Goal: Task Accomplishment & Management: Use online tool/utility

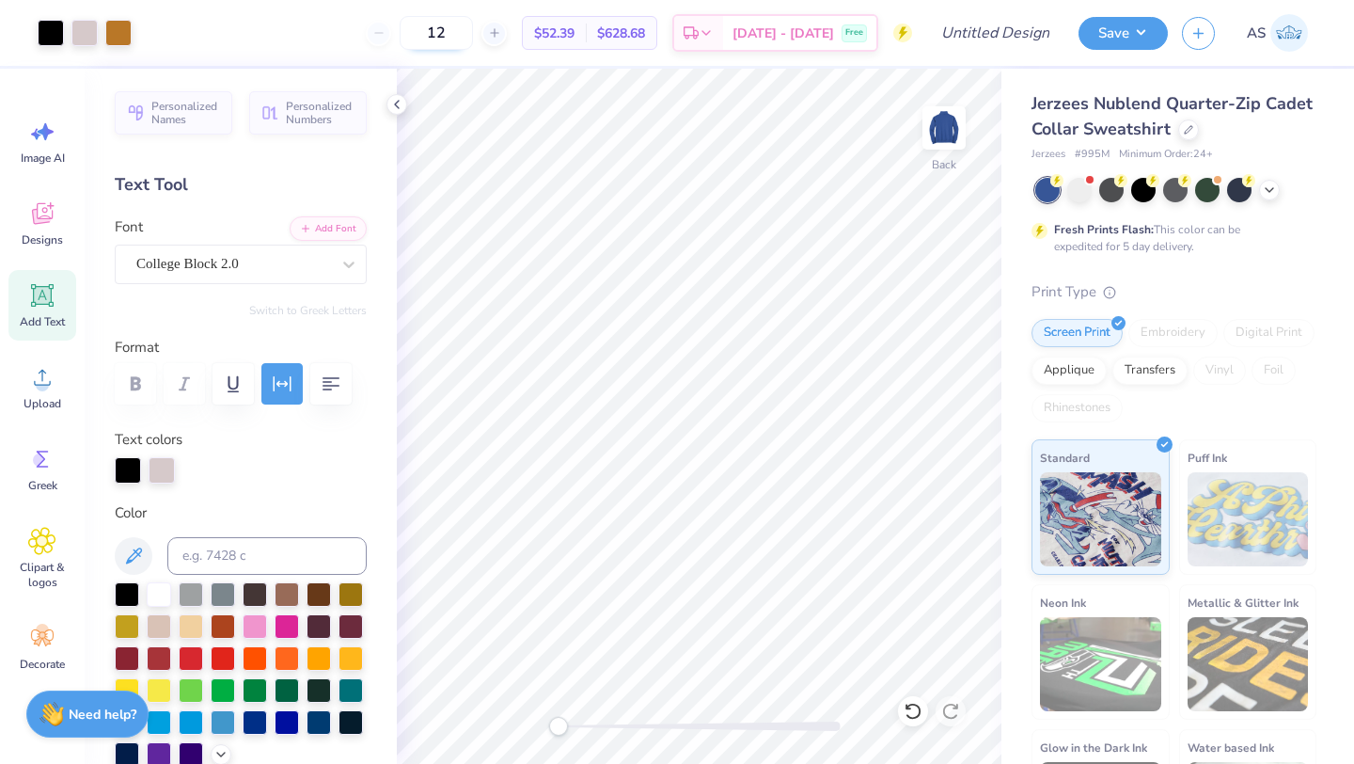
click at [473, 20] on input "12" at bounding box center [436, 33] width 73 height 34
click at [446, 30] on input "50" at bounding box center [425, 33] width 73 height 34
type input "30"
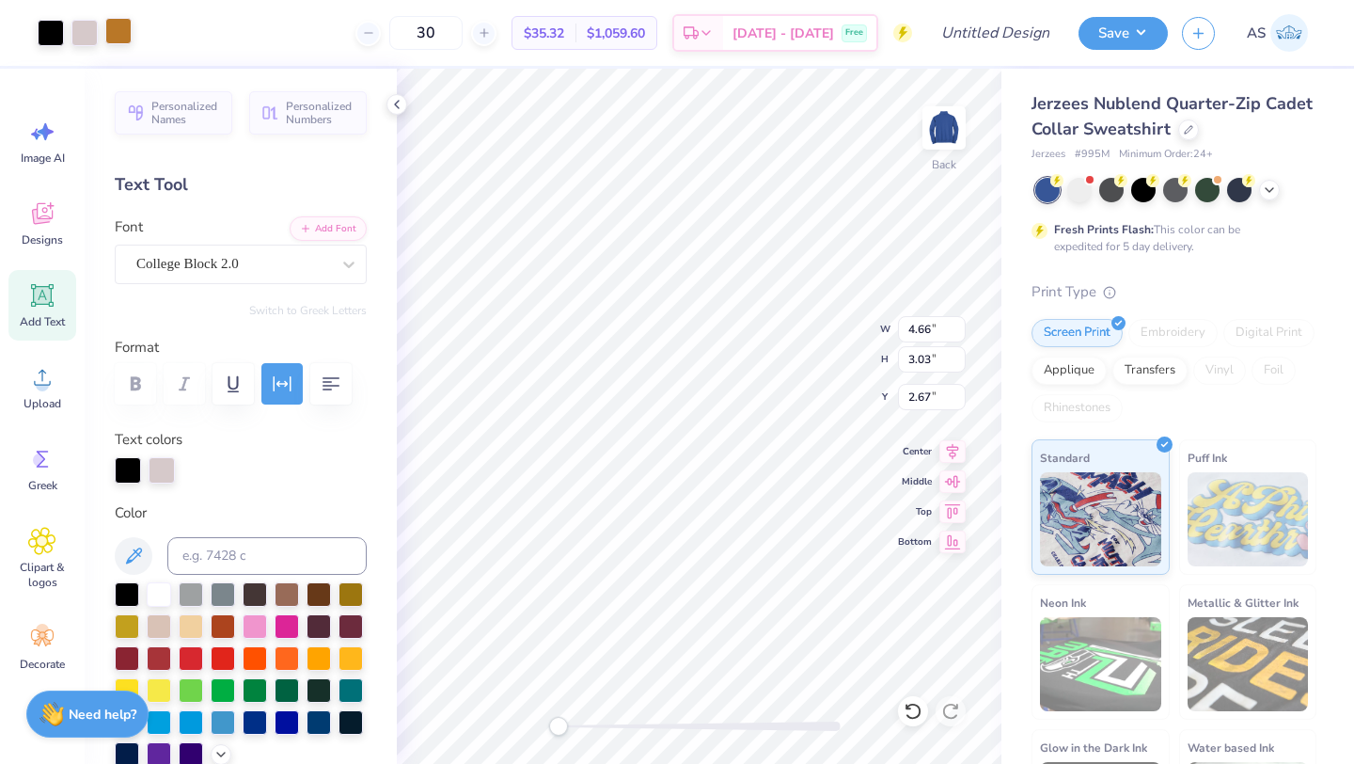
click at [117, 36] on div at bounding box center [118, 31] width 26 height 26
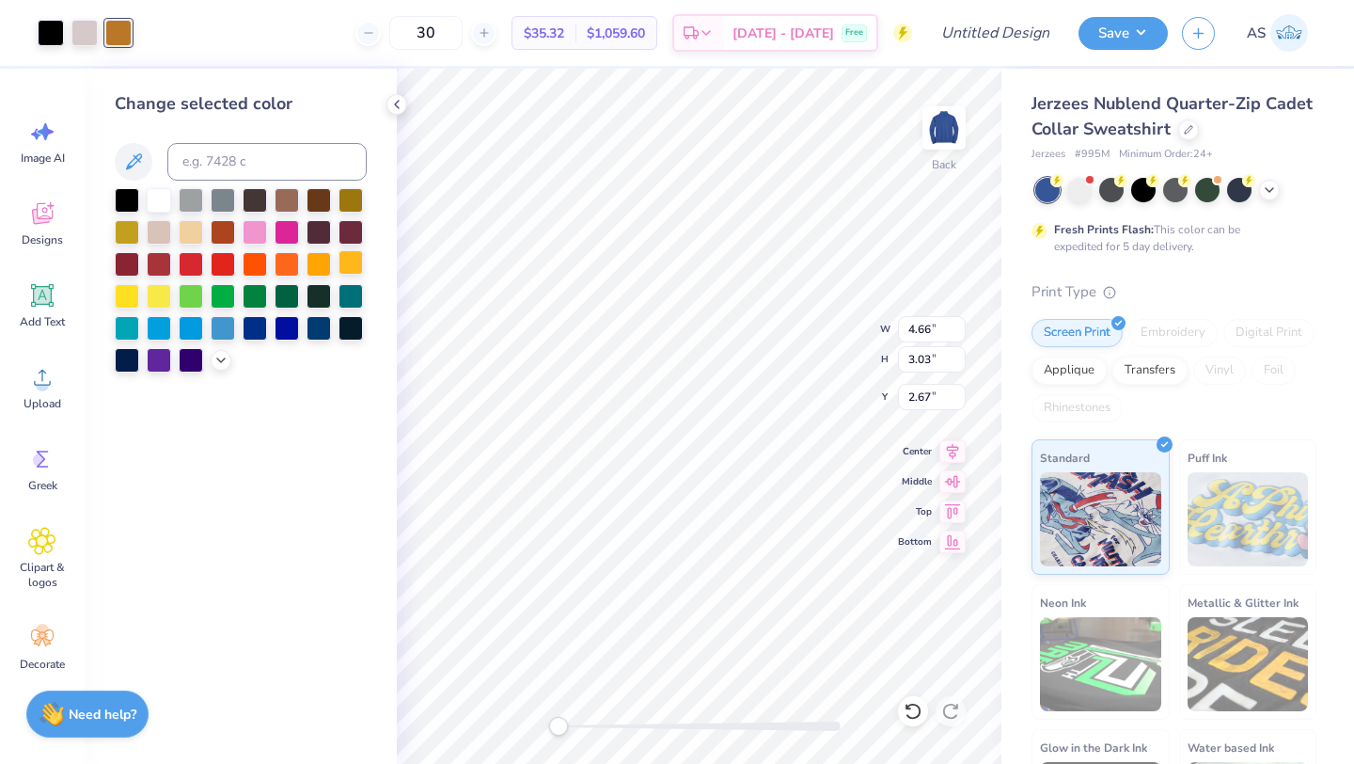
click at [356, 258] on div at bounding box center [351, 262] width 24 height 24
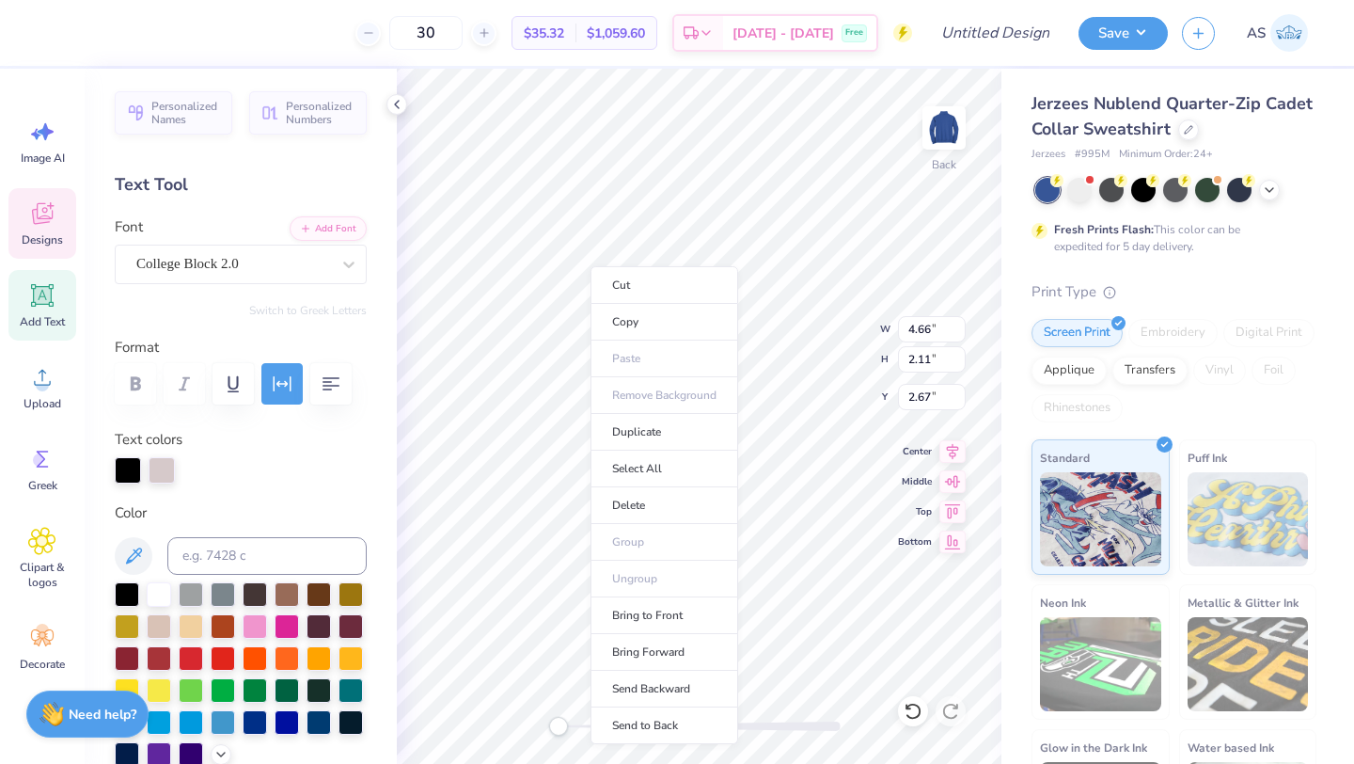
click at [591, 266] on div "Cut Copy Paste Remove Background Duplicate Select All Delete Group Ungroup Brin…" at bounding box center [665, 505] width 148 height 478
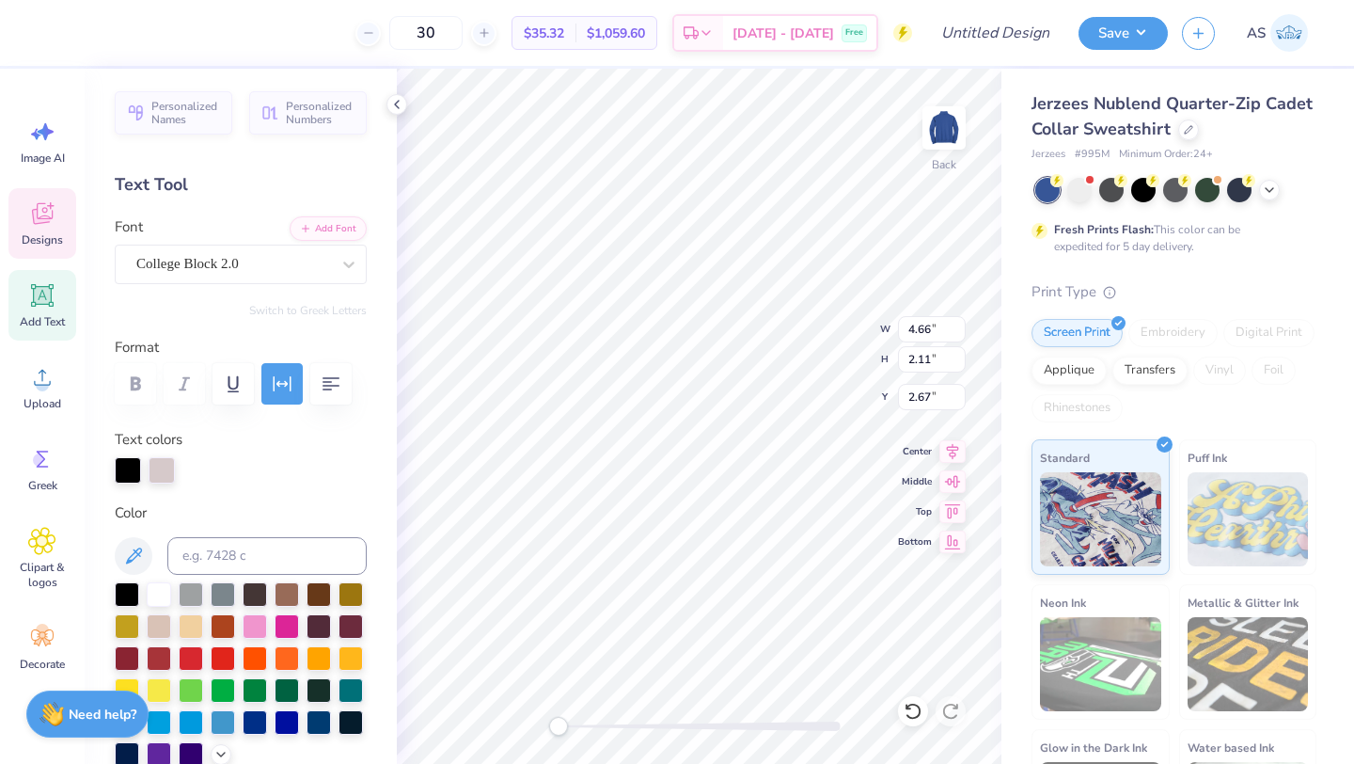
scroll to position [15, 2]
click at [39, 28] on div at bounding box center [51, 31] width 26 height 26
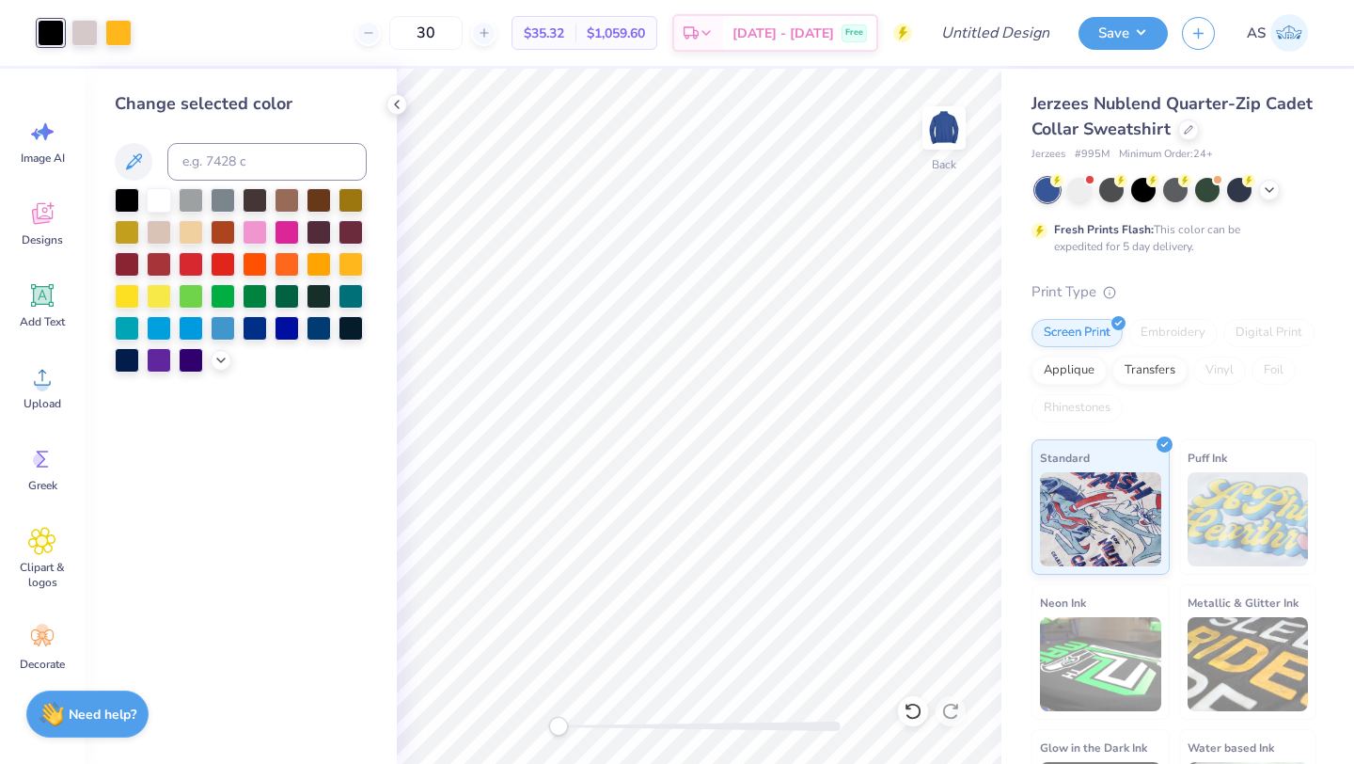
click at [336, 259] on div at bounding box center [241, 280] width 252 height 184
click at [342, 259] on div at bounding box center [351, 262] width 24 height 24
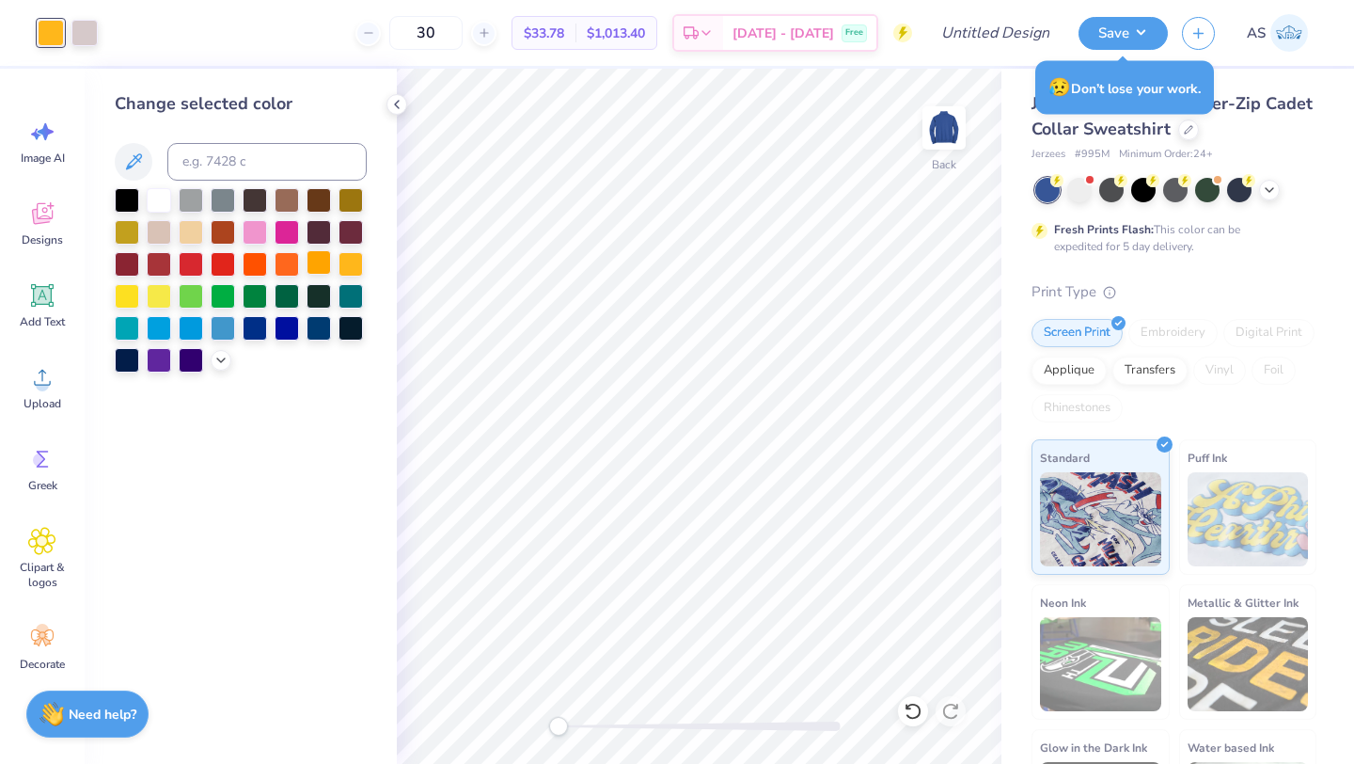
click at [321, 259] on div at bounding box center [319, 262] width 24 height 24
click at [135, 164] on icon at bounding box center [133, 161] width 23 height 23
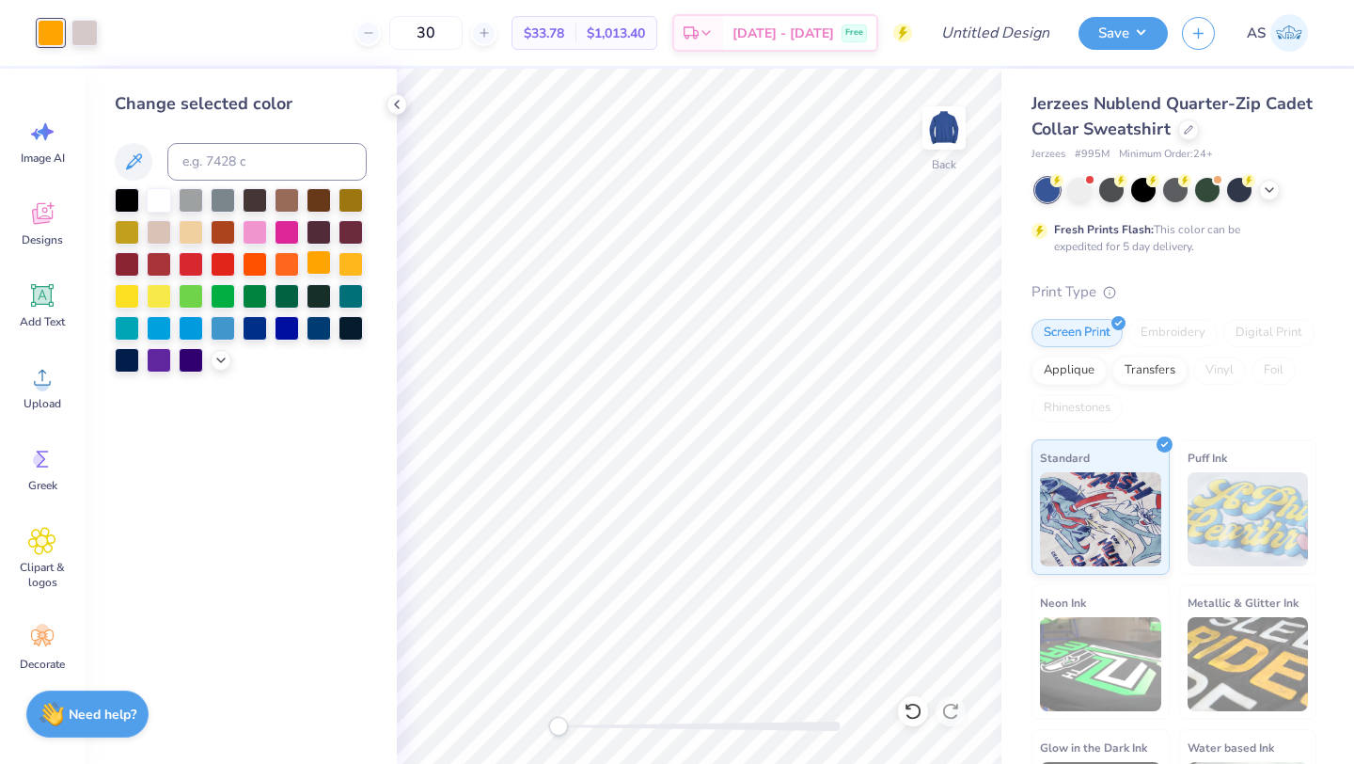
click at [325, 261] on div at bounding box center [319, 262] width 24 height 24
click at [83, 53] on div "Art colors" at bounding box center [49, 33] width 98 height 66
click at [83, 40] on div at bounding box center [84, 31] width 26 height 26
click at [163, 193] on div at bounding box center [159, 198] width 24 height 24
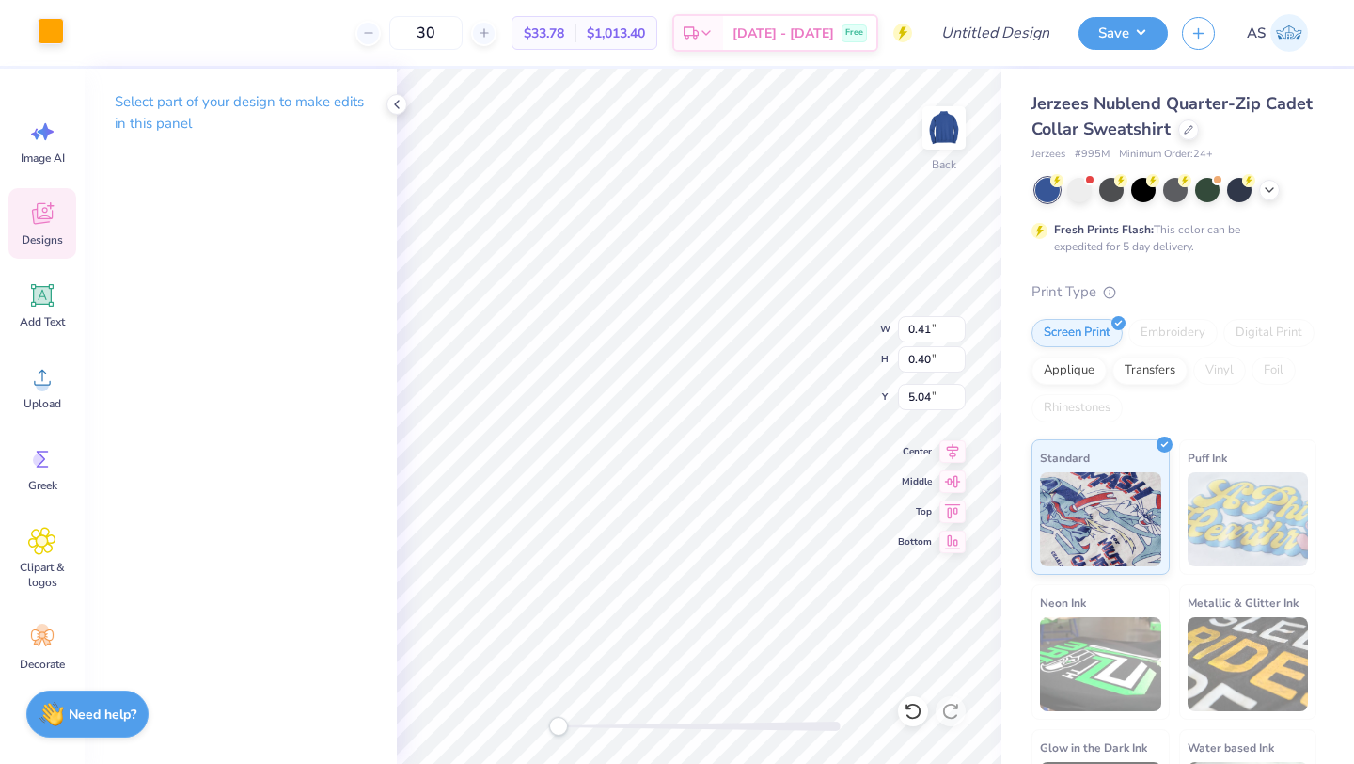
click at [57, 36] on div at bounding box center [51, 31] width 26 height 26
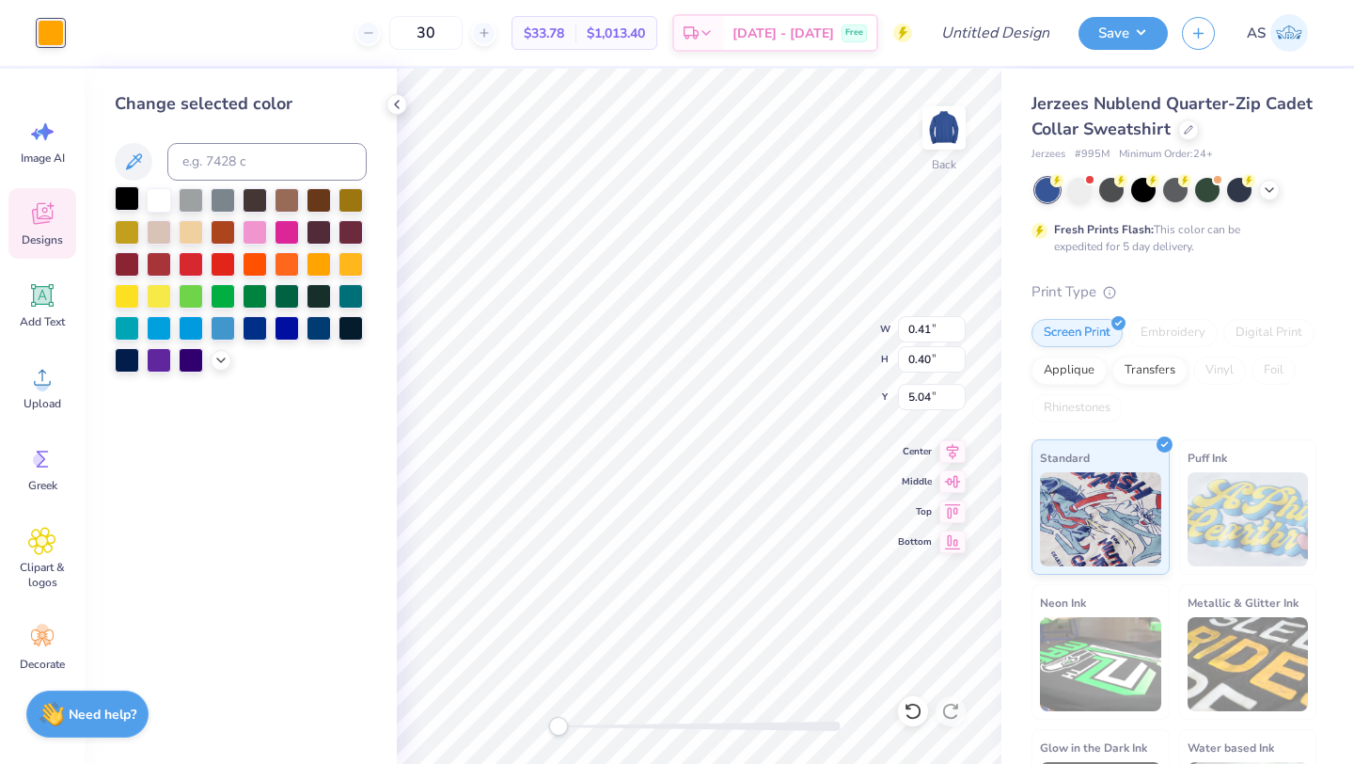
click at [116, 197] on div at bounding box center [127, 198] width 24 height 24
click at [117, 197] on div at bounding box center [127, 198] width 24 height 24
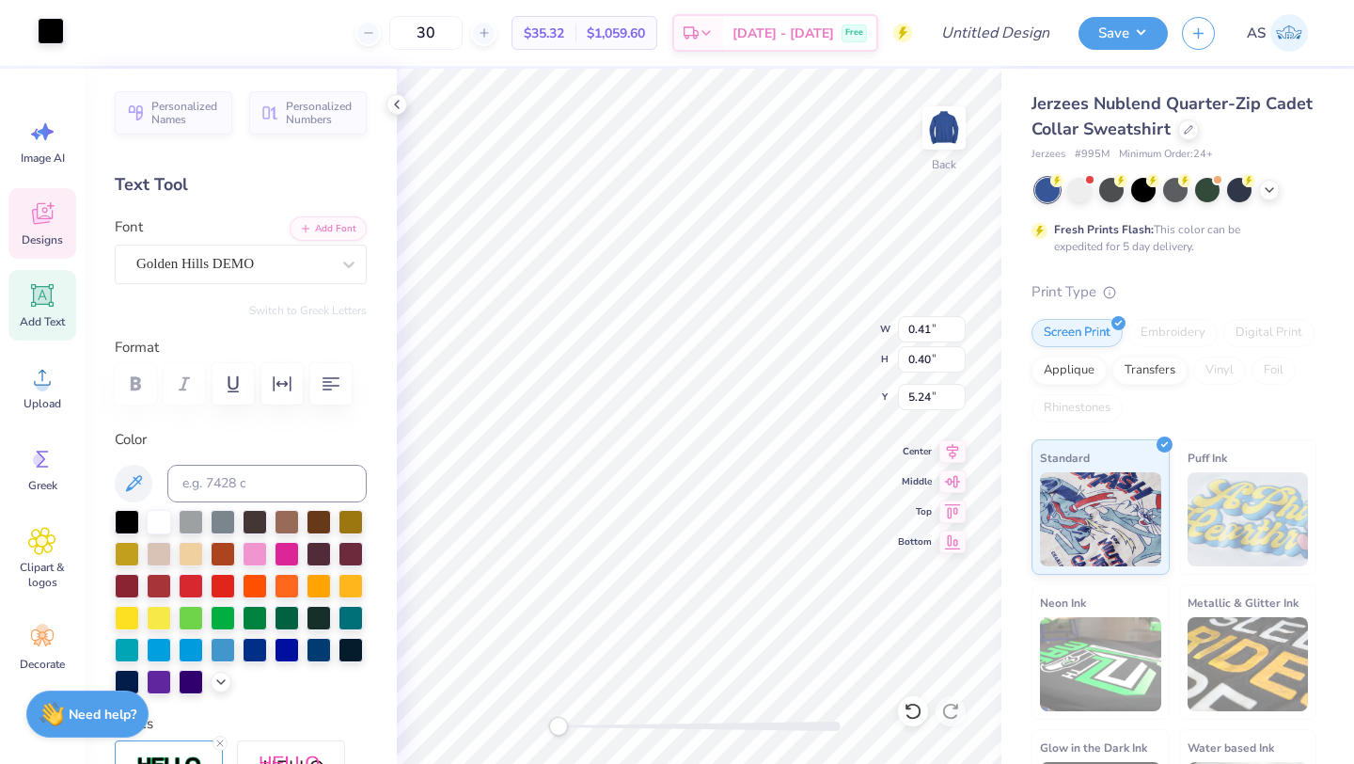
click at [58, 31] on div at bounding box center [51, 31] width 26 height 26
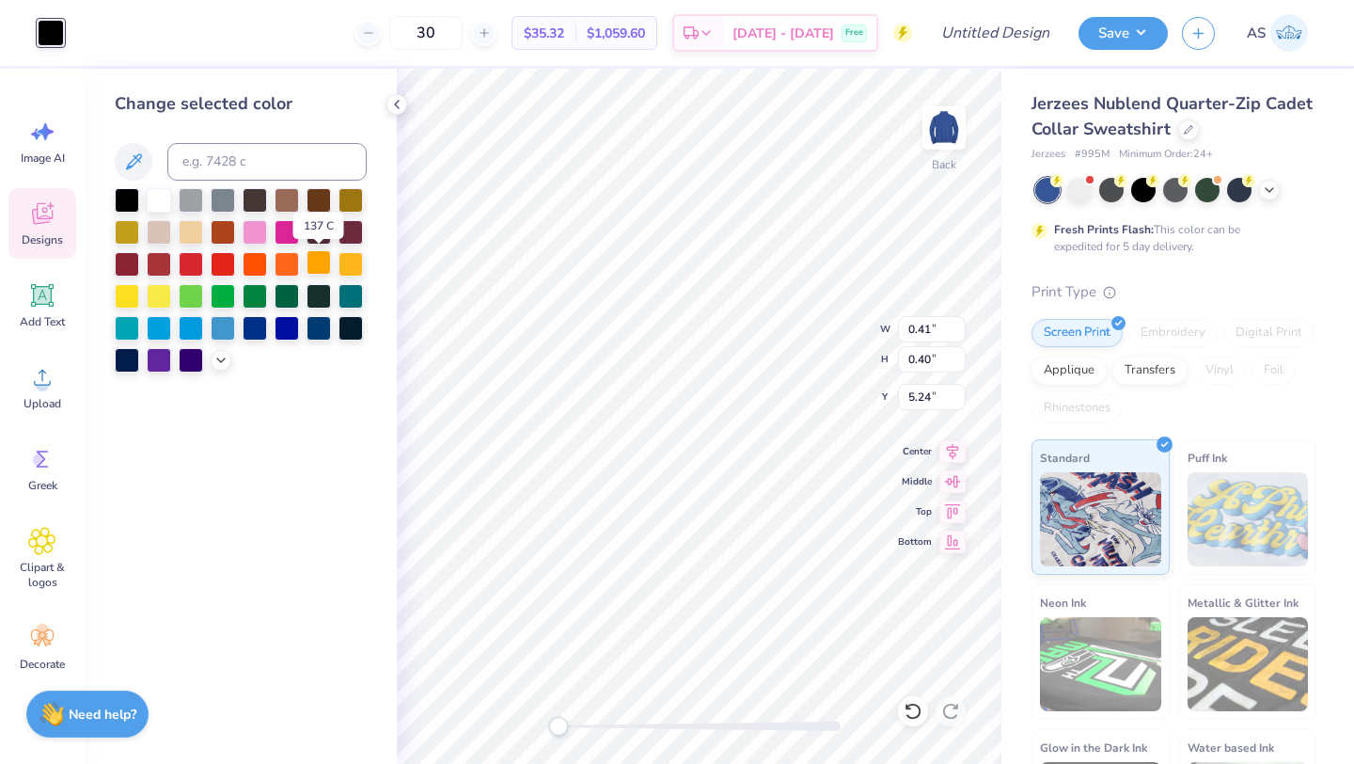
click at [324, 259] on div at bounding box center [319, 262] width 24 height 24
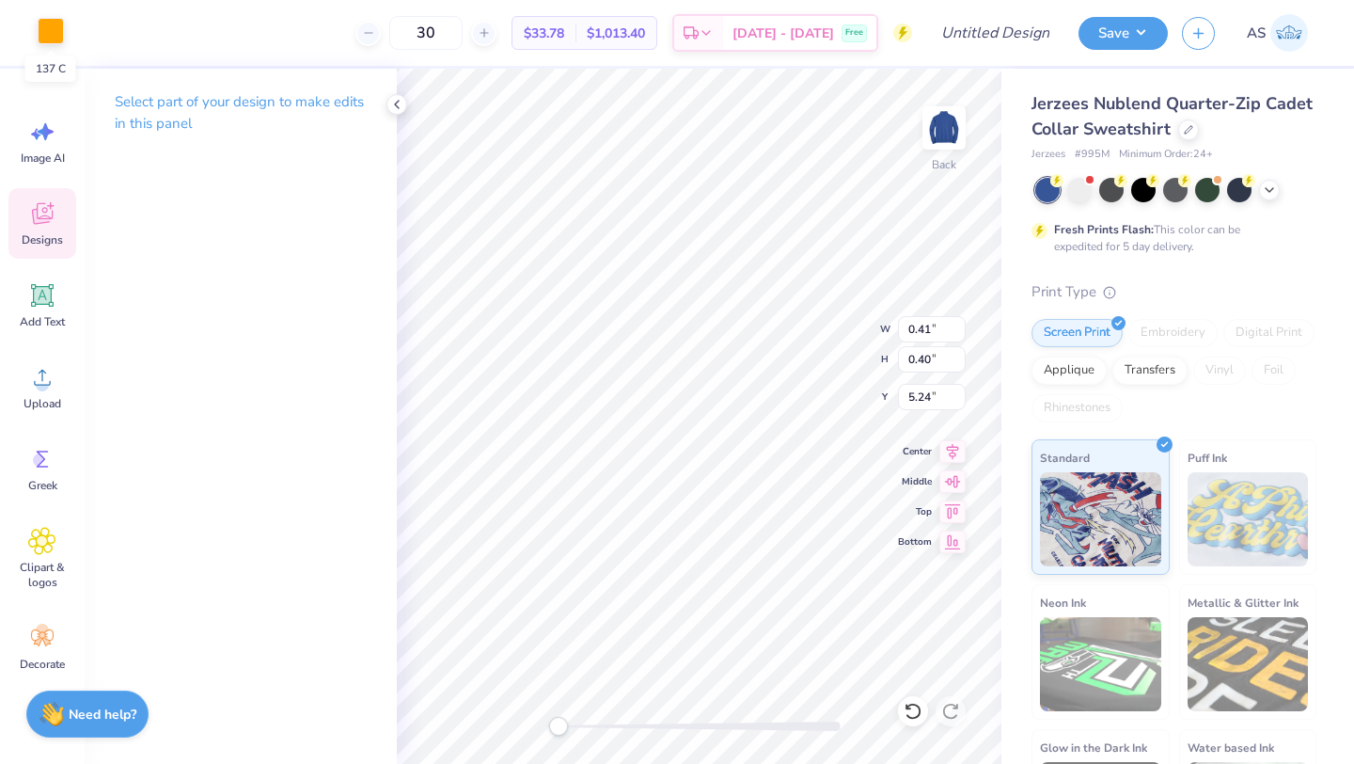
click at [57, 32] on div at bounding box center [51, 31] width 26 height 26
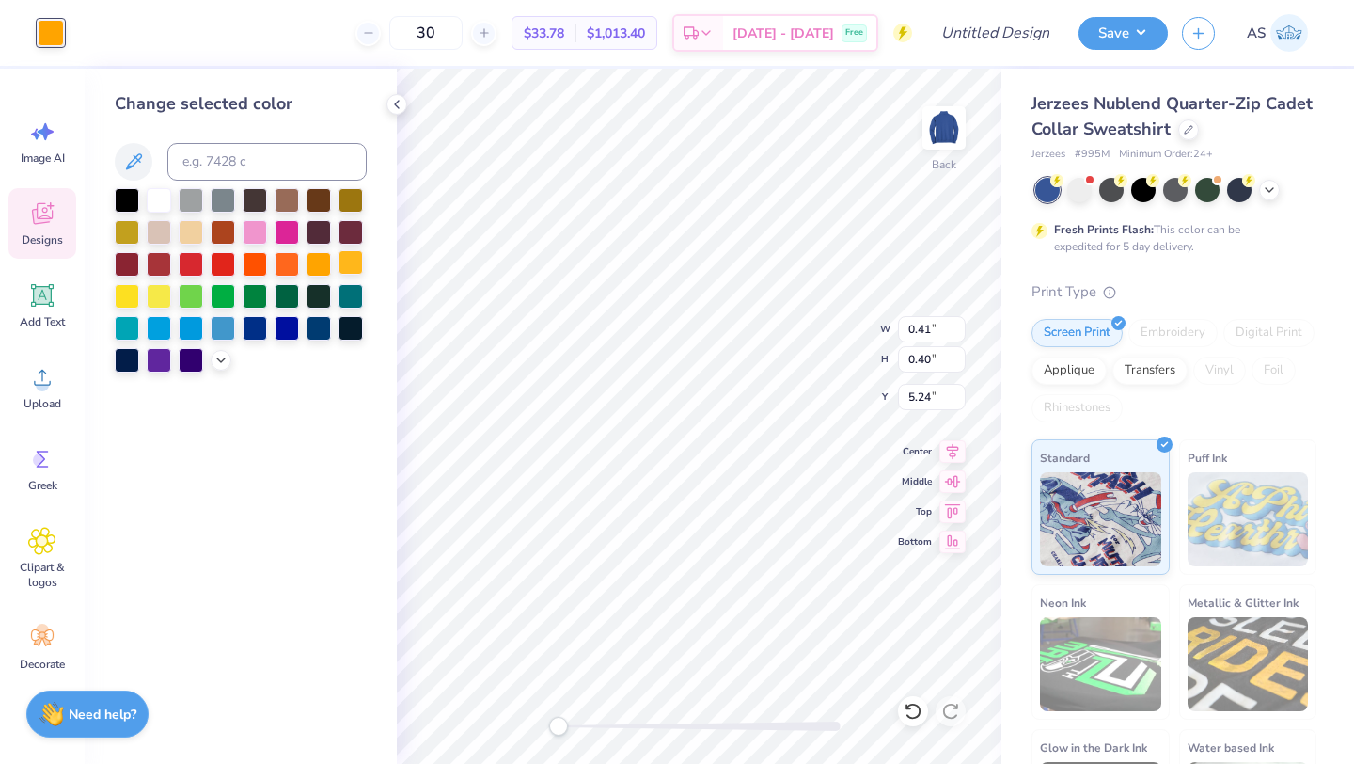
click at [348, 263] on div at bounding box center [351, 262] width 24 height 24
click at [320, 258] on div at bounding box center [319, 262] width 24 height 24
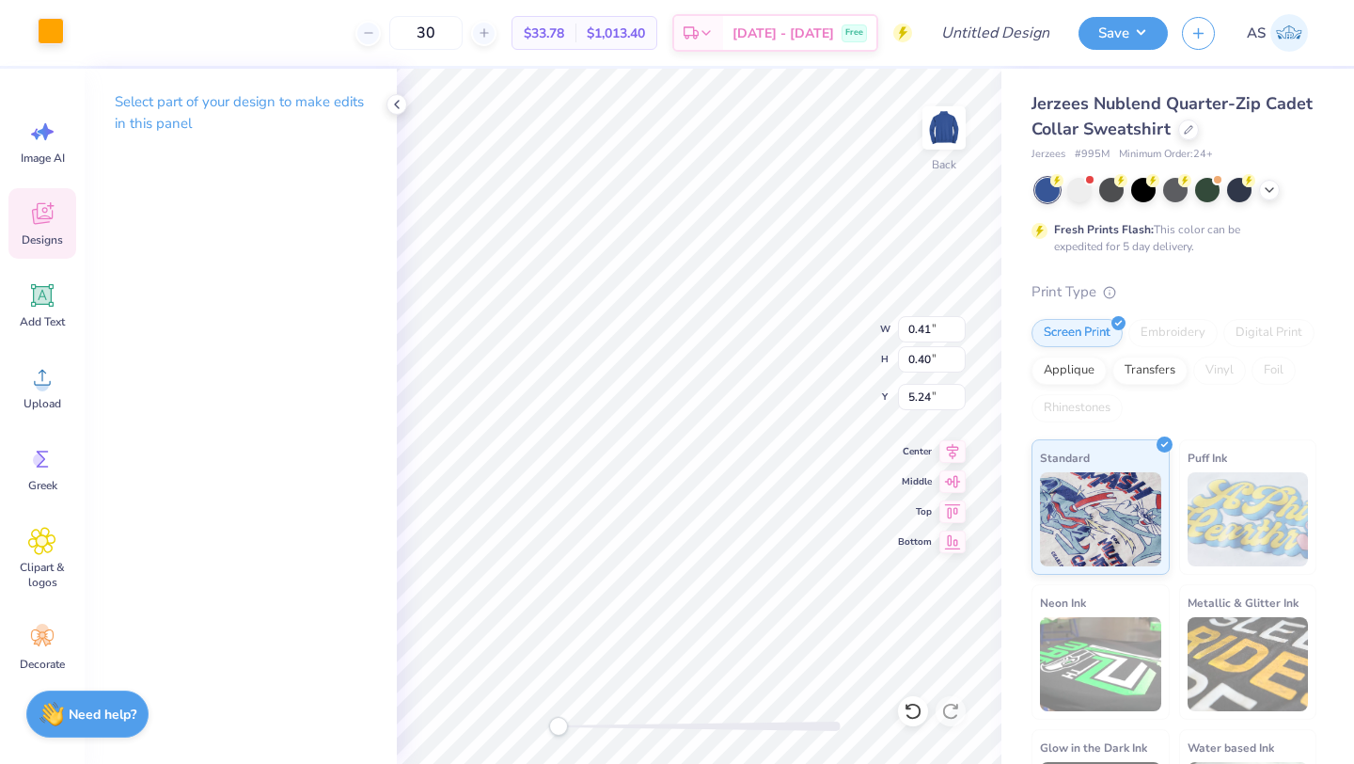
click at [47, 30] on div at bounding box center [51, 31] width 26 height 26
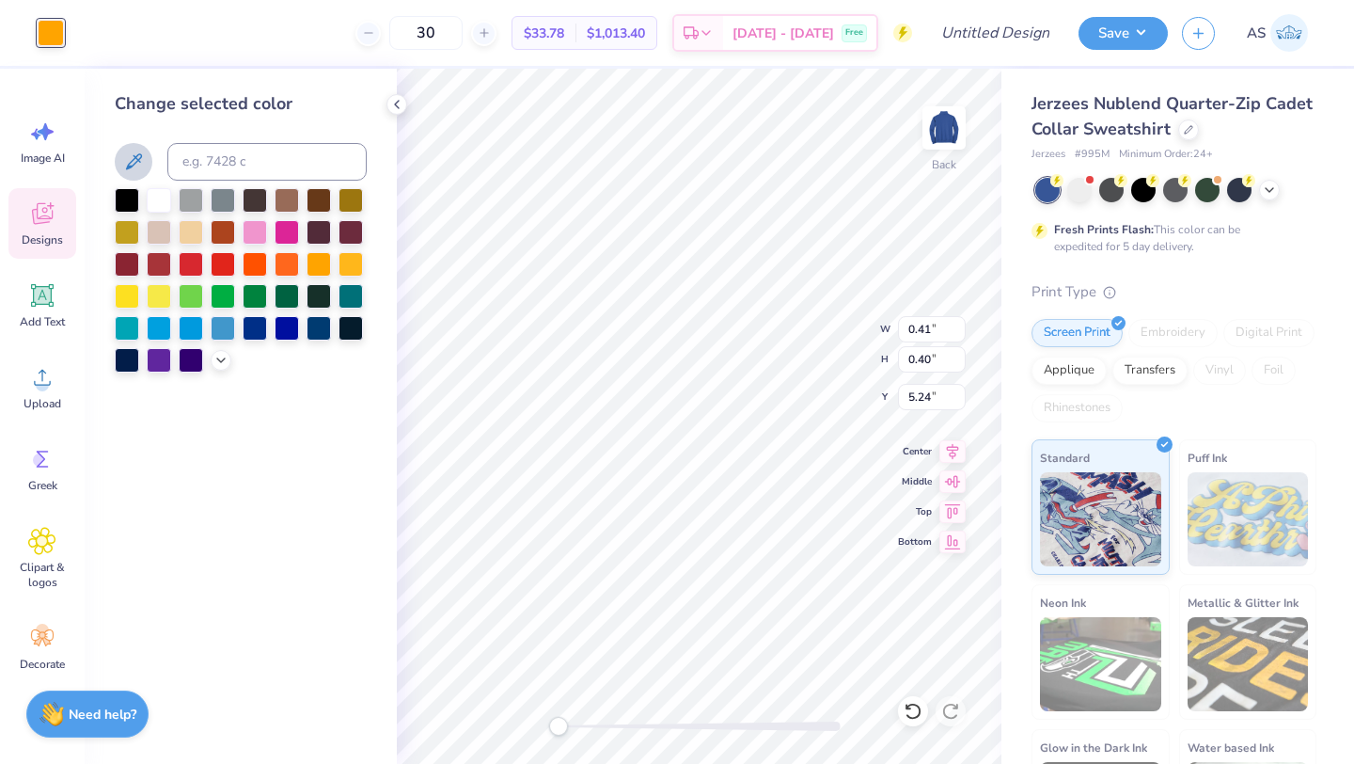
click at [134, 166] on icon at bounding box center [134, 161] width 16 height 16
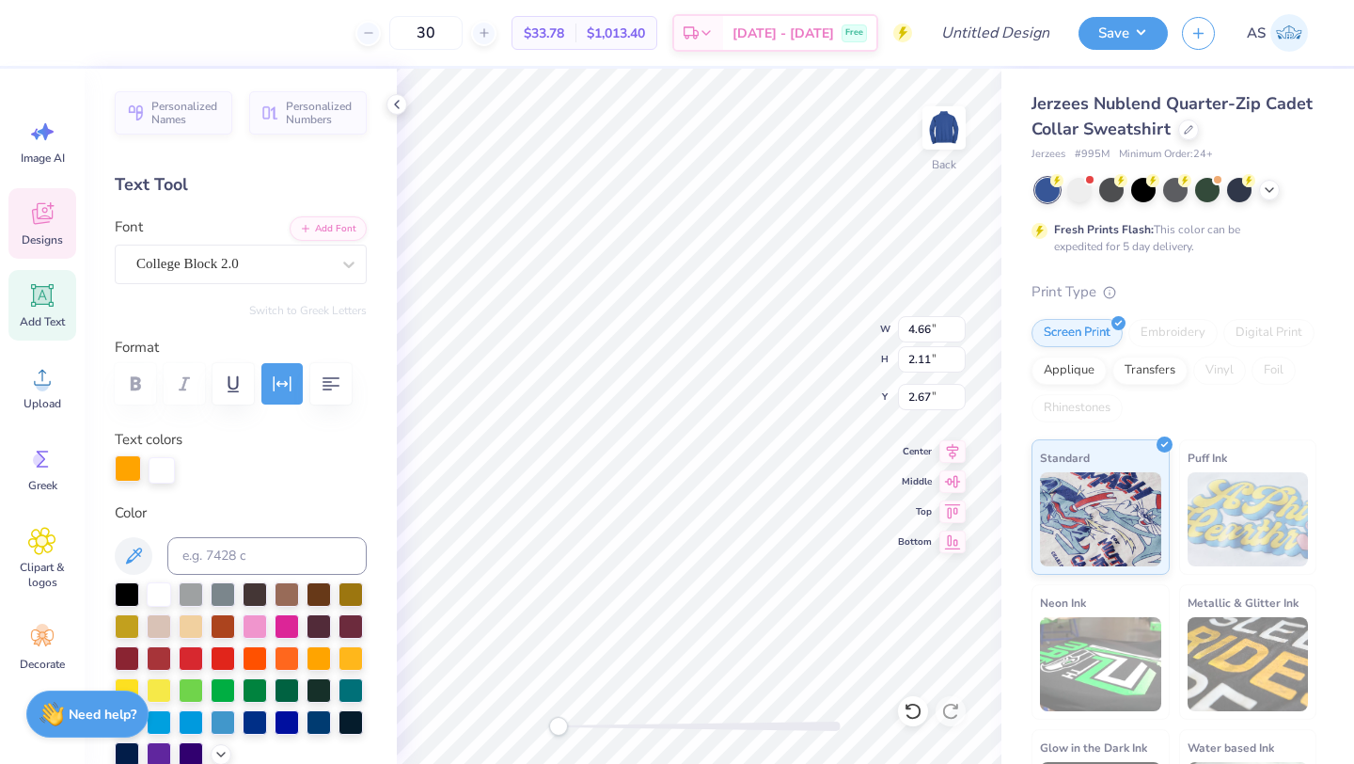
click at [122, 466] on div at bounding box center [128, 468] width 26 height 26
click at [339, 669] on div at bounding box center [351, 656] width 24 height 24
click at [307, 669] on div at bounding box center [319, 656] width 24 height 24
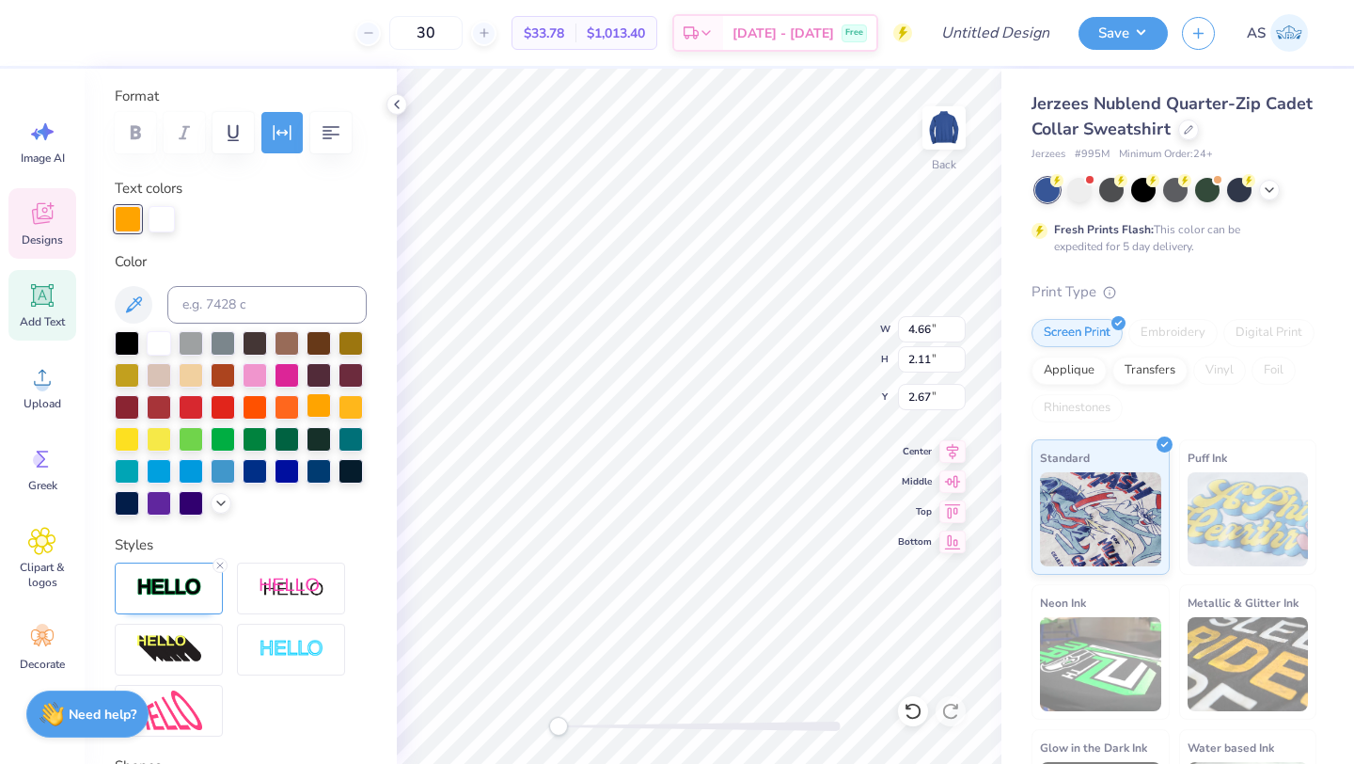
scroll to position [162, 0]
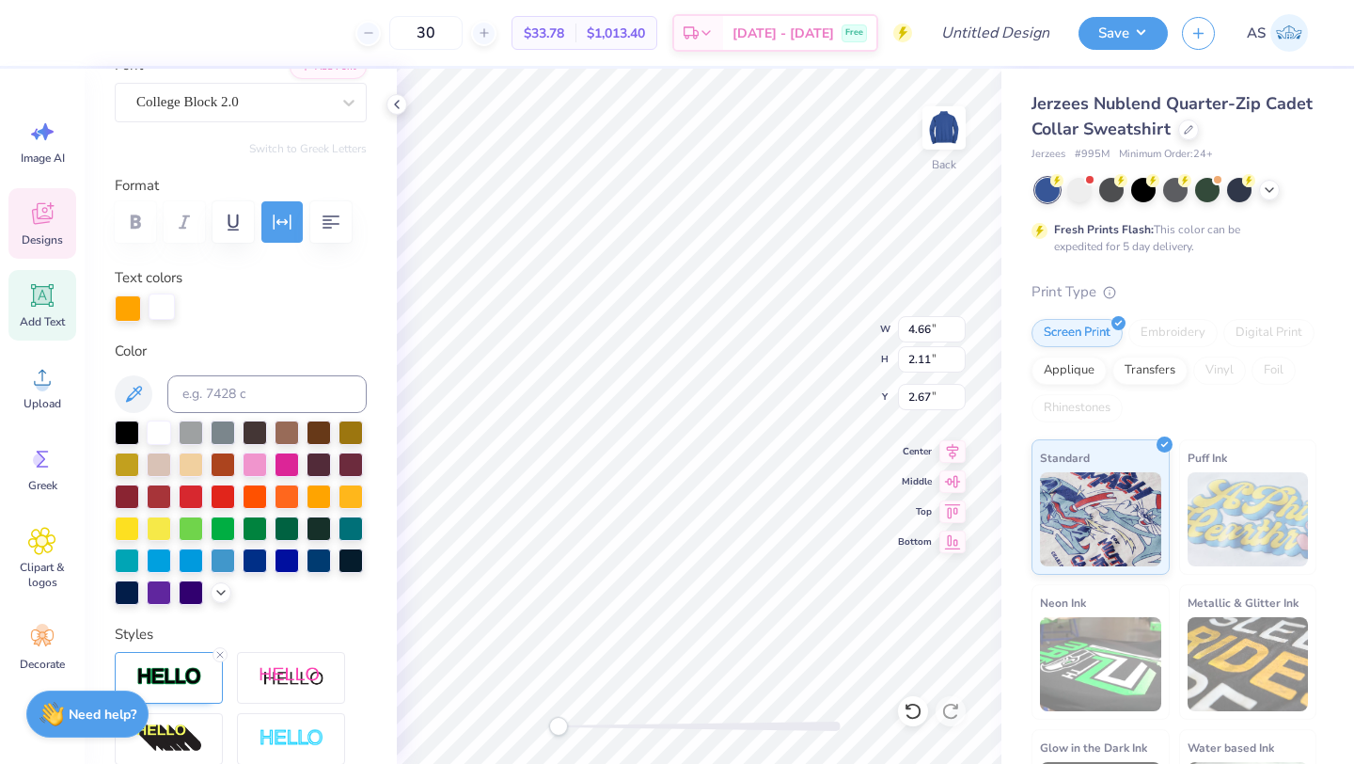
click at [158, 297] on div at bounding box center [162, 306] width 26 height 26
click at [115, 436] on div at bounding box center [127, 431] width 24 height 24
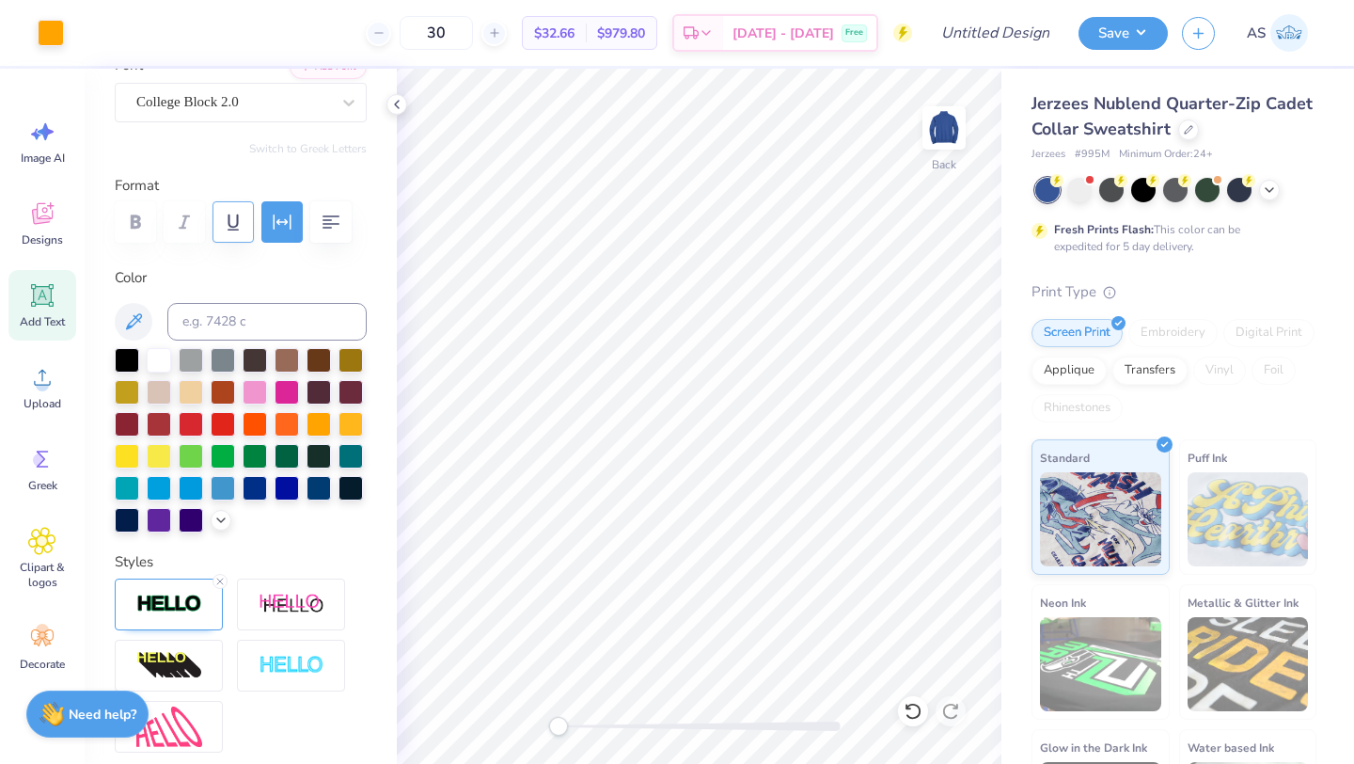
scroll to position [0, 0]
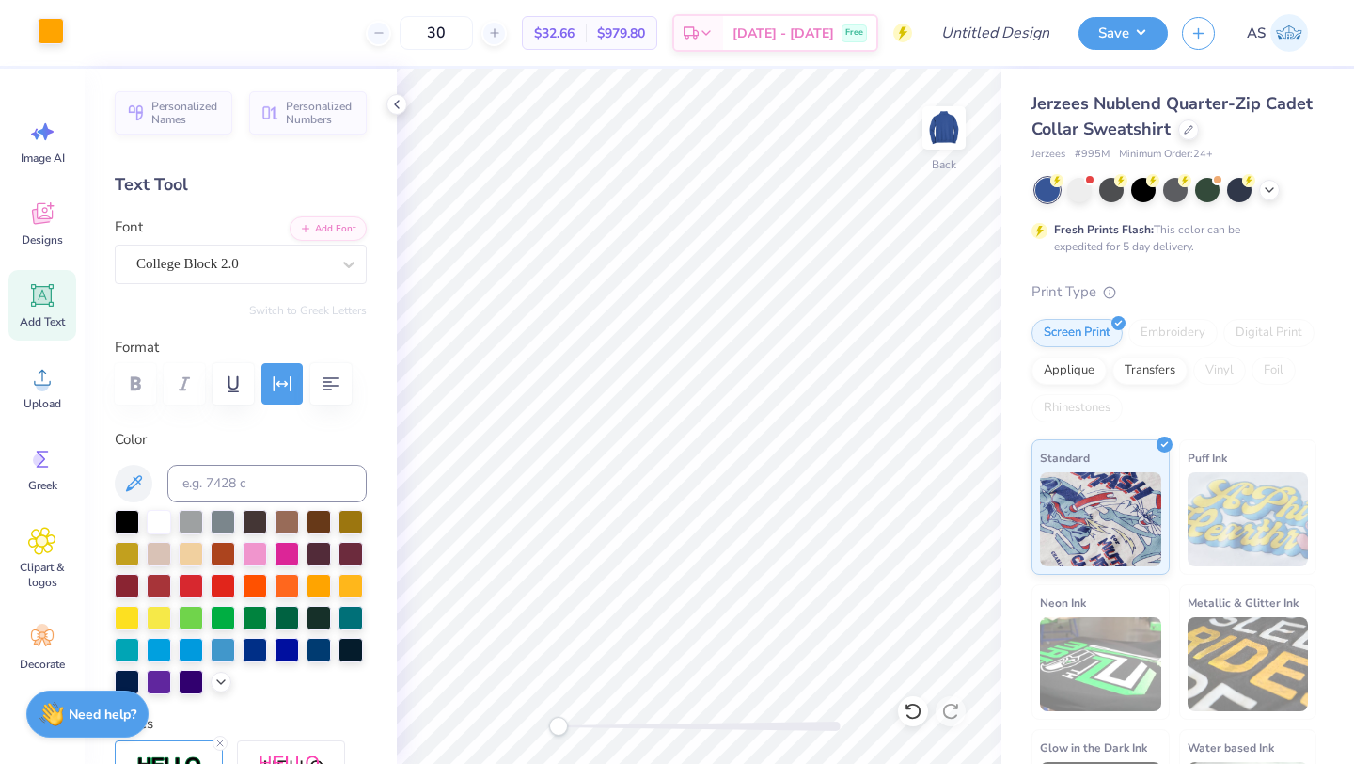
click at [50, 36] on div at bounding box center [51, 31] width 26 height 26
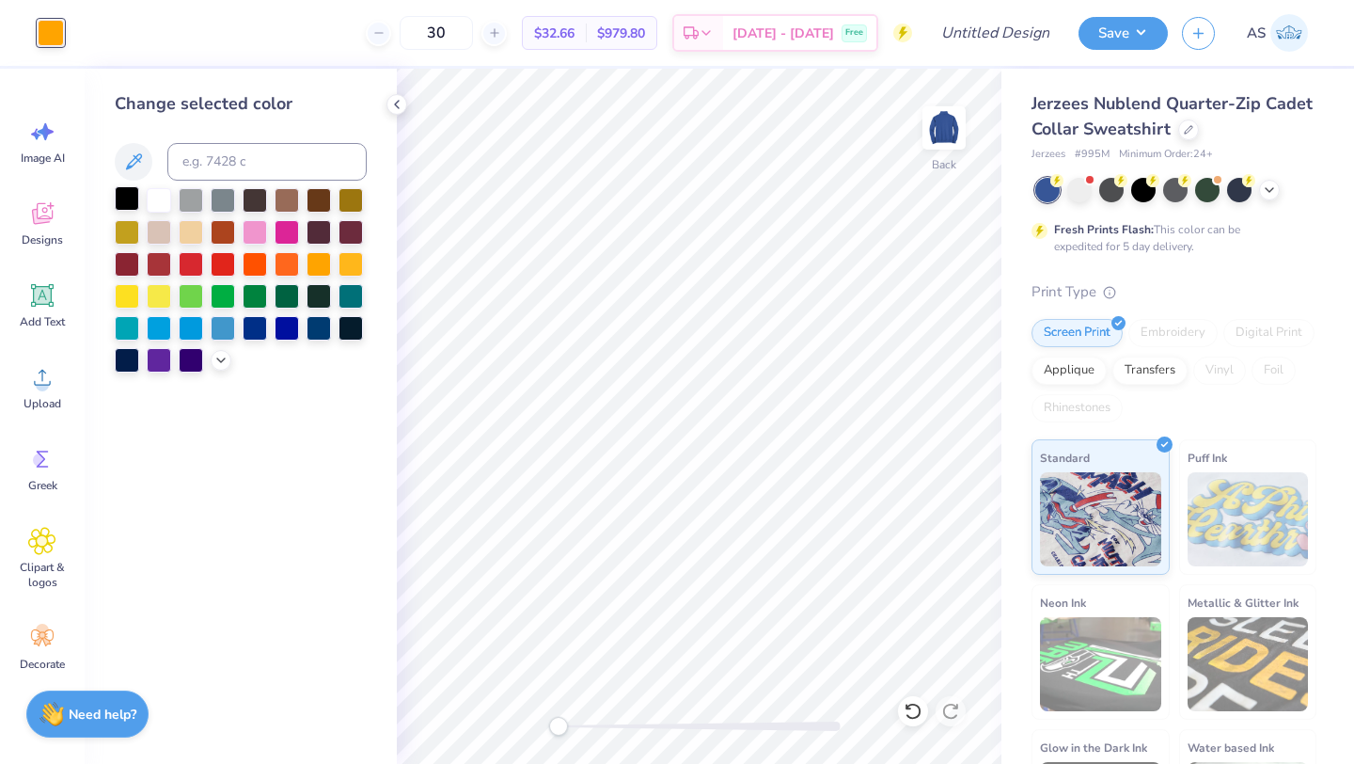
click at [129, 193] on div at bounding box center [127, 198] width 24 height 24
click at [313, 261] on div at bounding box center [319, 262] width 24 height 24
click at [398, 108] on icon at bounding box center [396, 104] width 15 height 15
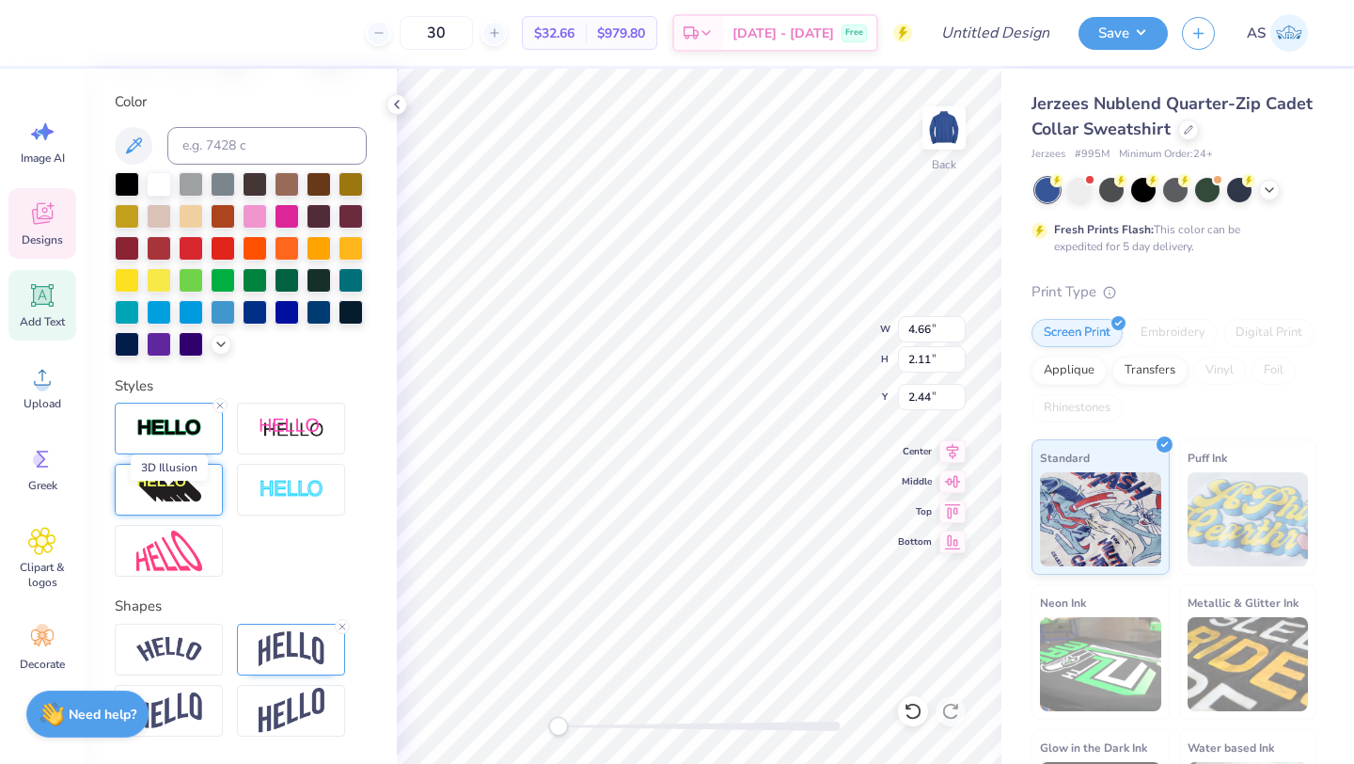
scroll to position [301, 0]
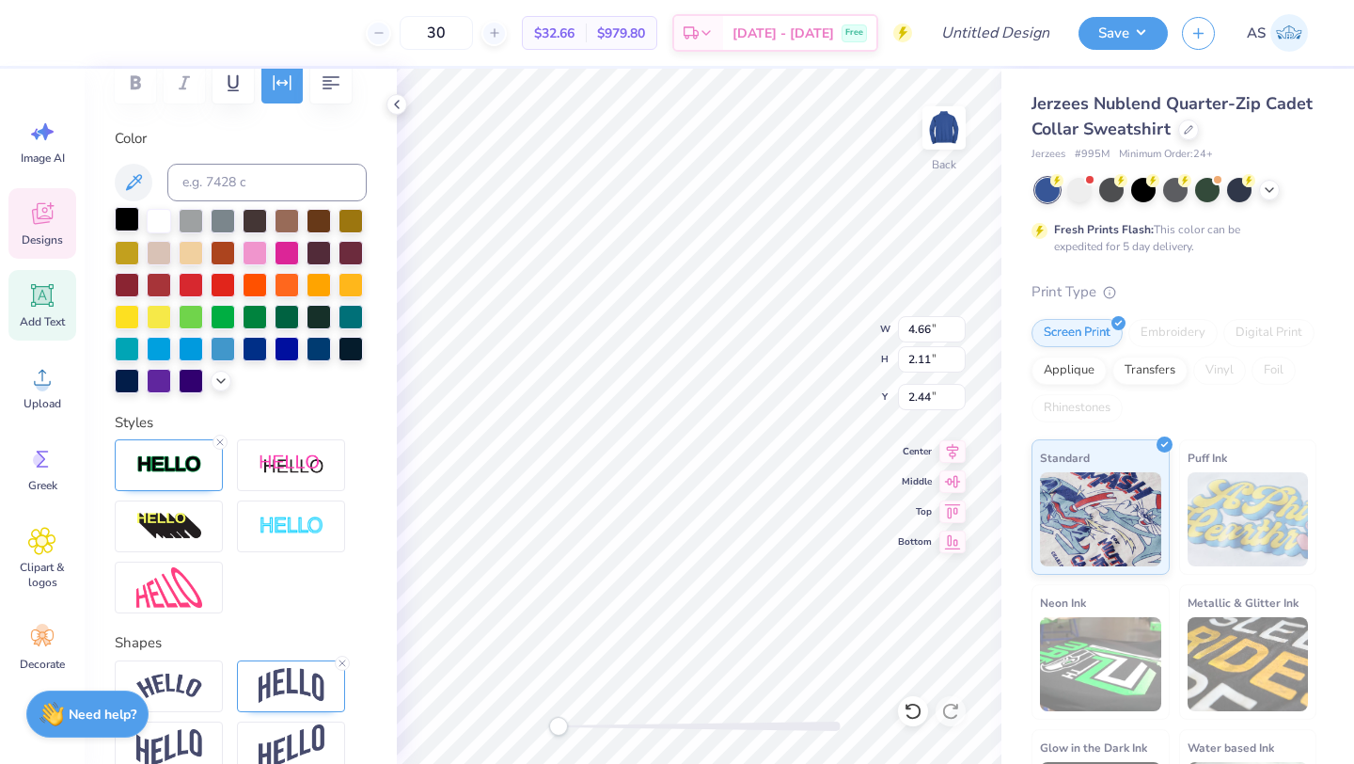
click at [127, 217] on div at bounding box center [127, 219] width 24 height 24
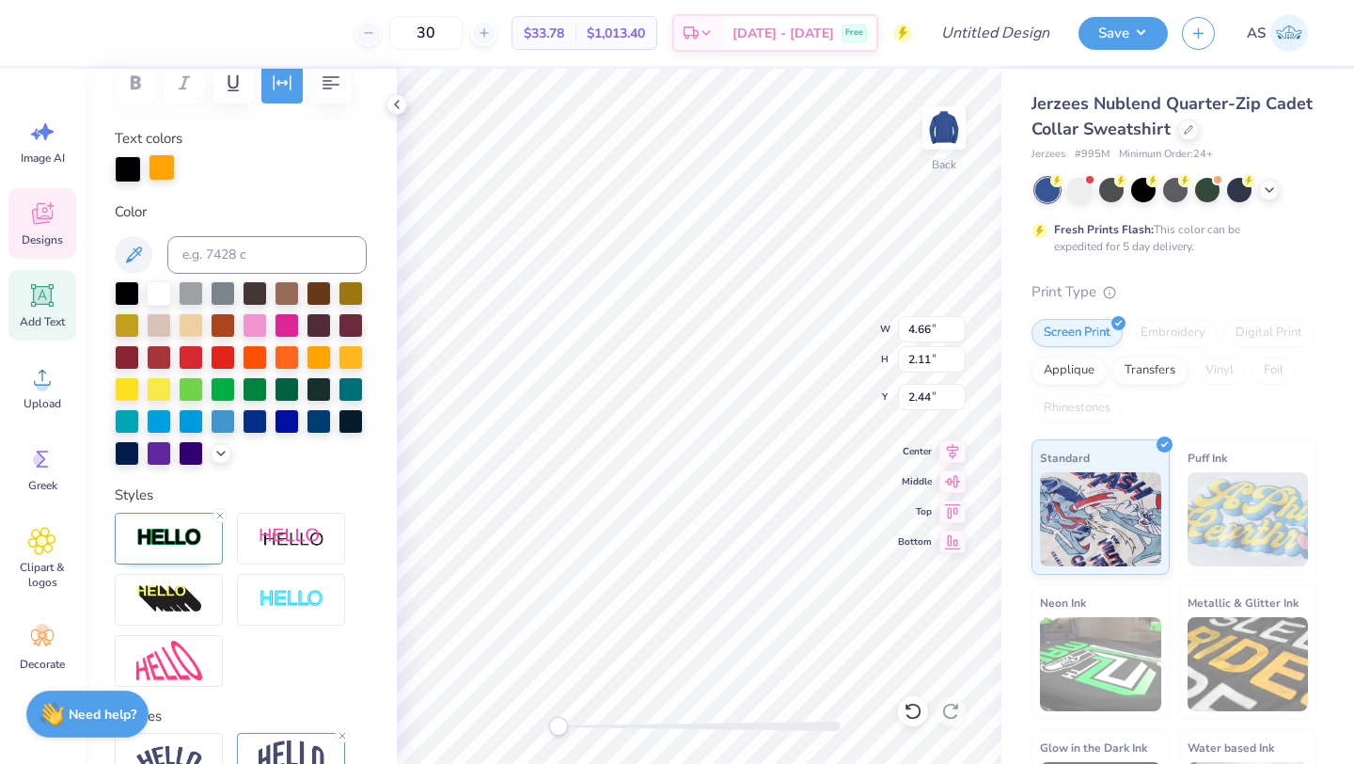
click at [166, 172] on div at bounding box center [162, 167] width 26 height 26
click at [121, 279] on div at bounding box center [127, 291] width 24 height 24
click at [127, 170] on div at bounding box center [128, 169] width 26 height 26
click at [339, 368] on div at bounding box center [351, 355] width 24 height 24
click at [307, 368] on div at bounding box center [319, 355] width 24 height 24
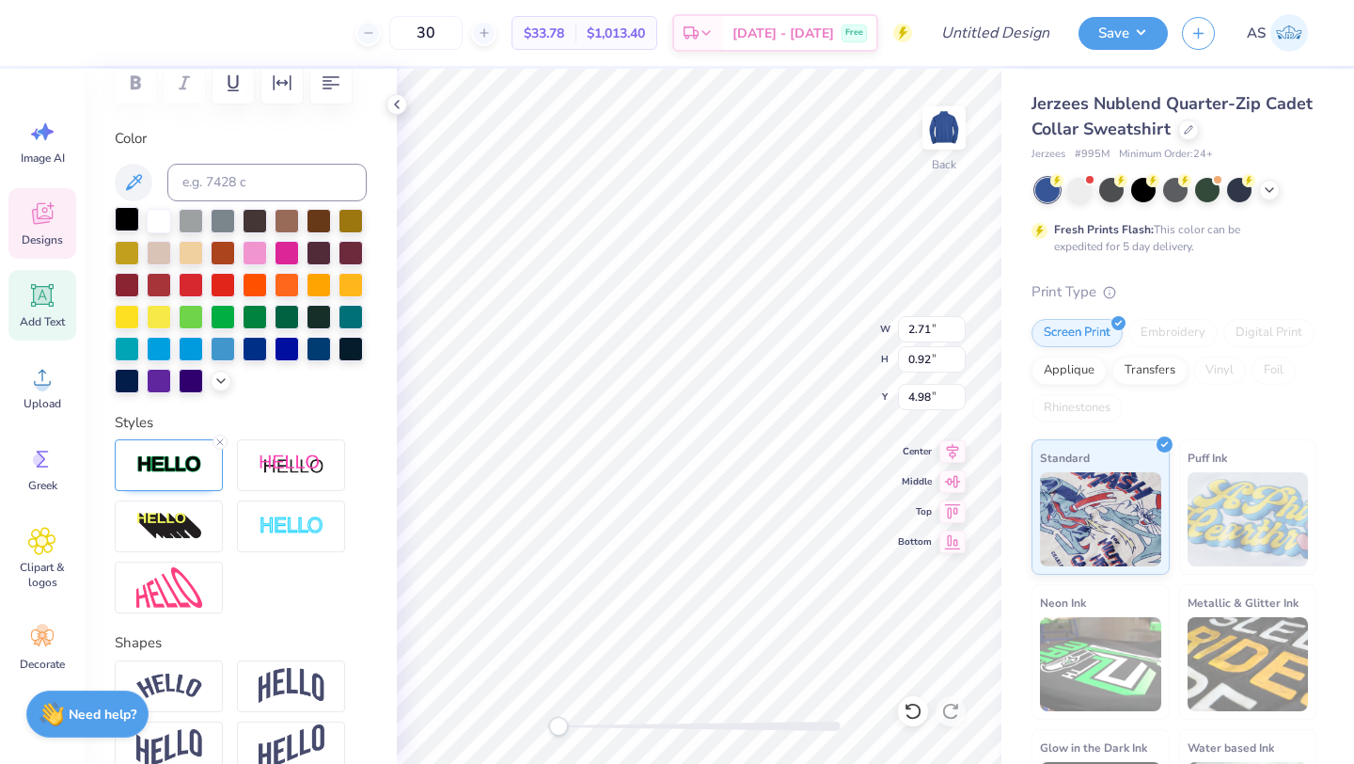
click at [129, 213] on div at bounding box center [127, 219] width 24 height 24
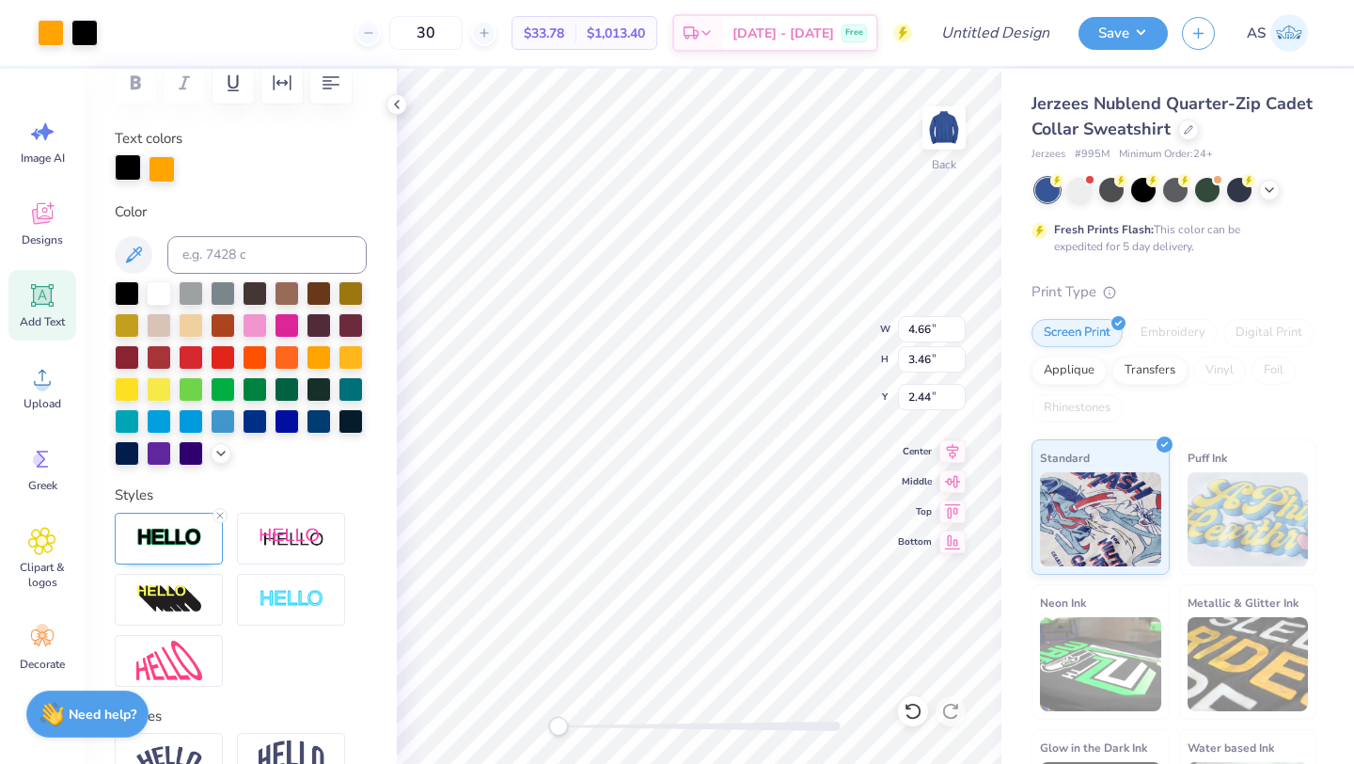
click at [135, 173] on div at bounding box center [128, 167] width 26 height 26
click at [121, 292] on div at bounding box center [127, 291] width 24 height 24
click at [167, 296] on div at bounding box center [159, 291] width 24 height 24
click at [129, 295] on div at bounding box center [127, 291] width 24 height 24
click at [163, 167] on div at bounding box center [162, 167] width 26 height 26
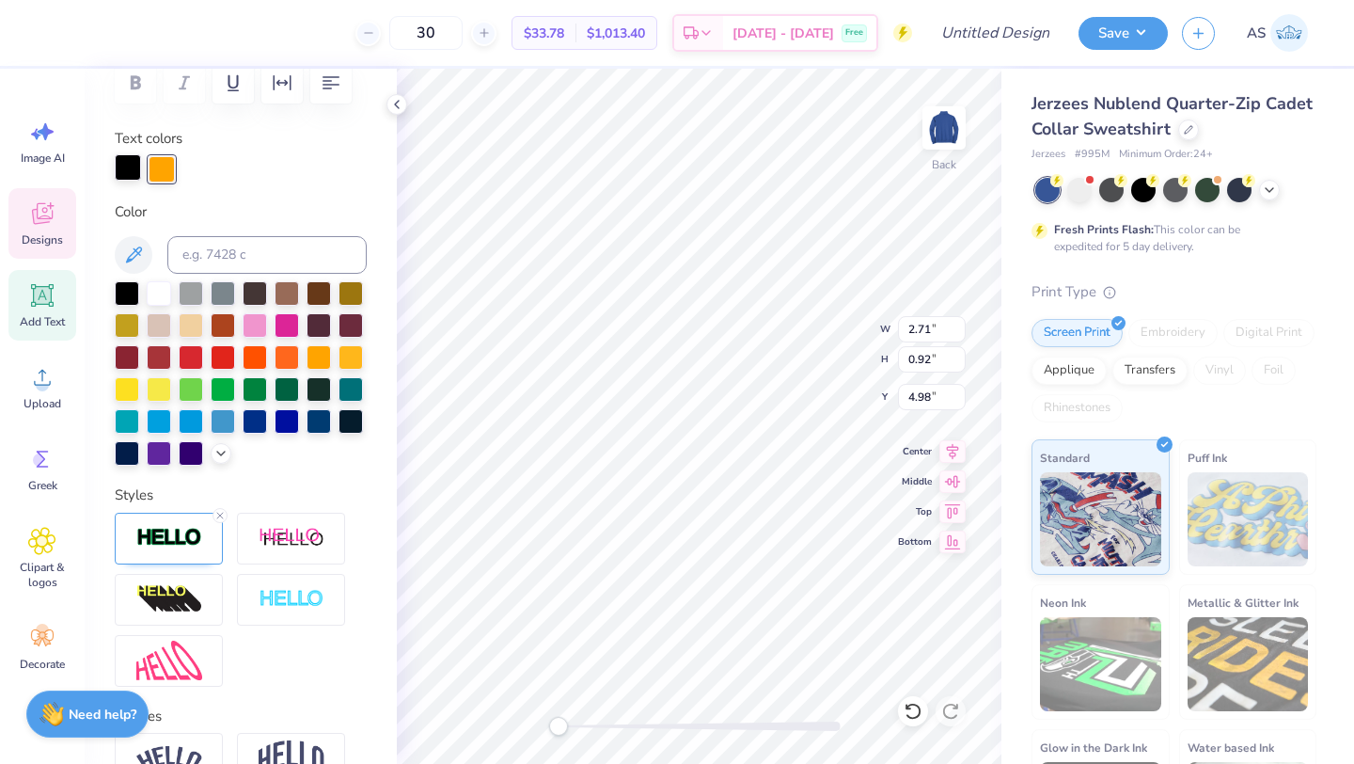
click at [126, 175] on div at bounding box center [128, 167] width 26 height 26
click at [339, 368] on div at bounding box center [351, 355] width 24 height 24
click at [307, 368] on div at bounding box center [319, 355] width 24 height 24
click at [129, 167] on div at bounding box center [128, 167] width 26 height 26
click at [307, 368] on div at bounding box center [319, 355] width 24 height 24
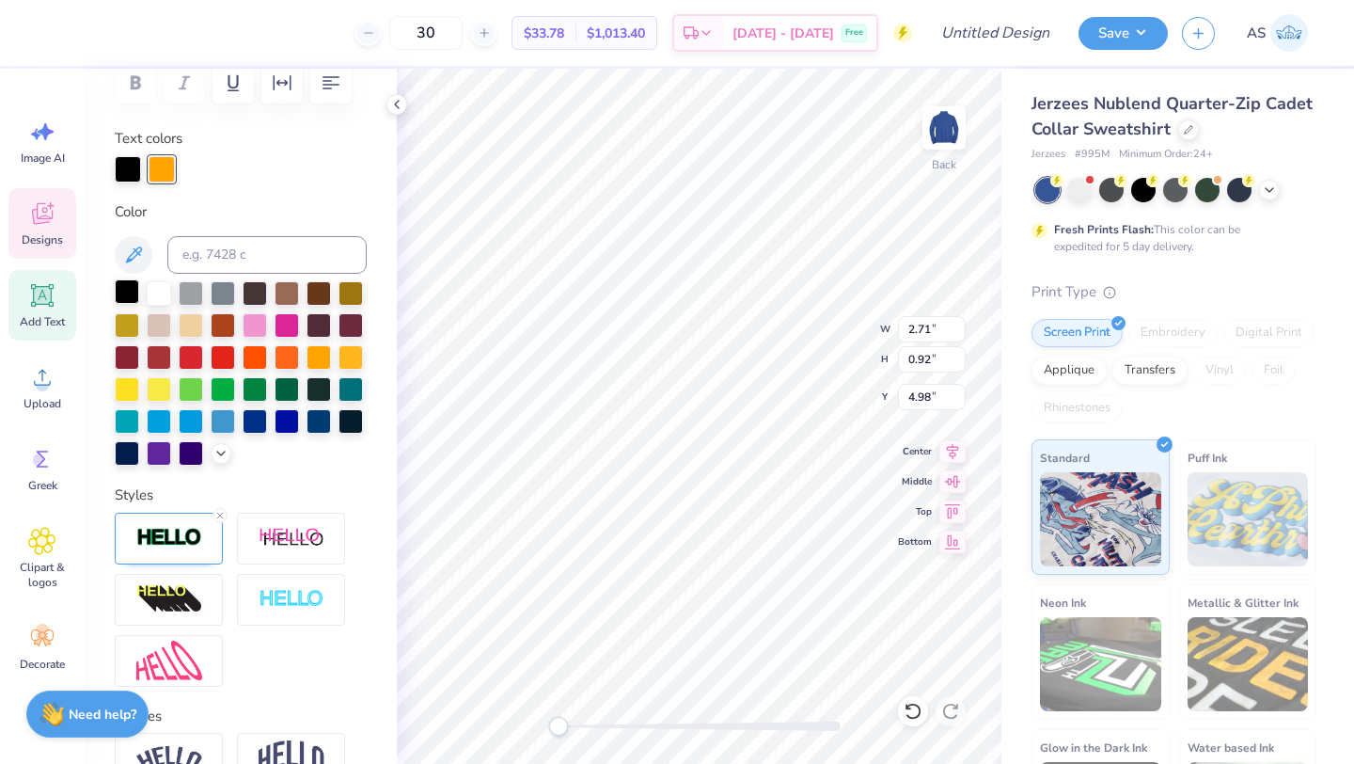
click at [123, 283] on div at bounding box center [127, 291] width 24 height 24
click at [155, 176] on div at bounding box center [162, 167] width 26 height 26
click at [129, 166] on div at bounding box center [128, 167] width 26 height 26
click at [307, 368] on div at bounding box center [319, 355] width 24 height 24
click at [133, 167] on div at bounding box center [128, 167] width 26 height 26
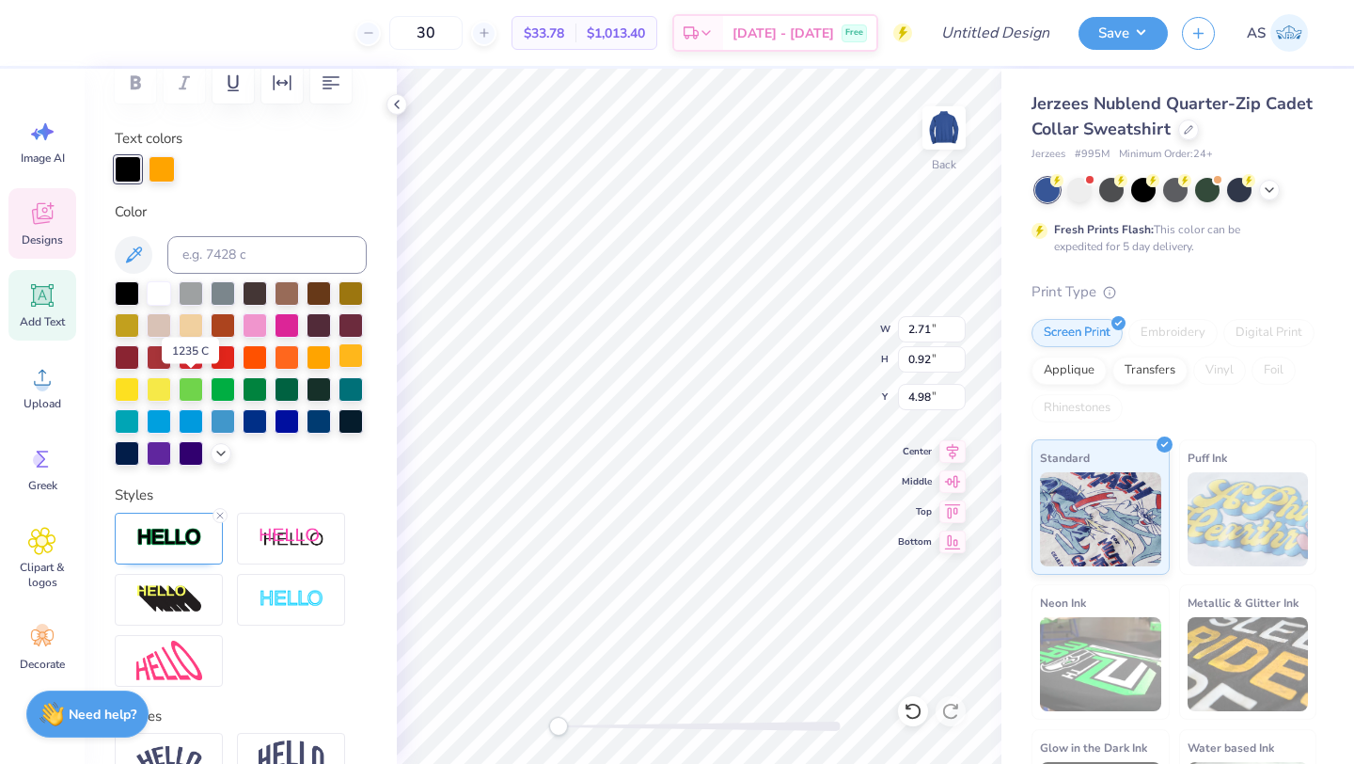
click at [339, 368] on div at bounding box center [351, 355] width 24 height 24
click at [134, 291] on div at bounding box center [127, 291] width 24 height 24
click at [253, 190] on div "Personalized Names Personalized Numbers Text Tool Add Font Font Golden Hills DE…" at bounding box center [241, 416] width 312 height 695
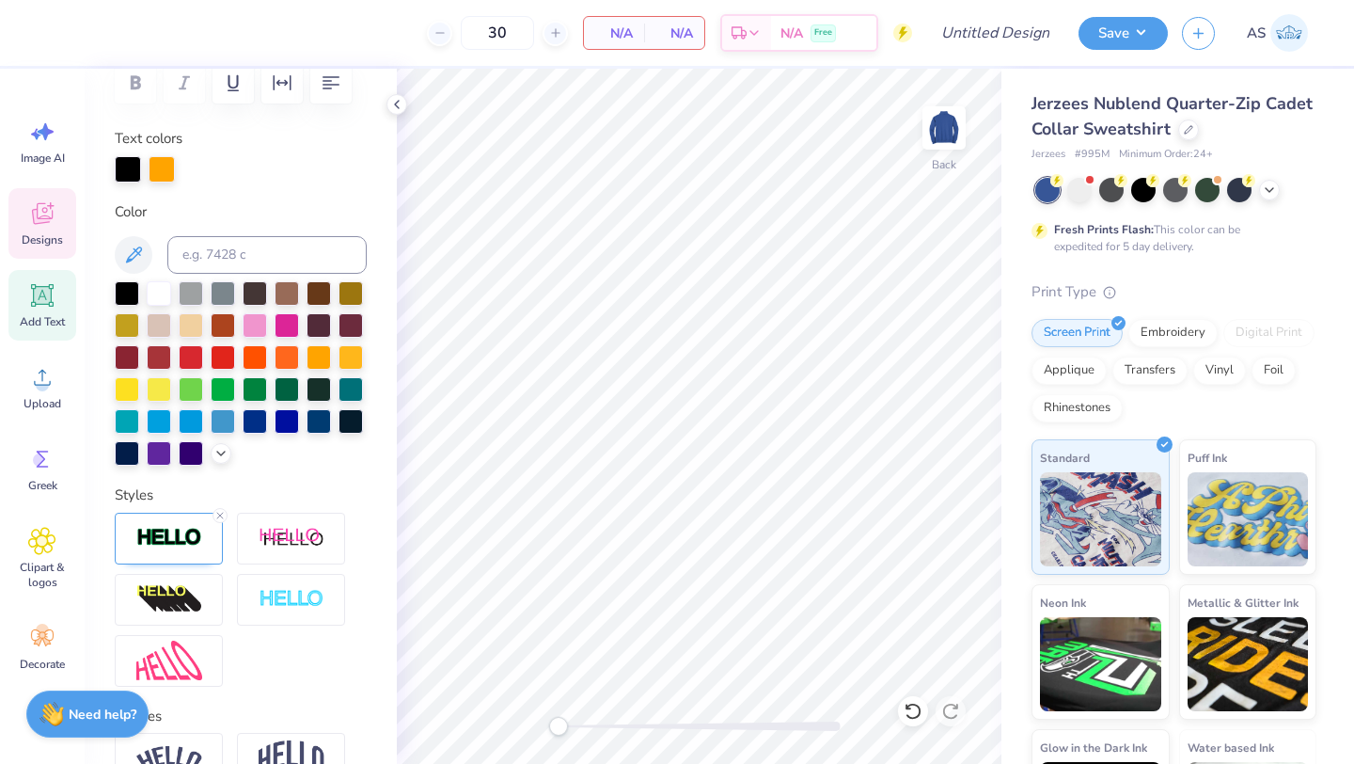
click at [31, 213] on icon at bounding box center [42, 213] width 28 height 28
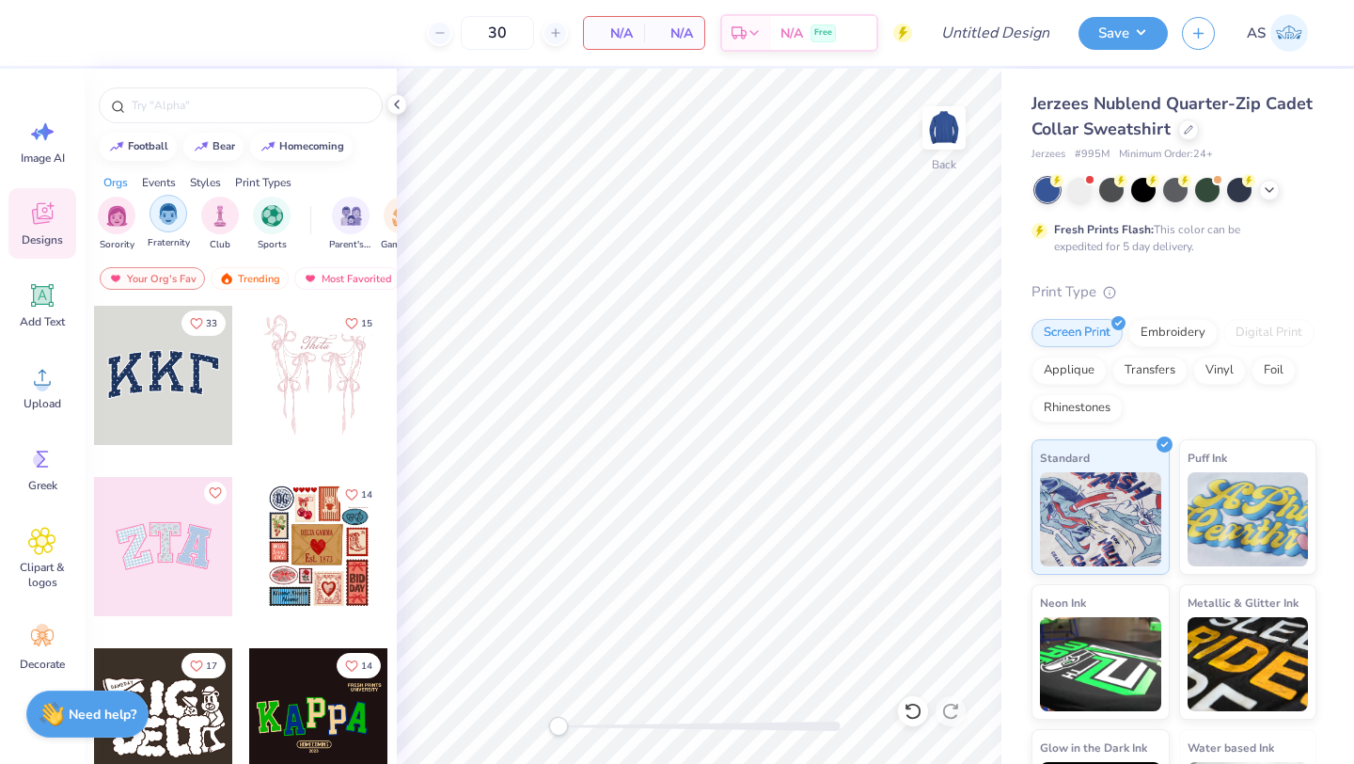
click at [163, 218] on img "filter for Fraternity" at bounding box center [168, 214] width 21 height 22
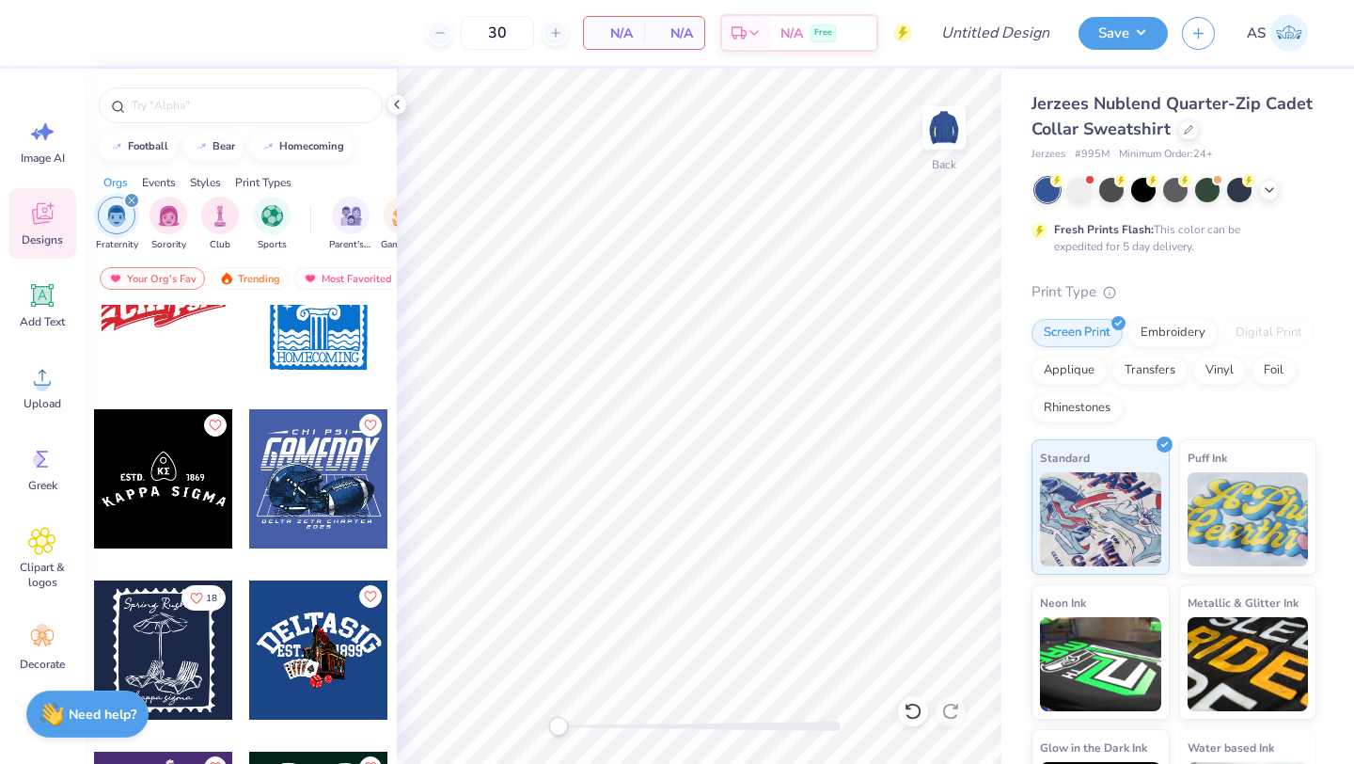
scroll to position [8971, 0]
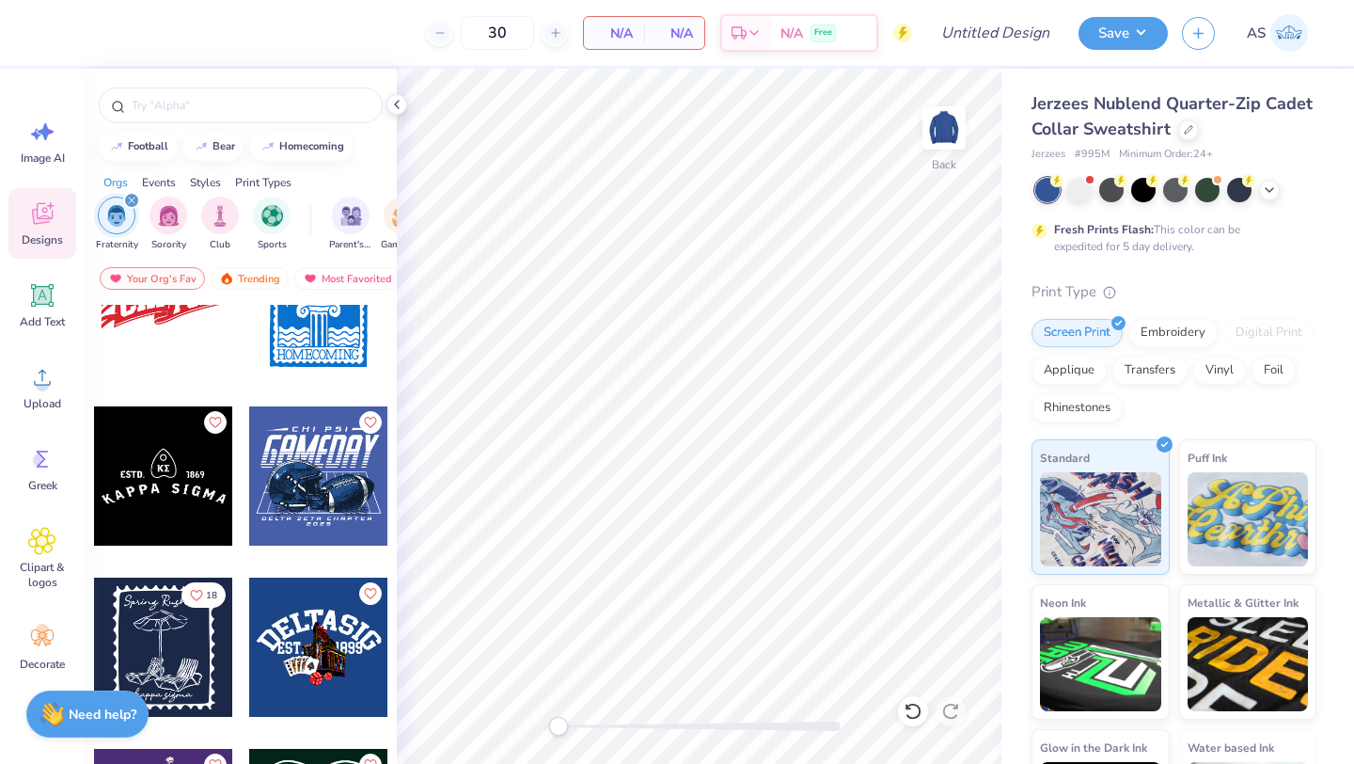
click at [140, 478] on div at bounding box center [163, 475] width 139 height 139
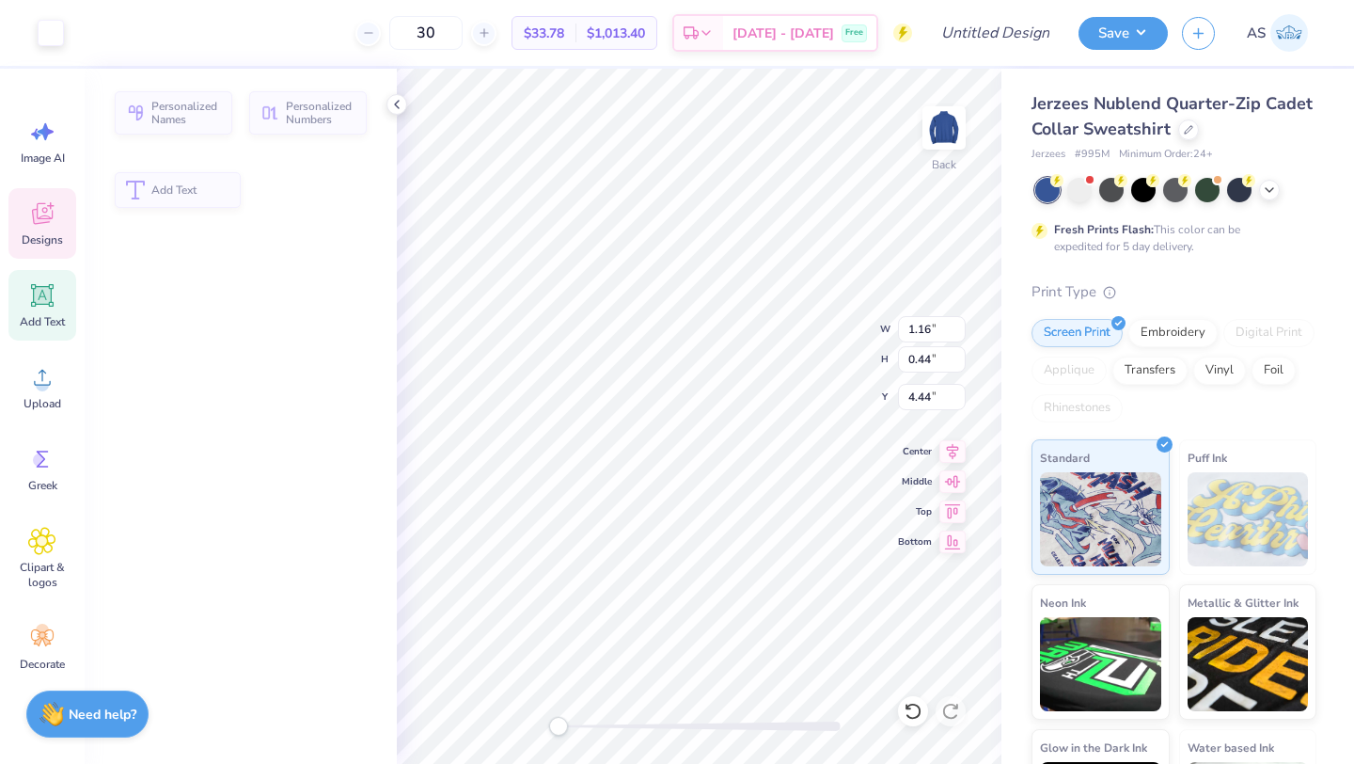
type input "1.16"
type input "0.44"
type input "4.44"
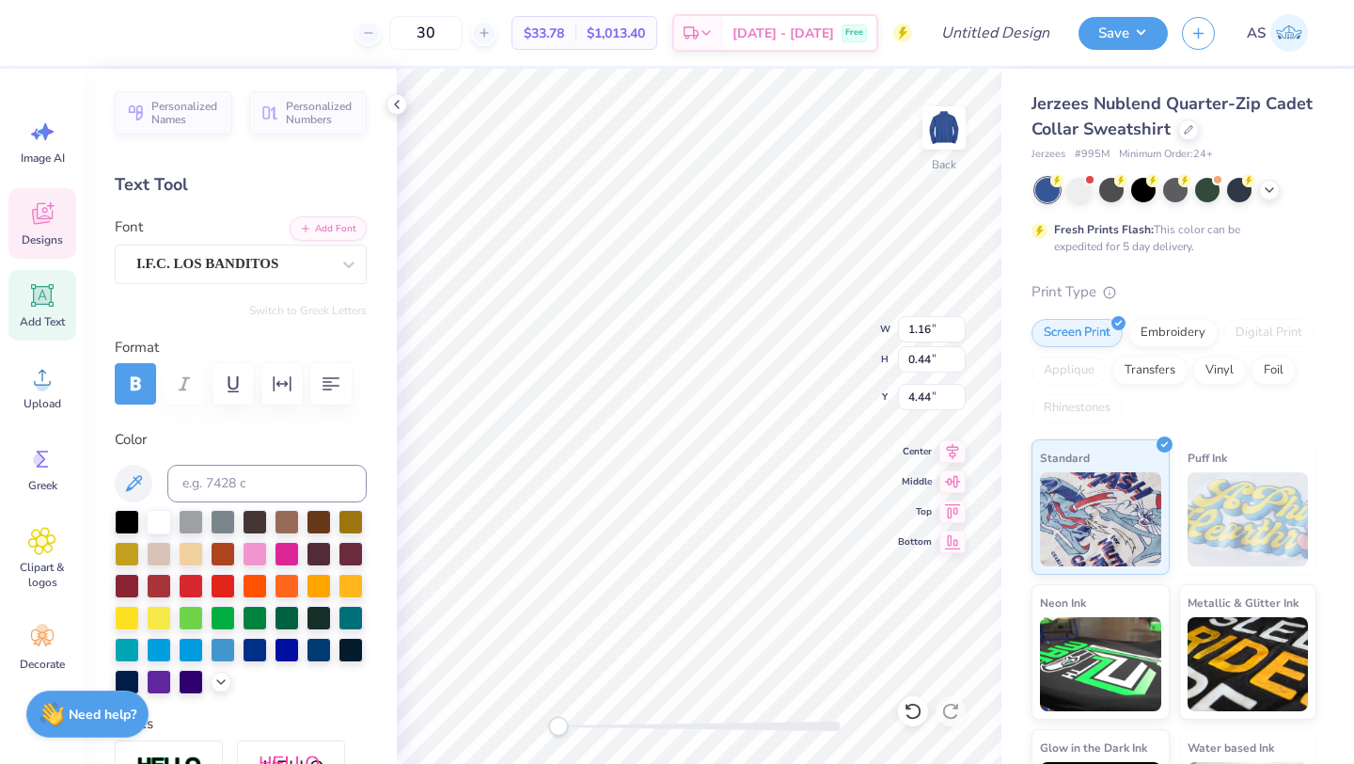
scroll to position [15, 2]
type textarea "1904"
type input "7.94"
type input "1.32"
type input "5.22"
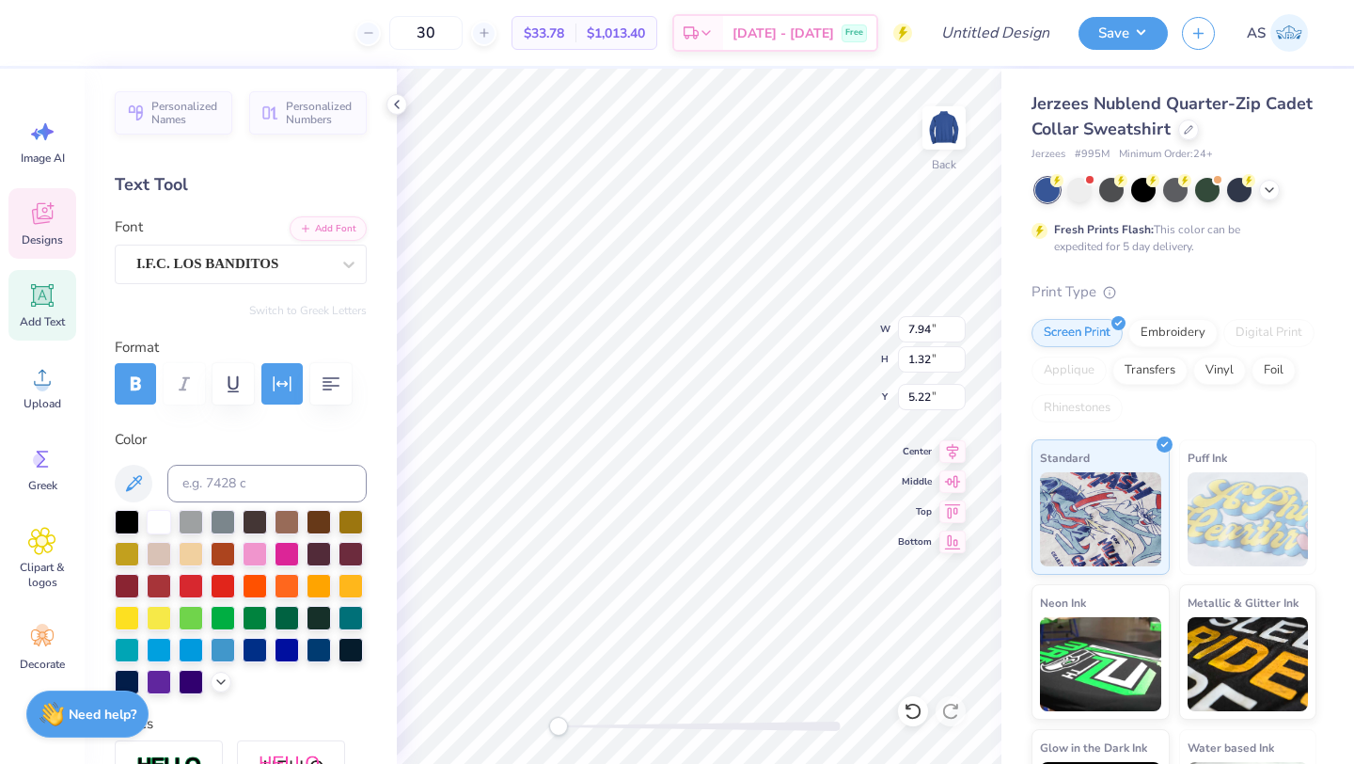
scroll to position [15, 3]
type textarea "a"
type textarea "Alpha Kappa Psi"
click at [395, 105] on icon at bounding box center [396, 104] width 15 height 15
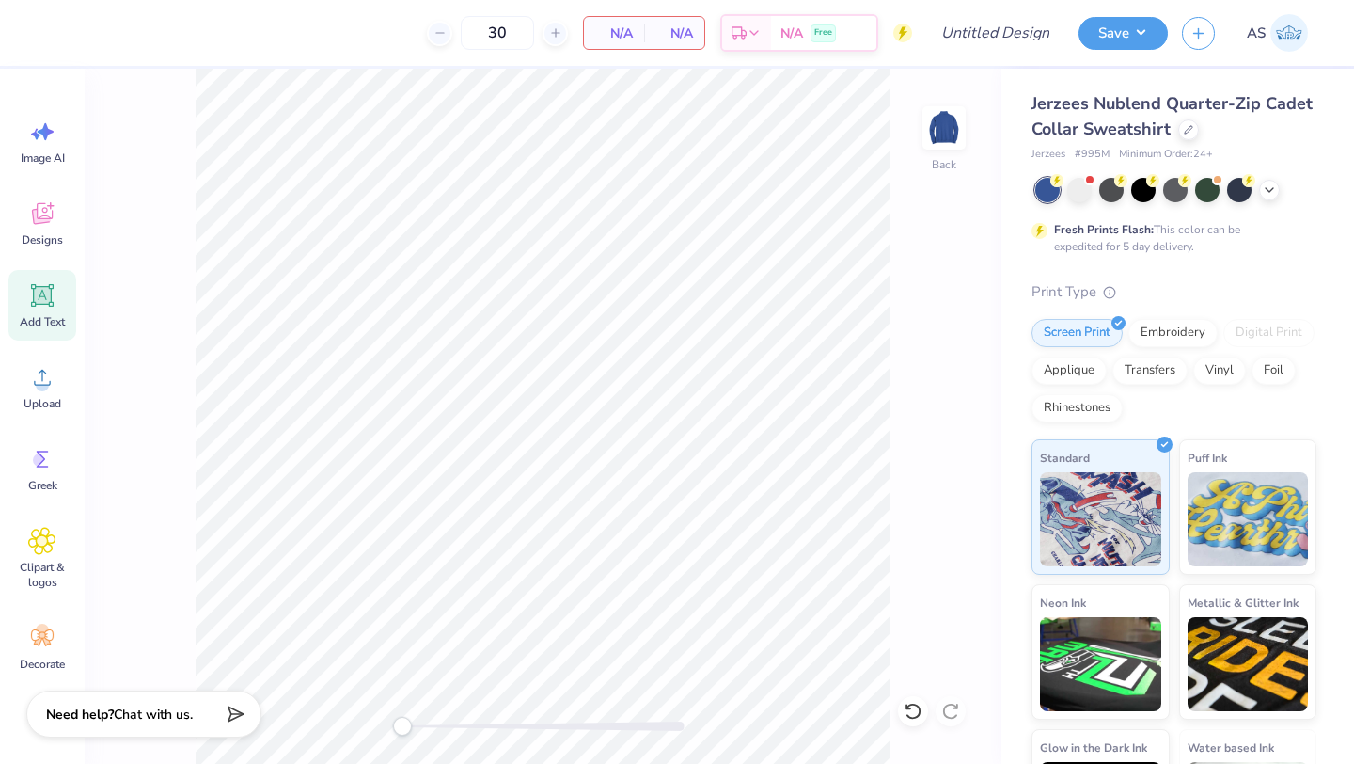
click at [0, 213] on div "Image AI Designs Add Text Upload Greek Clipart & logos Decorate" at bounding box center [42, 416] width 85 height 695
click at [34, 213] on icon at bounding box center [42, 216] width 18 height 15
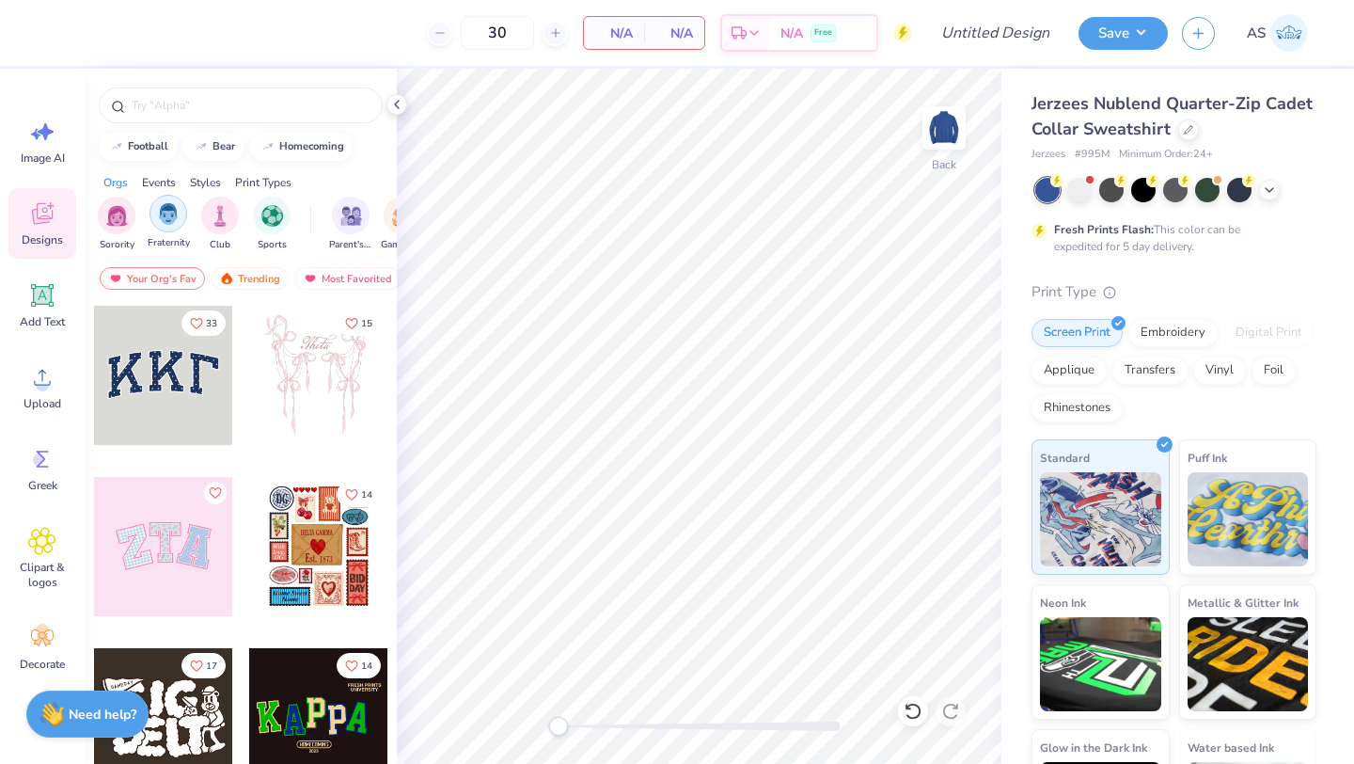
click at [175, 218] on img "filter for Fraternity" at bounding box center [168, 214] width 21 height 22
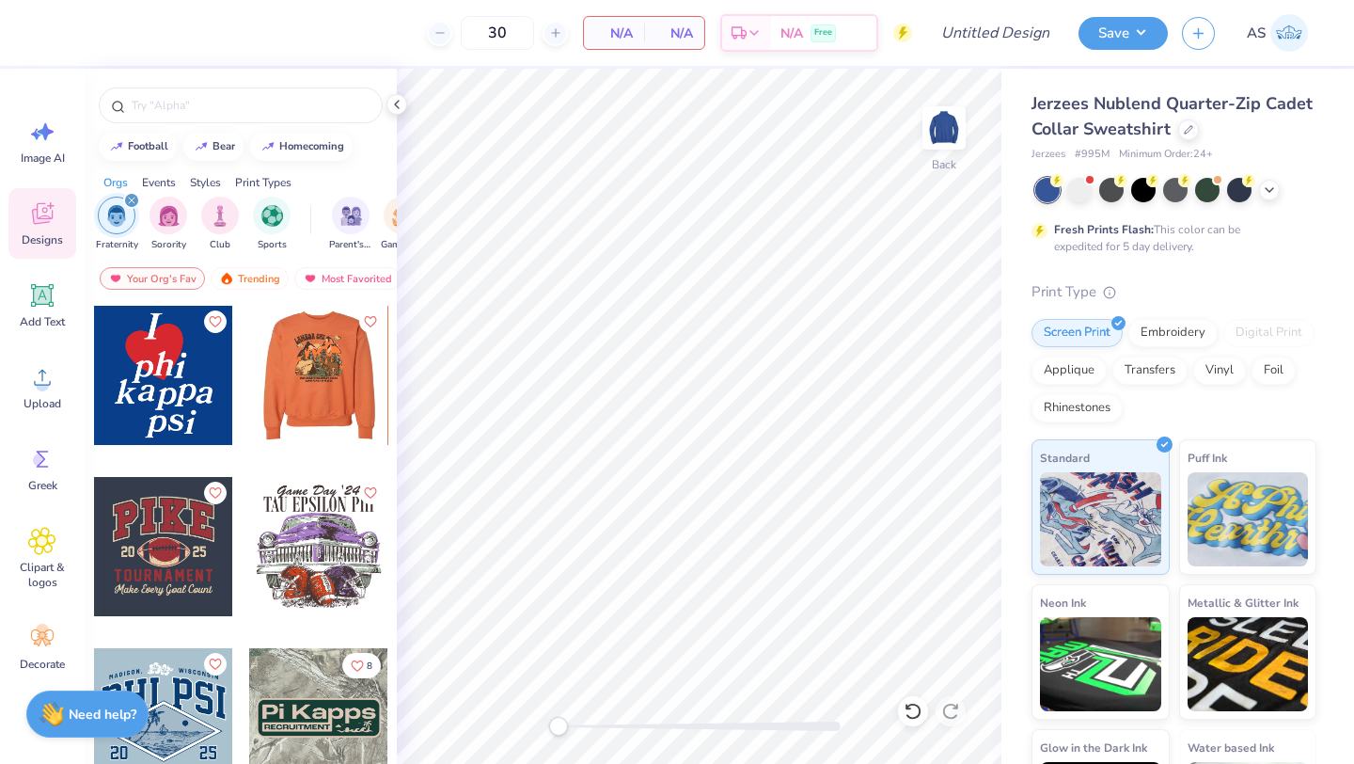
click at [187, 398] on div at bounding box center [163, 375] width 139 height 139
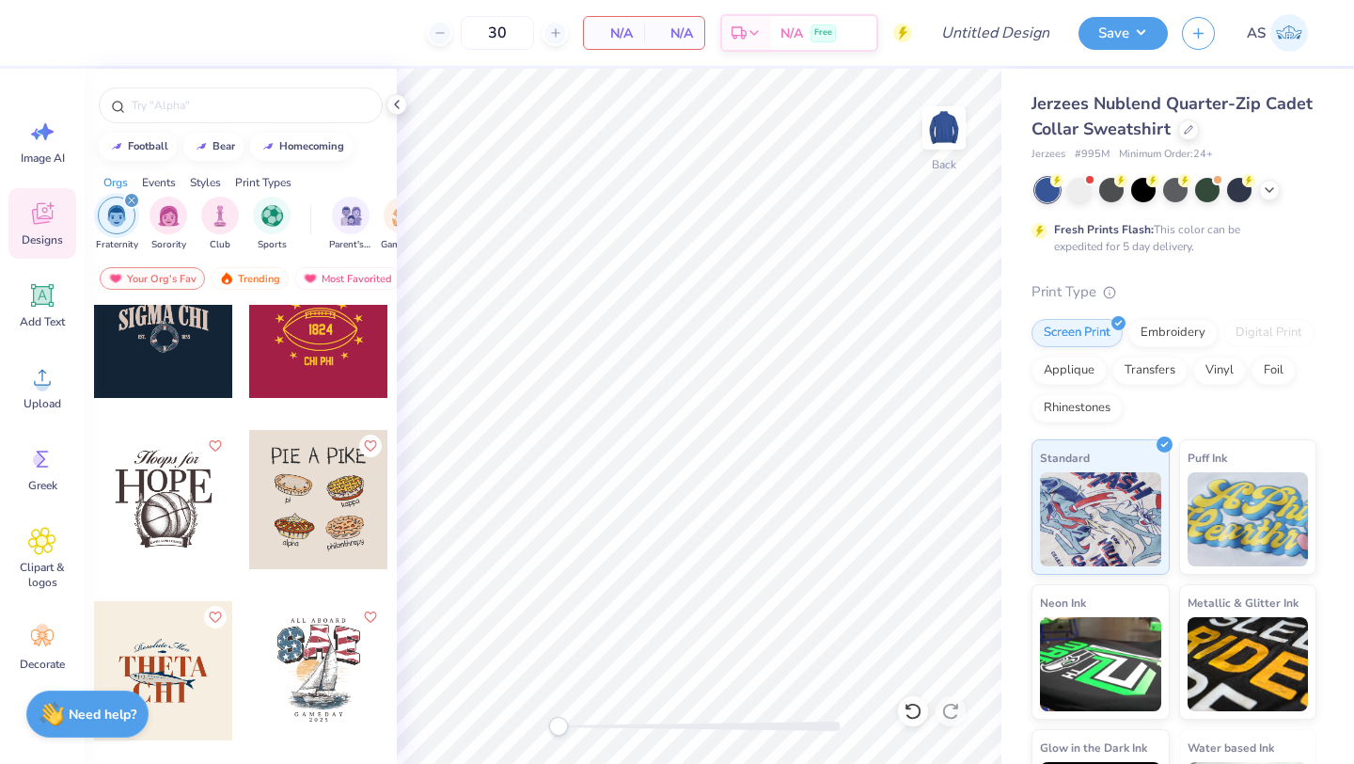
scroll to position [5303, 0]
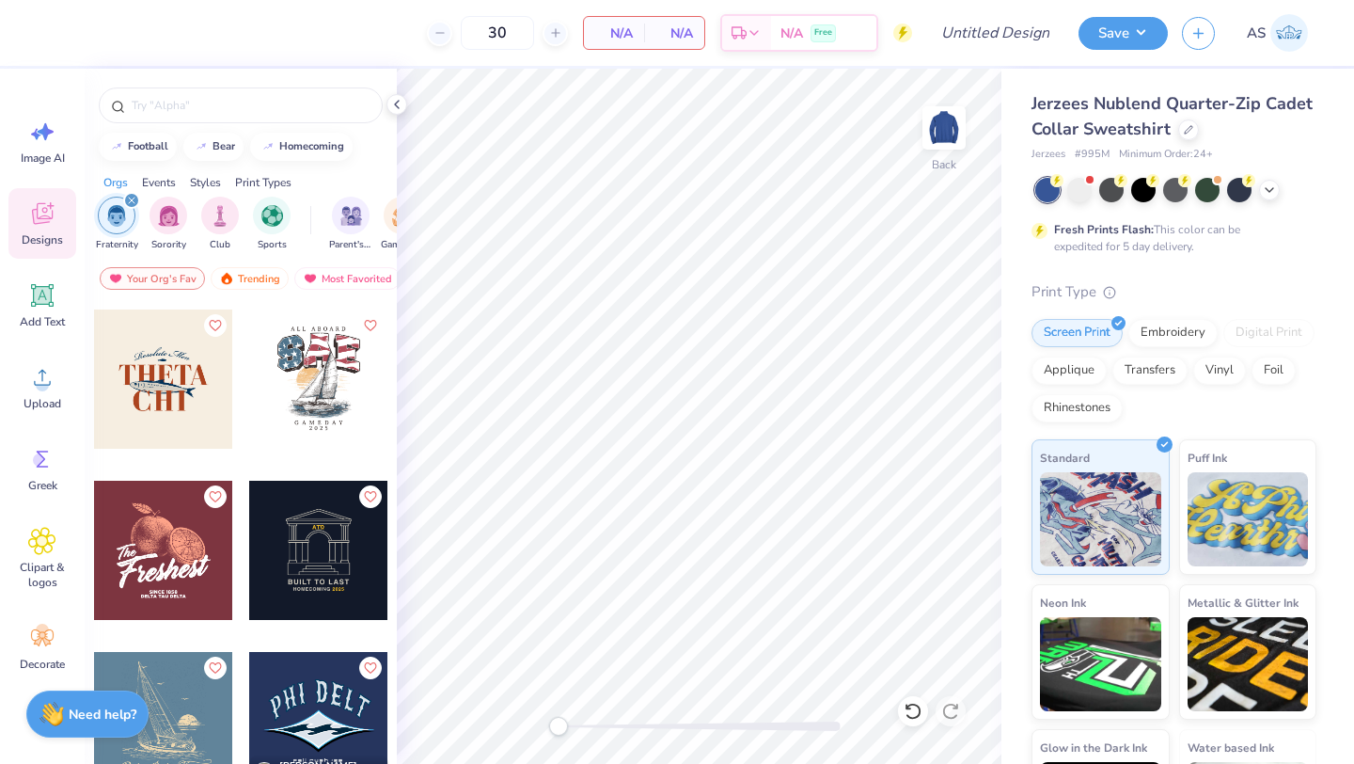
click at [172, 385] on div at bounding box center [163, 378] width 139 height 139
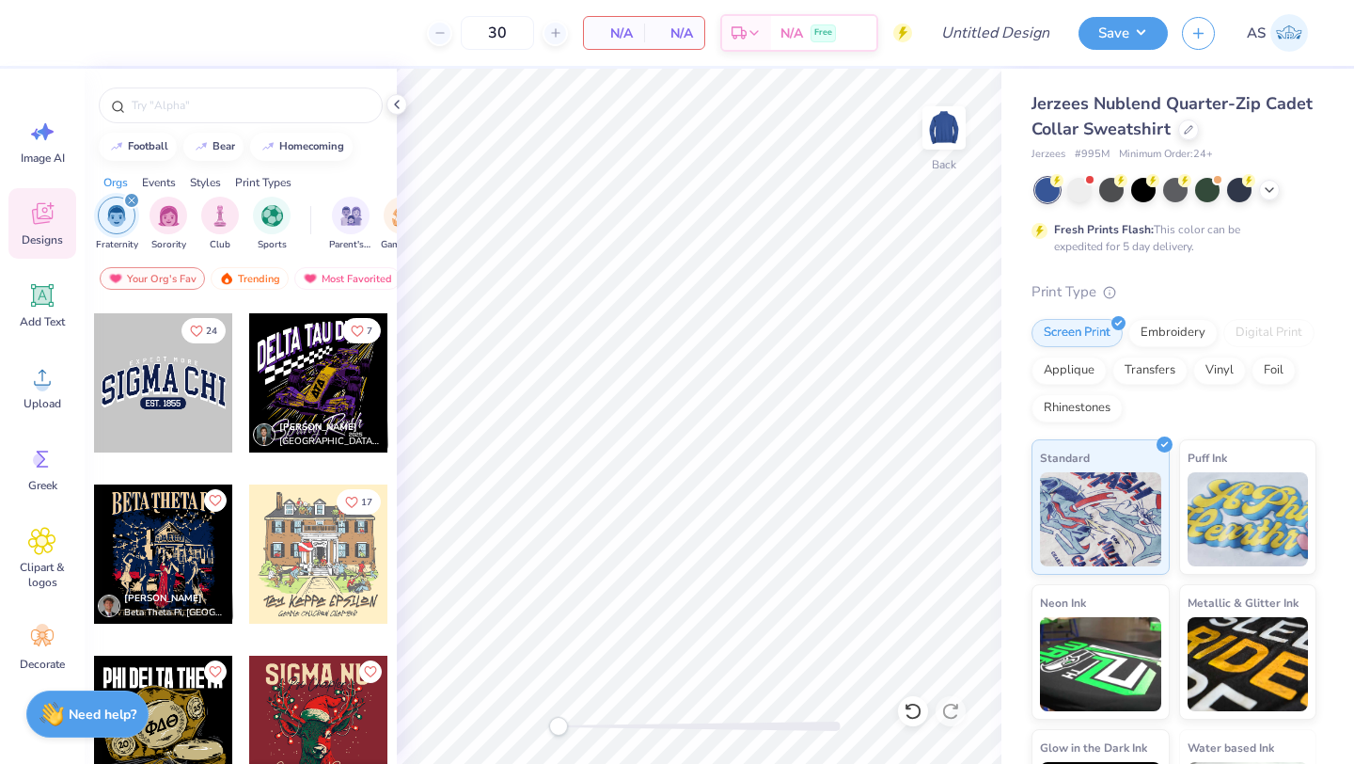
scroll to position [11272, 0]
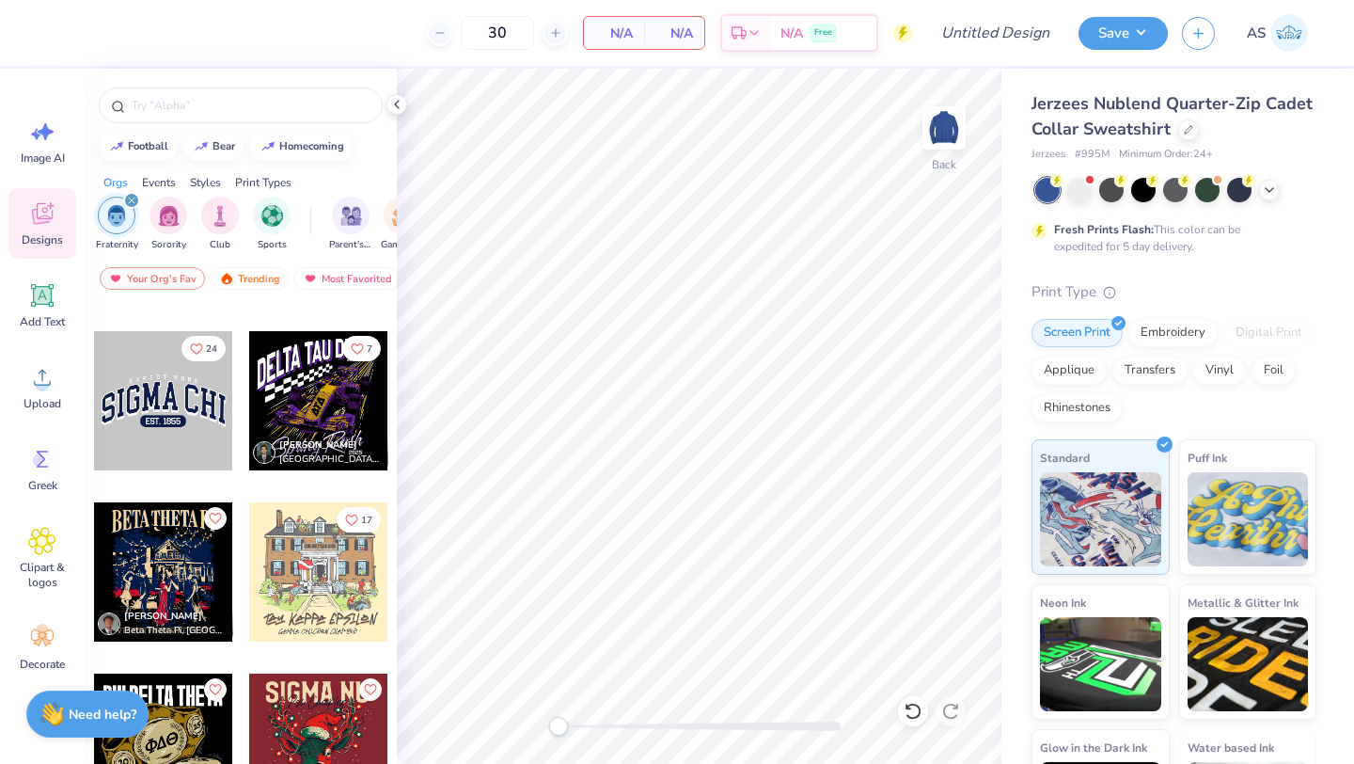
click at [154, 406] on div at bounding box center [163, 400] width 139 height 139
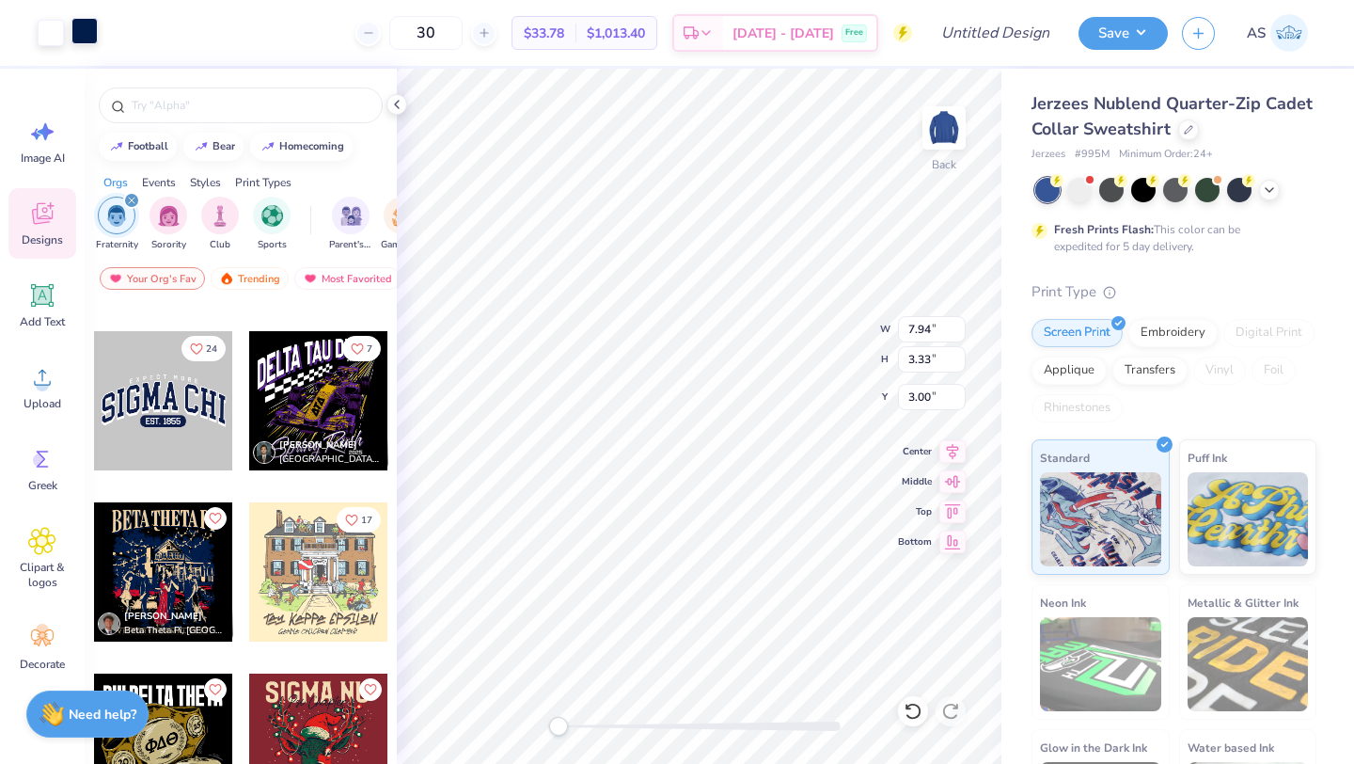
click at [85, 42] on div at bounding box center [84, 31] width 26 height 26
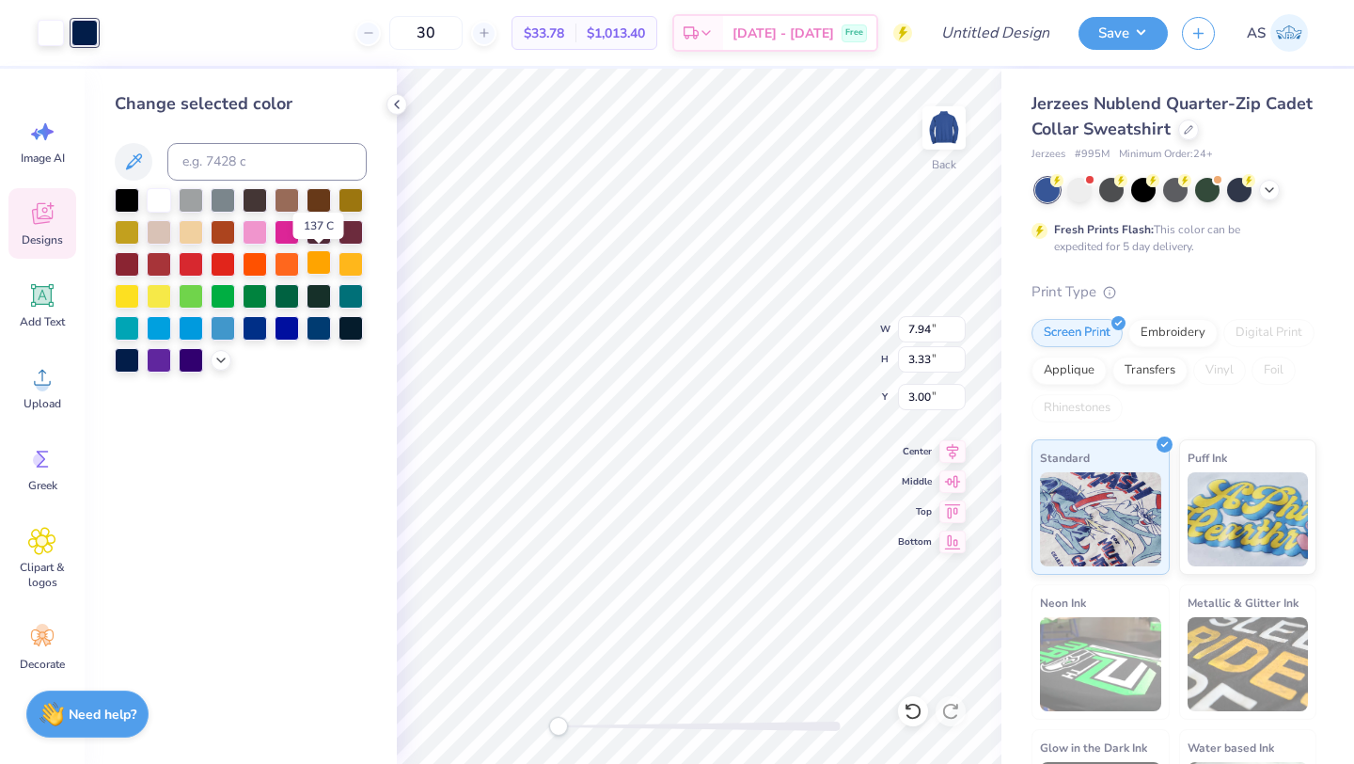
click at [315, 267] on div at bounding box center [319, 262] width 24 height 24
click at [47, 32] on div at bounding box center [51, 31] width 26 height 26
click at [121, 193] on div at bounding box center [127, 198] width 24 height 24
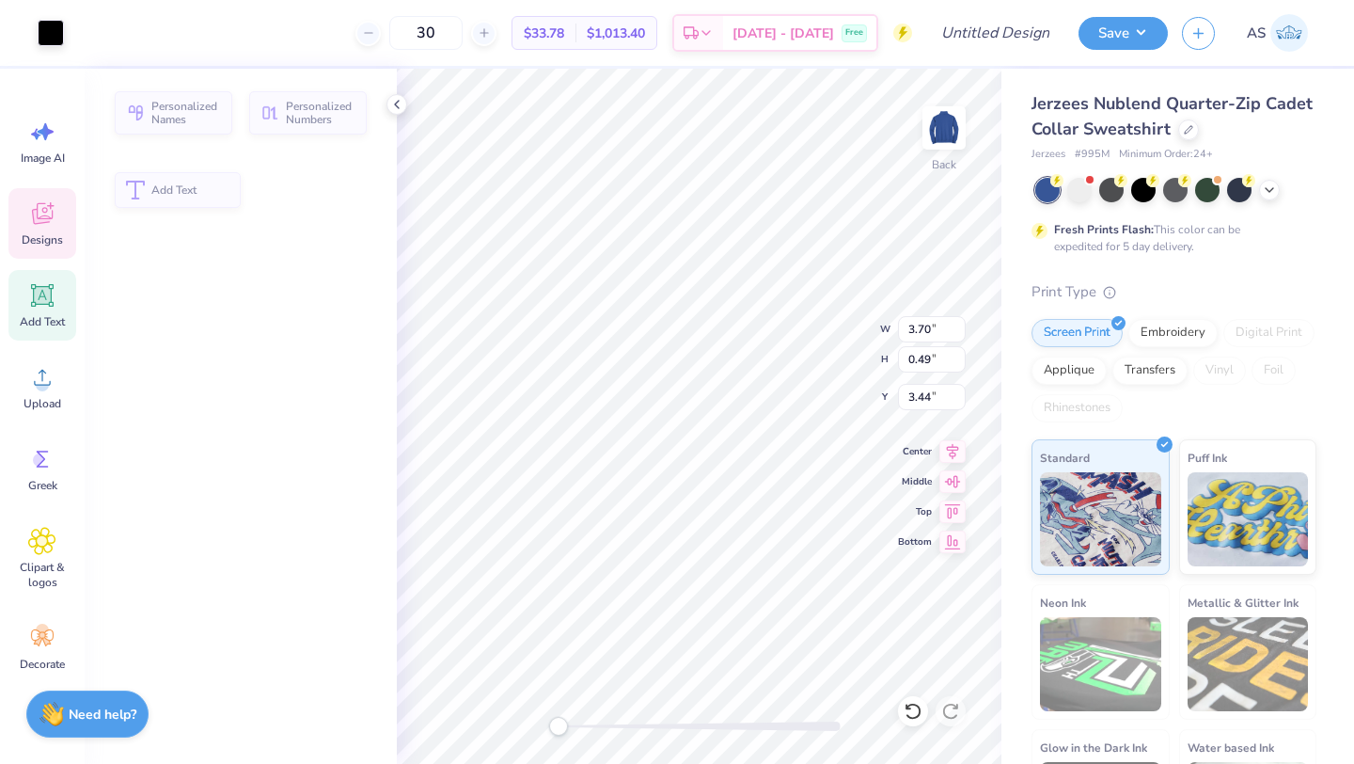
type input "3.70"
type input "0.49"
type input "3.44"
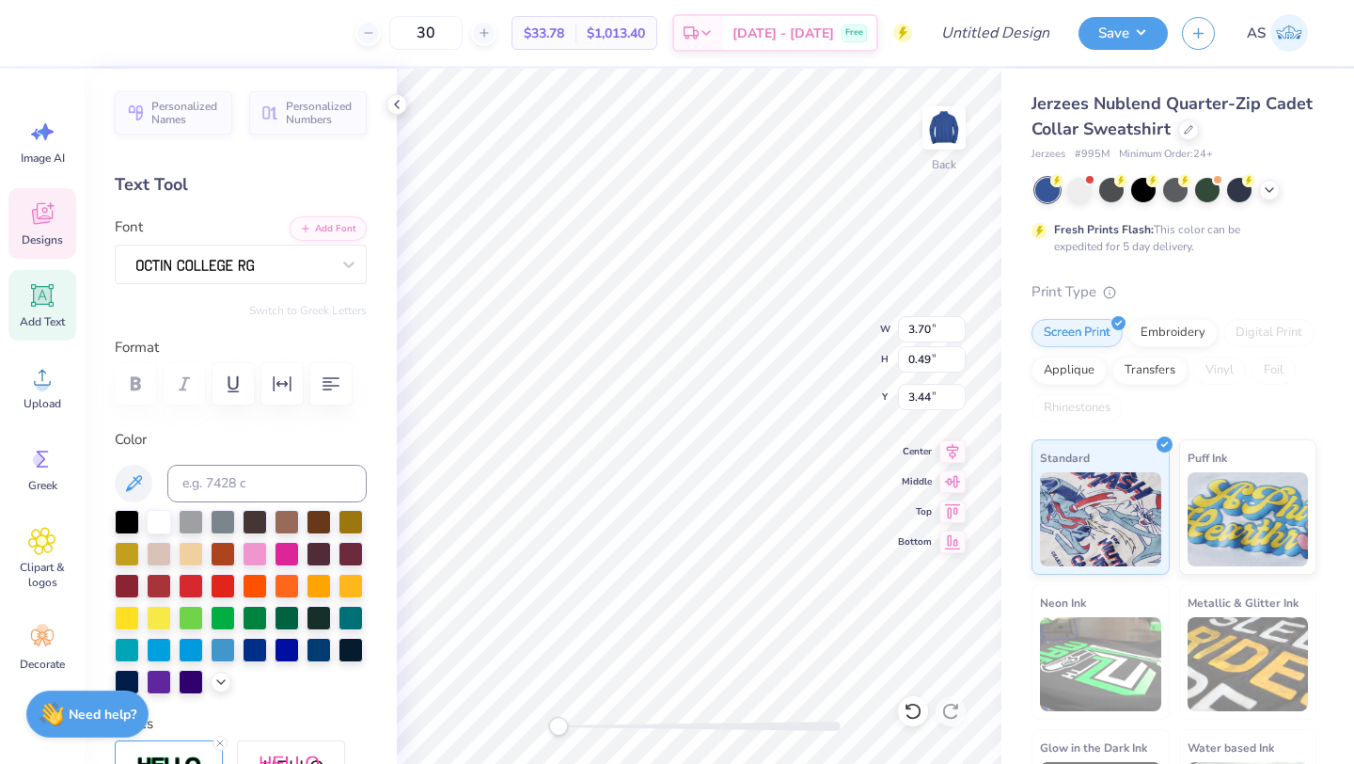
scroll to position [15, 3]
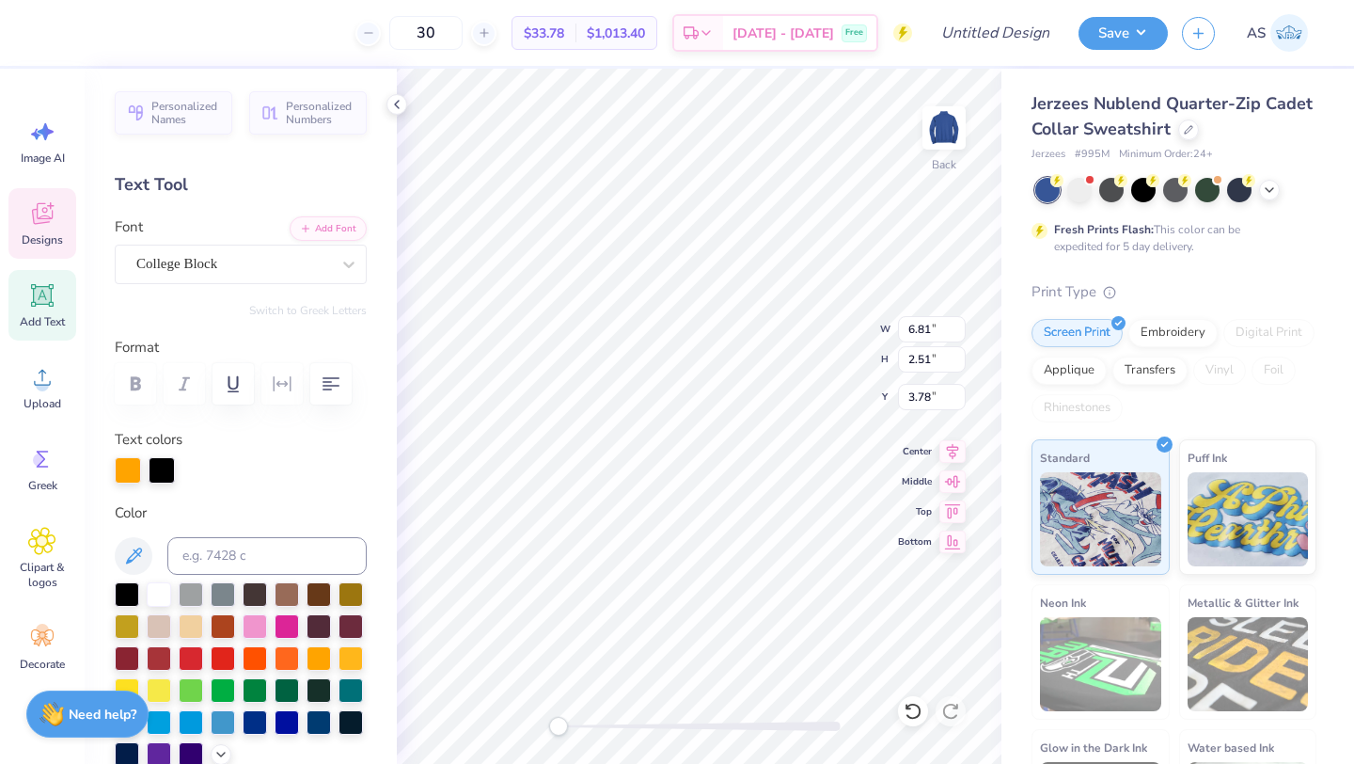
type input "1.89"
type input "0.36"
type input "5.79"
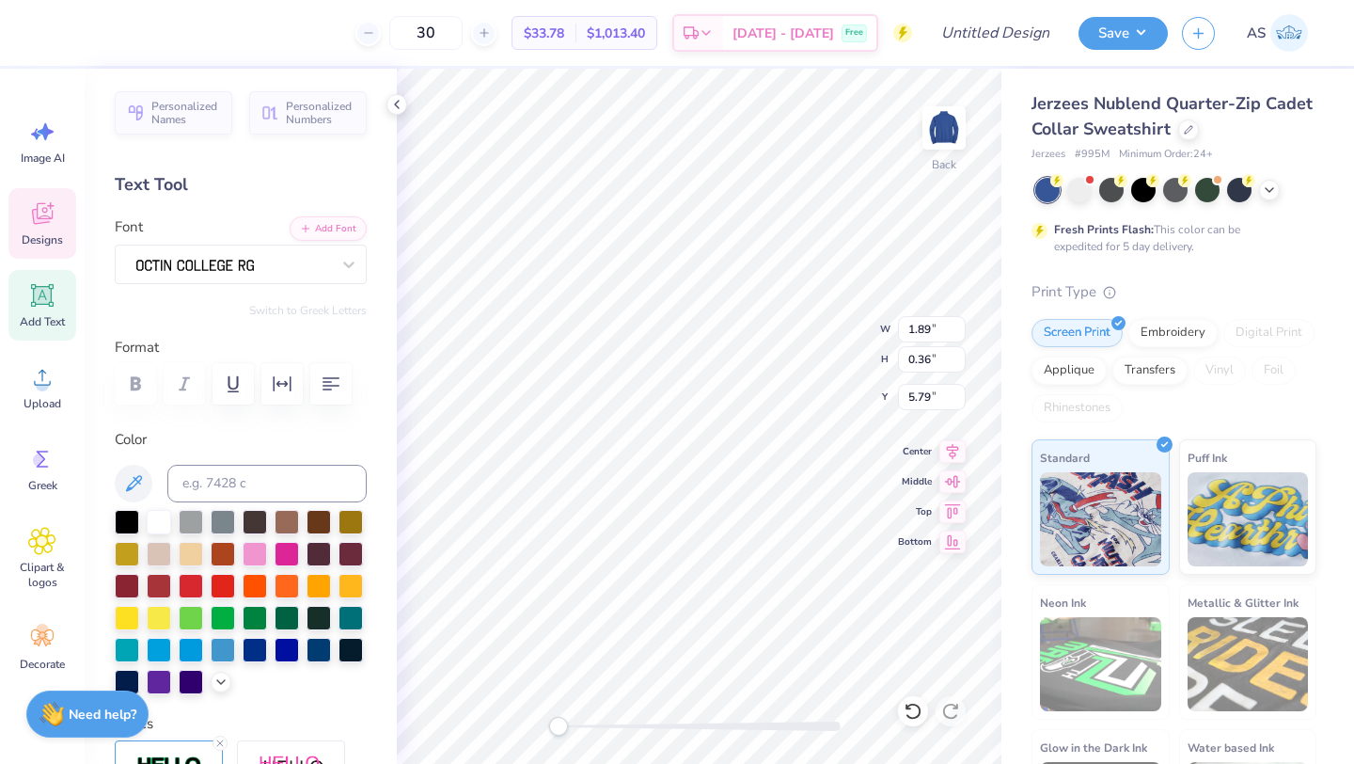
type input "6.81"
type input "2.51"
type input "3.65"
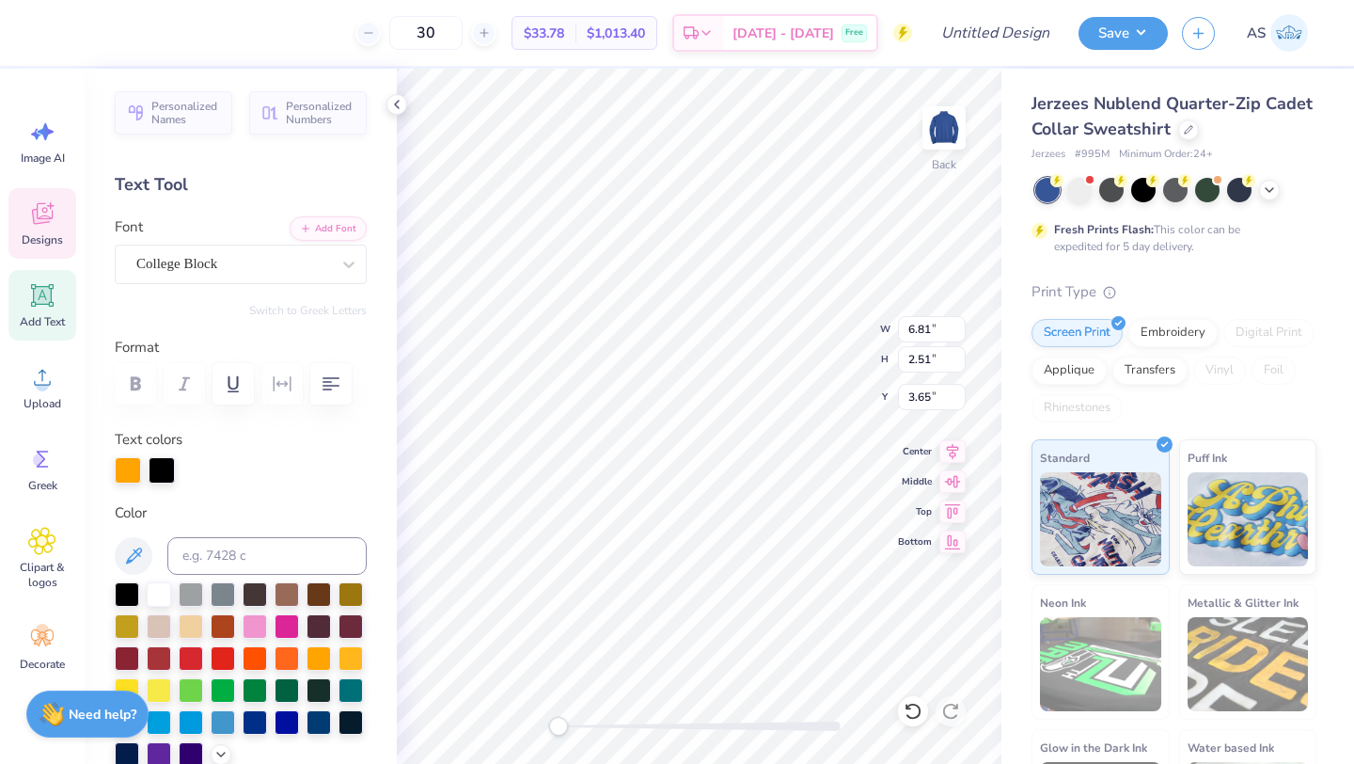
scroll to position [15, 8]
type textarea "Alpa kappa psi CHI"
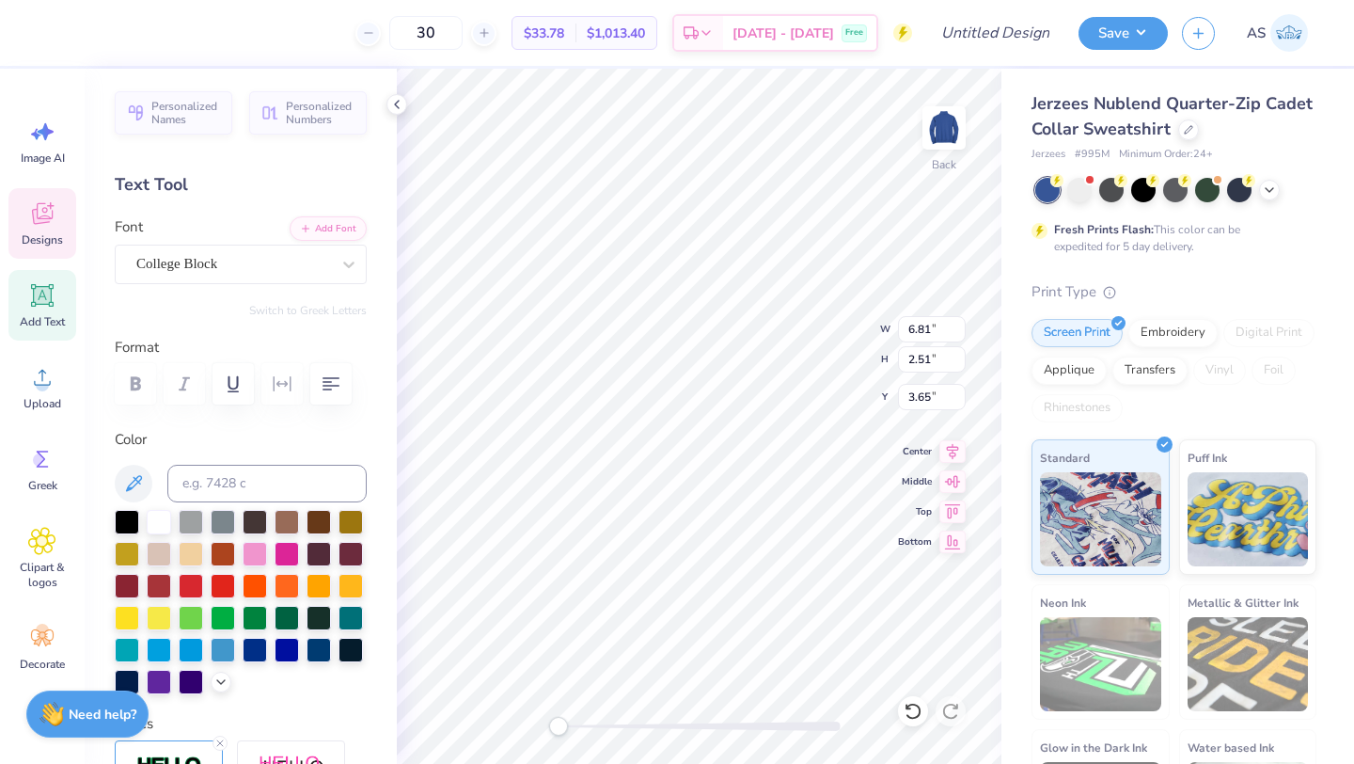
scroll to position [15, 2]
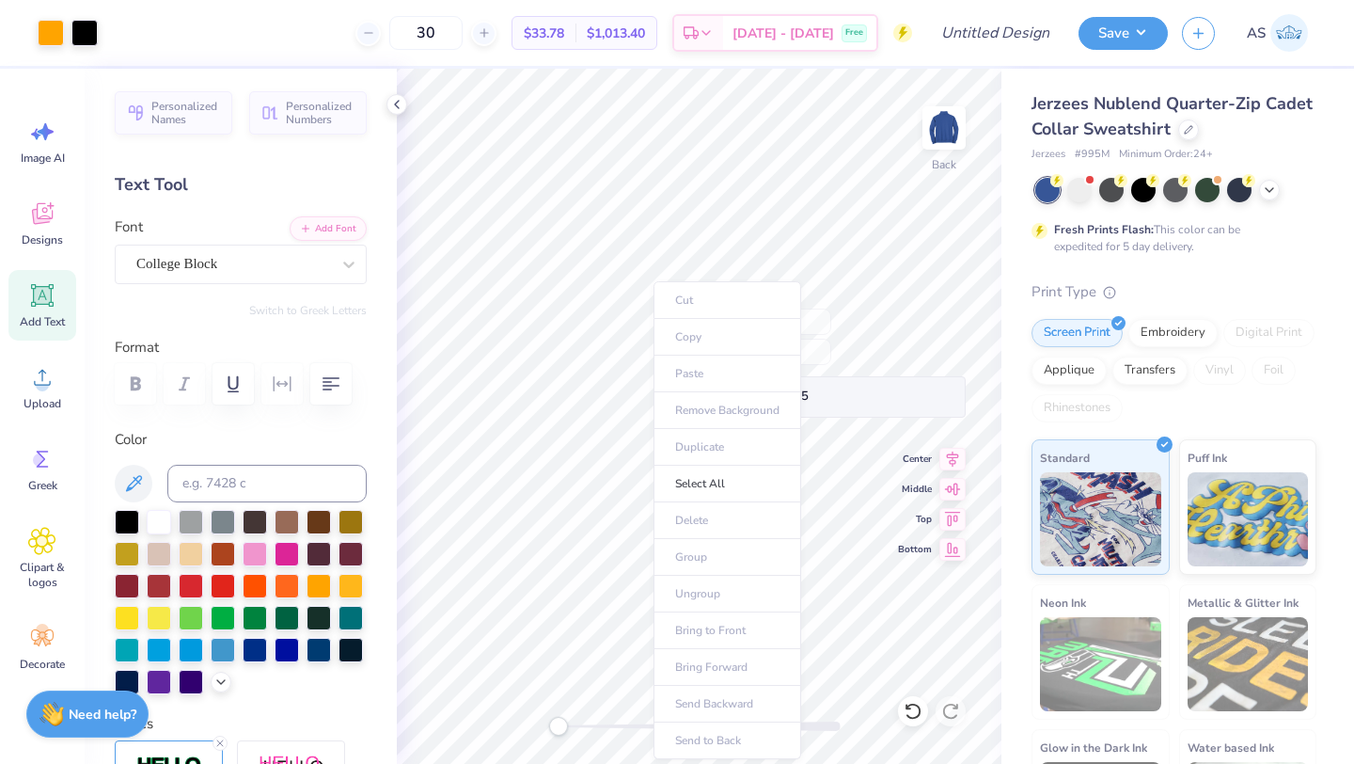
click at [654, 352] on ul "Cut Copy Paste Remove Background Duplicate Select All Delete Group Ungroup Brin…" at bounding box center [728, 520] width 148 height 478
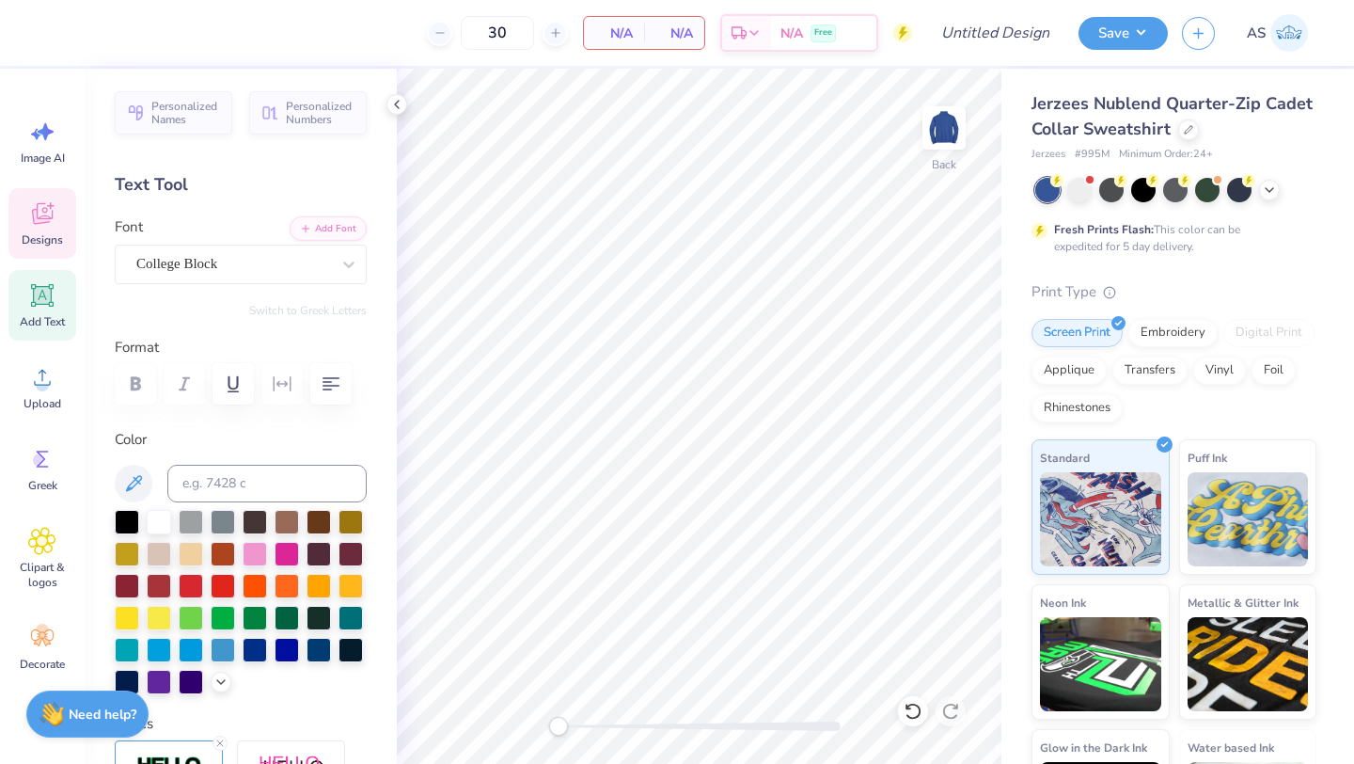
click at [58, 232] on span "Designs" at bounding box center [42, 239] width 41 height 15
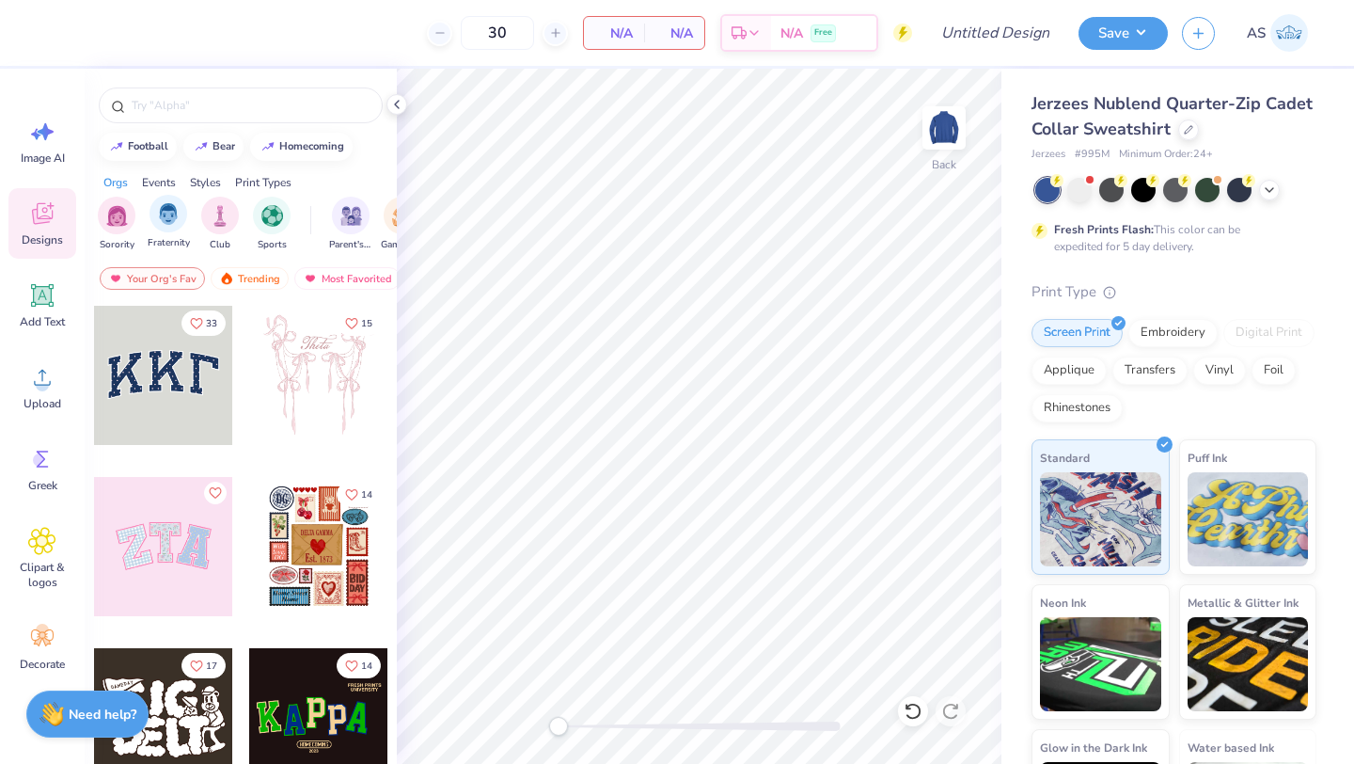
click at [162, 231] on div "Fraternity" at bounding box center [169, 222] width 42 height 55
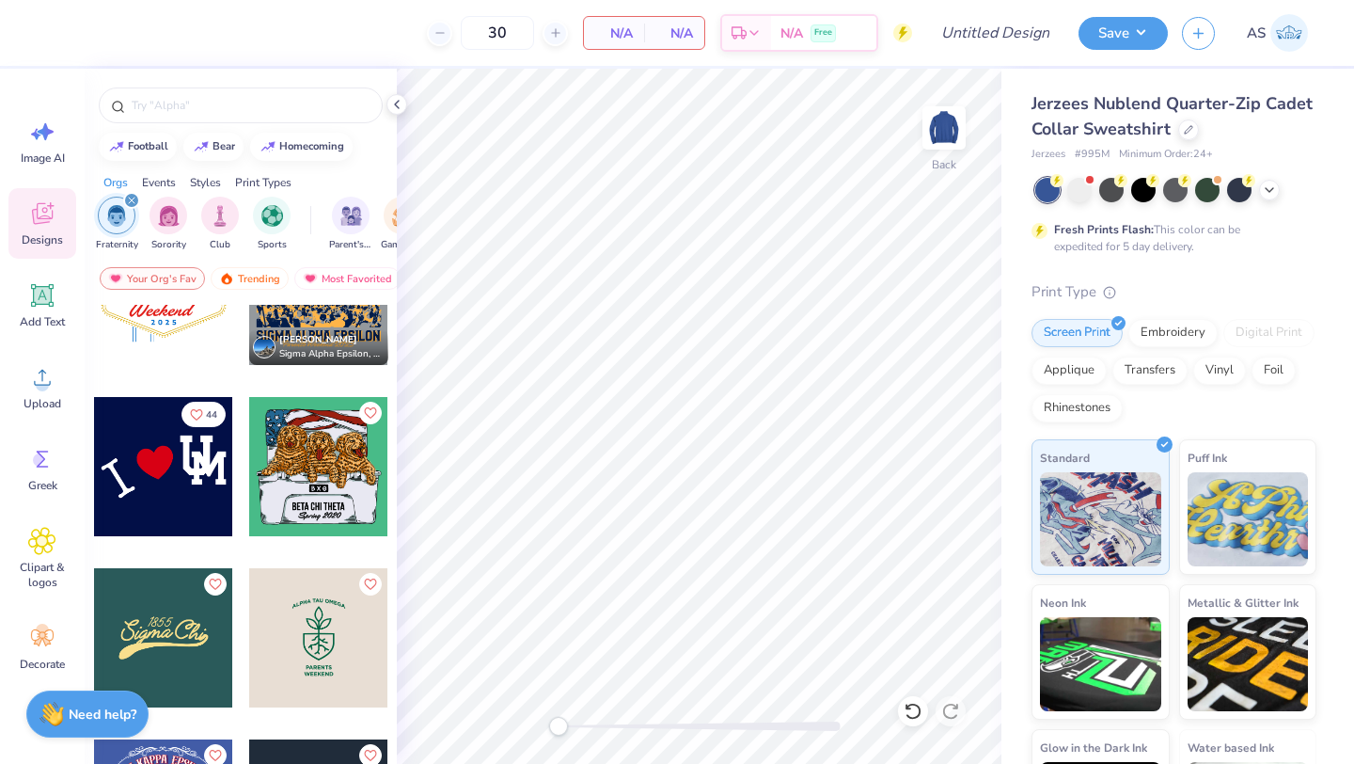
scroll to position [1792, 0]
click at [159, 635] on div at bounding box center [163, 637] width 139 height 139
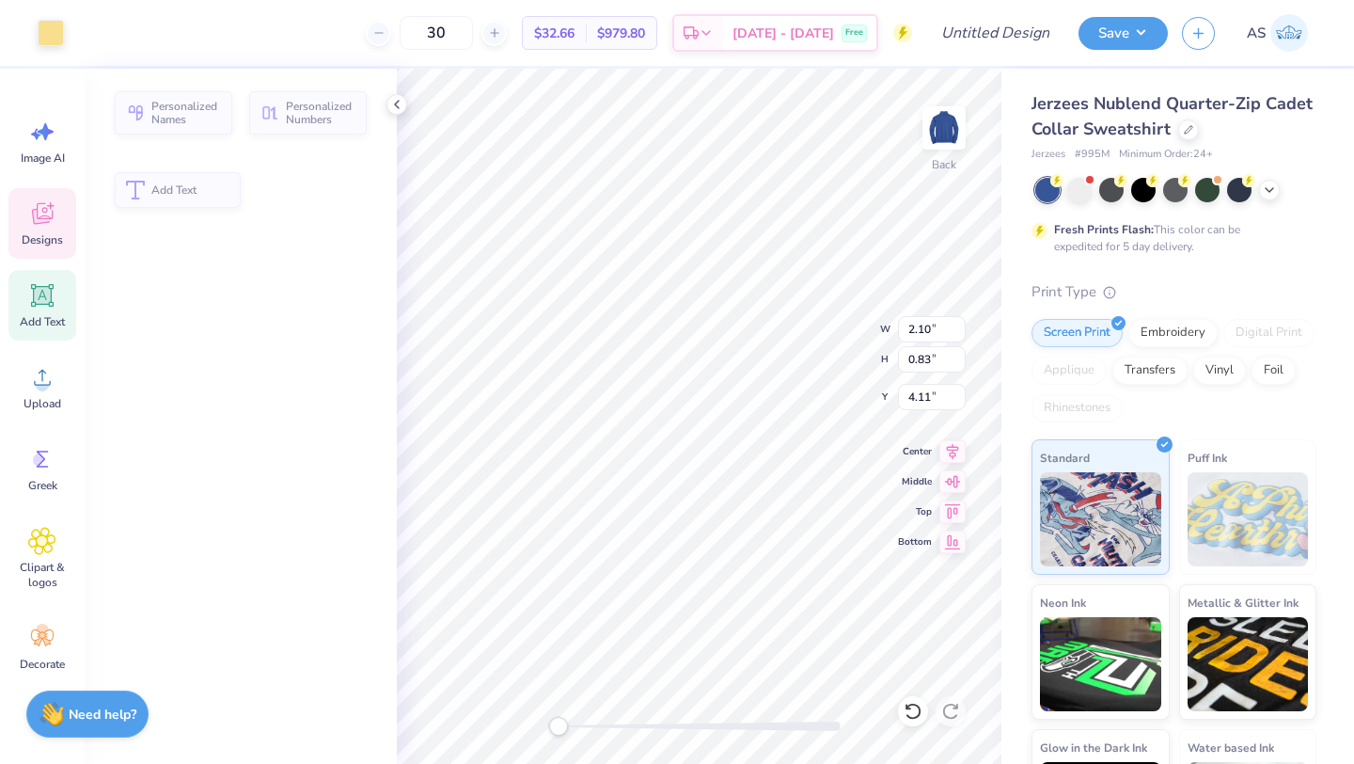
type input "2.10"
type input "0.83"
type input "4.11"
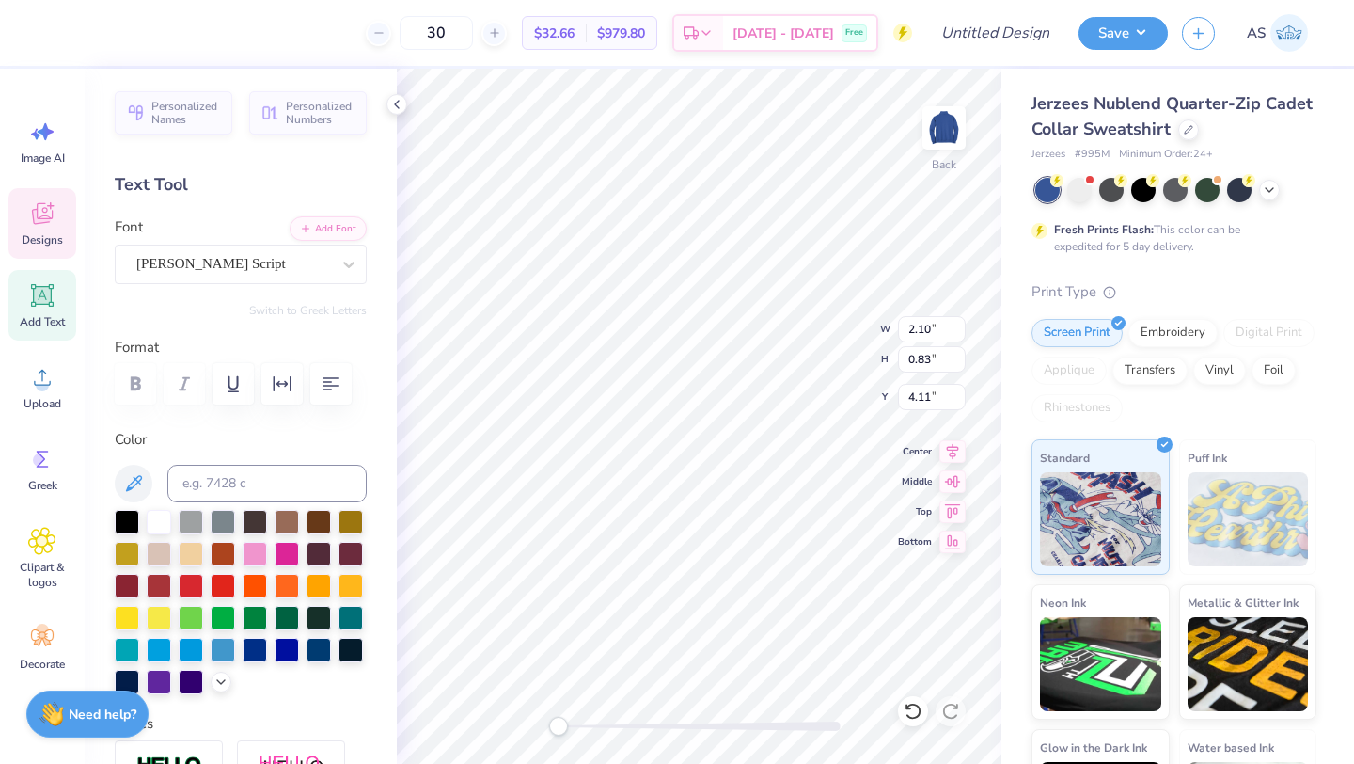
scroll to position [15, 2]
type textarea "1904"
click at [375, 175] on div "Personalized Names Personalized Numbers Text Tool Add Font Font Jimmy Script Sw…" at bounding box center [241, 416] width 312 height 695
type input "7.11"
type input "2.12"
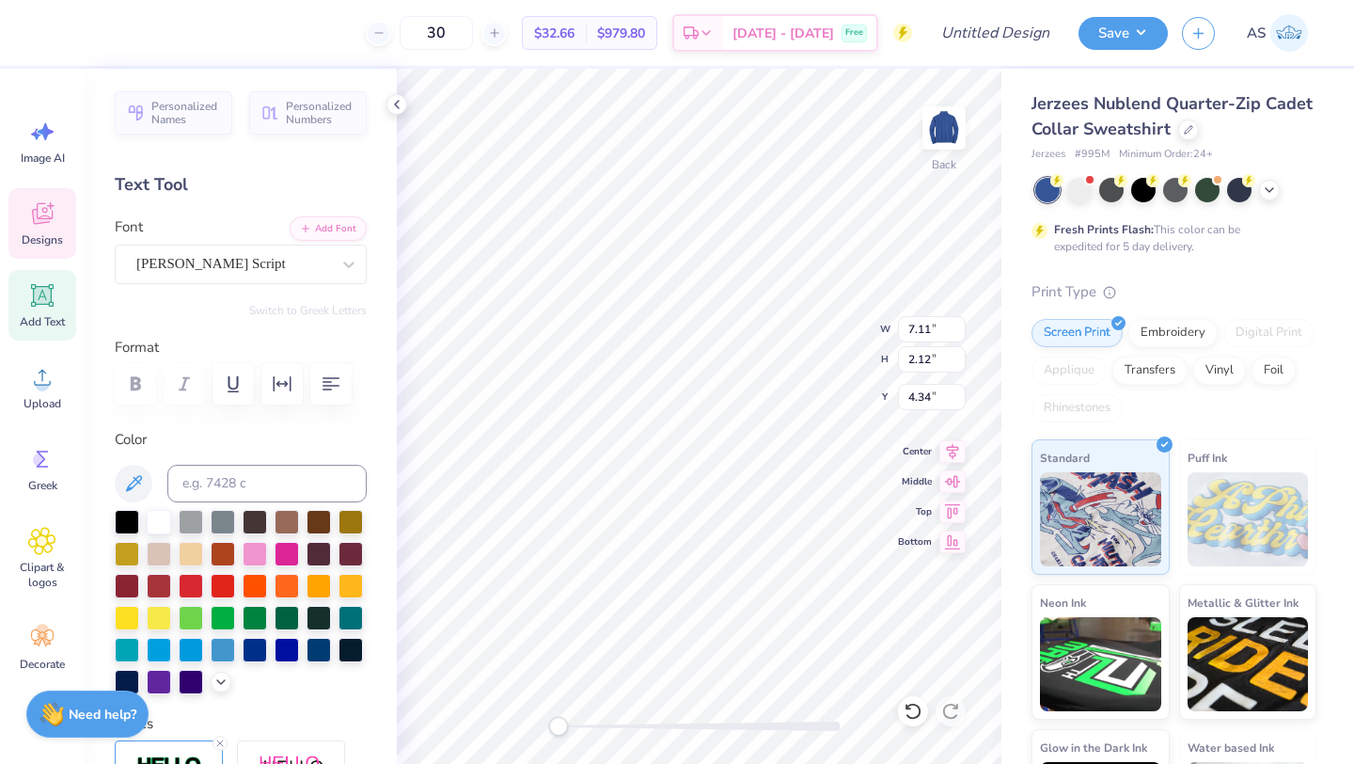
type input "4.34"
type textarea "Chi"
type textarea "a"
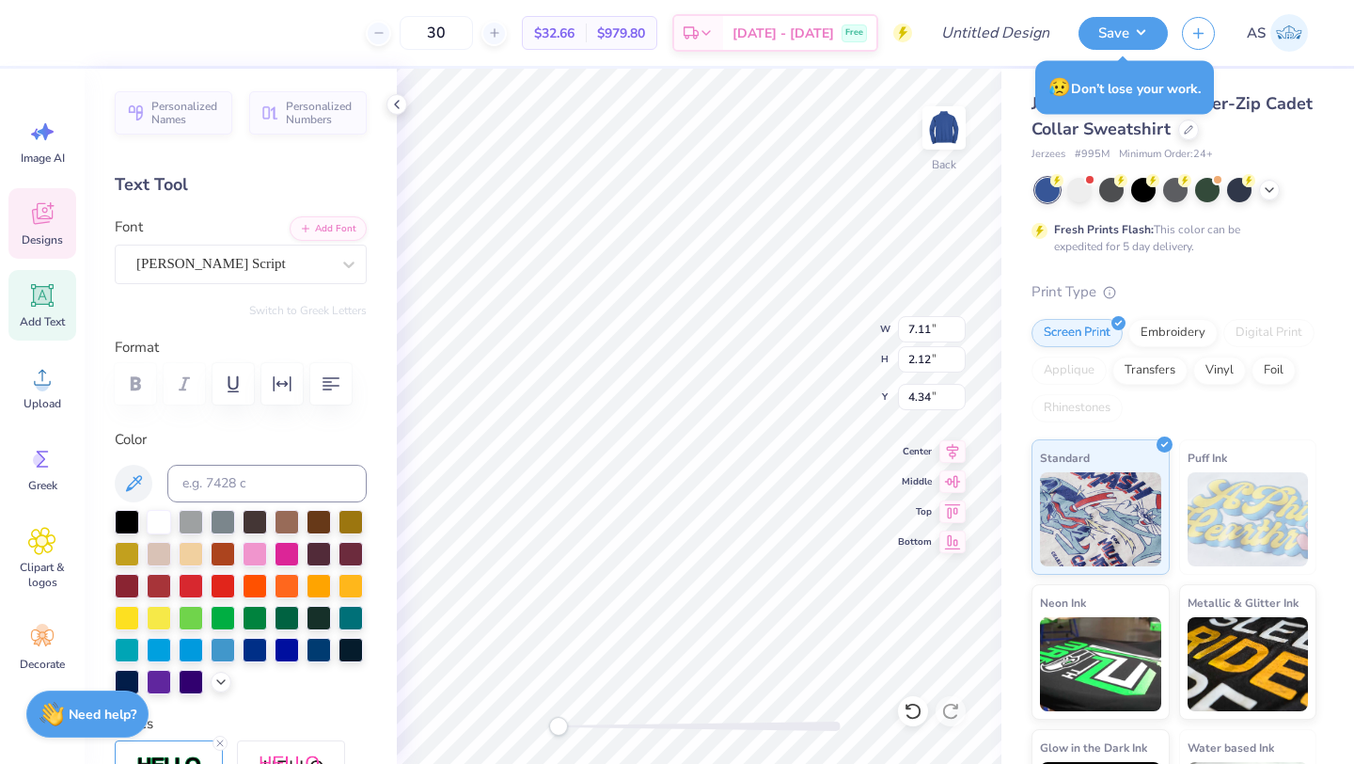
type textarea "Alpha Kappa Psi"
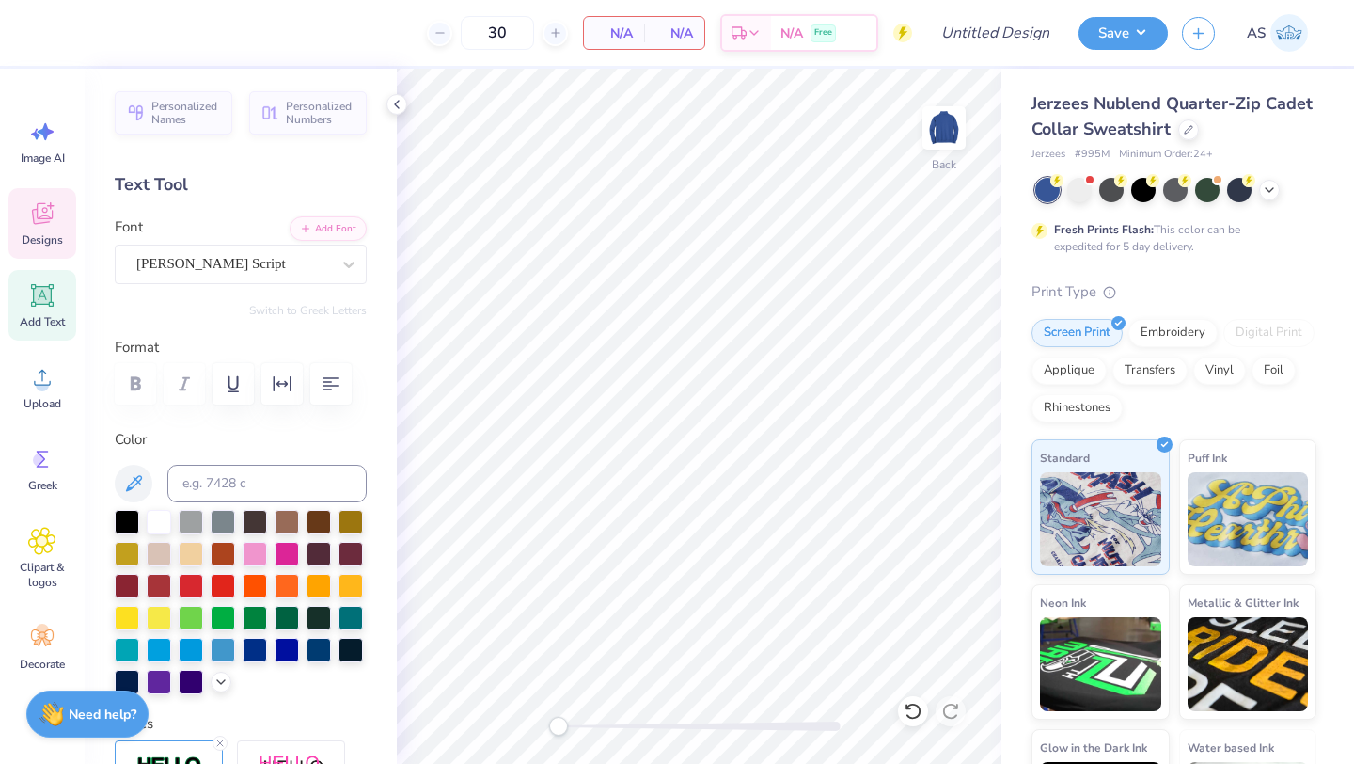
click at [34, 221] on icon at bounding box center [42, 216] width 18 height 15
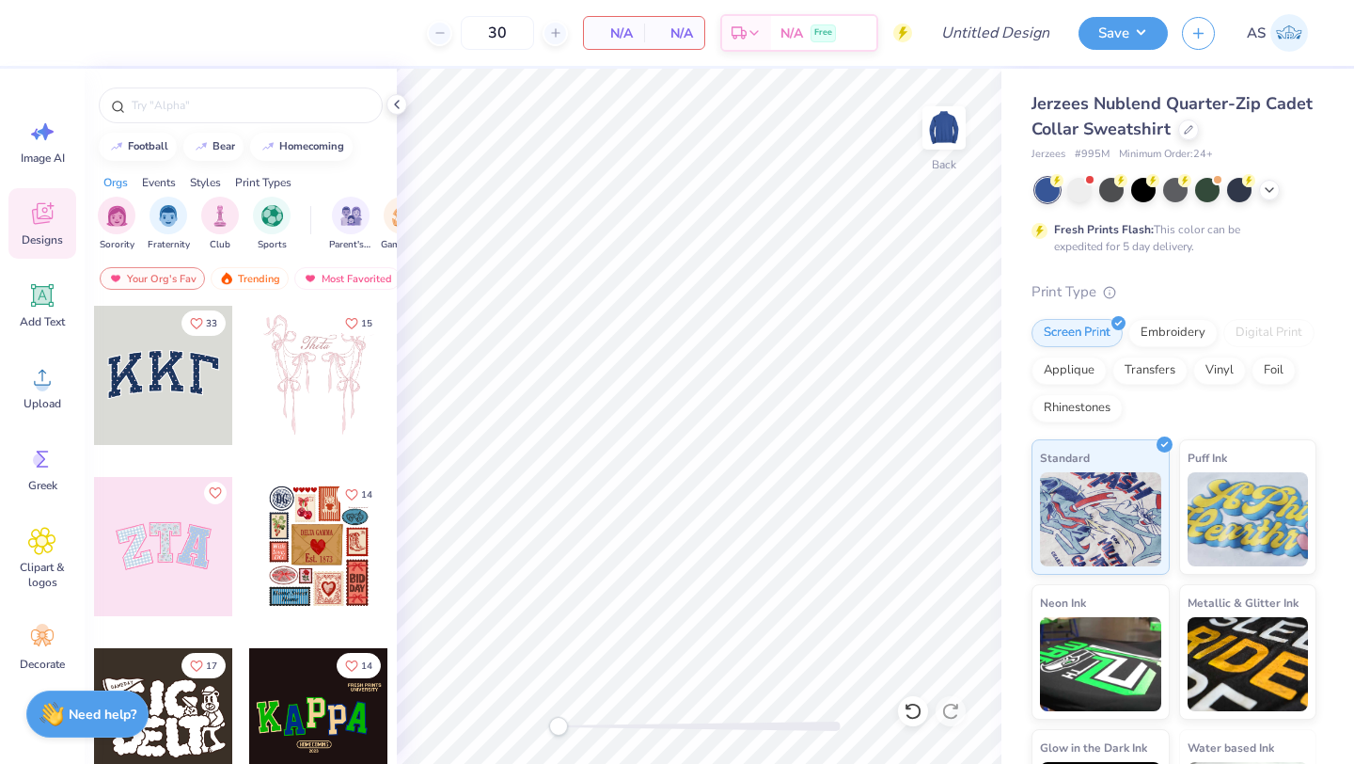
scroll to position [38, 0]
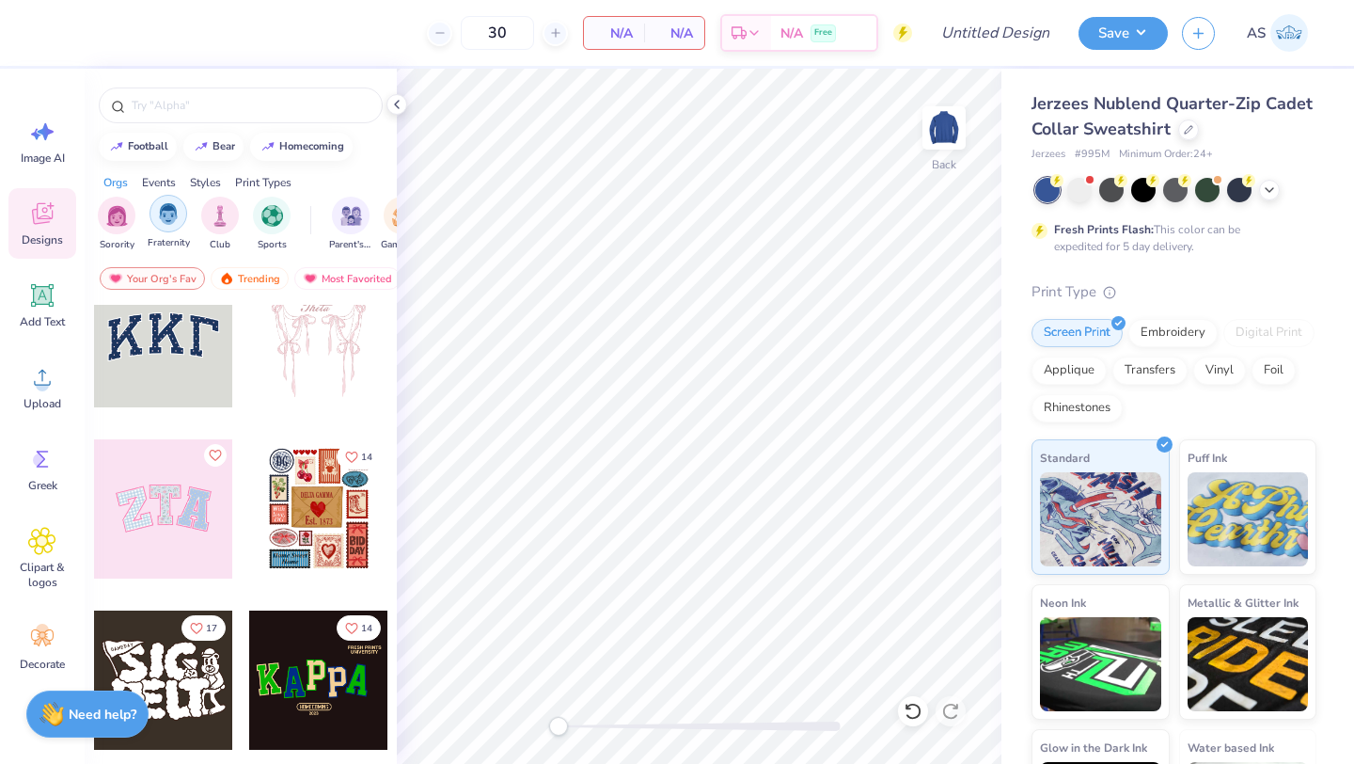
click at [163, 209] on img "filter for Fraternity" at bounding box center [168, 214] width 21 height 22
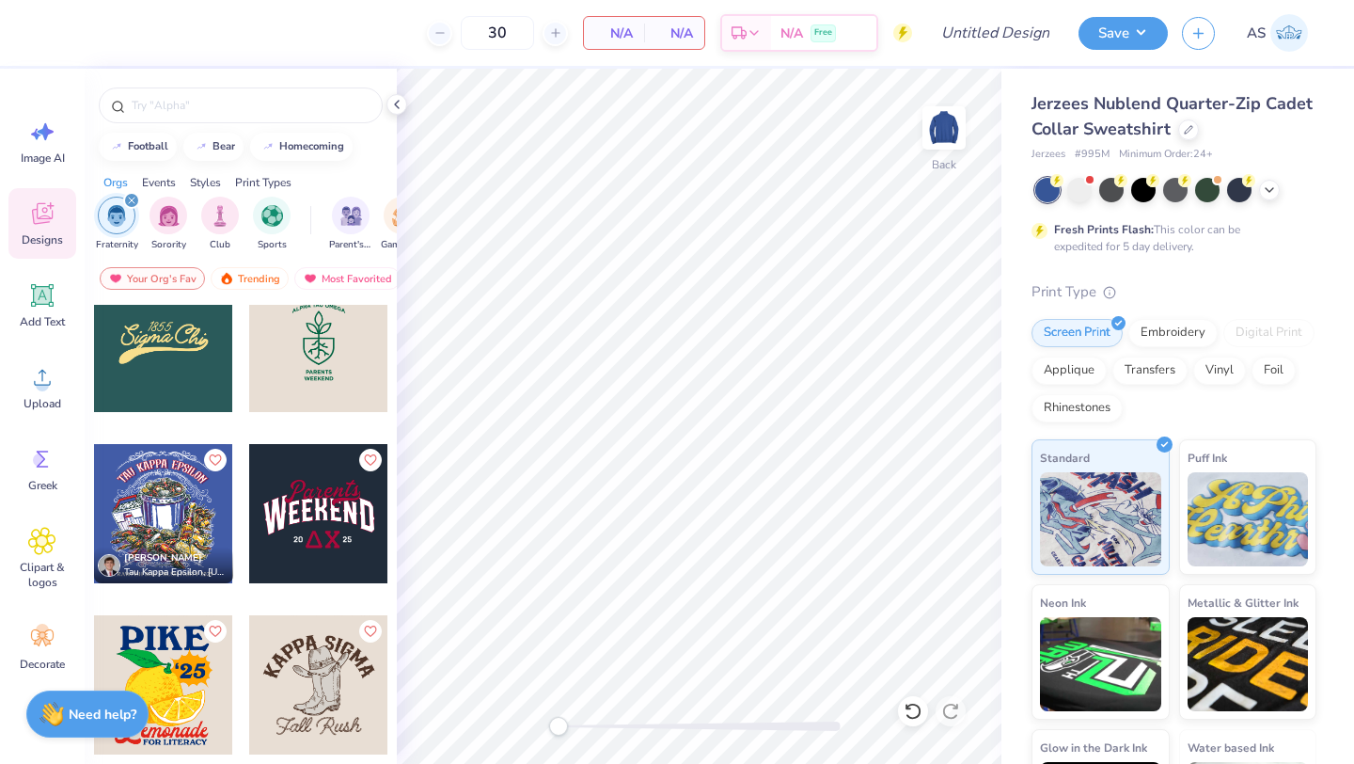
scroll to position [2088, 0]
click at [336, 280] on div "Most Favorited" at bounding box center [347, 278] width 106 height 23
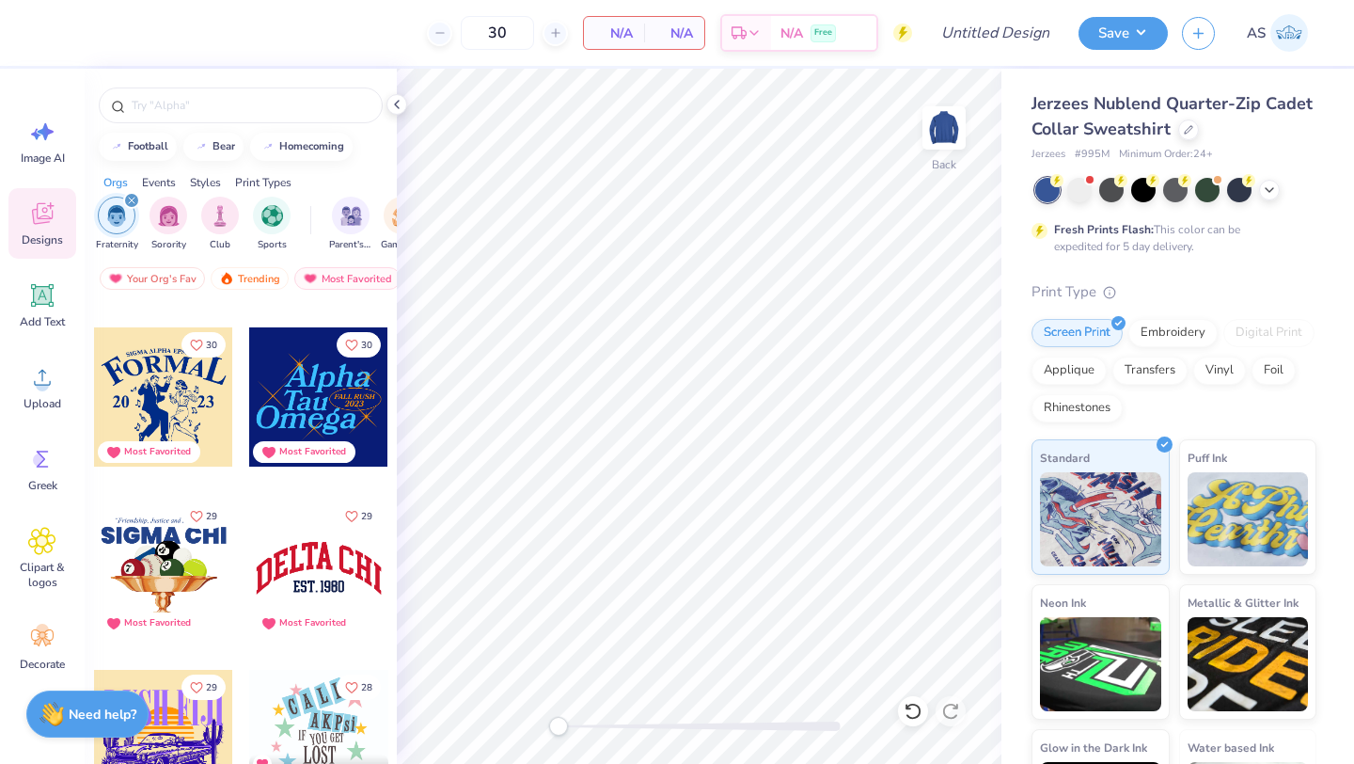
scroll to position [1517, 0]
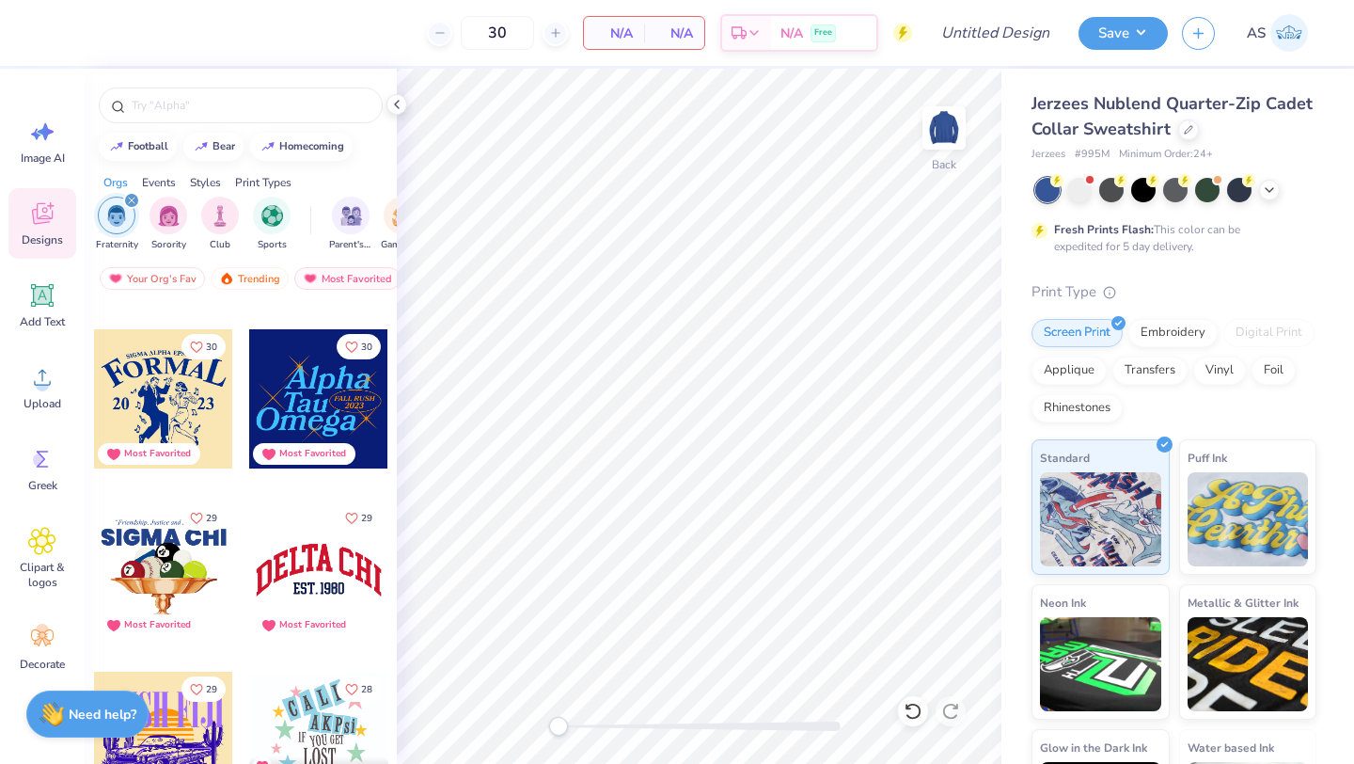
click at [308, 398] on div at bounding box center [318, 398] width 139 height 139
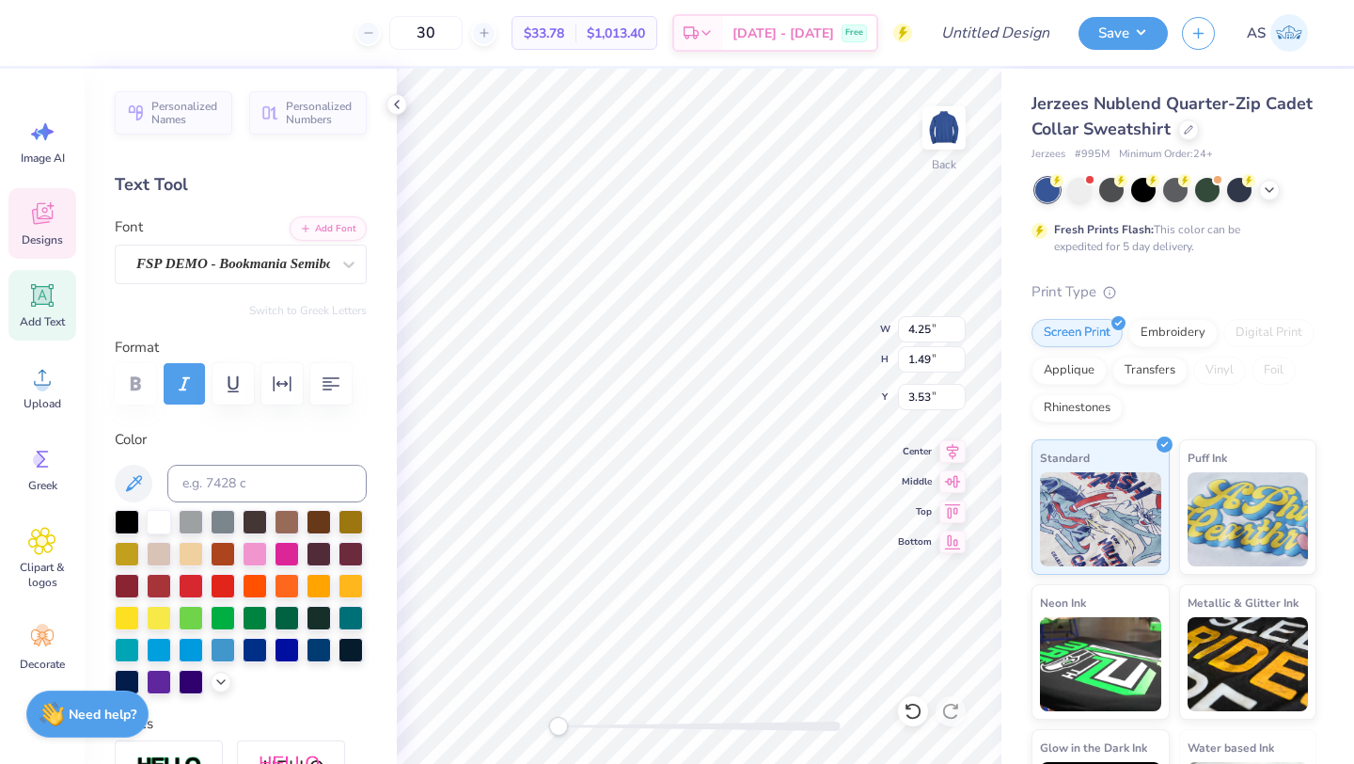
scroll to position [15, 2]
click at [930, 171] on div "Back" at bounding box center [944, 139] width 43 height 67
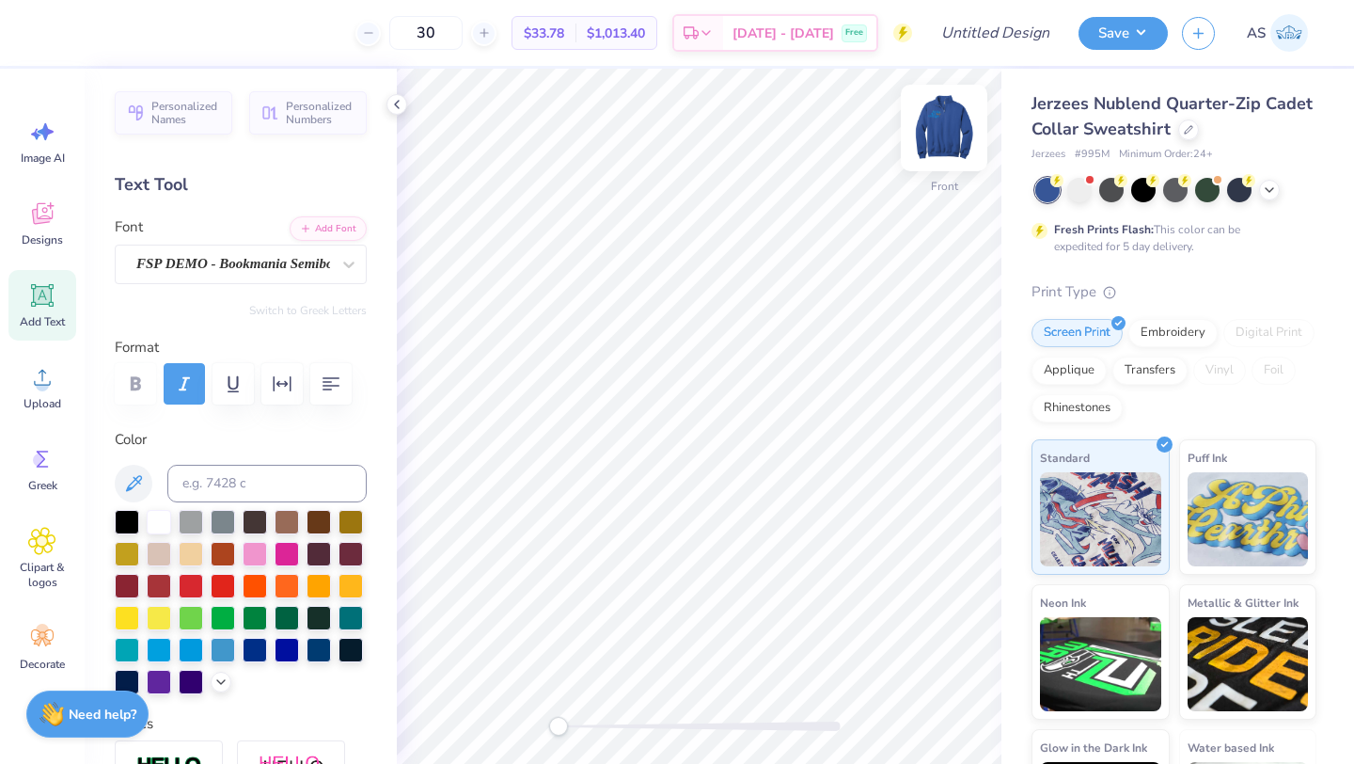
click at [955, 117] on img at bounding box center [944, 127] width 75 height 75
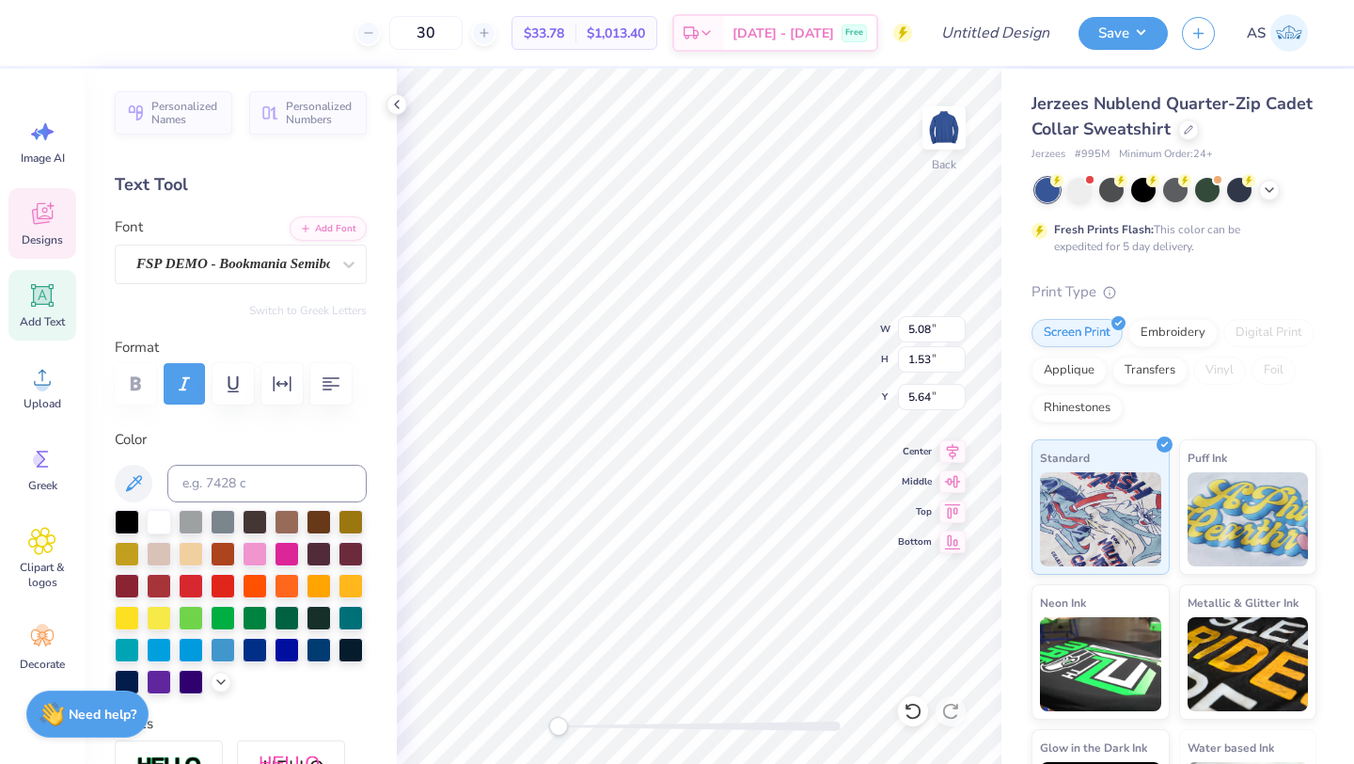
type input "2.27"
type input "1.10"
type input "4.85"
type textarea "k"
type textarea "Kappa"
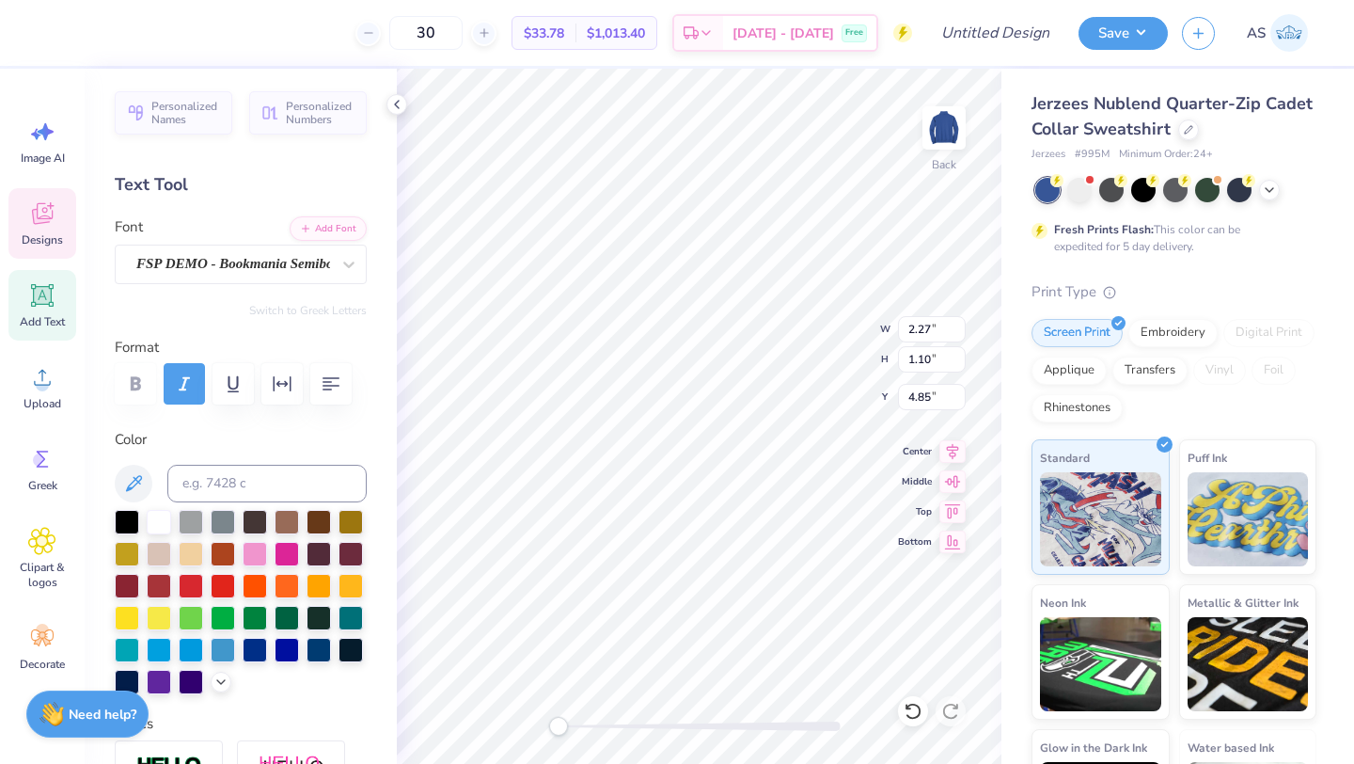
scroll to position [15, 3]
type input "5.08"
type input "1.53"
type input "5.64"
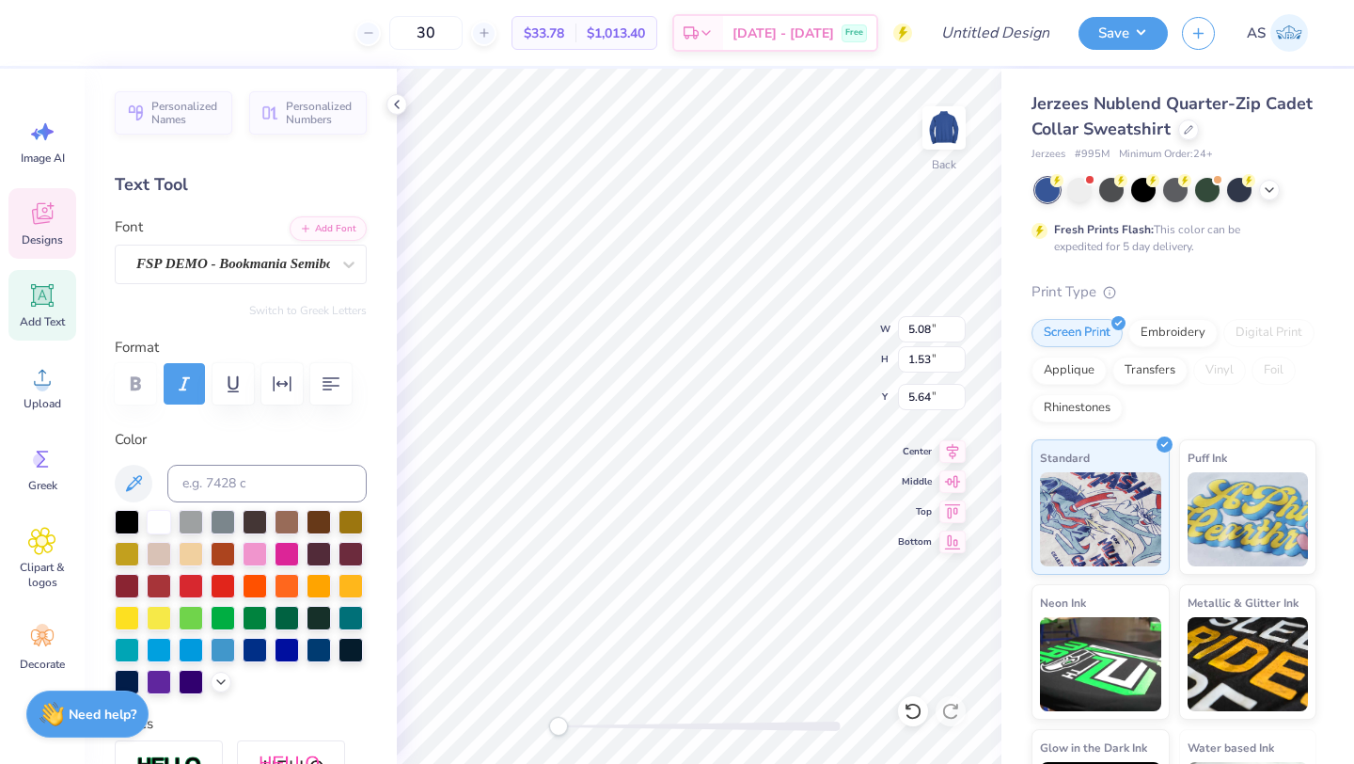
type textarea "Psi"
drag, startPoint x: 554, startPoint y: 725, endPoint x: 601, endPoint y: 727, distance: 47.1
click at [601, 727] on div "Accessibility label" at bounding box center [598, 726] width 19 height 19
type input "3.33"
click at [917, 712] on icon at bounding box center [913, 711] width 19 height 19
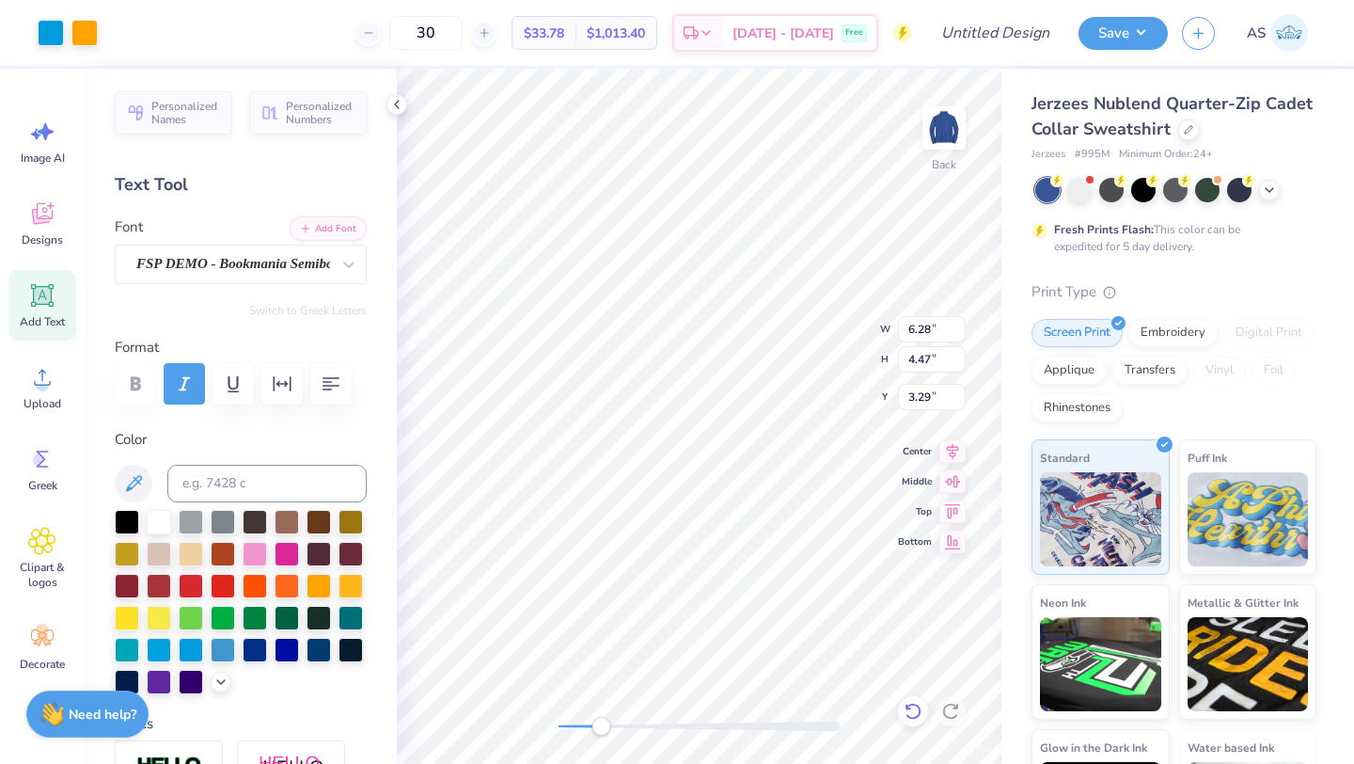
click at [917, 712] on icon at bounding box center [913, 711] width 19 height 19
type input "3.33"
click at [923, 709] on div at bounding box center [913, 711] width 30 height 30
click at [916, 708] on icon at bounding box center [913, 711] width 19 height 19
type textarea "Psi"
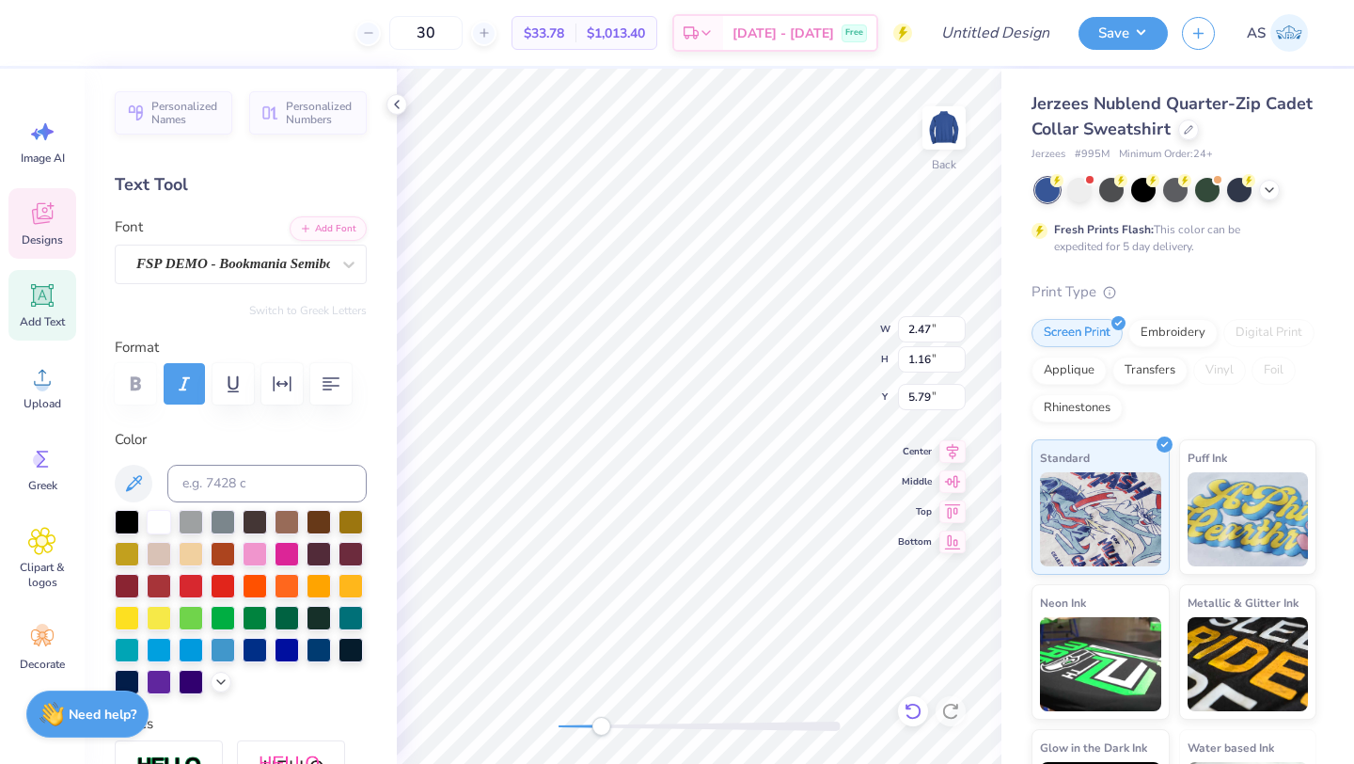
type input "6.28"
type input "3.07"
type input "4.40"
type input "2.07"
type input "0.27"
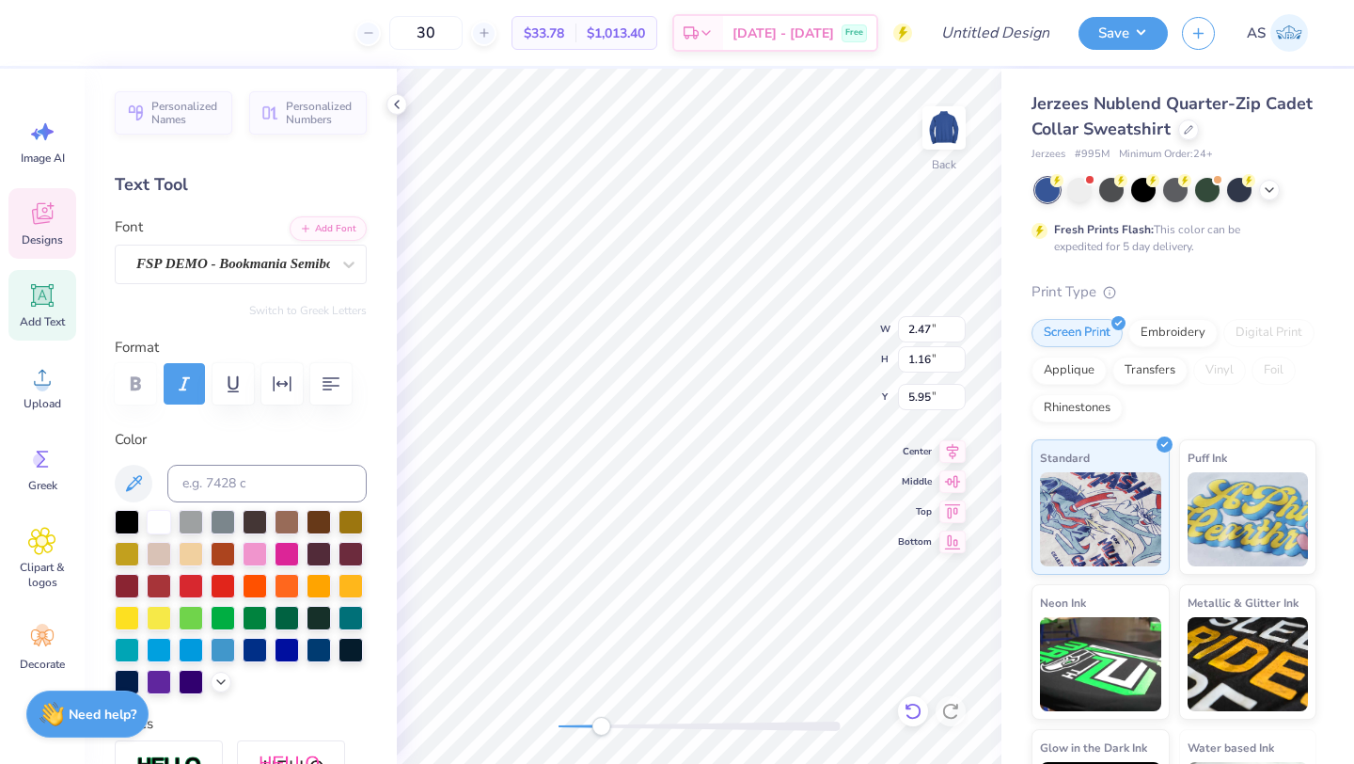
type input "5.07"
type input "0.97"
type input "0.32"
type input "5.40"
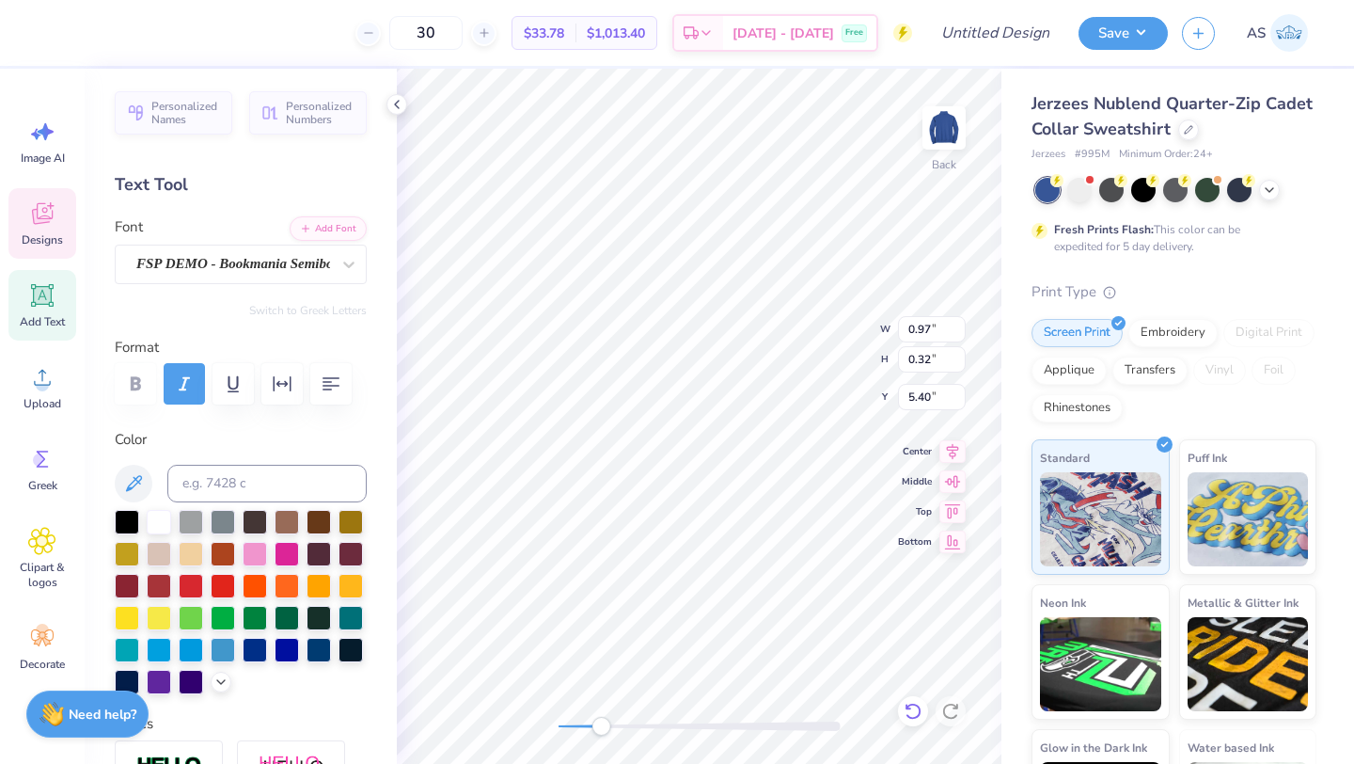
type textarea "2025"
click at [394, 104] on icon at bounding box center [396, 104] width 15 height 15
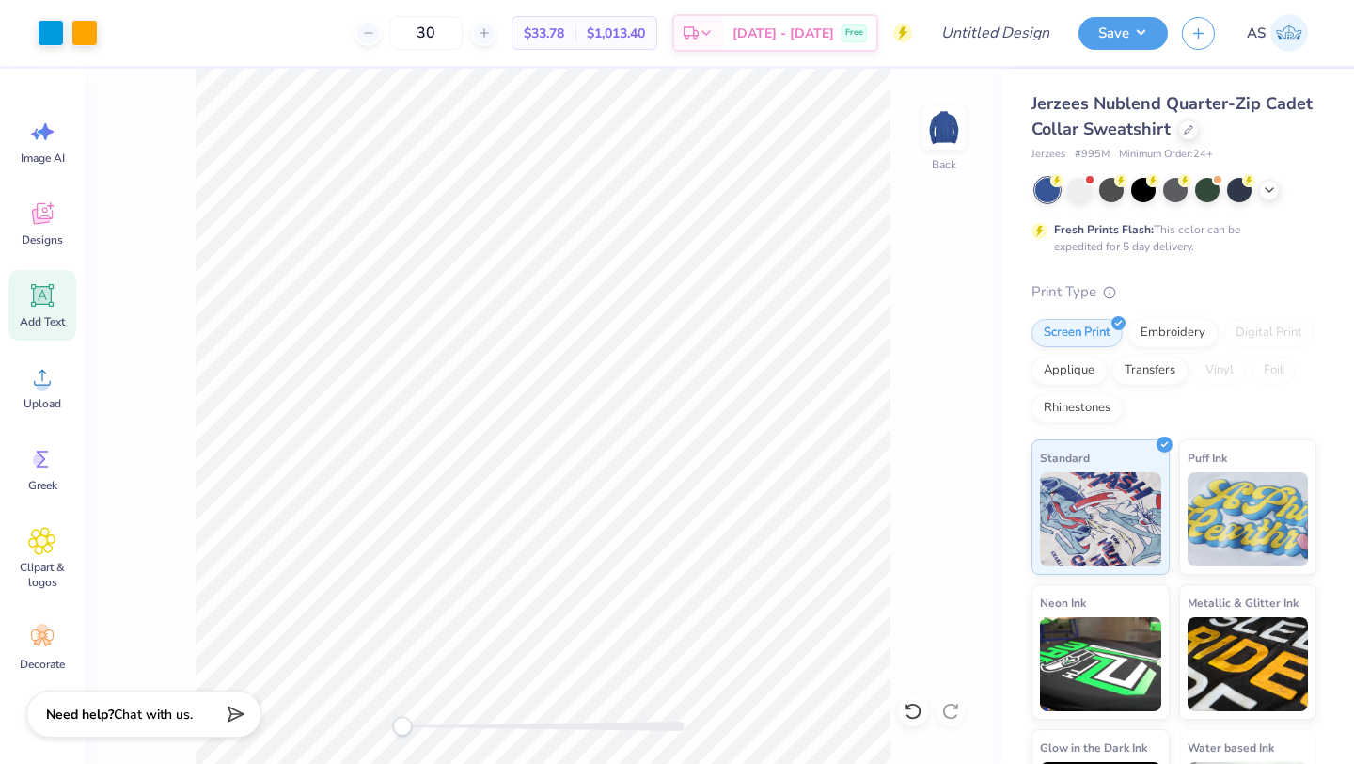
drag, startPoint x: 442, startPoint y: 722, endPoint x: 401, endPoint y: 719, distance: 41.6
click at [400, 718] on div "Accessibility label" at bounding box center [402, 726] width 19 height 19
click at [88, 23] on div at bounding box center [84, 31] width 26 height 26
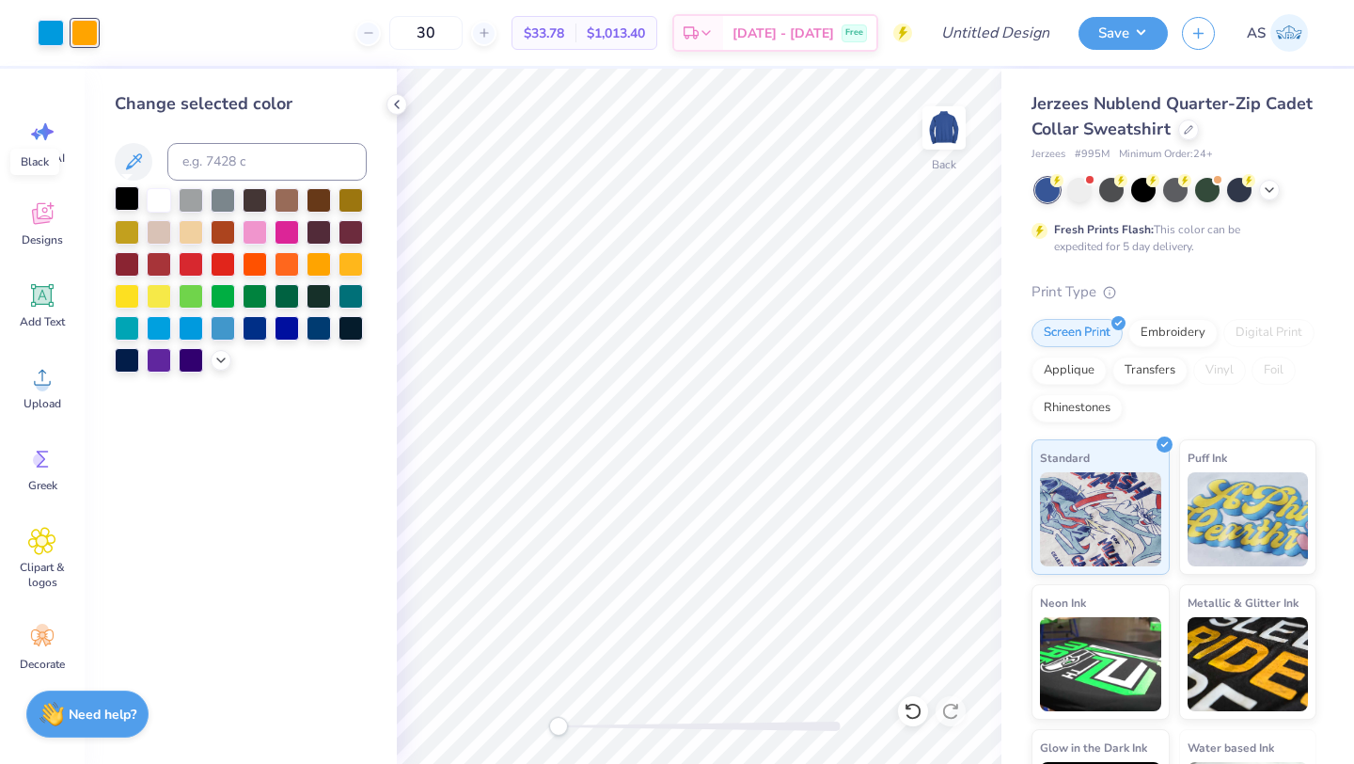
click at [128, 199] on div at bounding box center [127, 198] width 24 height 24
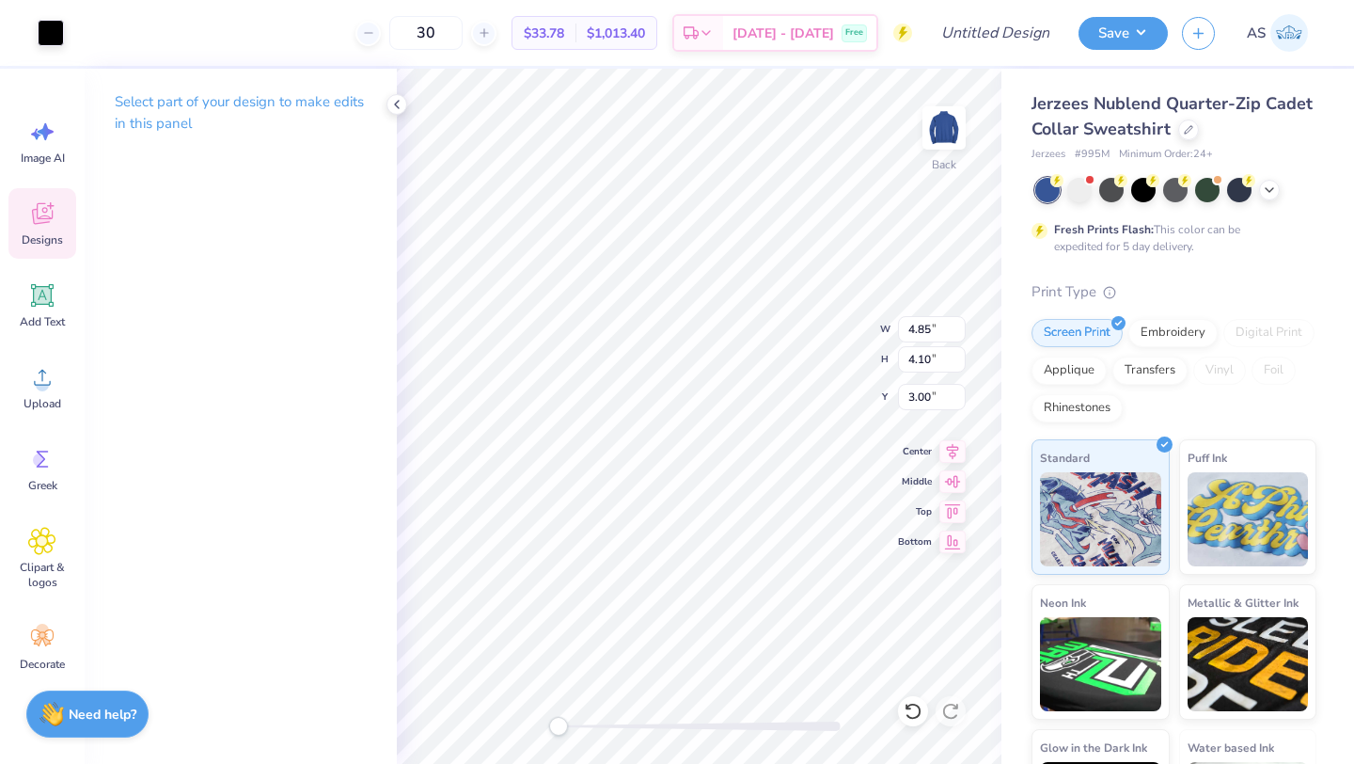
type input "6.28"
type input "3.07"
type input "4.40"
type input "4.85"
type input "4.10"
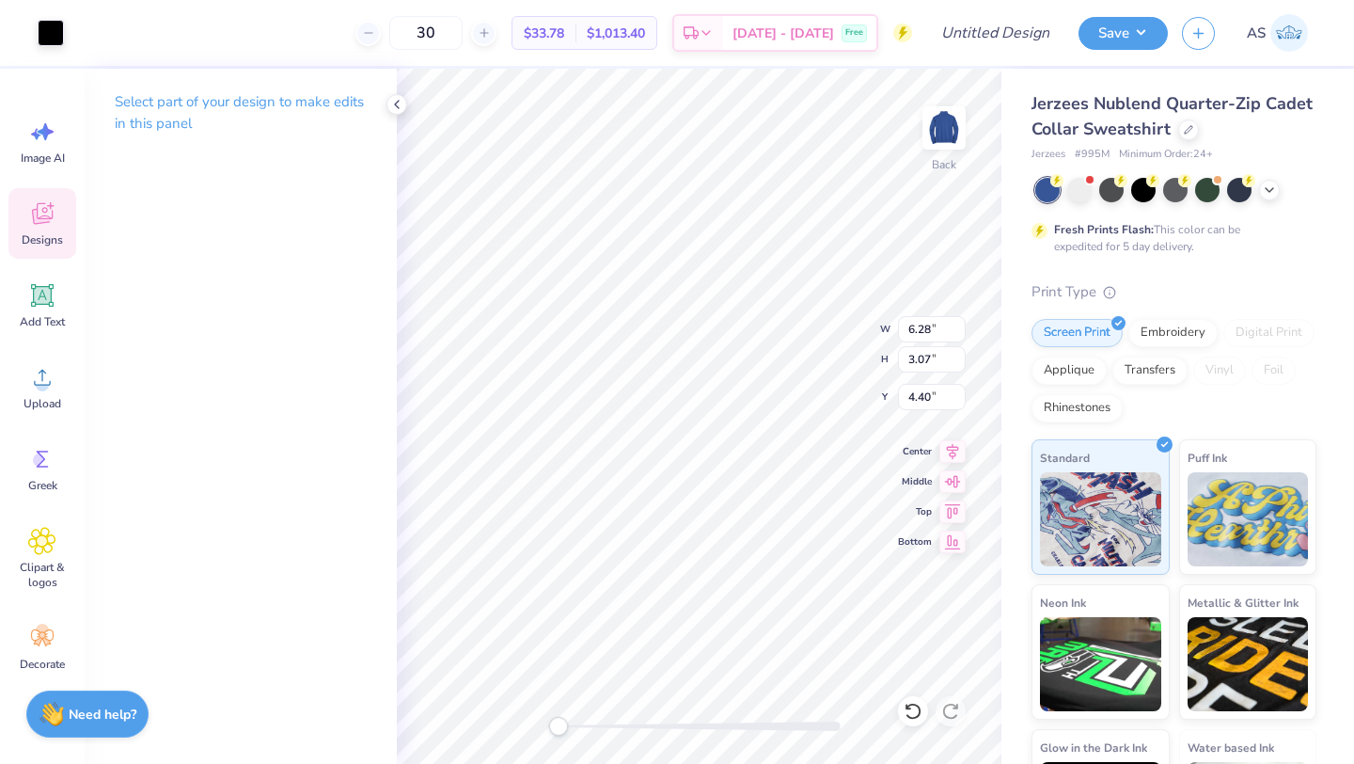
type input "3.00"
click at [399, 102] on icon at bounding box center [396, 104] width 15 height 15
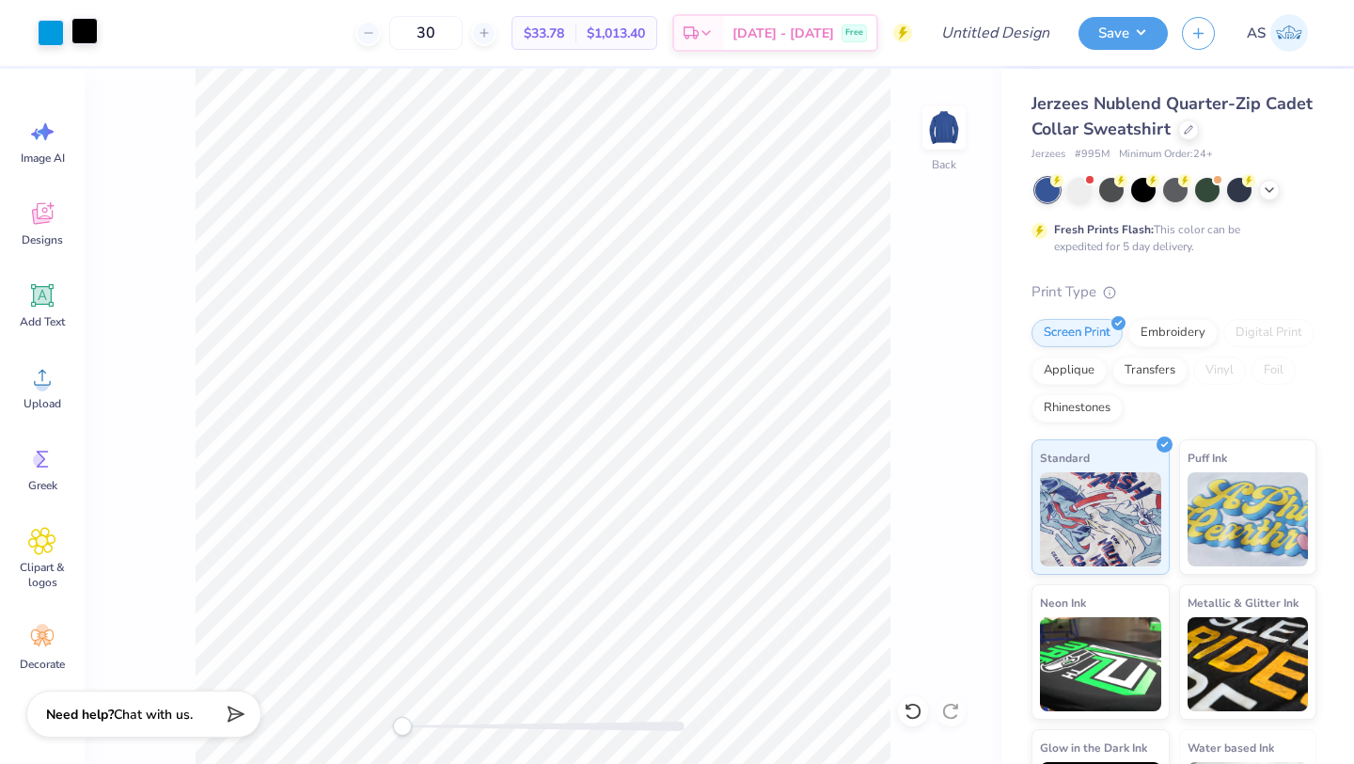
click at [89, 29] on div at bounding box center [84, 31] width 26 height 26
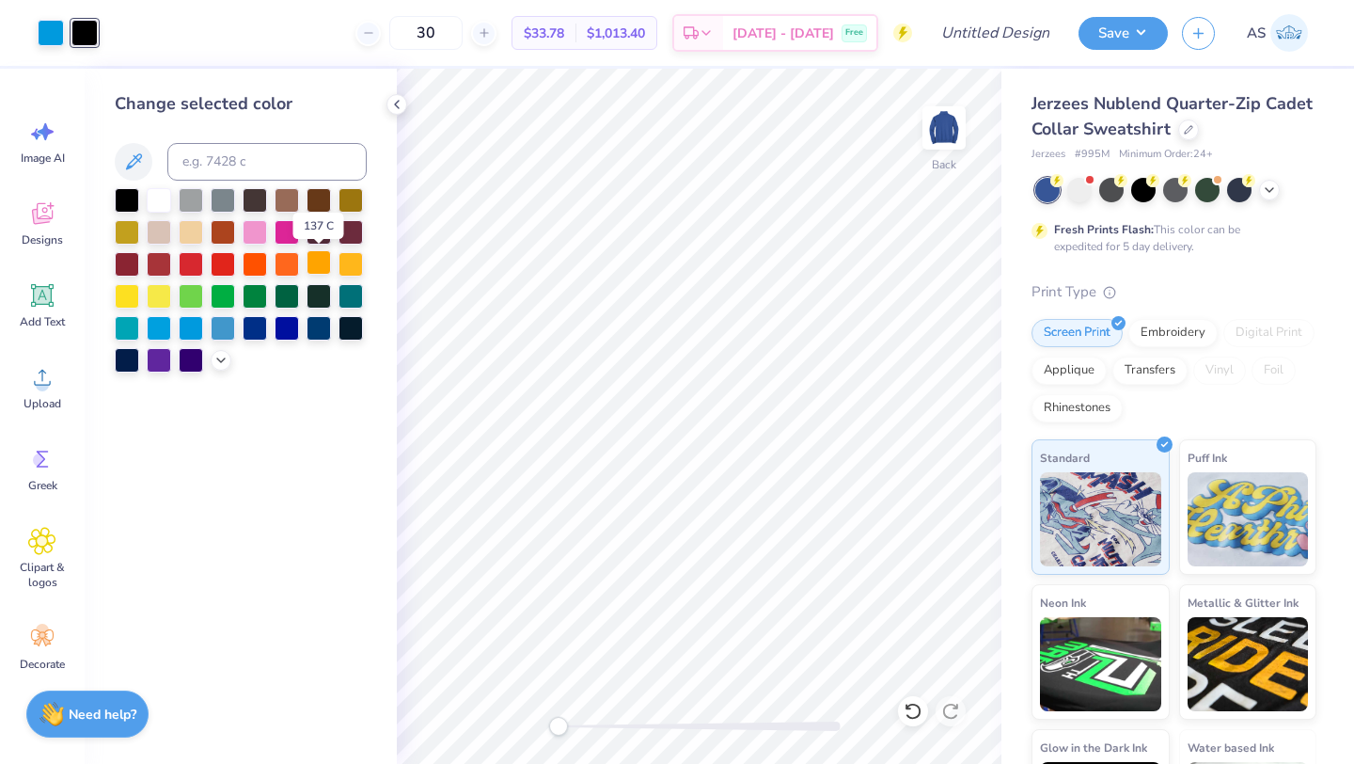
click at [322, 261] on div at bounding box center [319, 262] width 24 height 24
click at [350, 266] on div at bounding box center [351, 262] width 24 height 24
click at [317, 269] on div at bounding box center [319, 262] width 24 height 24
click at [393, 99] on icon at bounding box center [396, 104] width 15 height 15
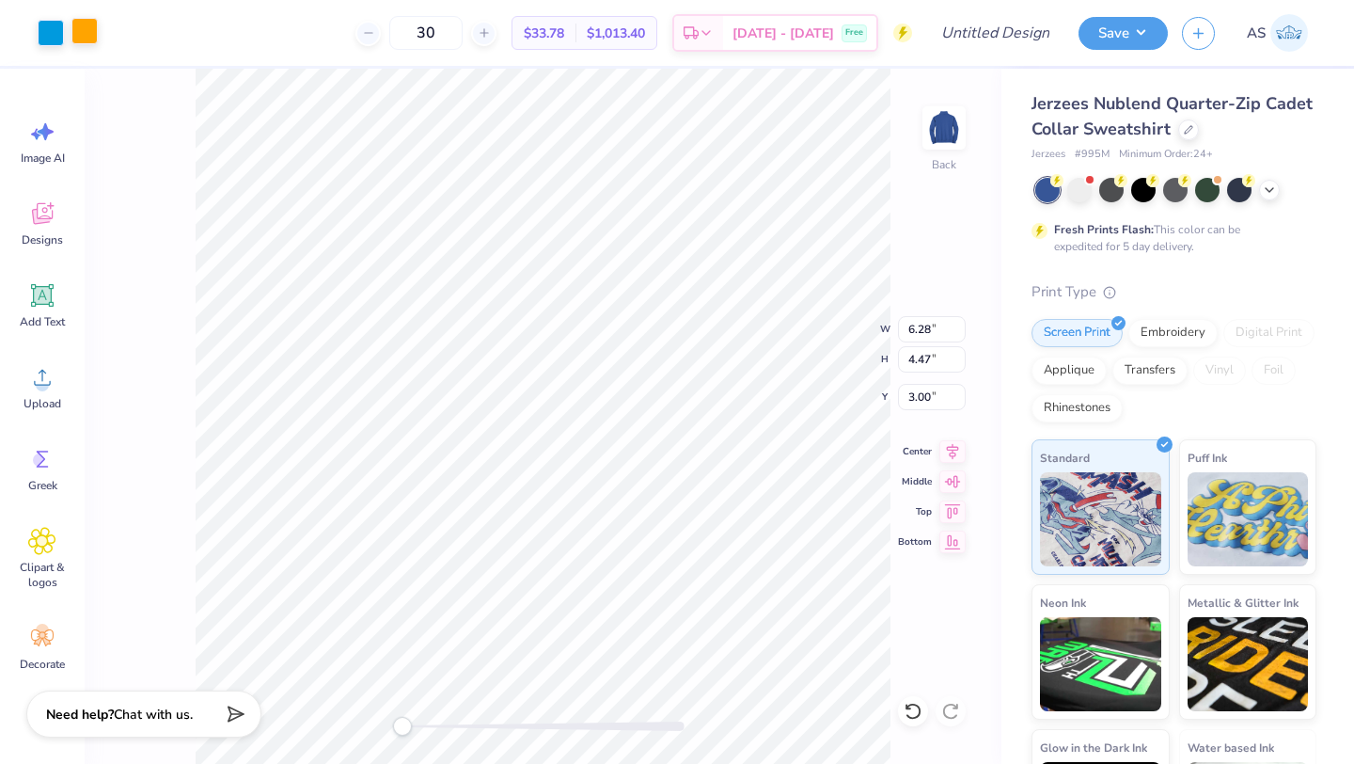
click at [89, 26] on div at bounding box center [84, 31] width 26 height 26
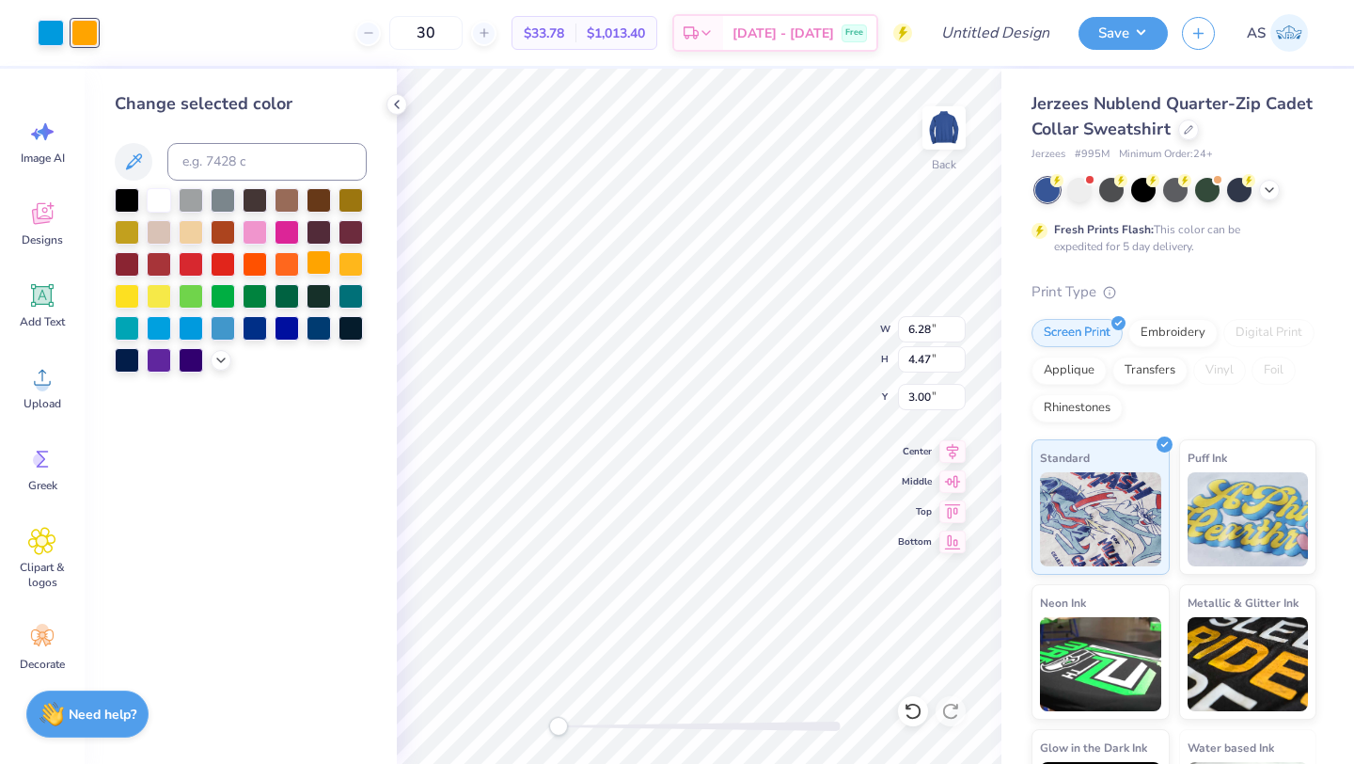
click at [323, 264] on div at bounding box center [319, 262] width 24 height 24
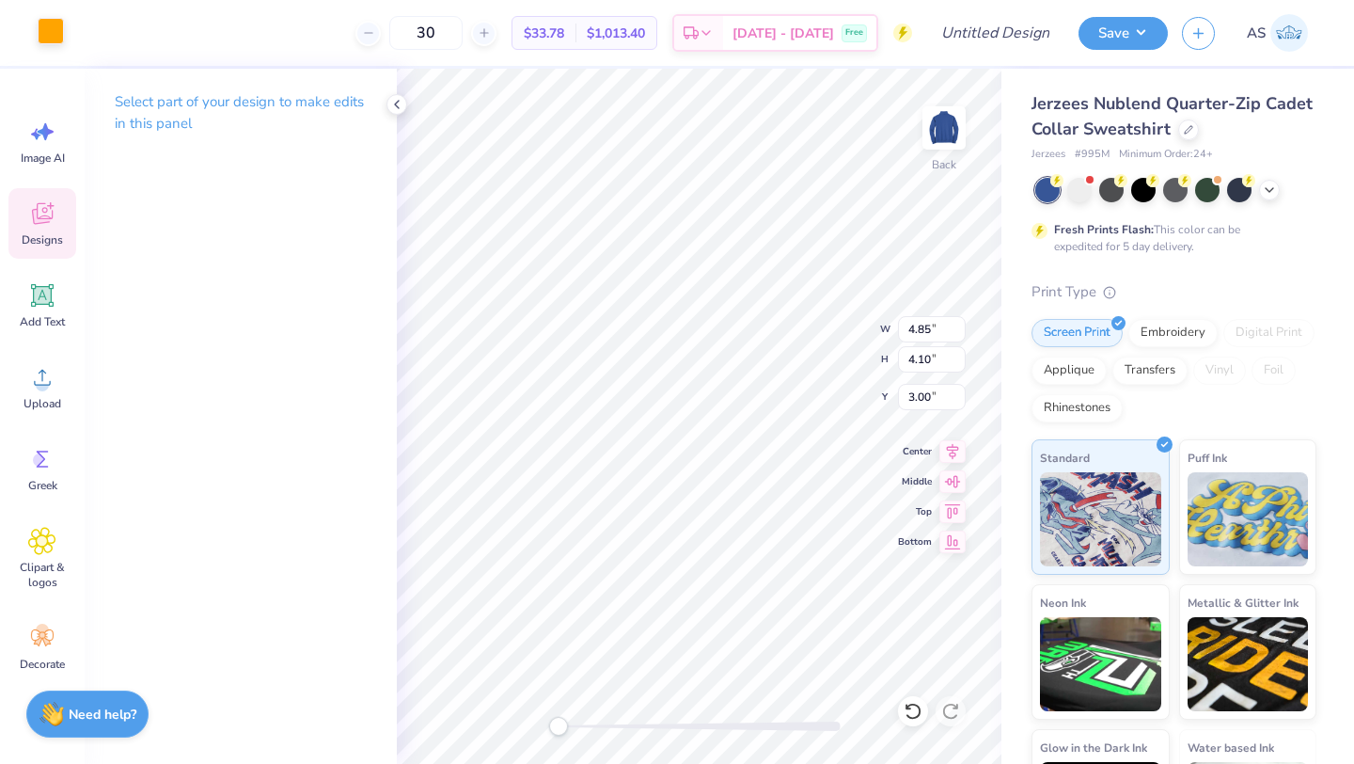
click at [44, 27] on div at bounding box center [51, 31] width 26 height 26
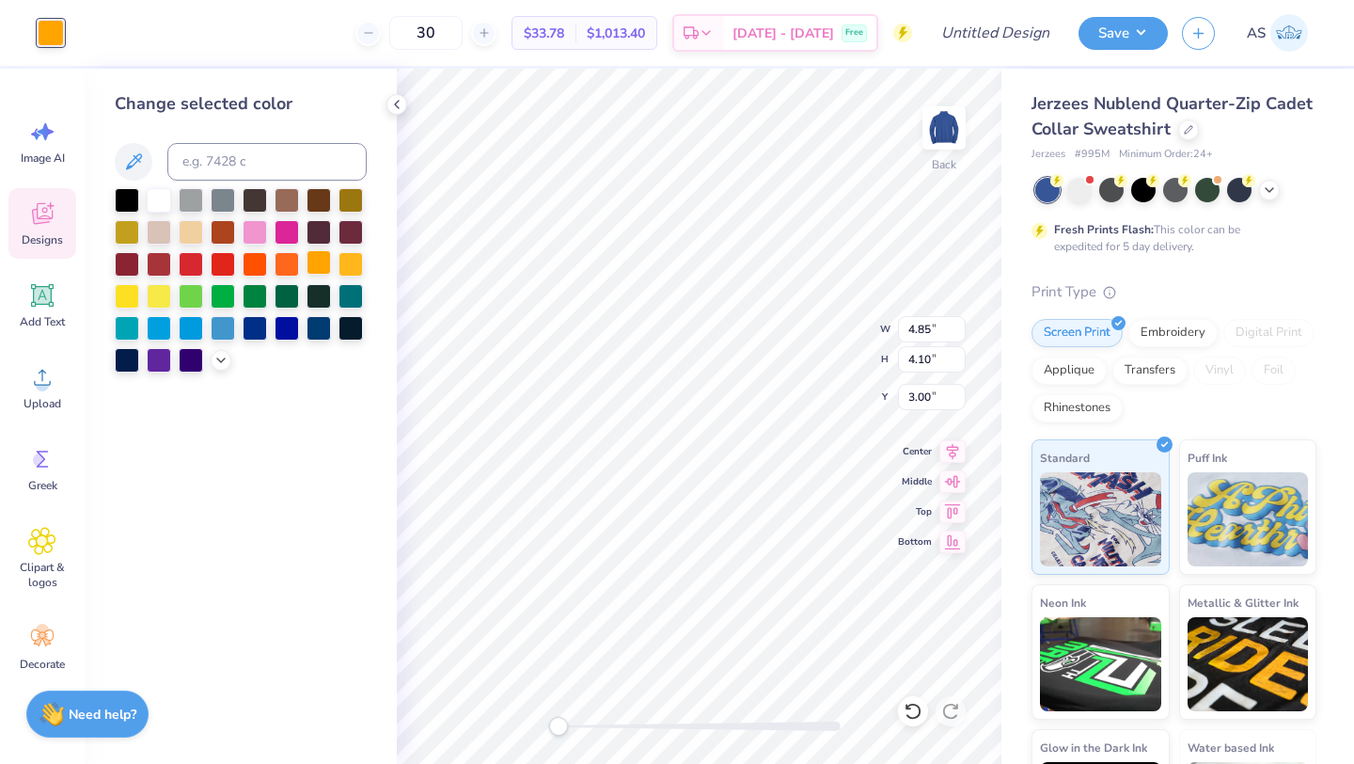
click at [322, 264] on div at bounding box center [319, 262] width 24 height 24
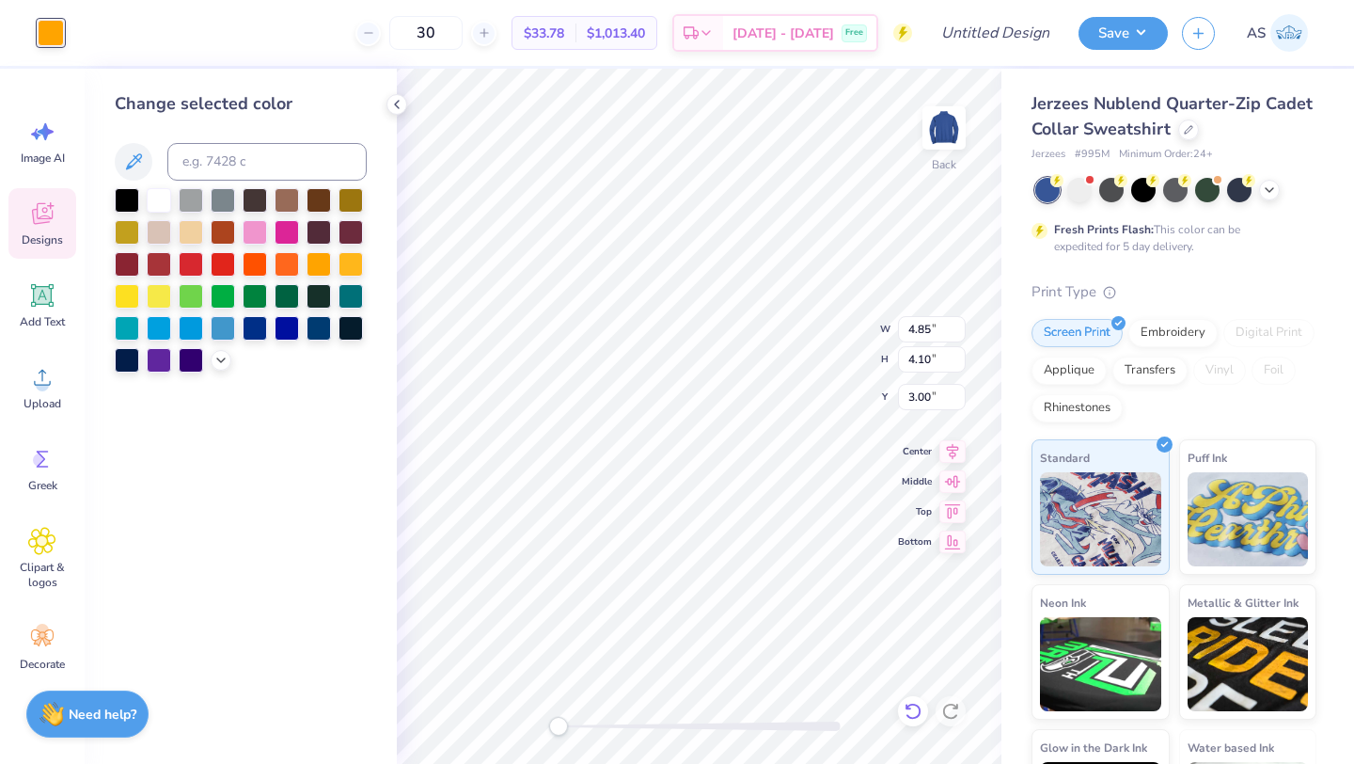
click at [913, 710] on icon at bounding box center [913, 711] width 19 height 19
click at [367, 471] on div "Change selected color" at bounding box center [241, 416] width 312 height 695
click at [394, 100] on icon at bounding box center [396, 104] width 15 height 15
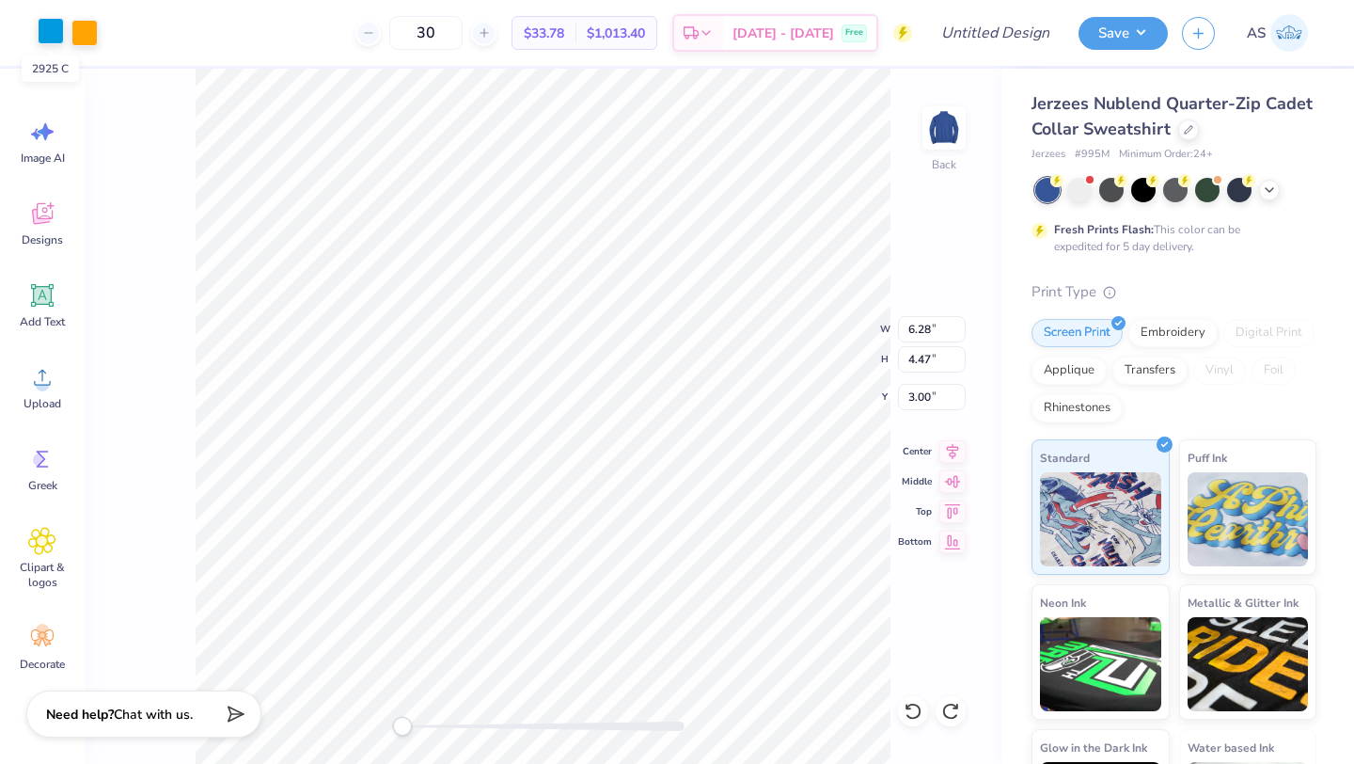
click at [59, 32] on div at bounding box center [51, 31] width 26 height 26
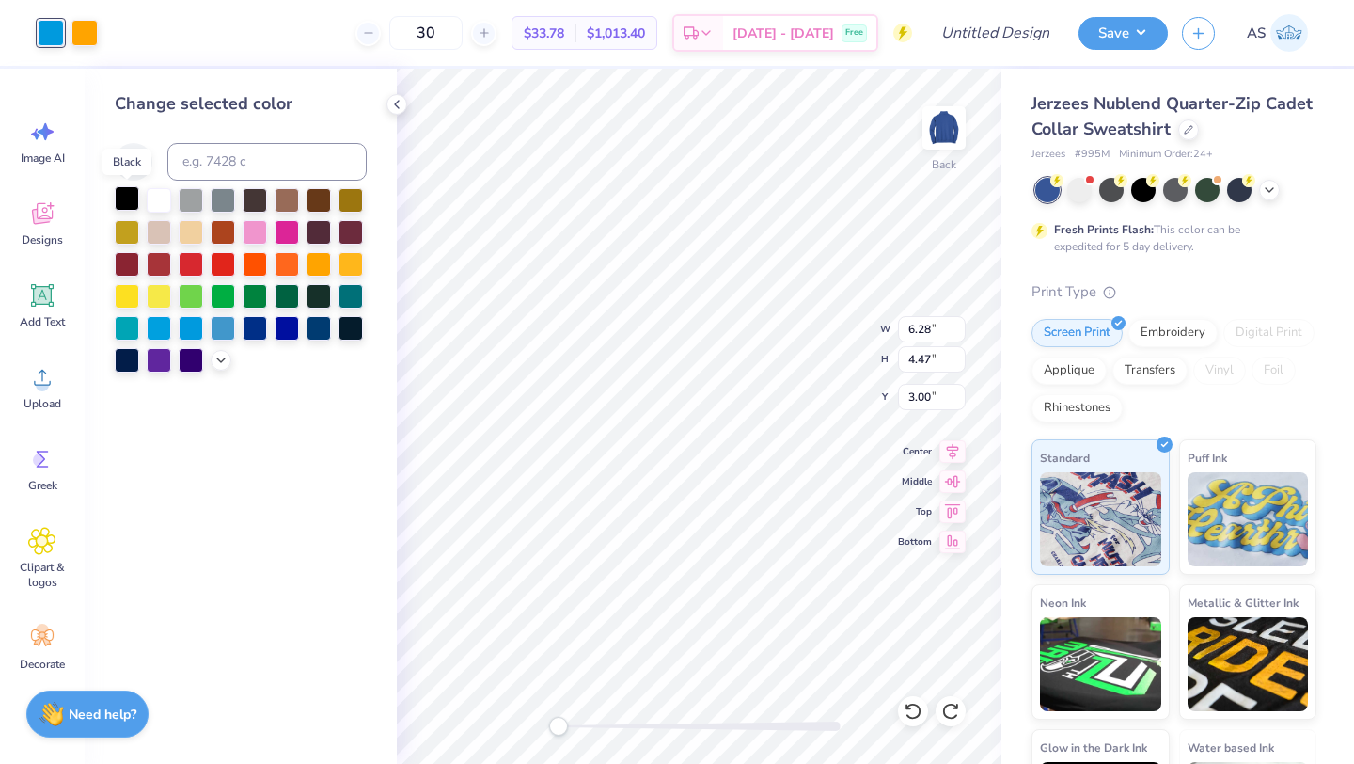
click at [125, 194] on div at bounding box center [127, 198] width 24 height 24
click at [158, 204] on div at bounding box center [159, 198] width 24 height 24
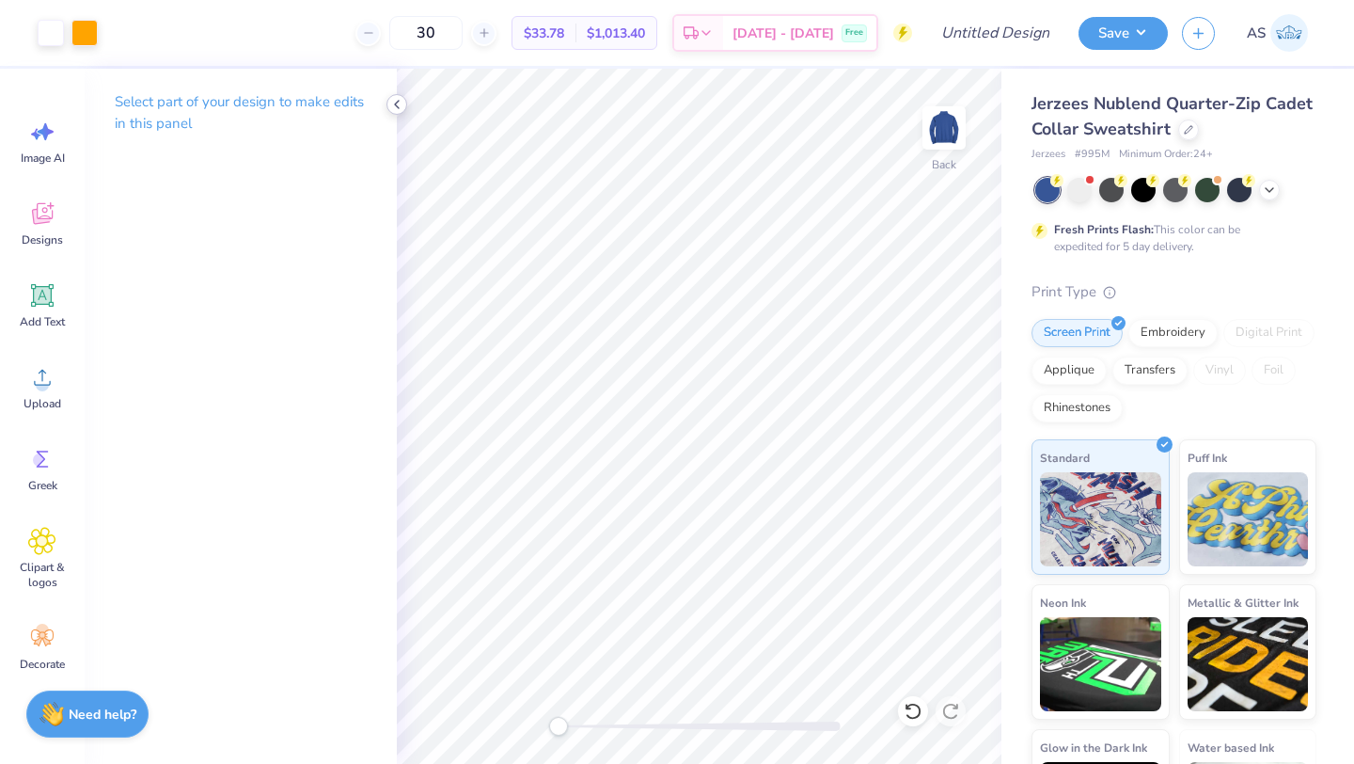
click at [394, 109] on icon at bounding box center [396, 104] width 15 height 15
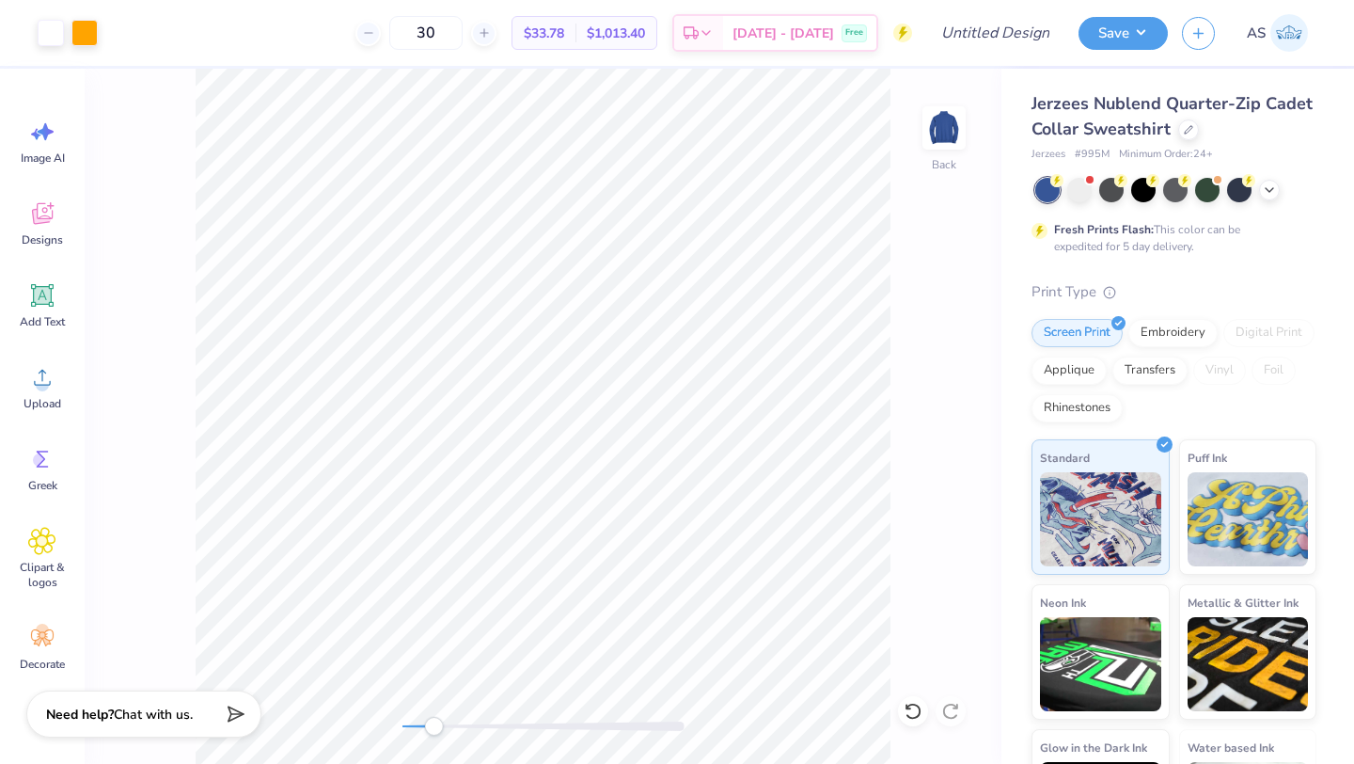
click at [435, 735] on div "Back" at bounding box center [543, 416] width 917 height 695
type input "0.98"
type input "0.31"
type input "5.19"
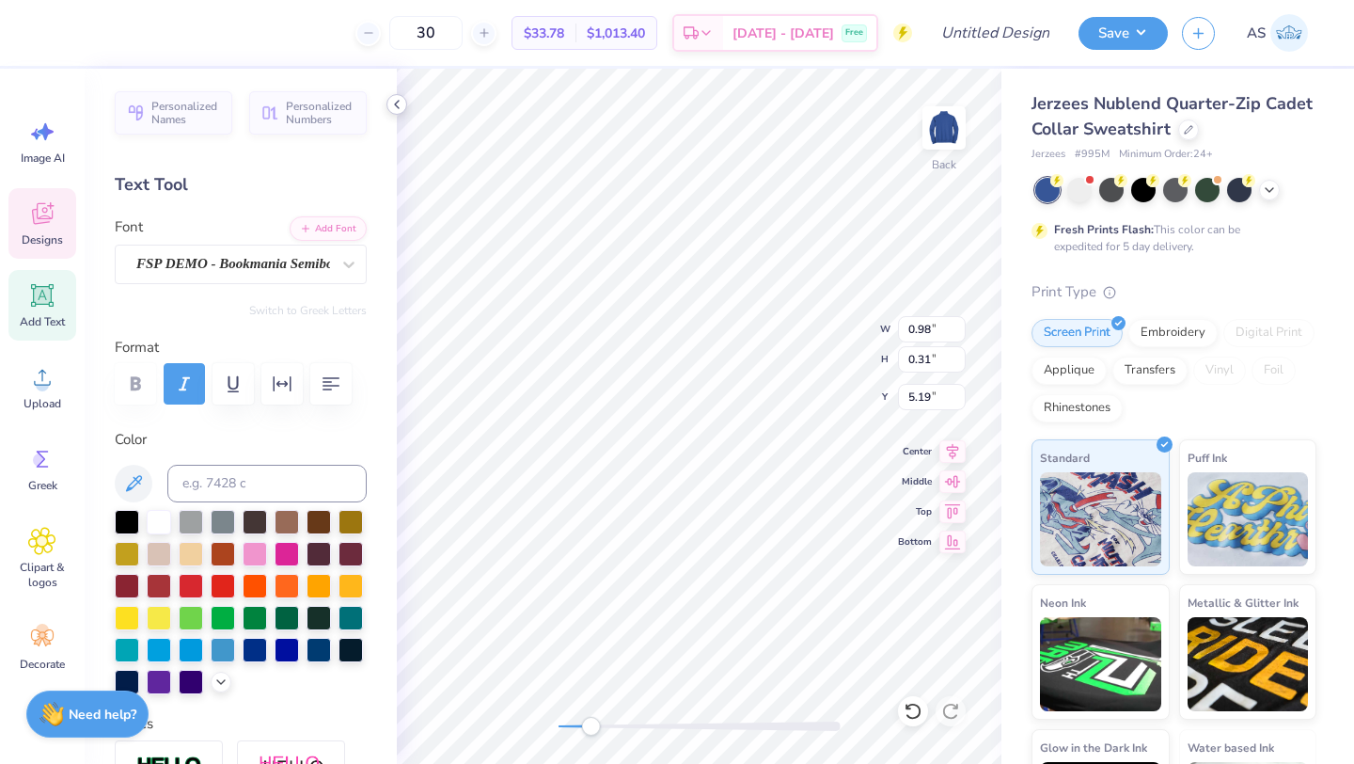
click at [398, 97] on icon at bounding box center [396, 104] width 15 height 15
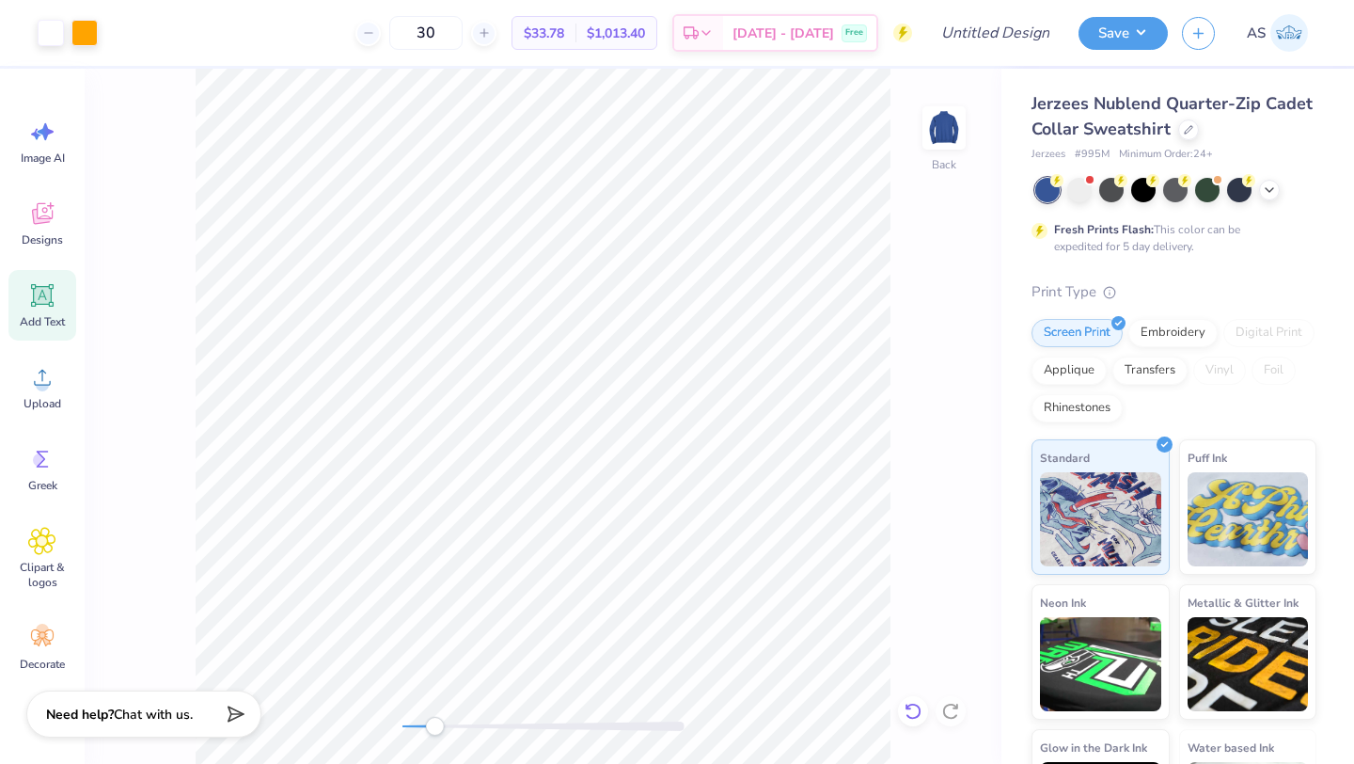
click at [911, 707] on icon at bounding box center [913, 711] width 19 height 19
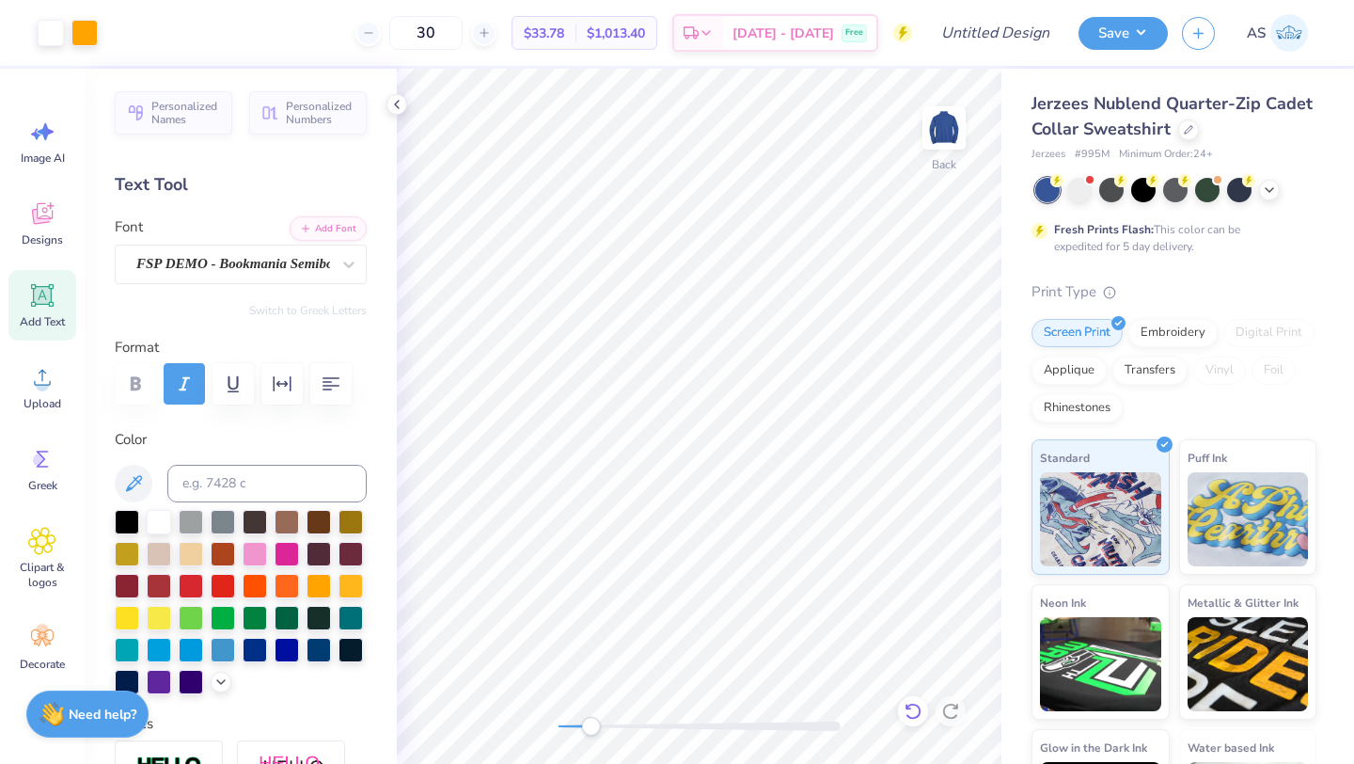
click at [916, 713] on icon at bounding box center [913, 711] width 19 height 19
click at [390, 103] on icon at bounding box center [396, 104] width 15 height 15
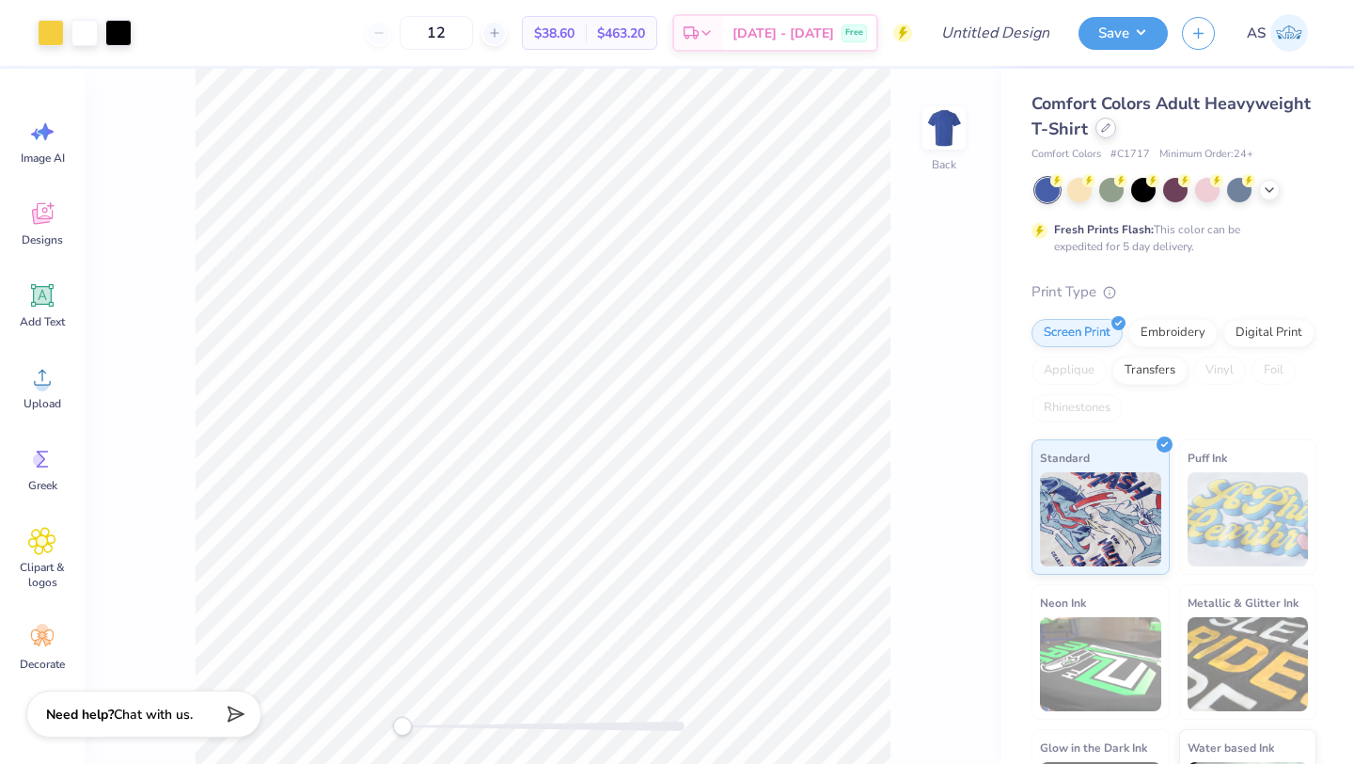
click at [1116, 131] on div at bounding box center [1106, 128] width 21 height 21
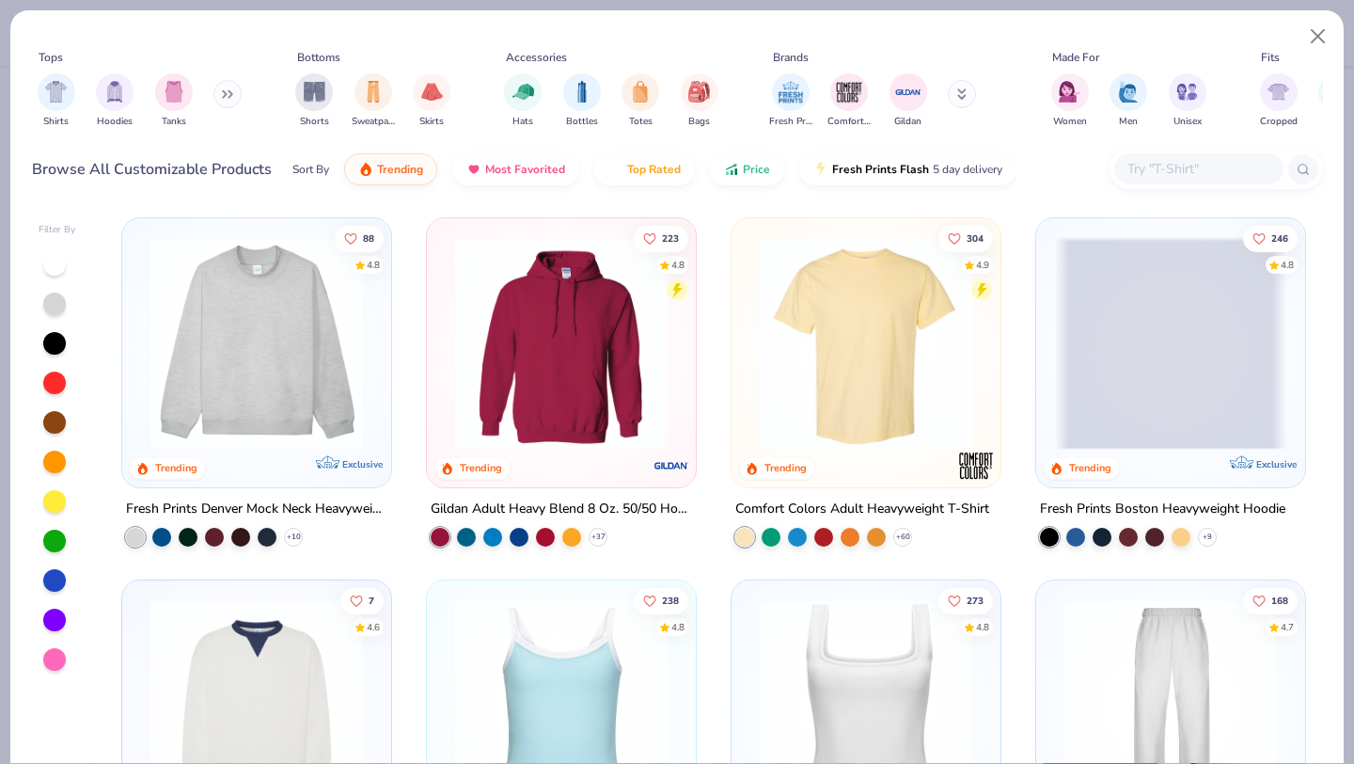
click at [1184, 180] on div at bounding box center [1198, 168] width 169 height 31
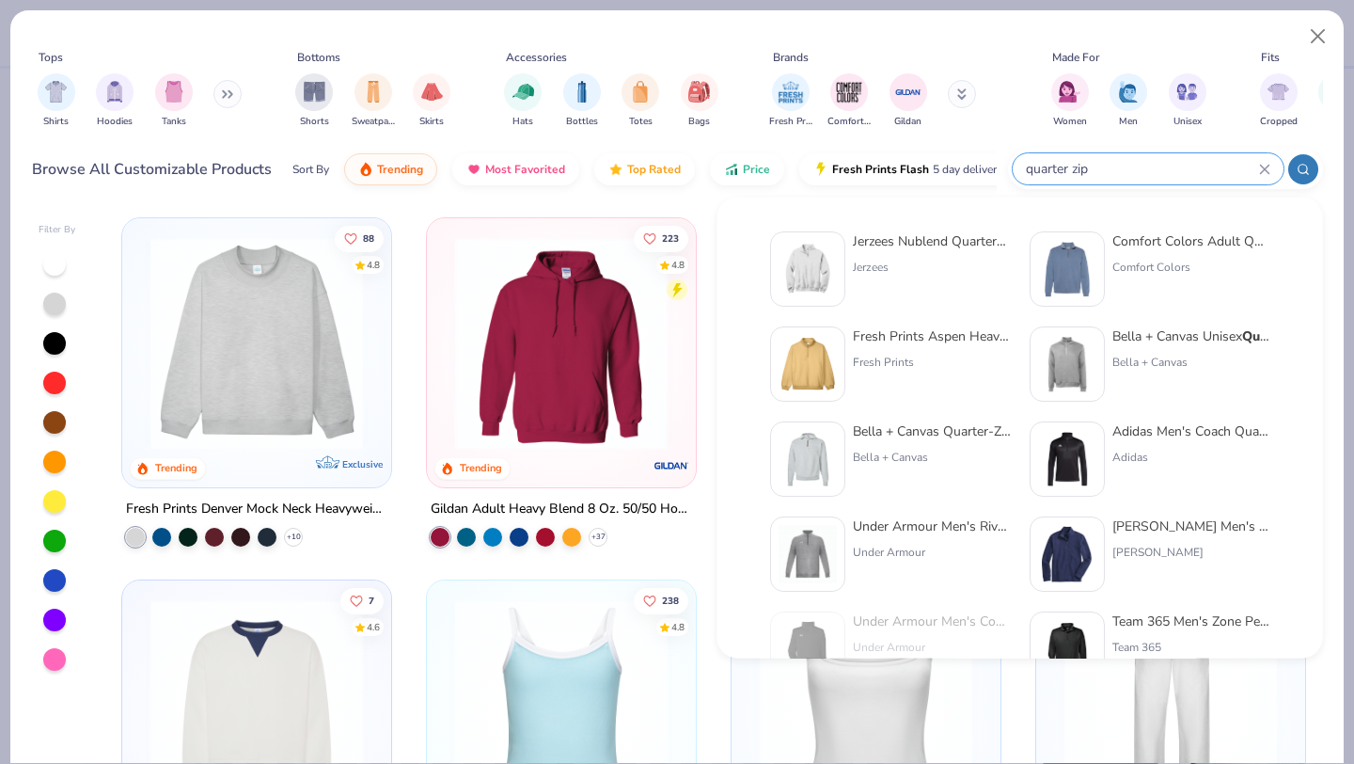
type input "quarter zip"
click at [927, 263] on div "Jerzees" at bounding box center [932, 267] width 158 height 17
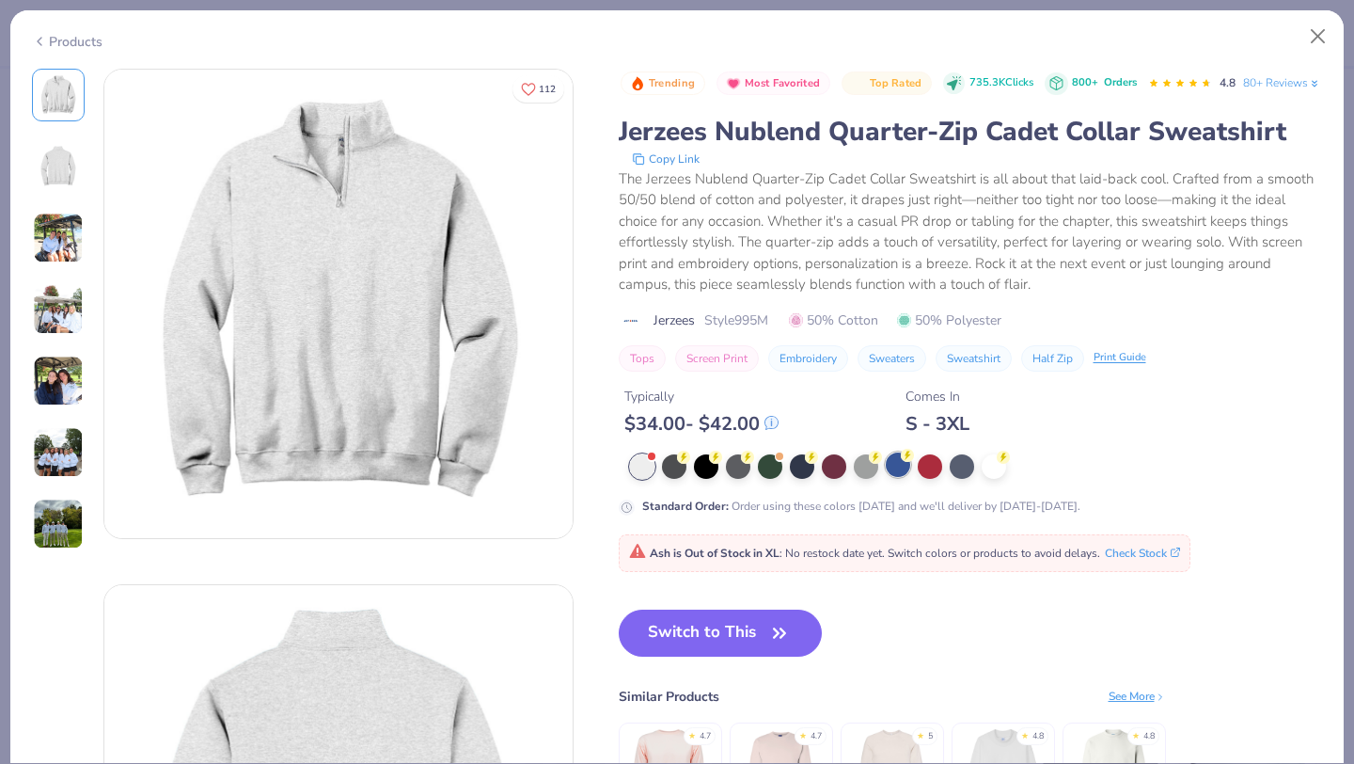
click at [897, 477] on div at bounding box center [898, 464] width 24 height 24
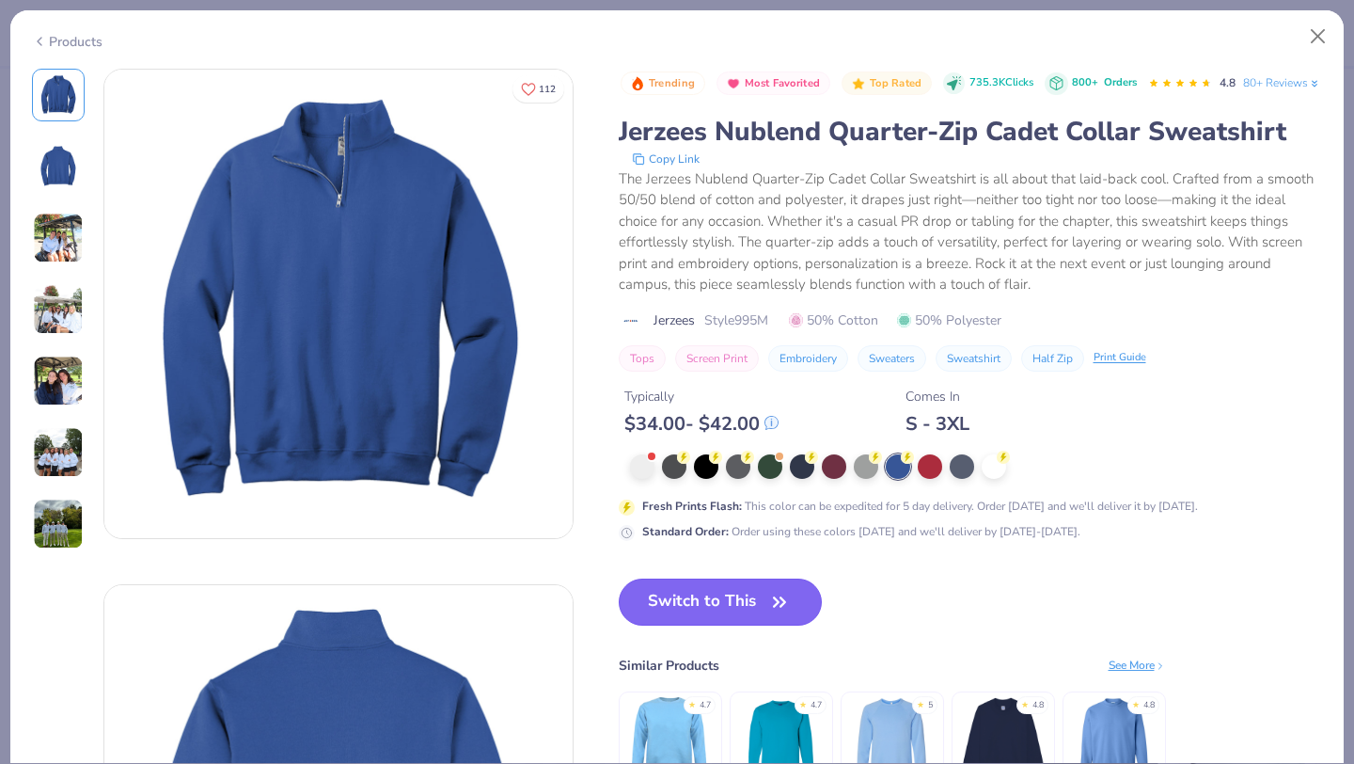
click at [751, 625] on button "Switch to This" at bounding box center [721, 601] width 204 height 47
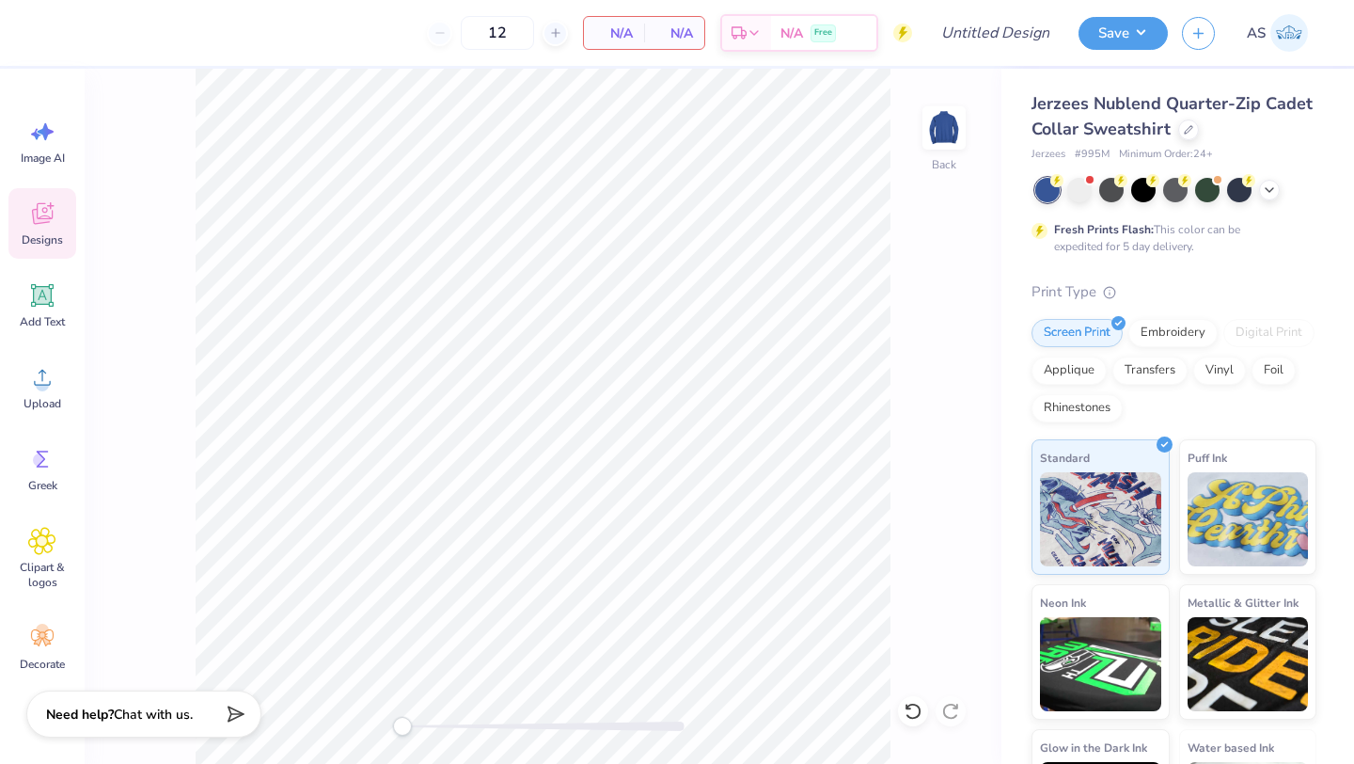
click at [16, 196] on div "Designs" at bounding box center [42, 223] width 68 height 71
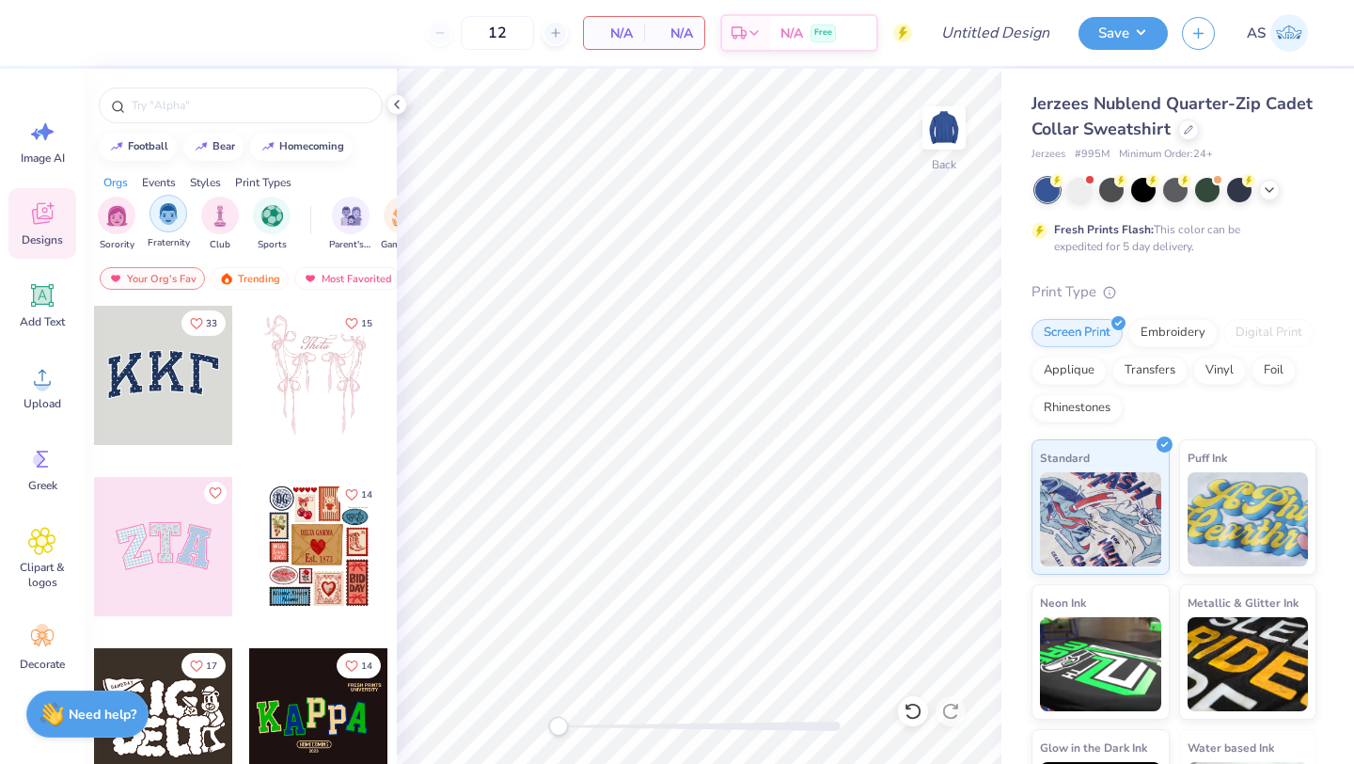
click at [172, 220] on img "filter for Fraternity" at bounding box center [168, 214] width 21 height 22
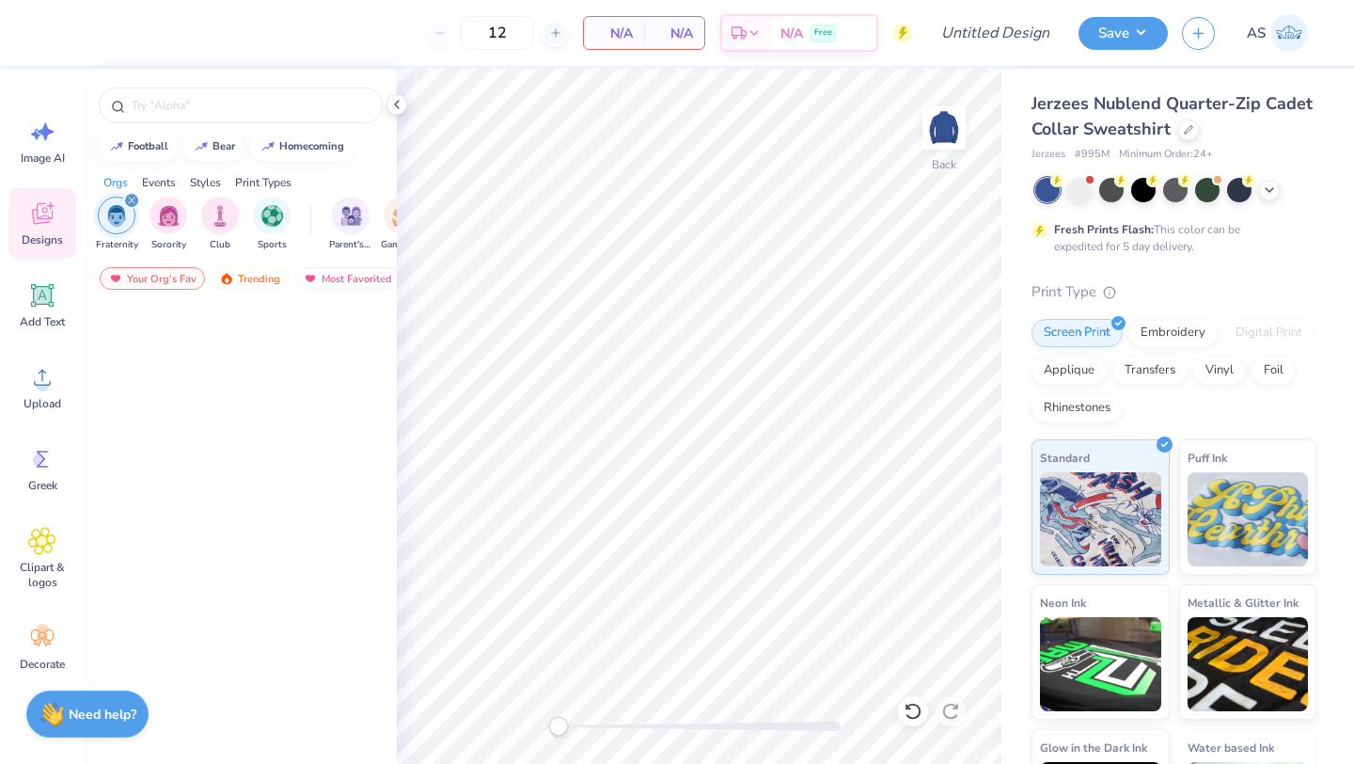
scroll to position [13250, 0]
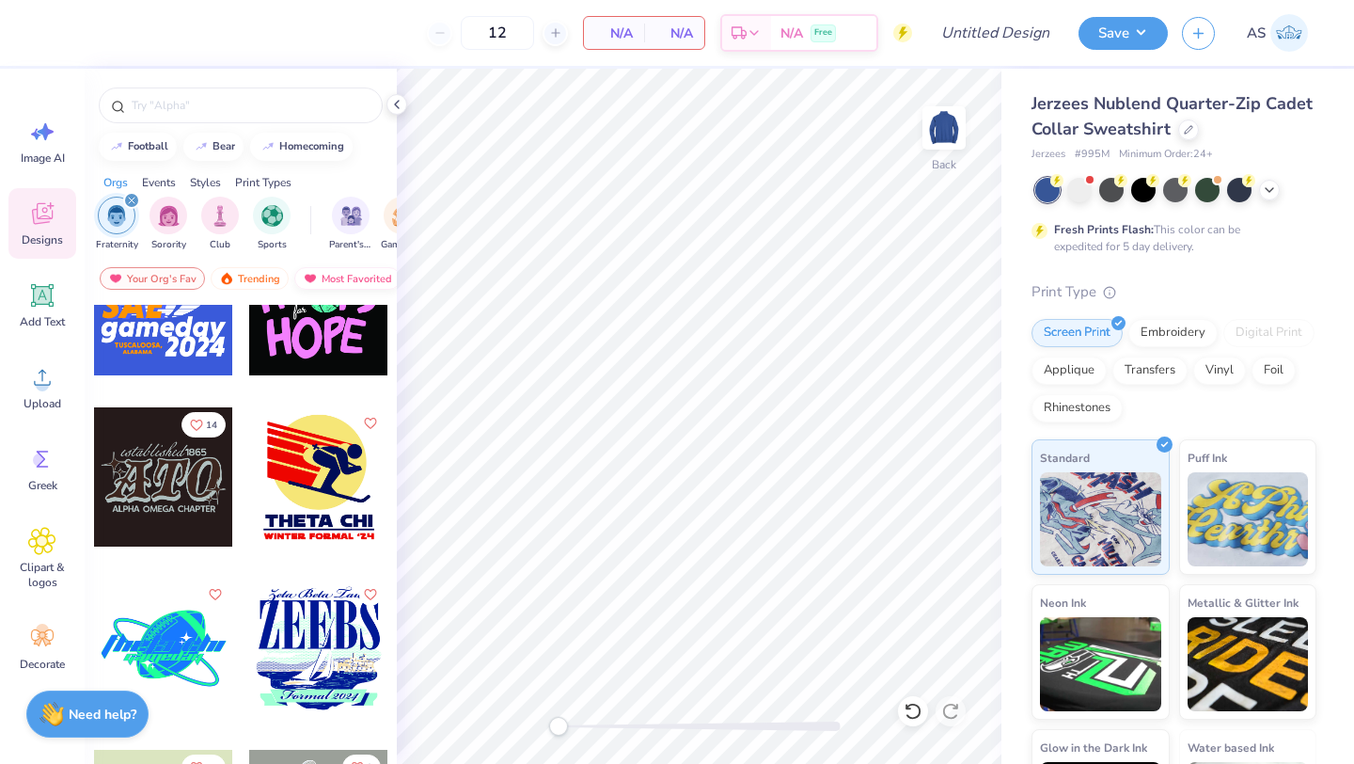
click at [355, 277] on div "Most Favorited" at bounding box center [347, 278] width 106 height 23
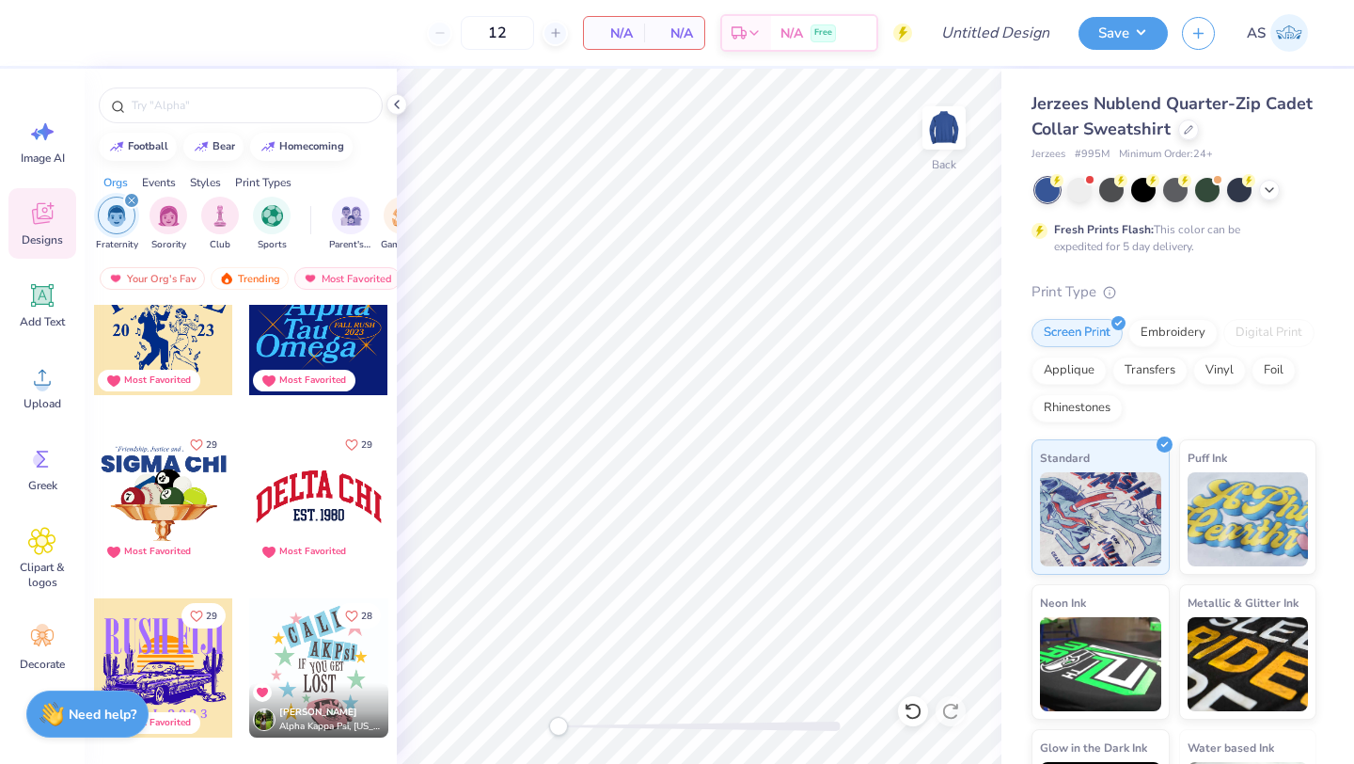
scroll to position [1580, 0]
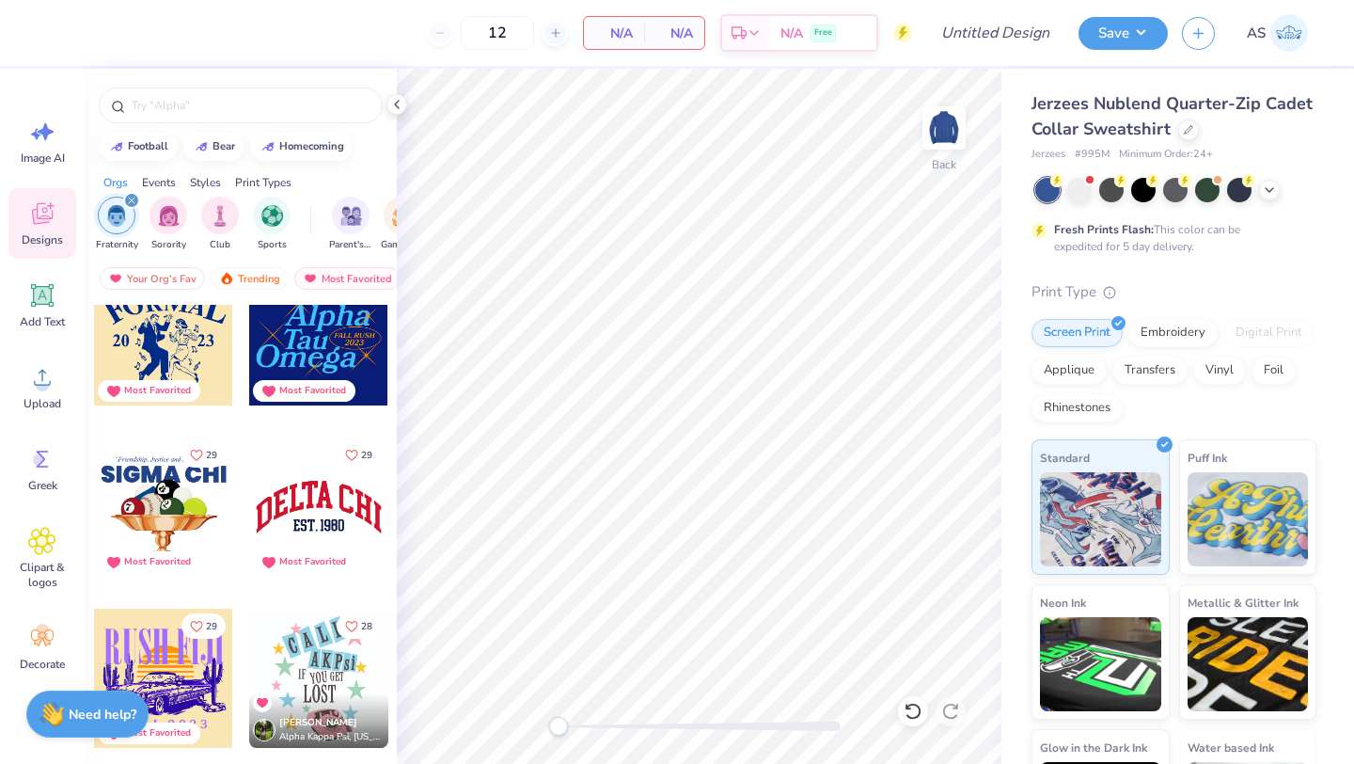
click at [283, 351] on div at bounding box center [318, 335] width 139 height 139
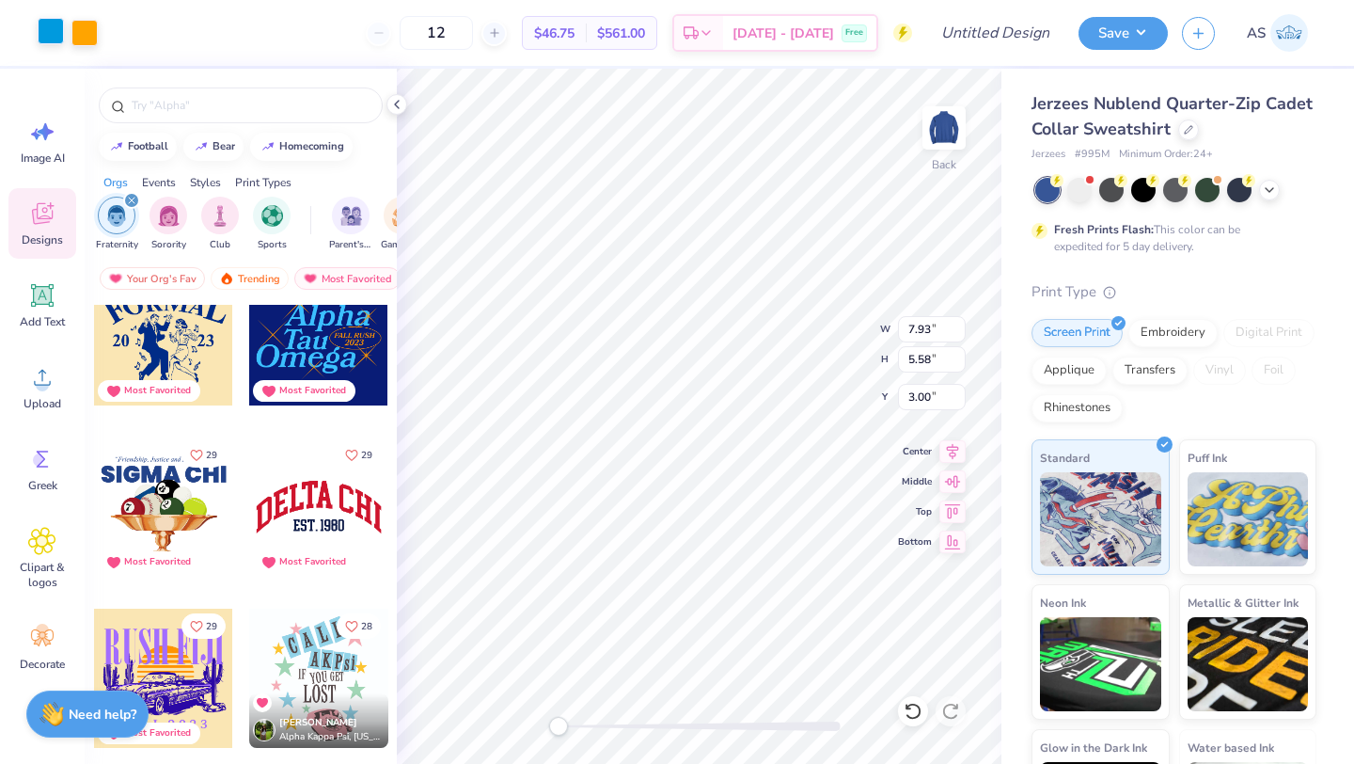
click at [43, 31] on div at bounding box center [51, 31] width 26 height 26
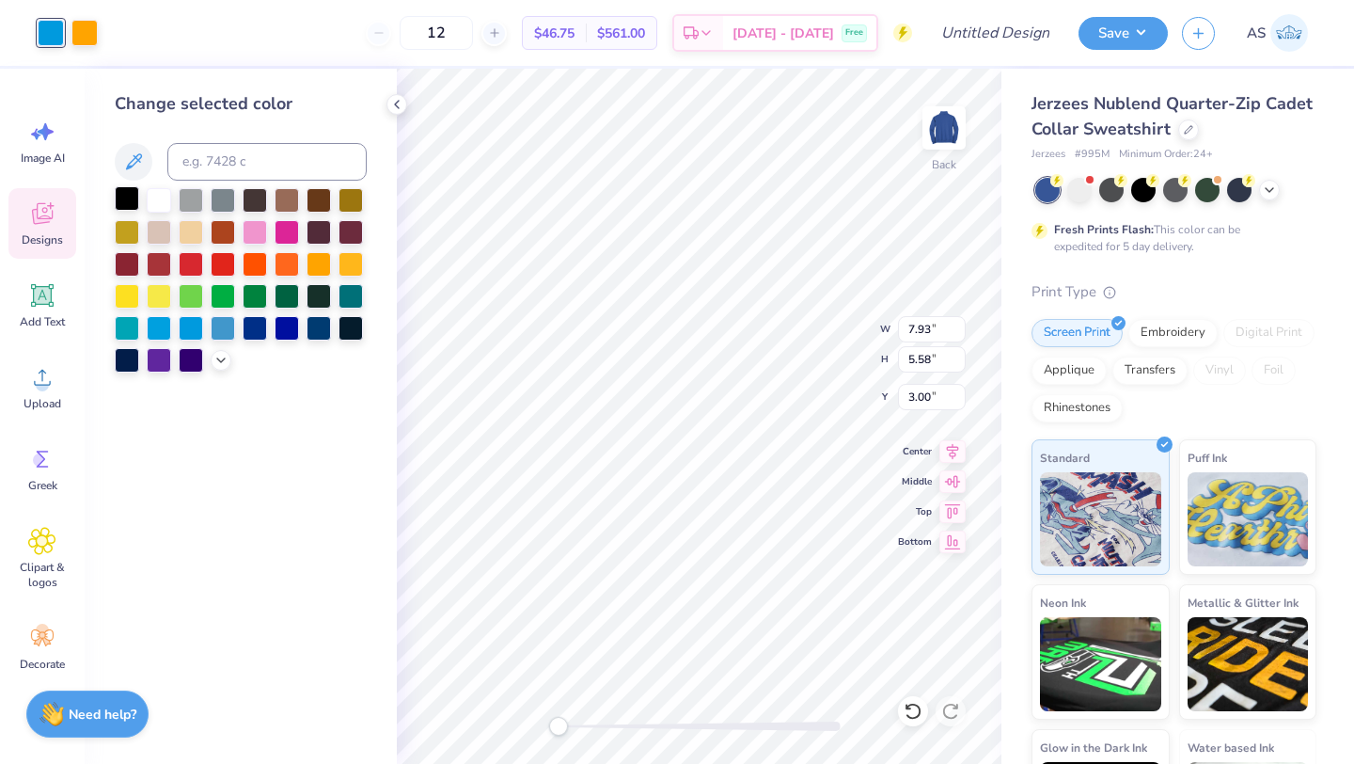
click at [130, 202] on div at bounding box center [127, 198] width 24 height 24
click at [155, 204] on div at bounding box center [159, 198] width 24 height 24
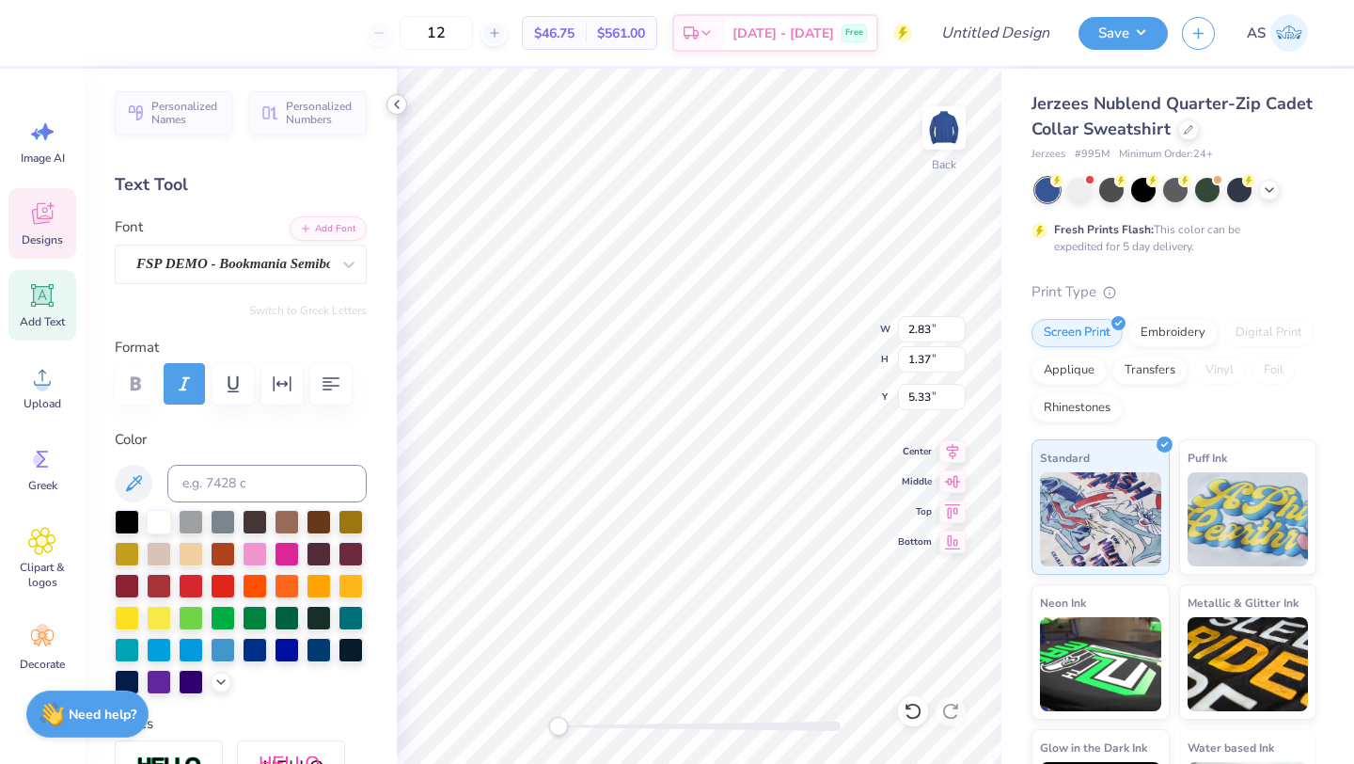
scroll to position [15, 2]
type textarea "Kappa"
type input "6.35"
type input "1.91"
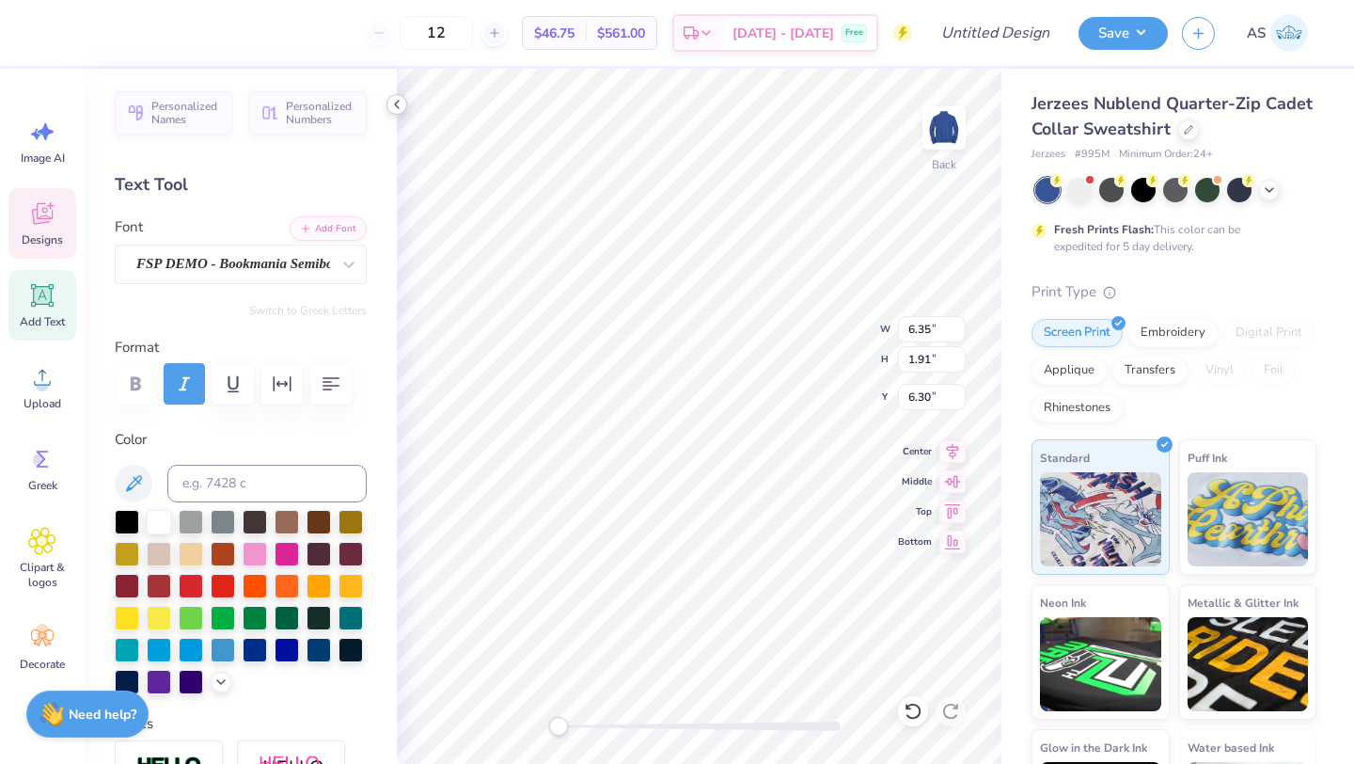
type input "6.30"
type textarea "Psi"
click at [399, 104] on icon at bounding box center [396, 104] width 15 height 15
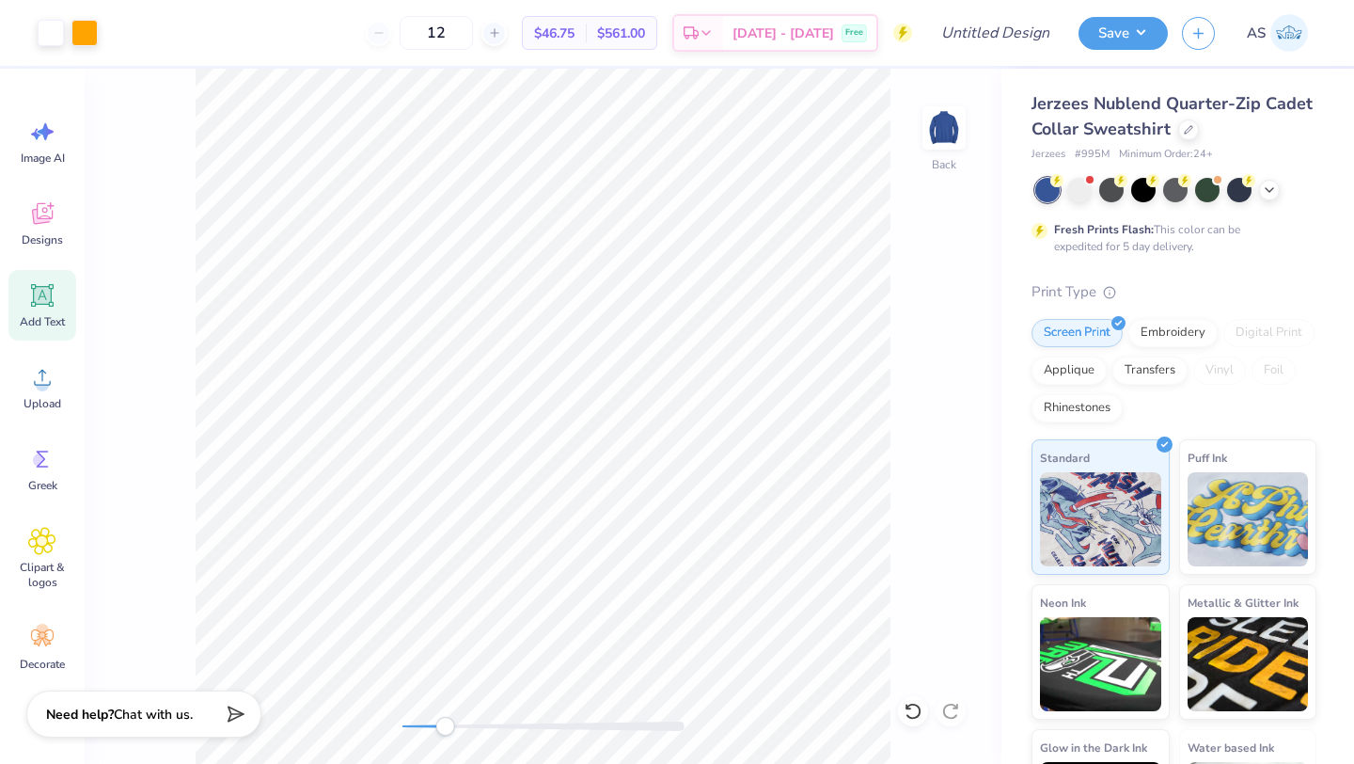
drag, startPoint x: 401, startPoint y: 727, endPoint x: 445, endPoint y: 729, distance: 44.2
click at [445, 729] on div "Accessibility label" at bounding box center [444, 726] width 19 height 19
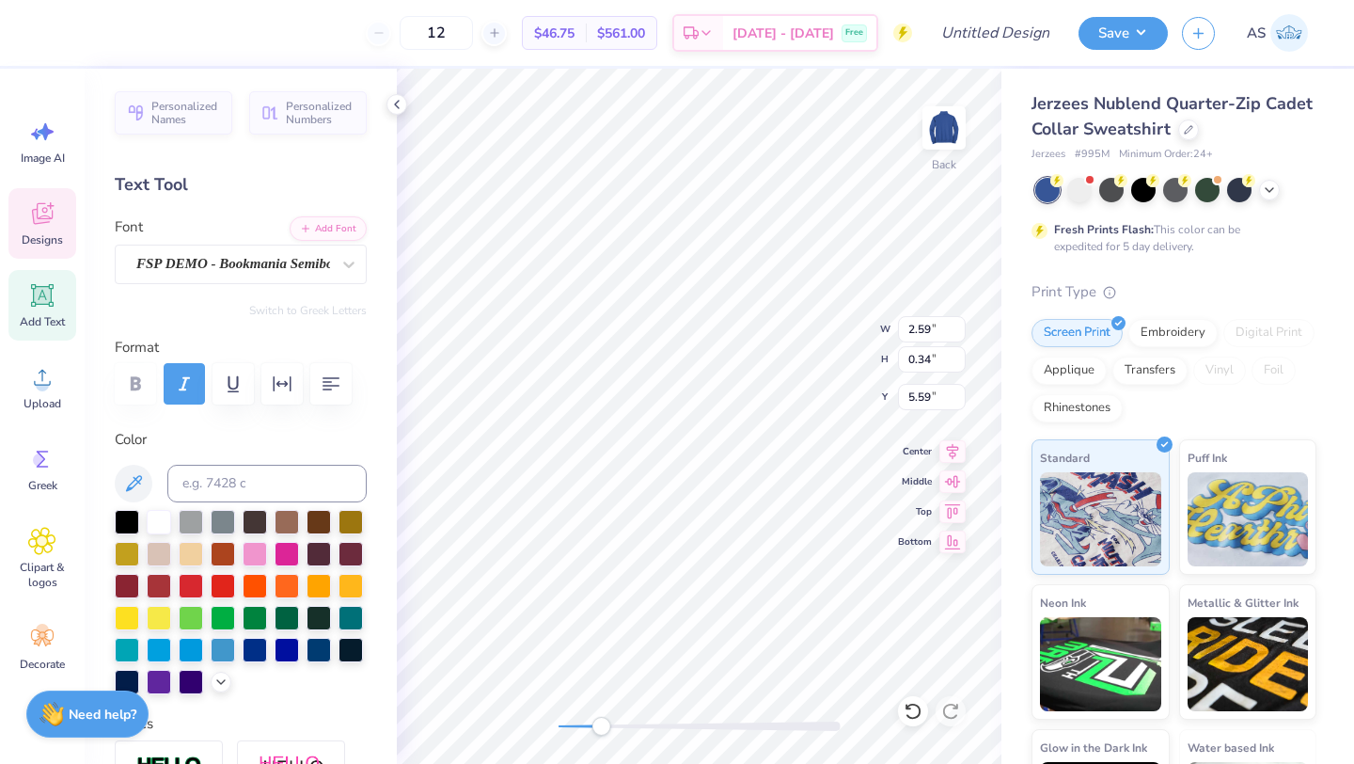
type textarea "FALL"
type input "1.22"
type input "0.40"
type input "6.00"
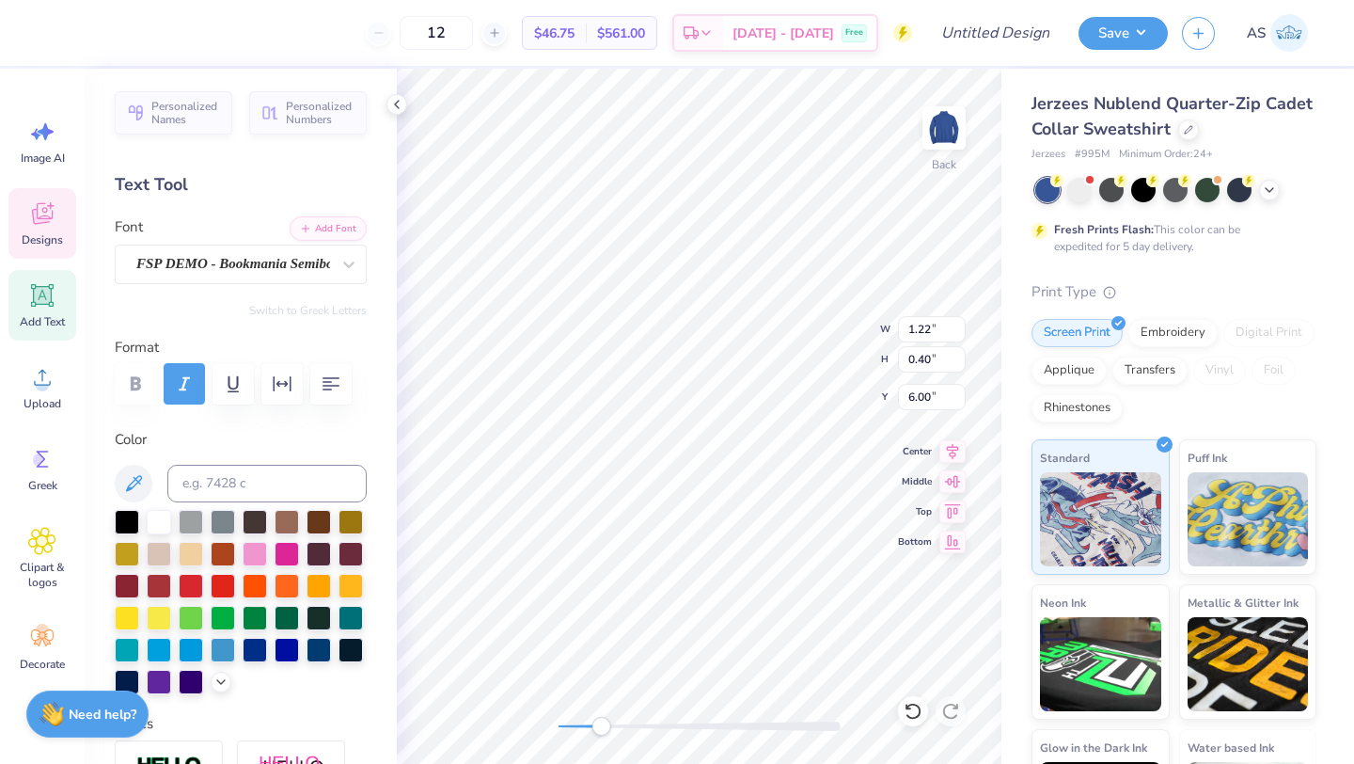
type textarea "2025"
click at [788, 315] on div "Back W 1.22 1.22 " H 0.39 0.39 " Y 6.04 6.04 " Center Middle Top Bottom" at bounding box center [699, 416] width 605 height 695
type input "7.85"
type input "3.83"
type input "4.75"
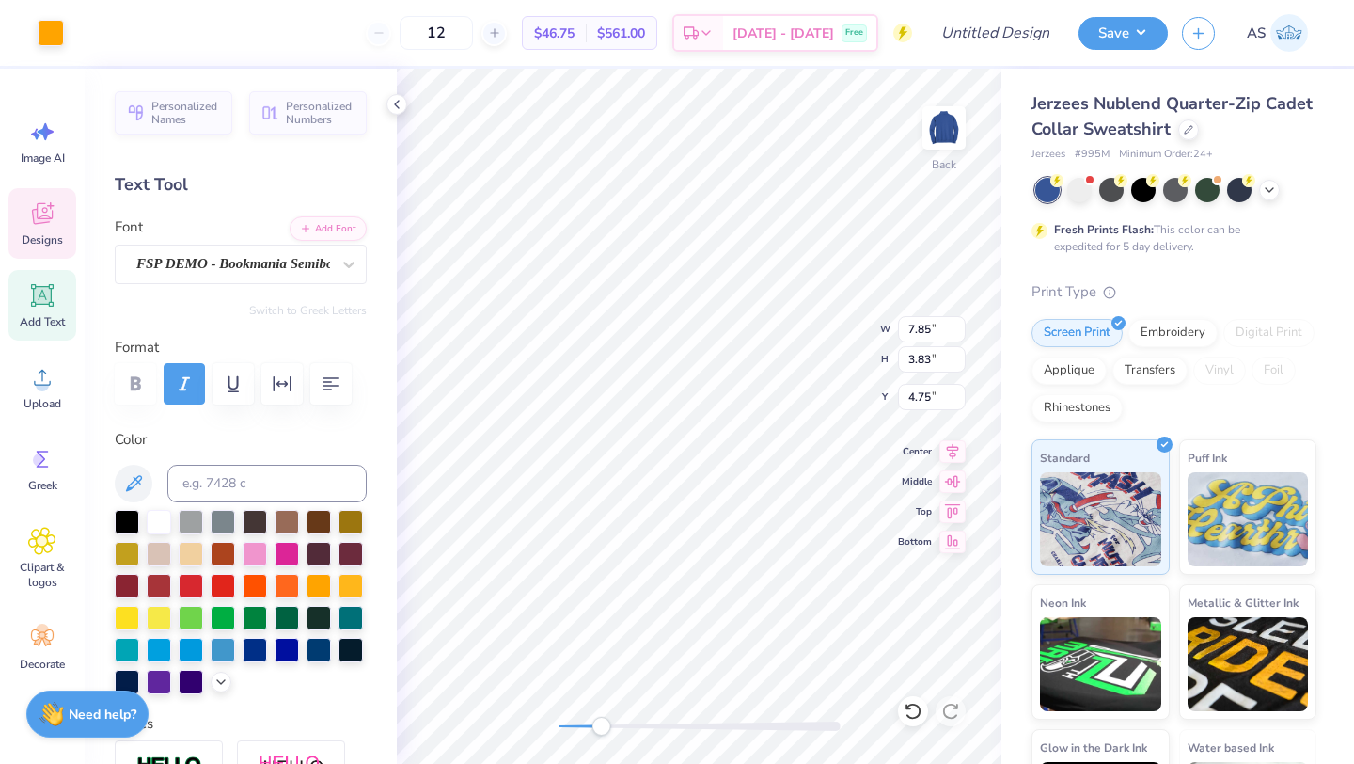
type input "1.15"
type input "0.31"
type input "5.41"
type input "5.60"
type input "3.00"
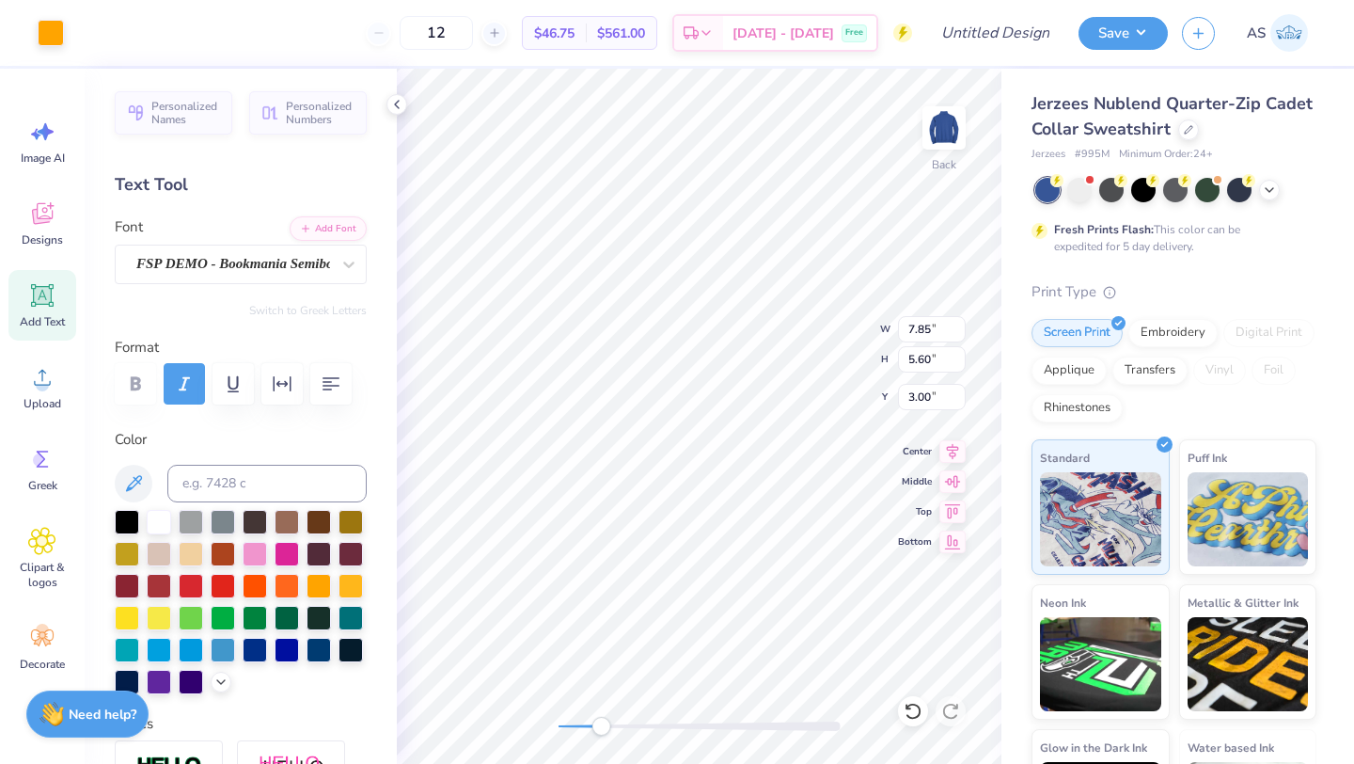
click at [820, 352] on div "Back W 7.85 7.85 " H 5.60 5.60 " Y 3.00 3.00 " Center Middle Top Bottom" at bounding box center [699, 416] width 605 height 695
type input "5.27"
type input "1.59"
type input "5.34"
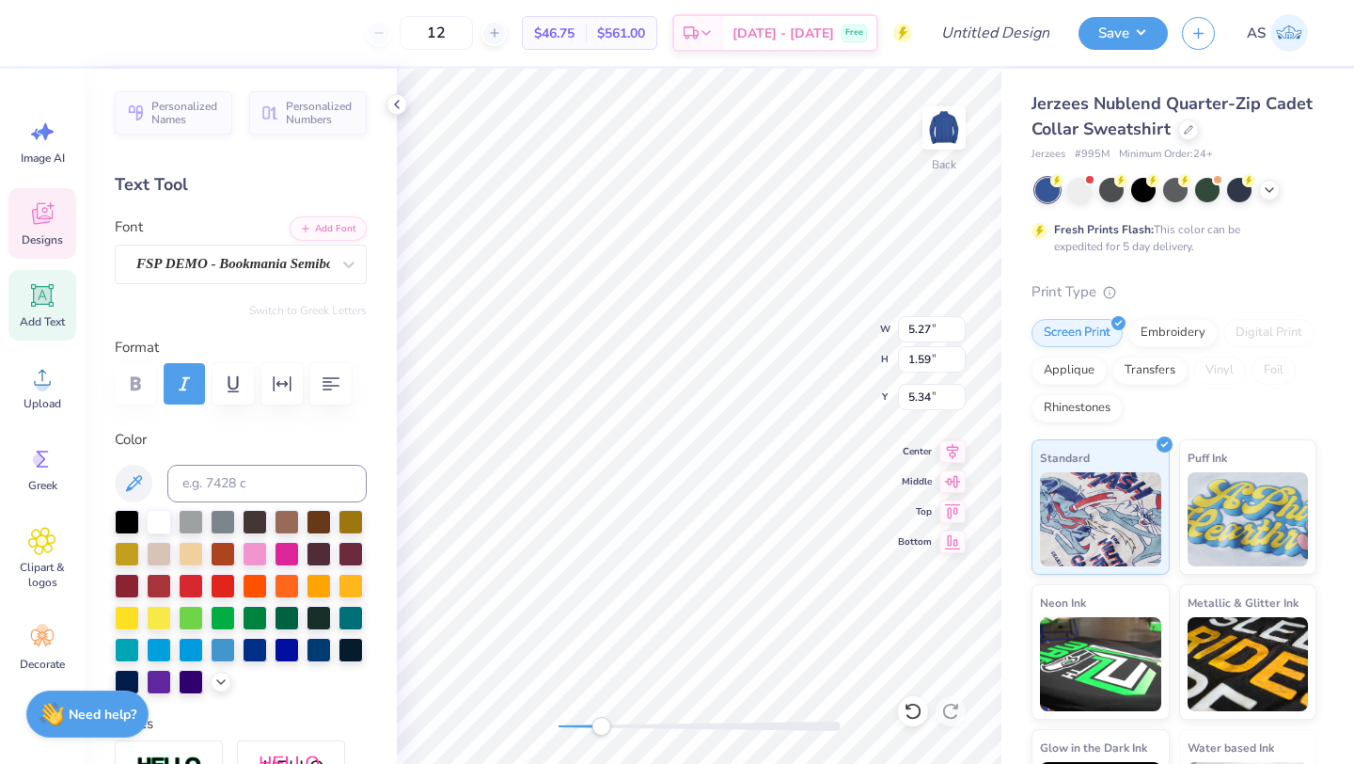
type input "5.32"
type input "1.86"
type input "3.66"
type input "5.60"
type input "3.00"
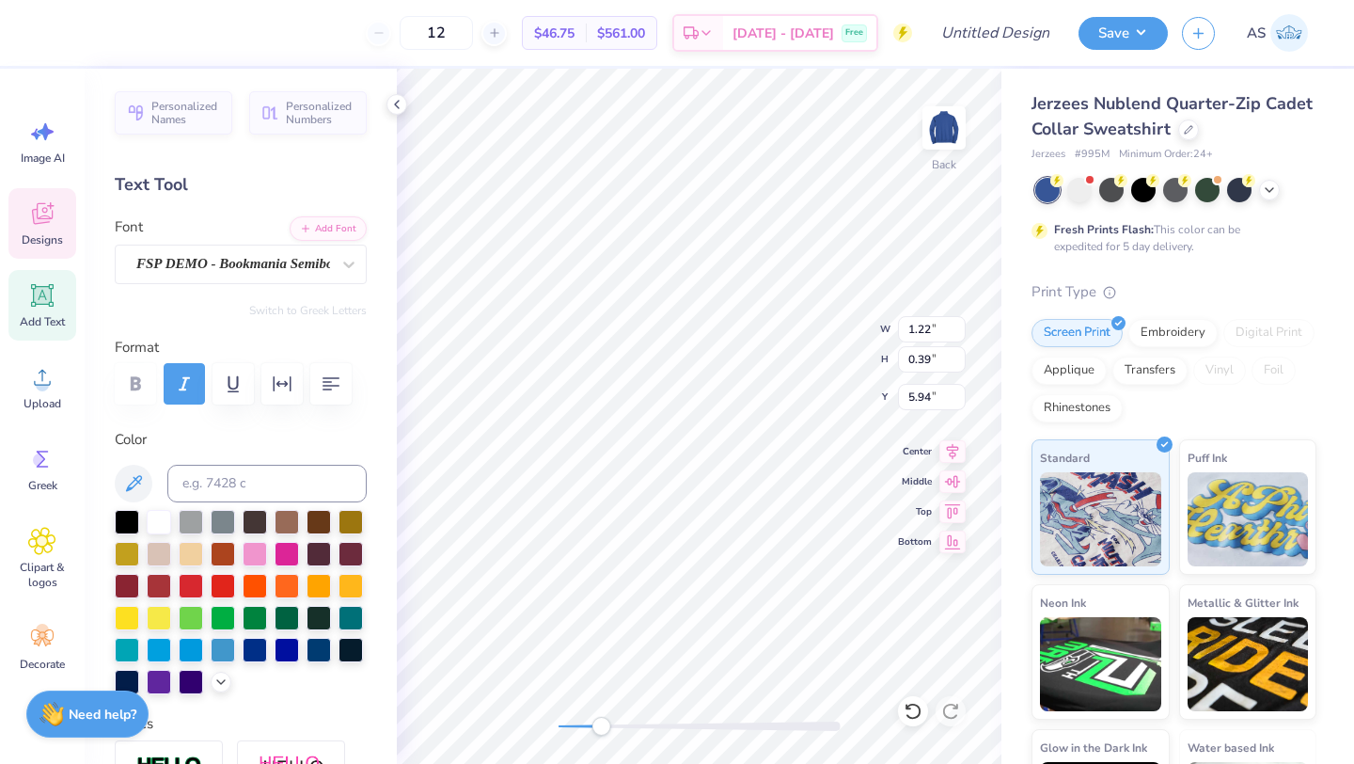
type input "5.27"
type input "1.59"
type input "5.34"
type input "1.15"
type input "0.31"
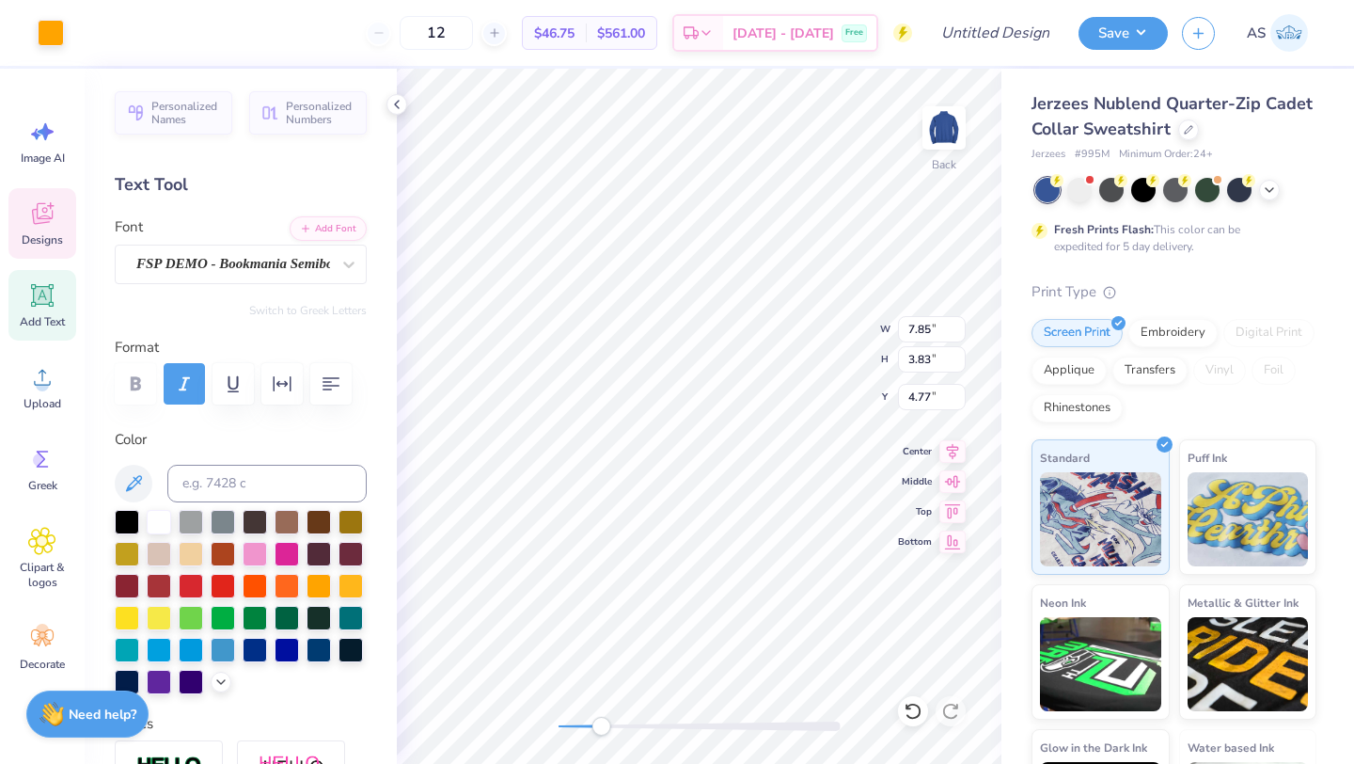
type input "5.57"
type input "1.22"
type input "0.39"
type input "5.88"
type input "7.82"
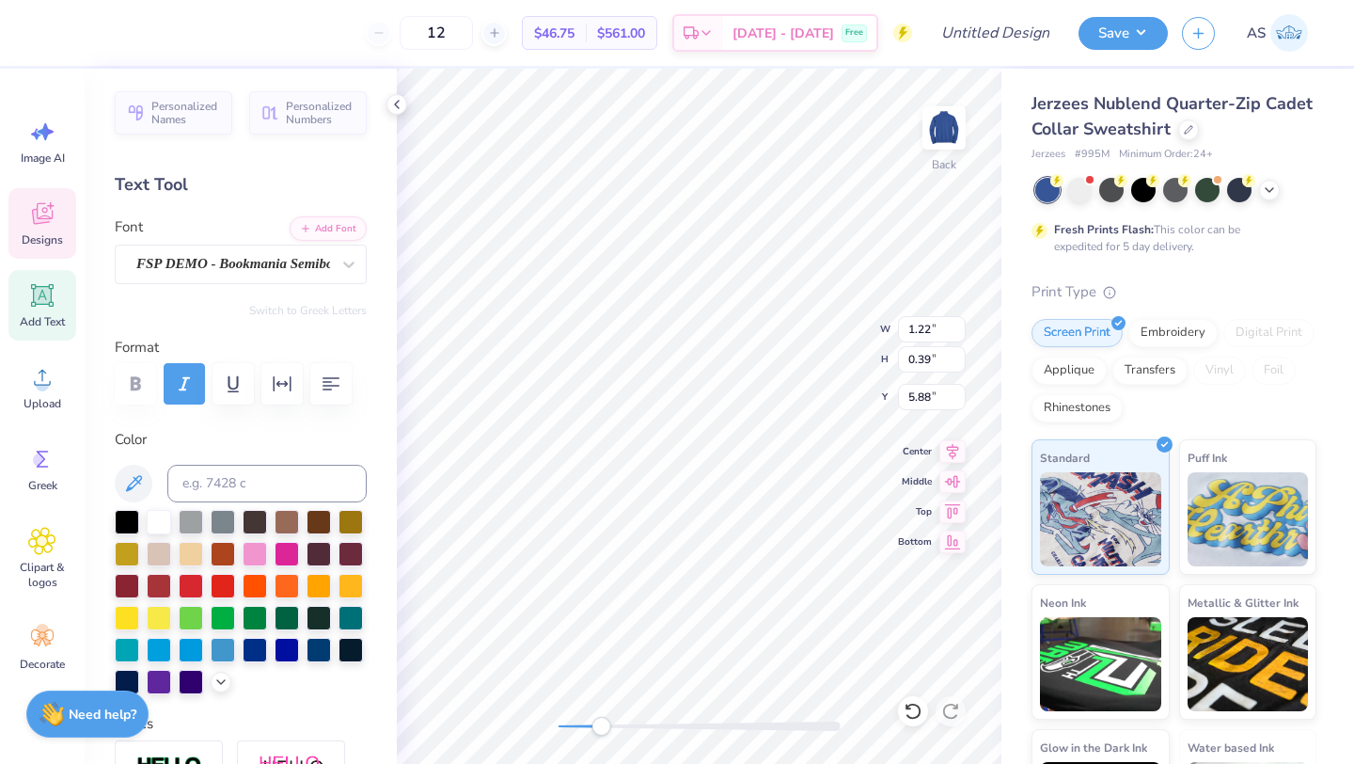
type input "3.82"
type input "4.78"
type input "5.27"
type input "1.59"
type input "5.34"
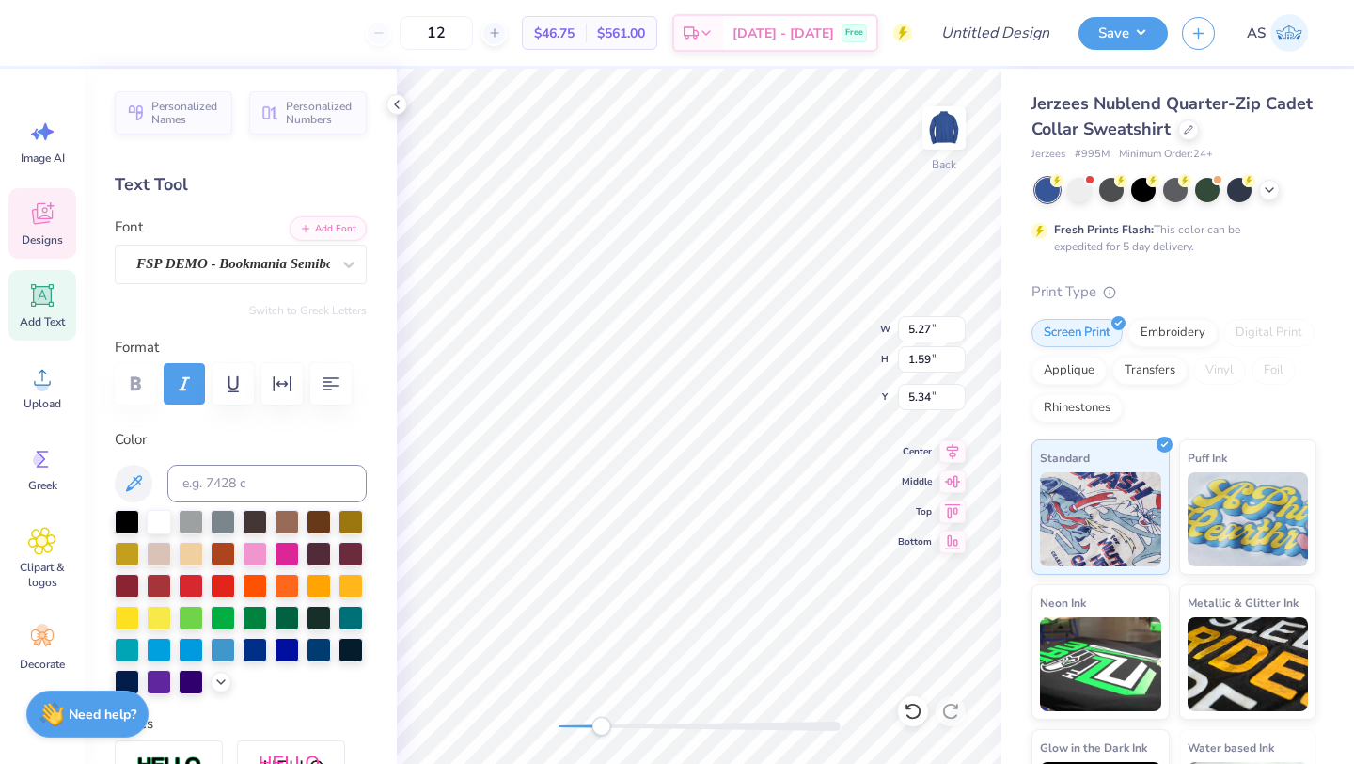
type input "5.32"
type input "1.86"
type input "3.47"
type input "3.08"
type input "1.44"
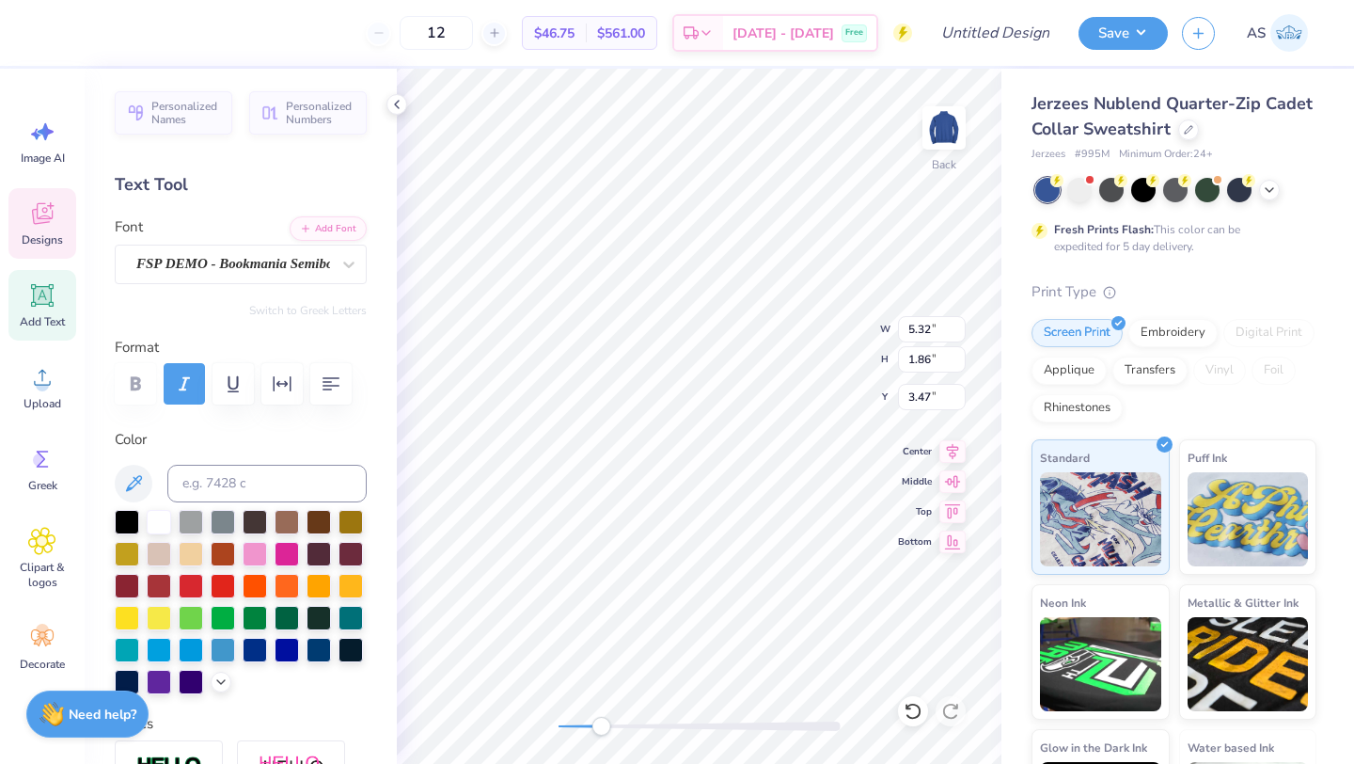
type input "6.89"
type input "5.27"
type input "1.59"
type input "5.34"
type input "6.85"
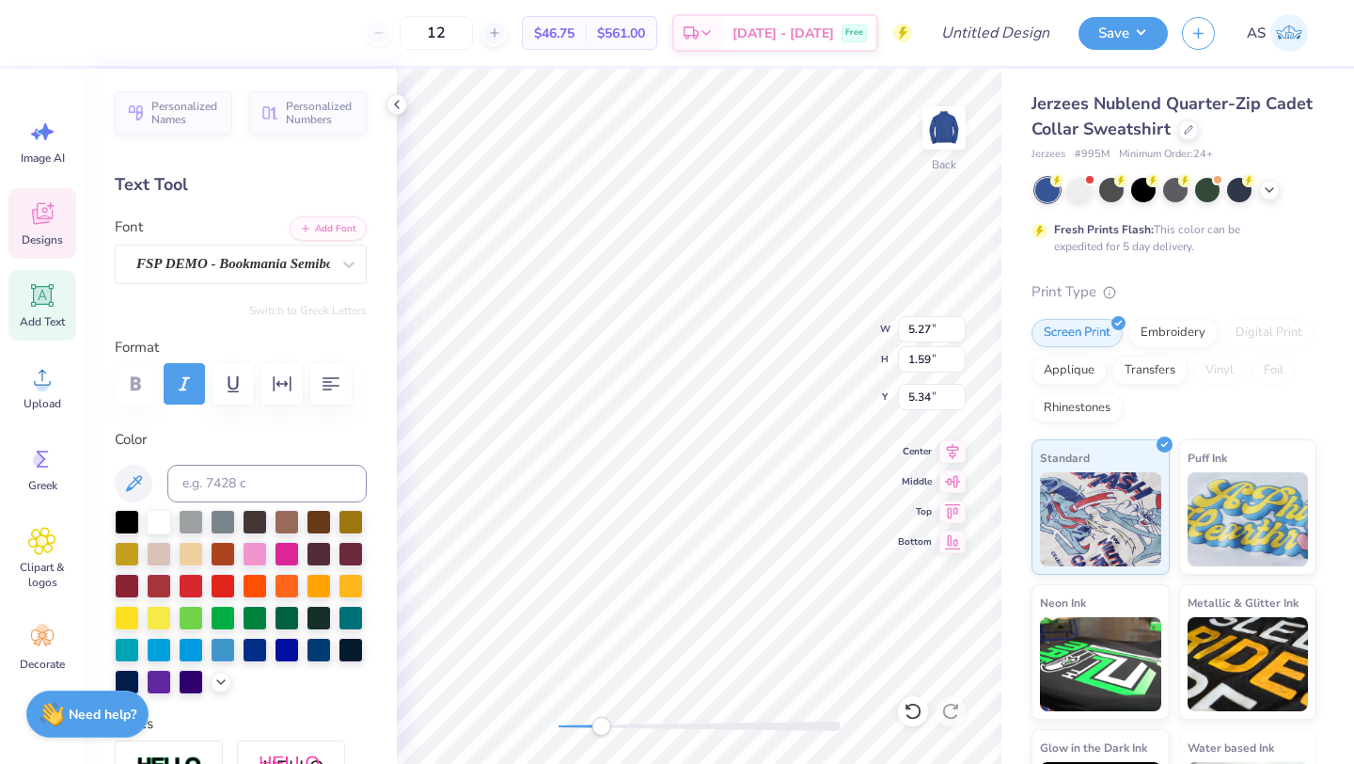
type input "5.13"
type input "3.00"
type input "5.32"
type input "1.86"
type input "3.47"
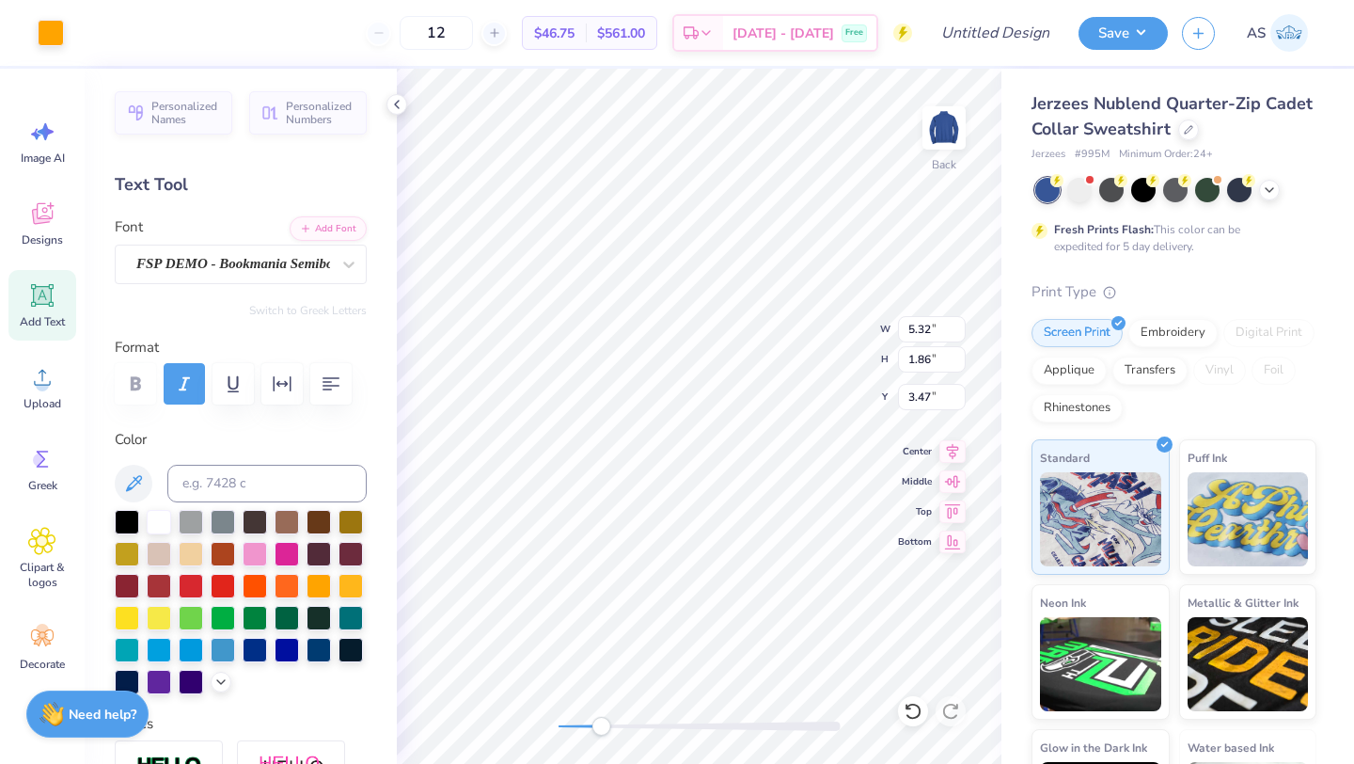
type input "6.85"
type input "5.13"
type input "3.18"
click at [804, 318] on div "Back W 6.85 6.85 " H 5.13 5.13 " Y 3.18 3.18 " Center Middle Top Bottom" at bounding box center [699, 416] width 605 height 695
type input "1.15"
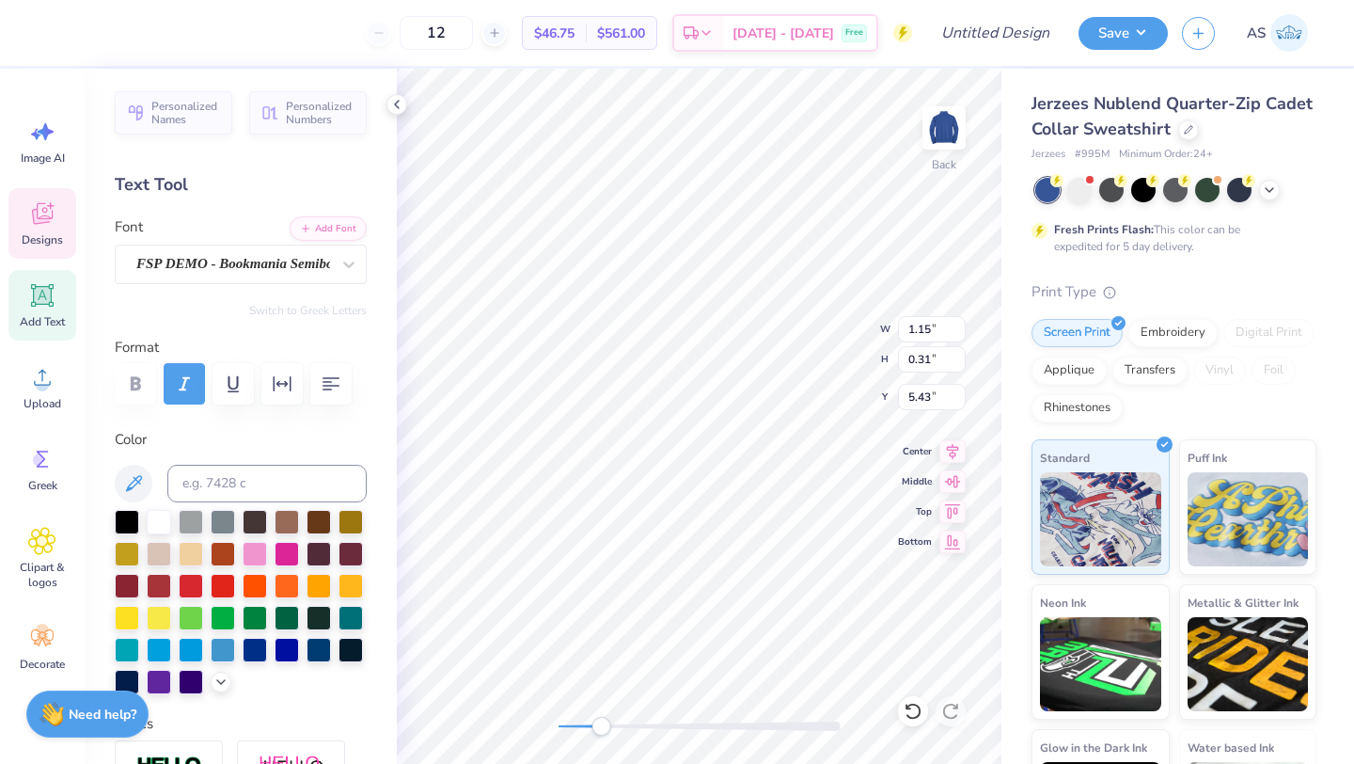
type input "0.31"
type input "5.43"
click at [600, 728] on div "Accessibility label" at bounding box center [601, 726] width 19 height 19
click at [909, 713] on icon at bounding box center [913, 711] width 19 height 19
click at [921, 712] on icon at bounding box center [913, 711] width 19 height 19
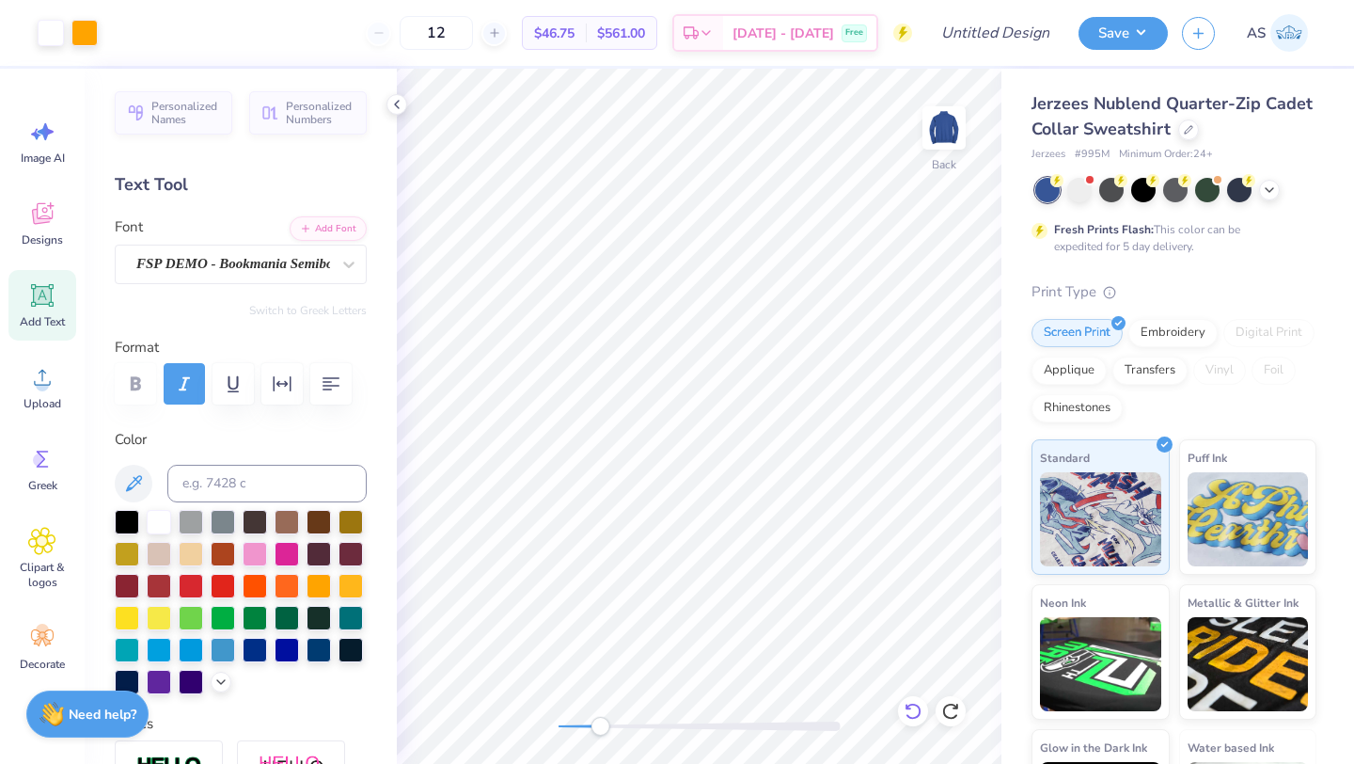
click at [923, 707] on div at bounding box center [913, 711] width 30 height 30
click at [914, 712] on icon at bounding box center [913, 711] width 19 height 19
click at [912, 703] on icon at bounding box center [913, 711] width 19 height 19
click at [910, 700] on div at bounding box center [913, 711] width 30 height 30
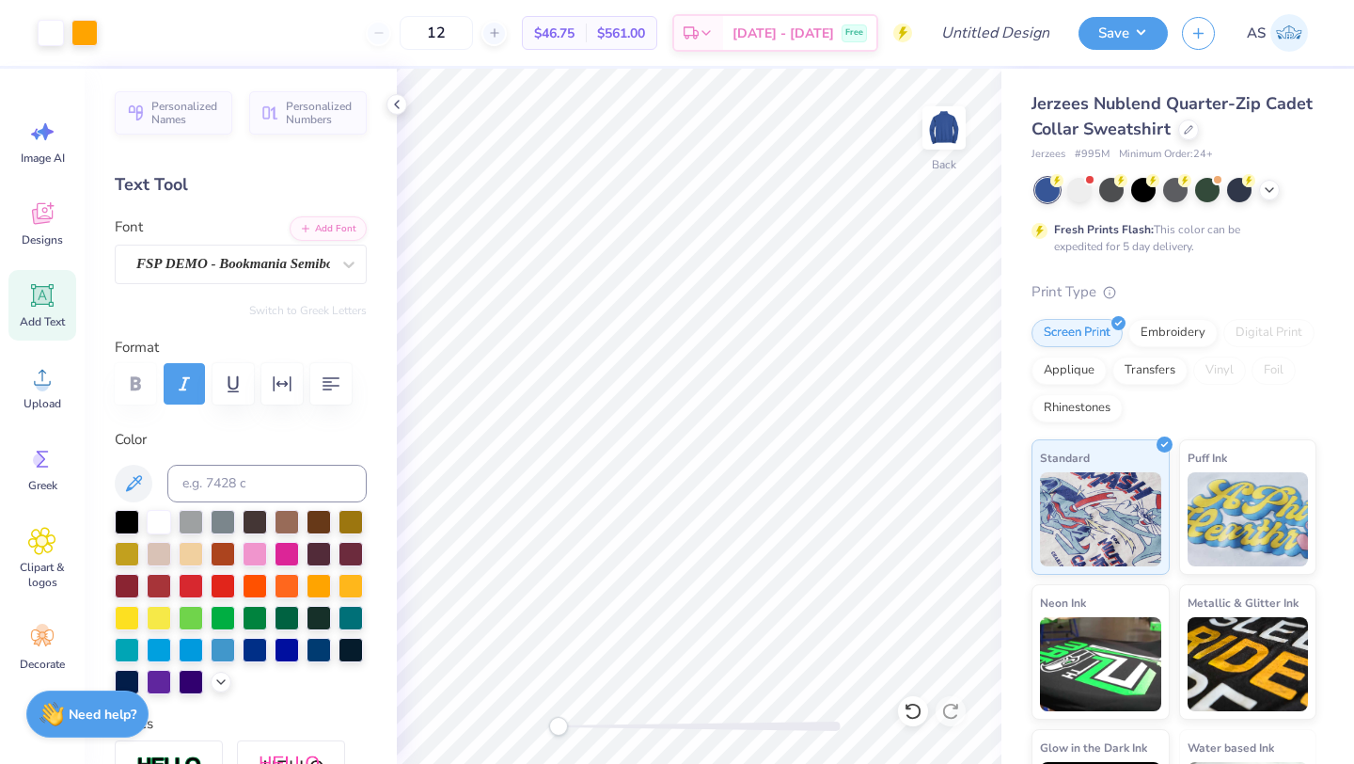
click at [549, 716] on div "Back" at bounding box center [699, 416] width 605 height 695
type input "6.23"
type input "4.51"
type input "3.36"
drag, startPoint x: 555, startPoint y: 724, endPoint x: 589, endPoint y: 730, distance: 34.3
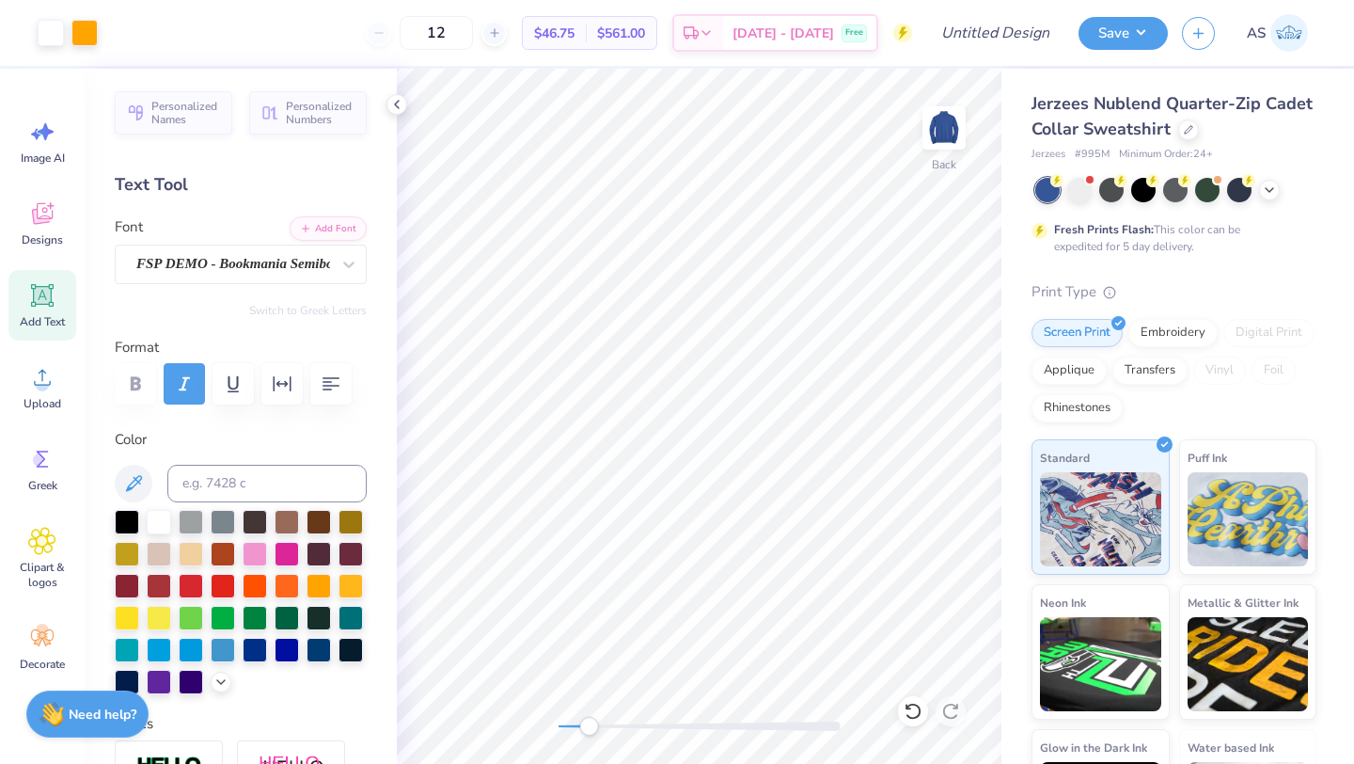
click at [589, 730] on div "Accessibility label" at bounding box center [588, 726] width 19 height 19
type input "6.30"
type input "3.08"
type input "4.82"
type input "1.13"
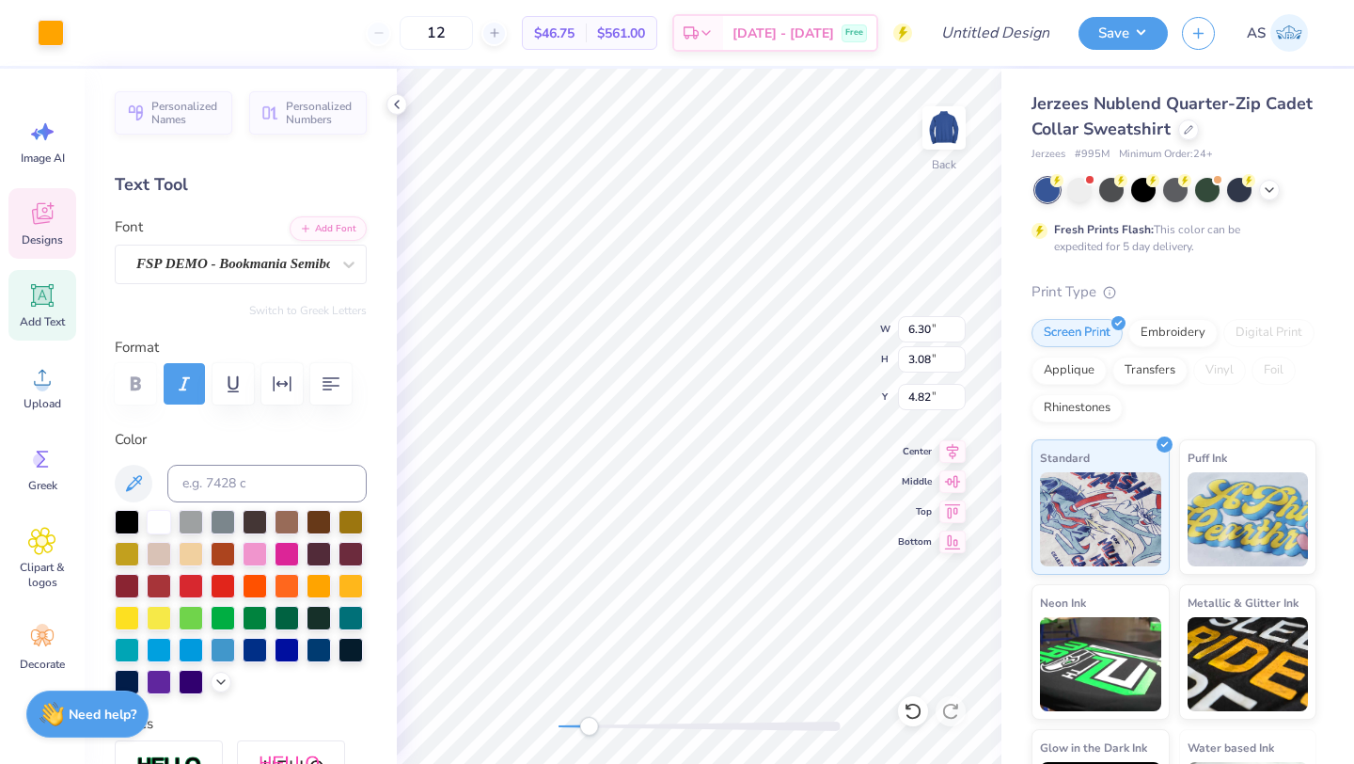
type input "0.36"
type input "5.64"
click at [558, 713] on div "Back" at bounding box center [699, 416] width 605 height 695
type input "5.55"
type input "3.92"
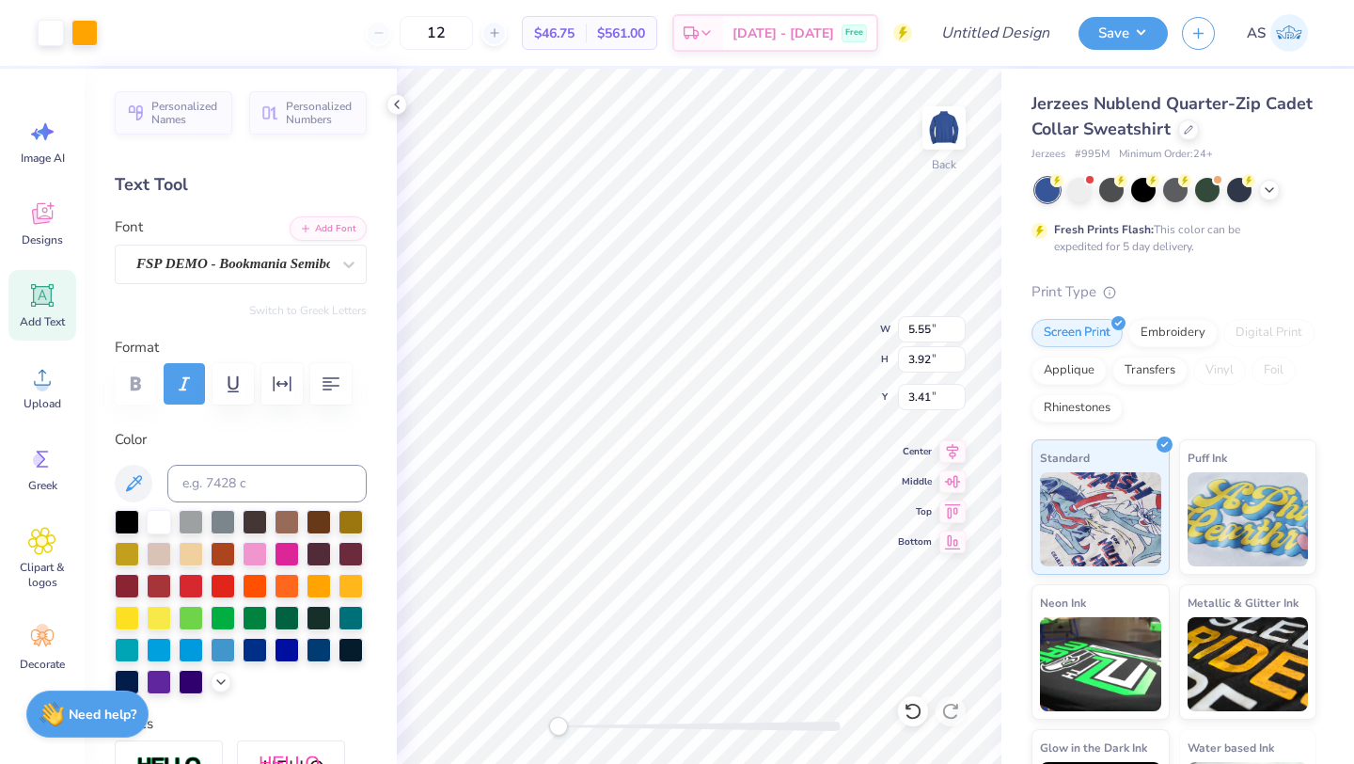
type input "3.44"
drag, startPoint x: 565, startPoint y: 723, endPoint x: 603, endPoint y: 727, distance: 37.8
click at [603, 727] on div "Accessibility label" at bounding box center [602, 726] width 19 height 19
drag, startPoint x: 609, startPoint y: 733, endPoint x: 550, endPoint y: 729, distance: 58.4
click at [559, 729] on div at bounding box center [700, 726] width 282 height 19
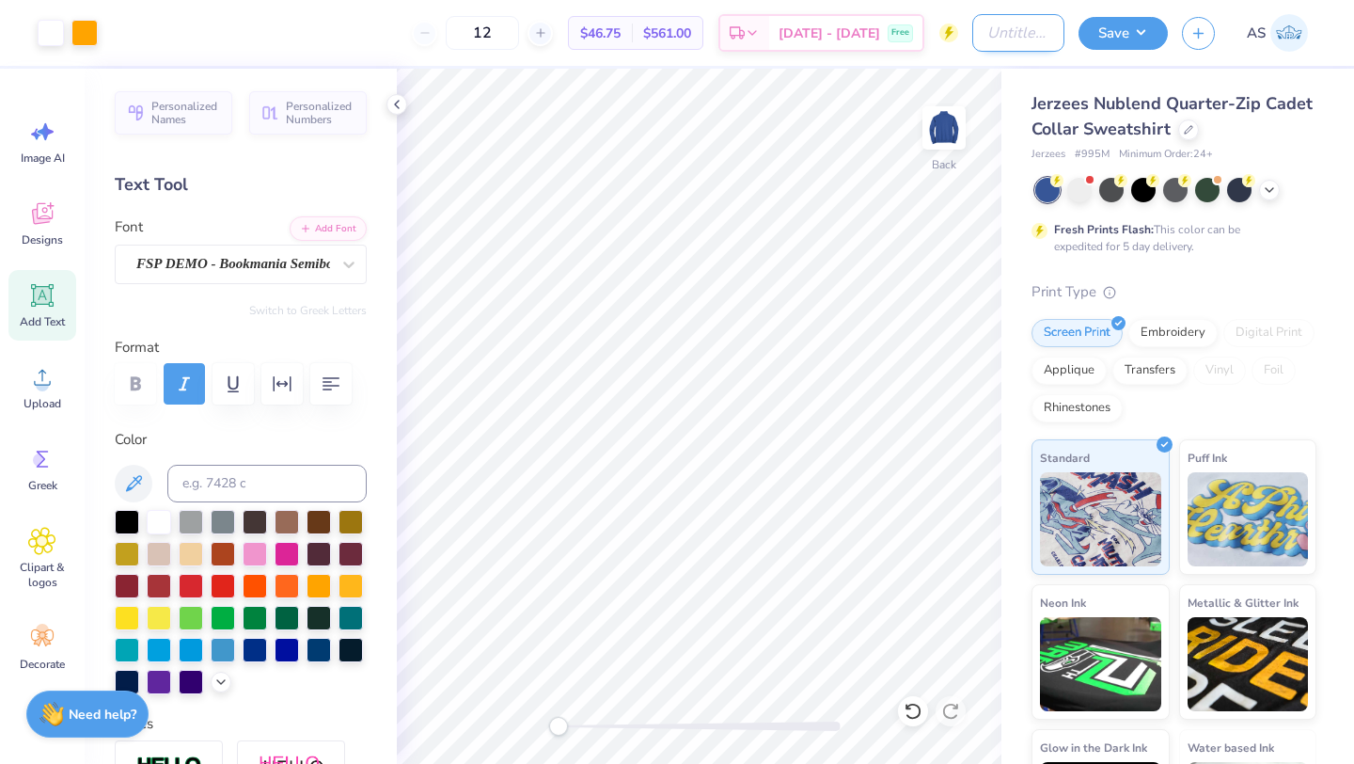
click at [1029, 41] on input "Design Title" at bounding box center [1018, 33] width 92 height 38
type input "m"
click at [1002, 24] on input "Men Quarter #1" at bounding box center [1018, 33] width 92 height 38
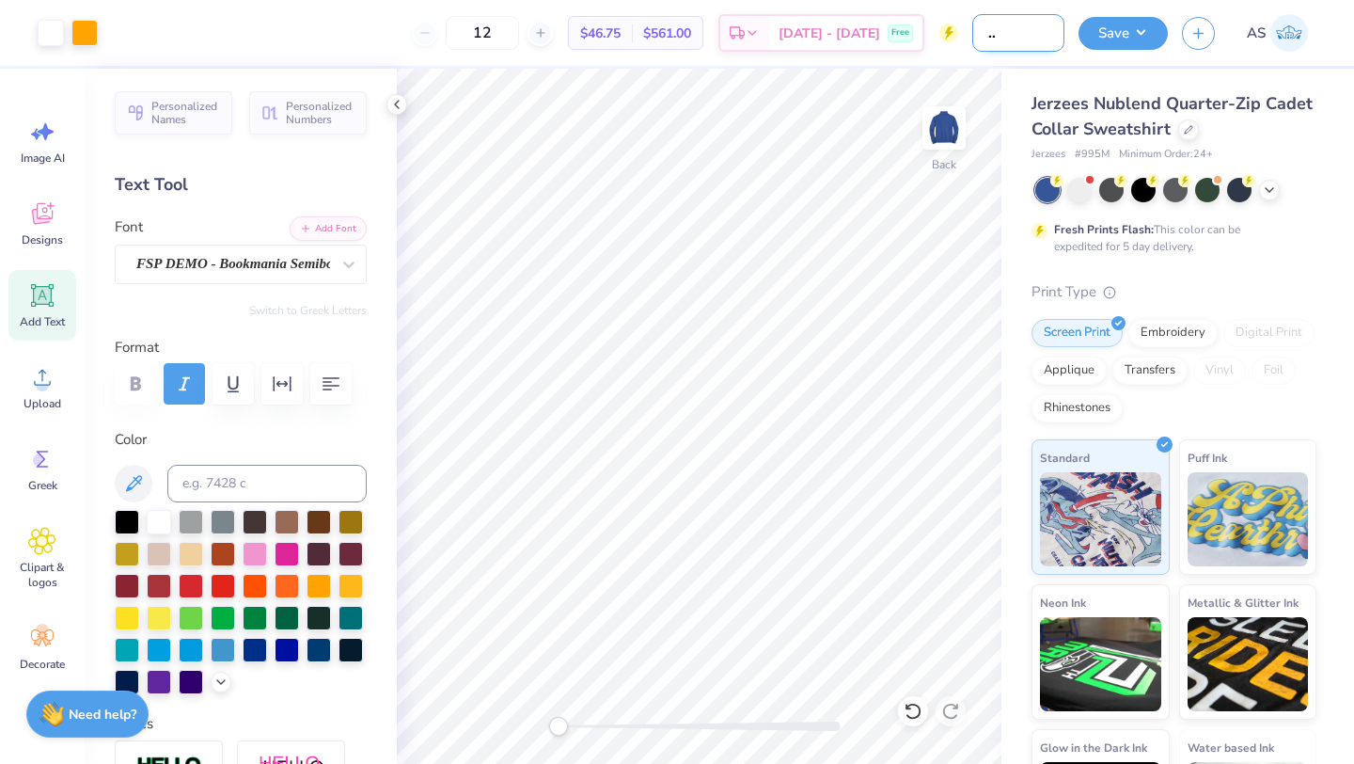
click at [1002, 24] on input "Men Quarter #1" at bounding box center [1018, 33] width 92 height 38
type input "Men Zip #1"
click at [1105, 33] on button "Save" at bounding box center [1123, 30] width 89 height 33
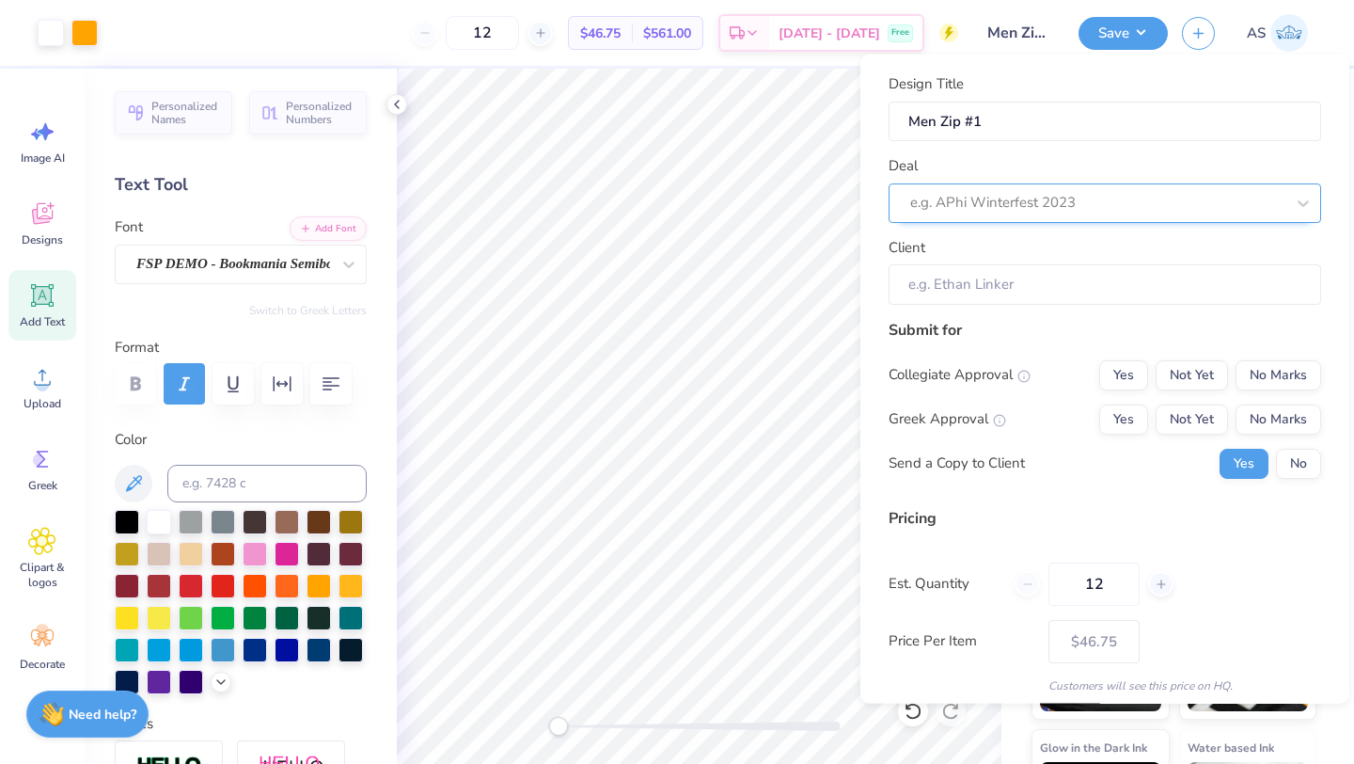
click at [1180, 212] on div at bounding box center [1097, 202] width 374 height 25
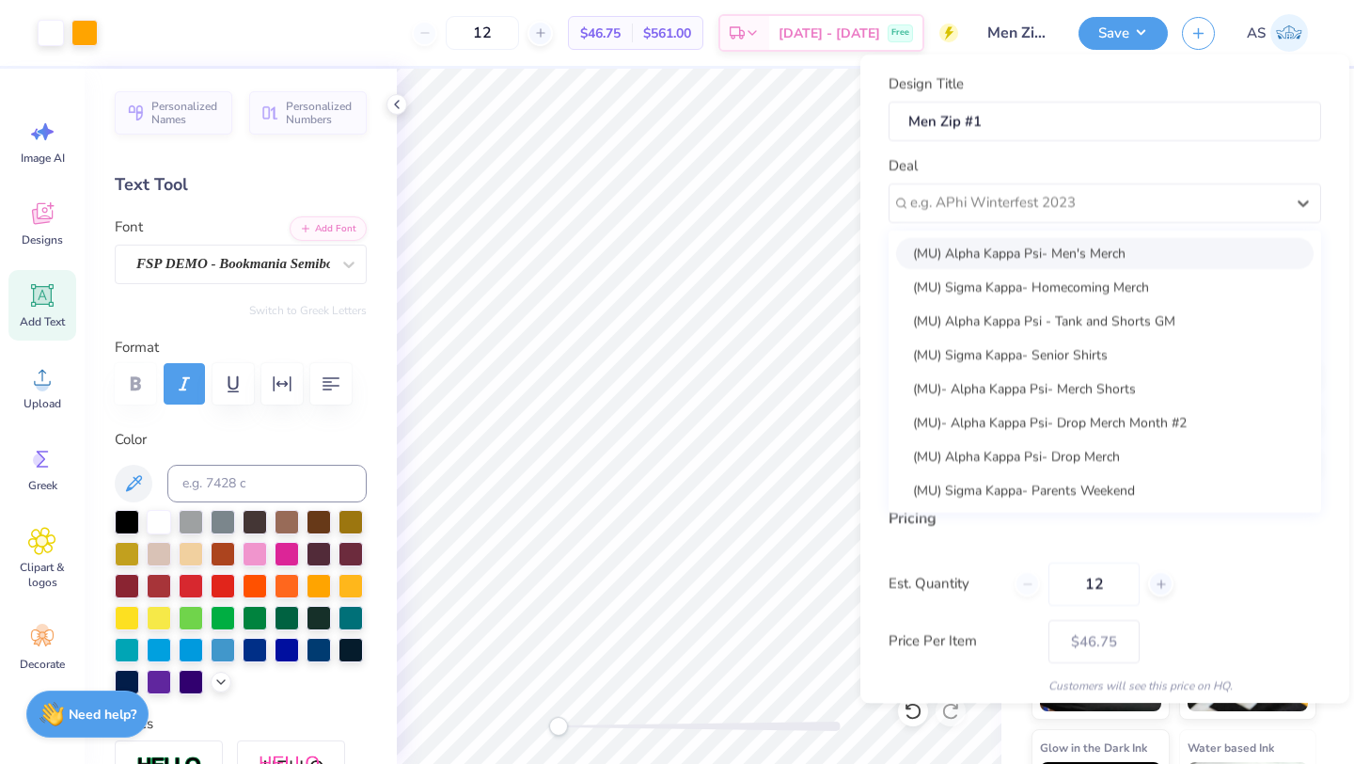
click at [1174, 263] on div "(MU) Alpha Kappa Psi- Men's Merch" at bounding box center [1105, 252] width 418 height 31
type input "[DEMOGRAPHIC_DATA][PERSON_NAME]"
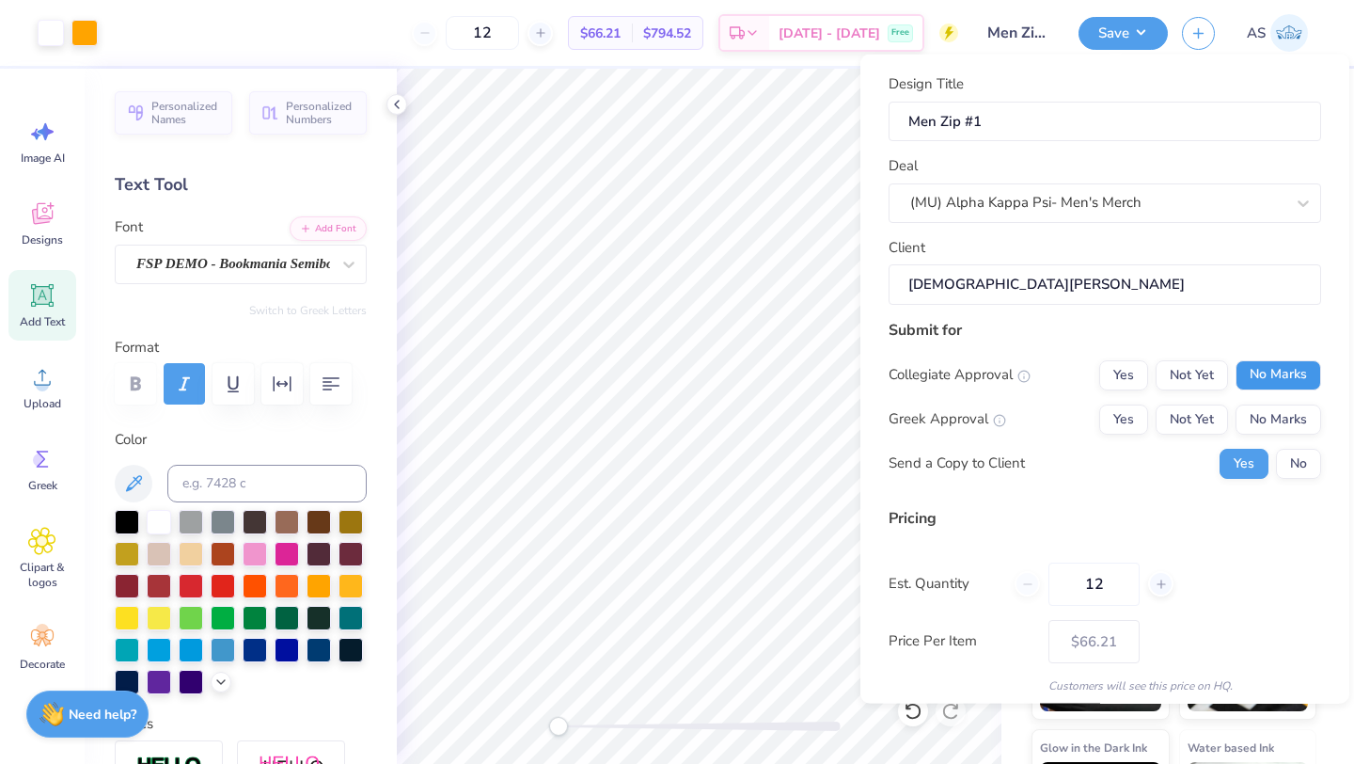
click at [1272, 366] on button "No Marks" at bounding box center [1279, 374] width 86 height 30
click at [1120, 409] on button "Yes" at bounding box center [1123, 418] width 49 height 30
type input "$54.61"
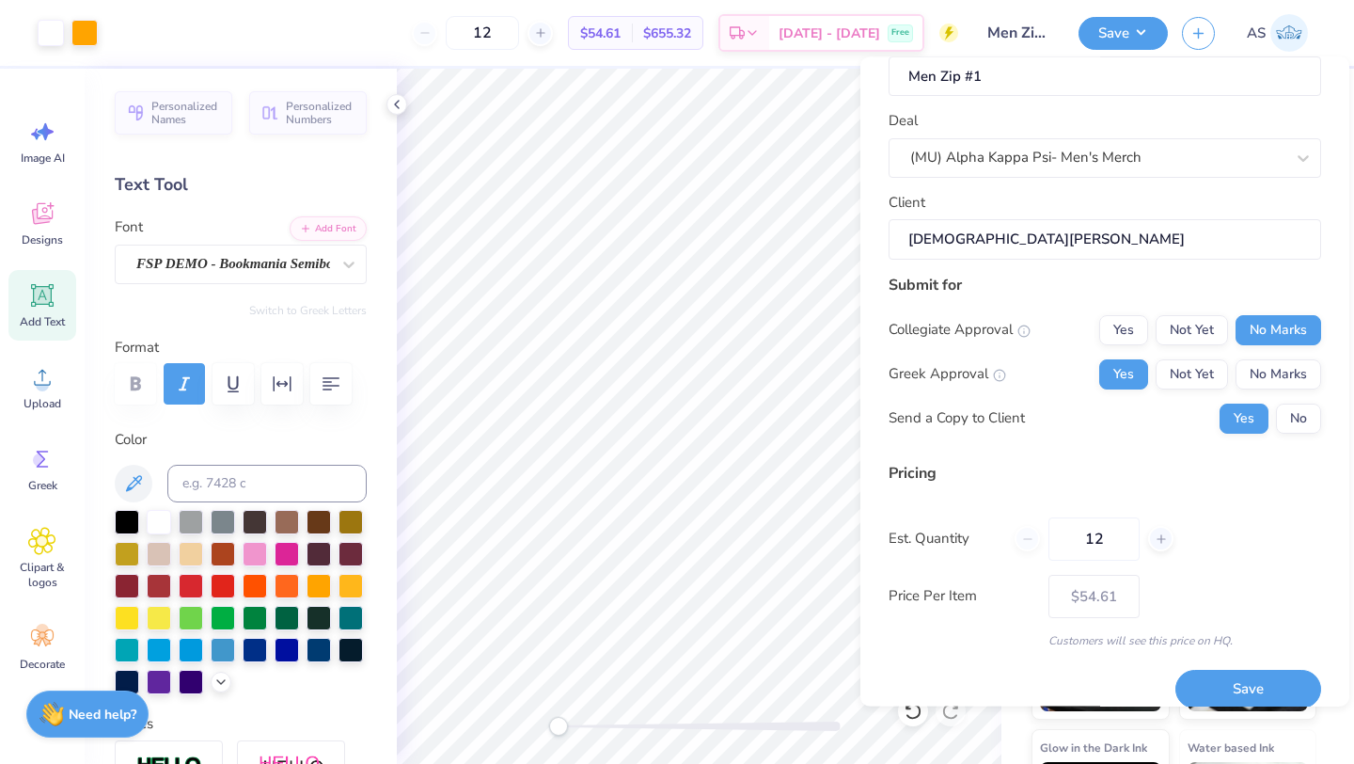
scroll to position [68, 0]
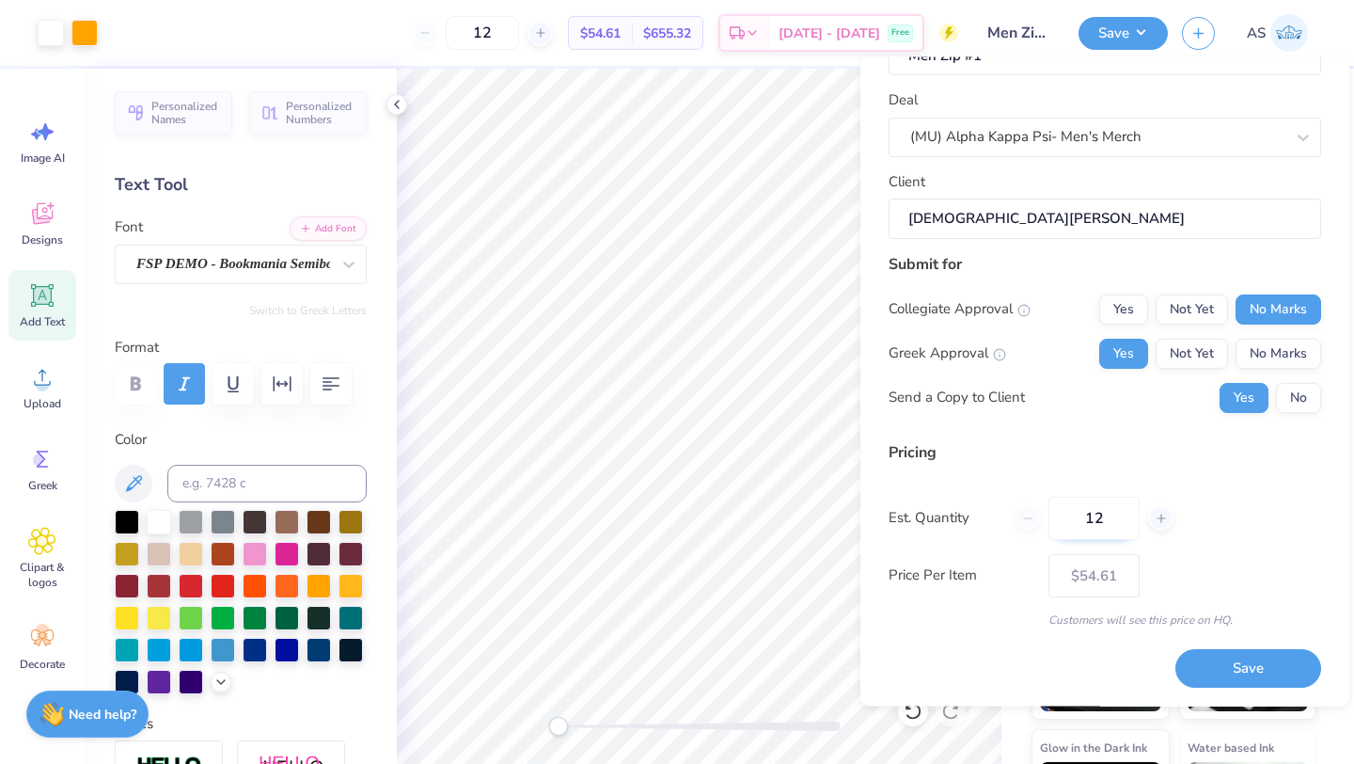
click at [1112, 527] on input "12" at bounding box center [1094, 518] width 91 height 43
click at [1094, 515] on input "12" at bounding box center [1094, 518] width 91 height 43
type input "30"
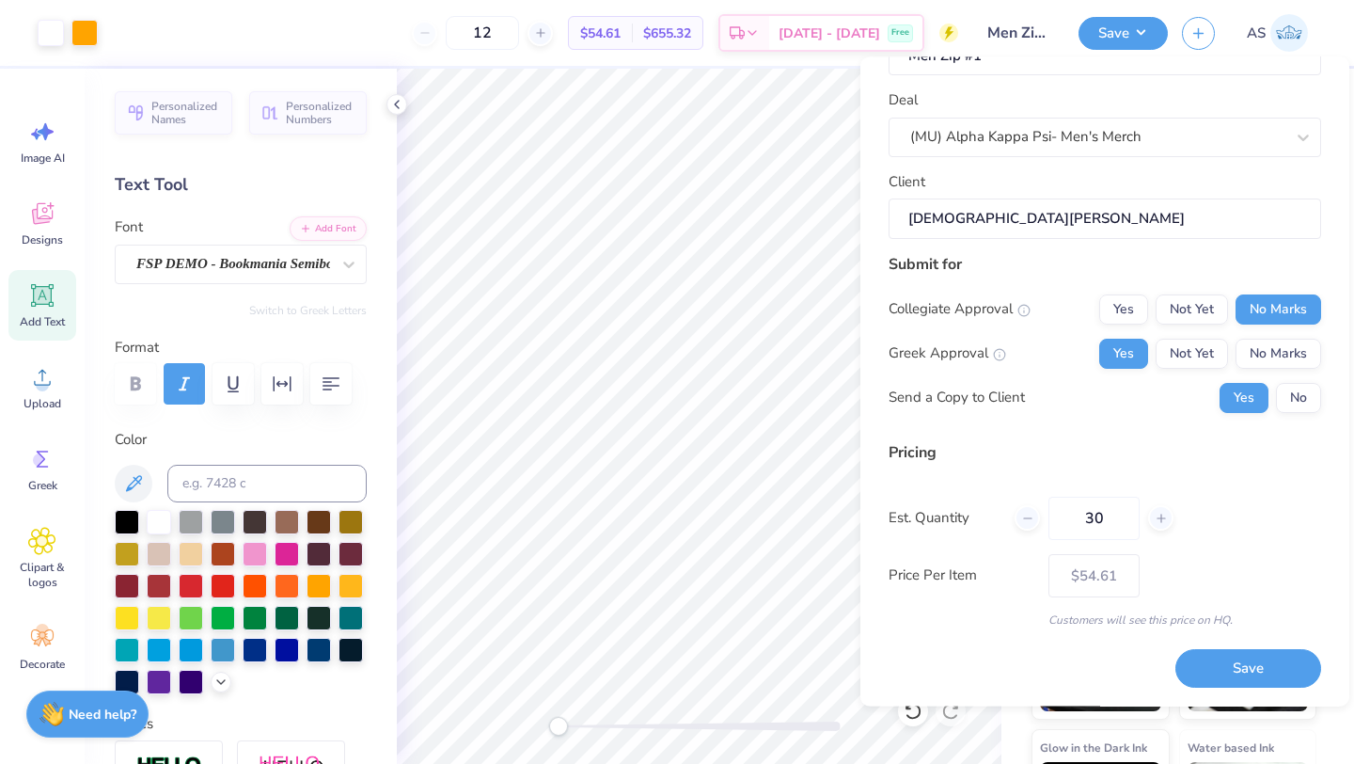
type input "30"
type input "$39.46"
type input "30"
click at [1267, 564] on div "Price Per Item $39.46" at bounding box center [1105, 575] width 433 height 43
click at [1269, 657] on button "Save" at bounding box center [1249, 669] width 146 height 39
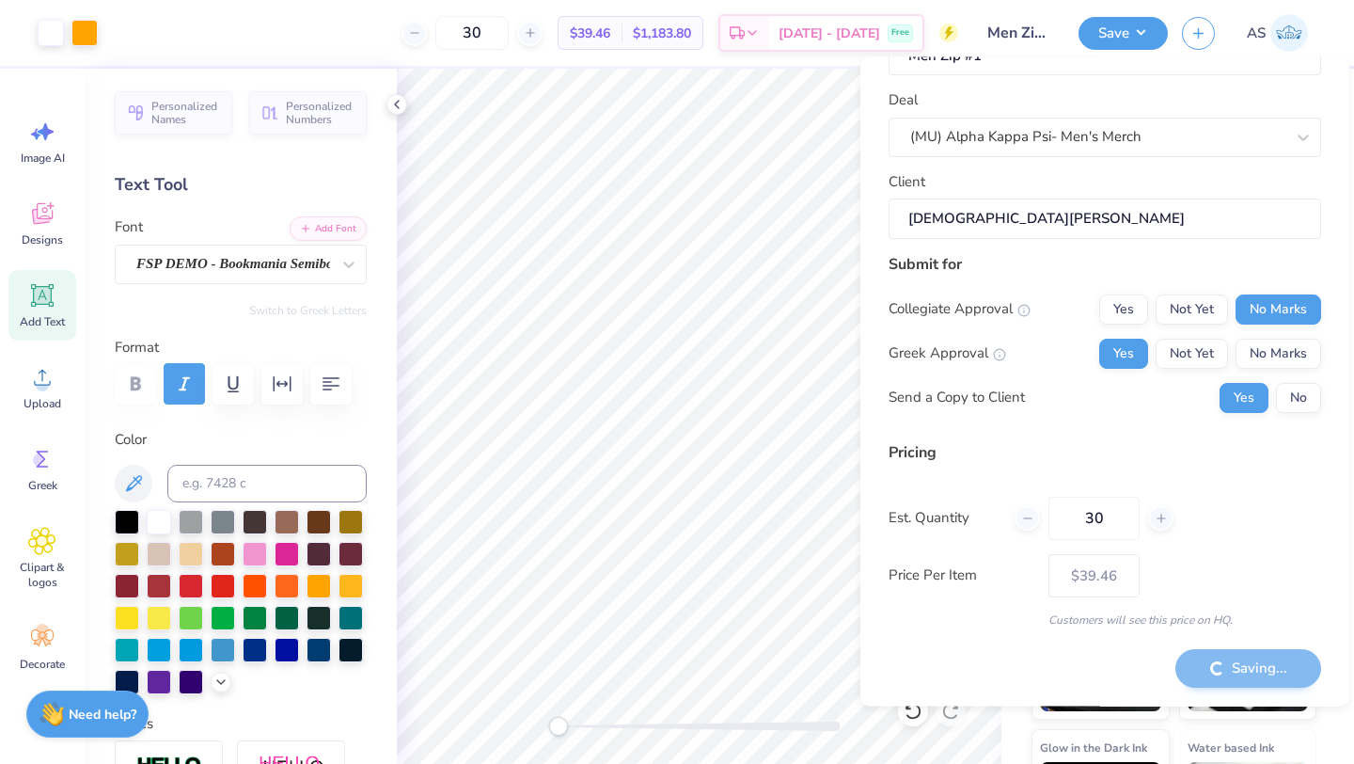
type input "– –"
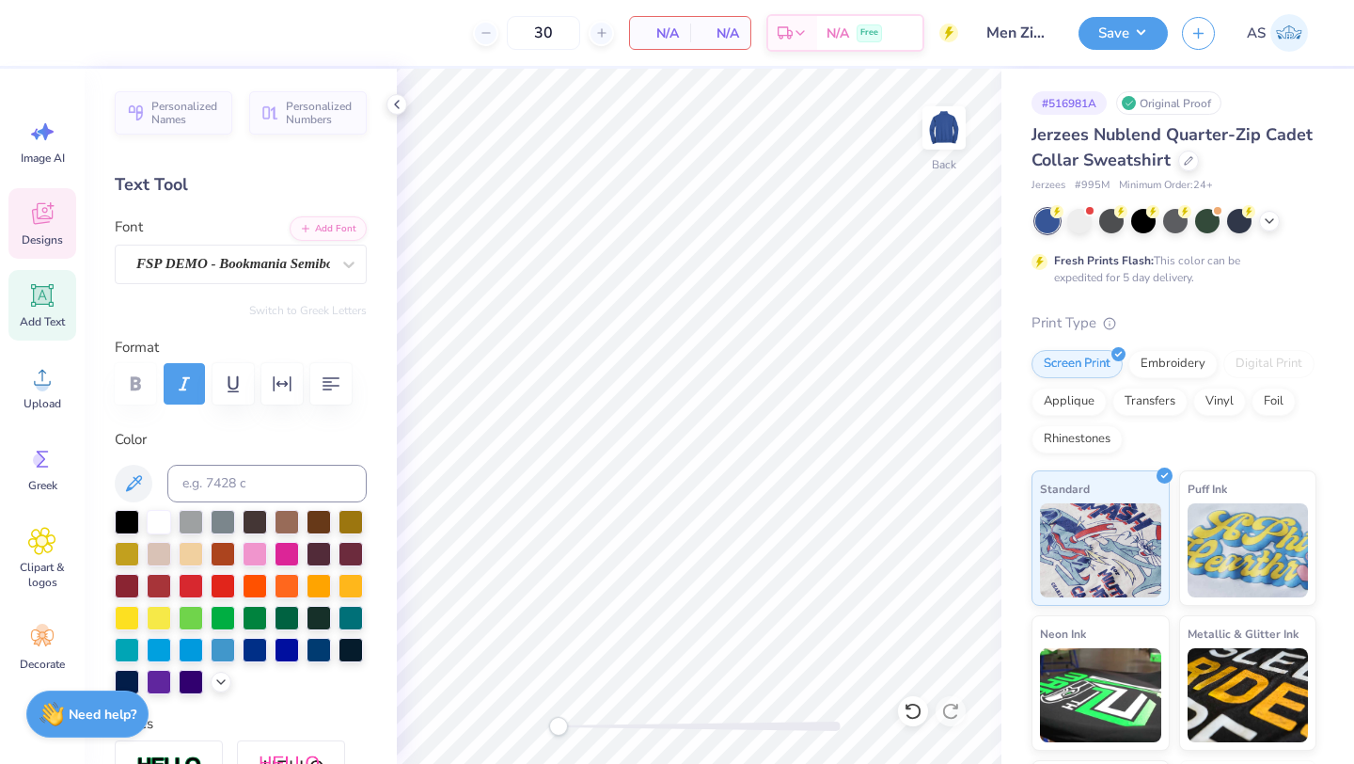
click at [31, 230] on div "Designs" at bounding box center [42, 223] width 68 height 71
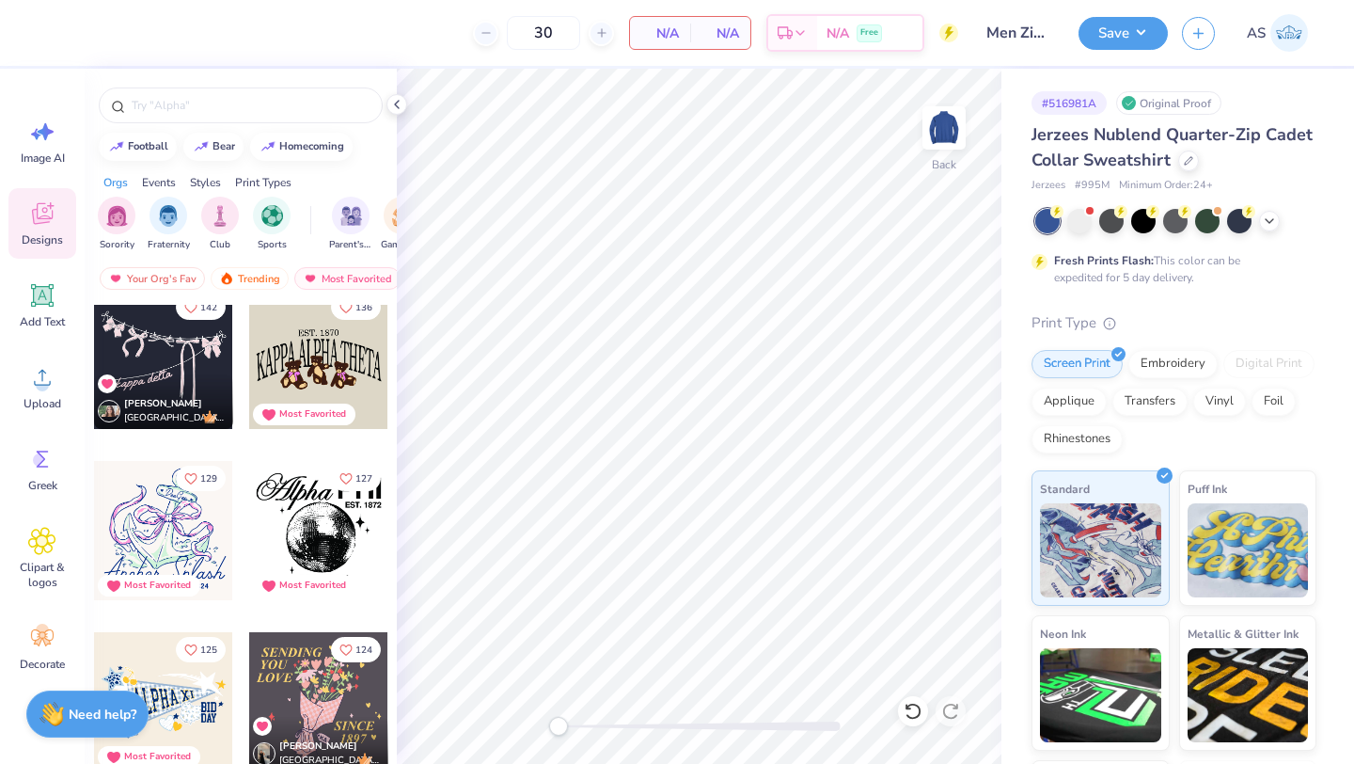
scroll to position [1352, 0]
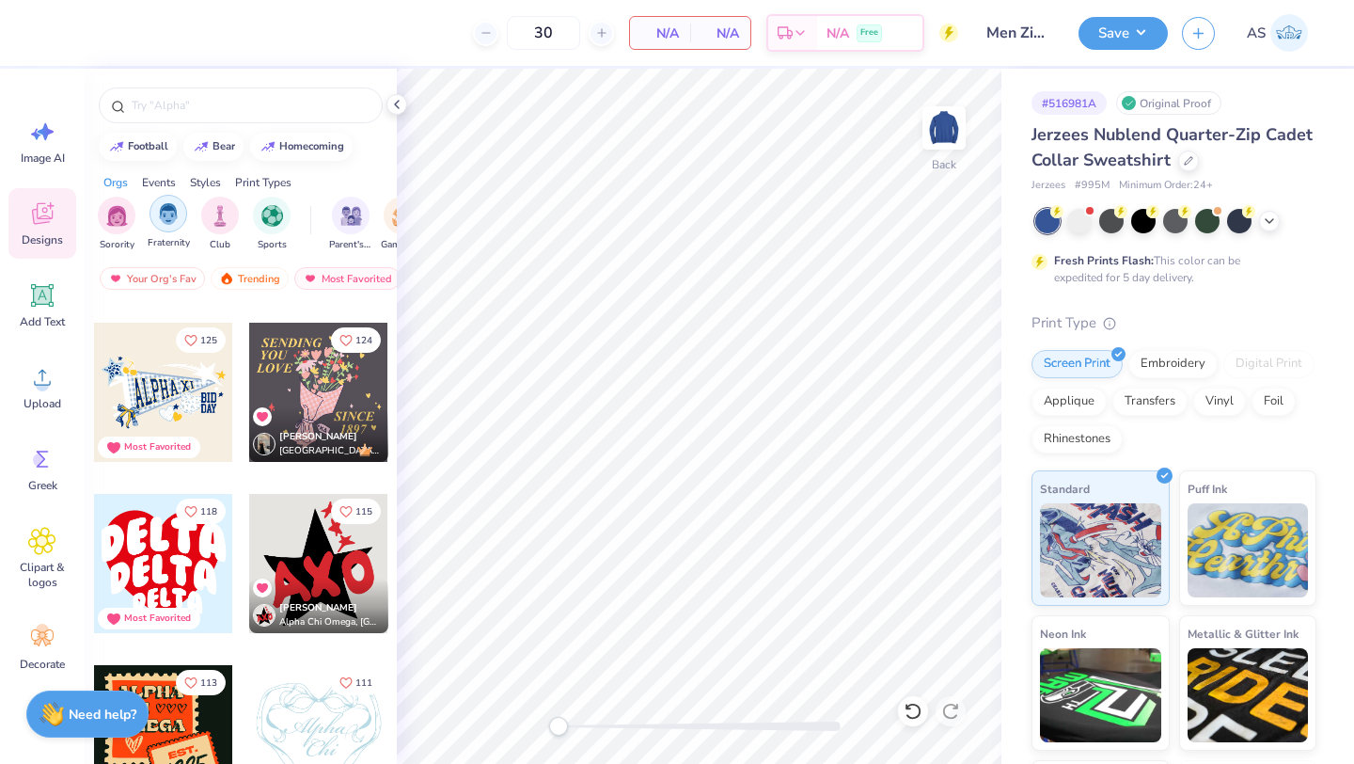
click at [163, 208] on img "filter for Fraternity" at bounding box center [168, 214] width 21 height 22
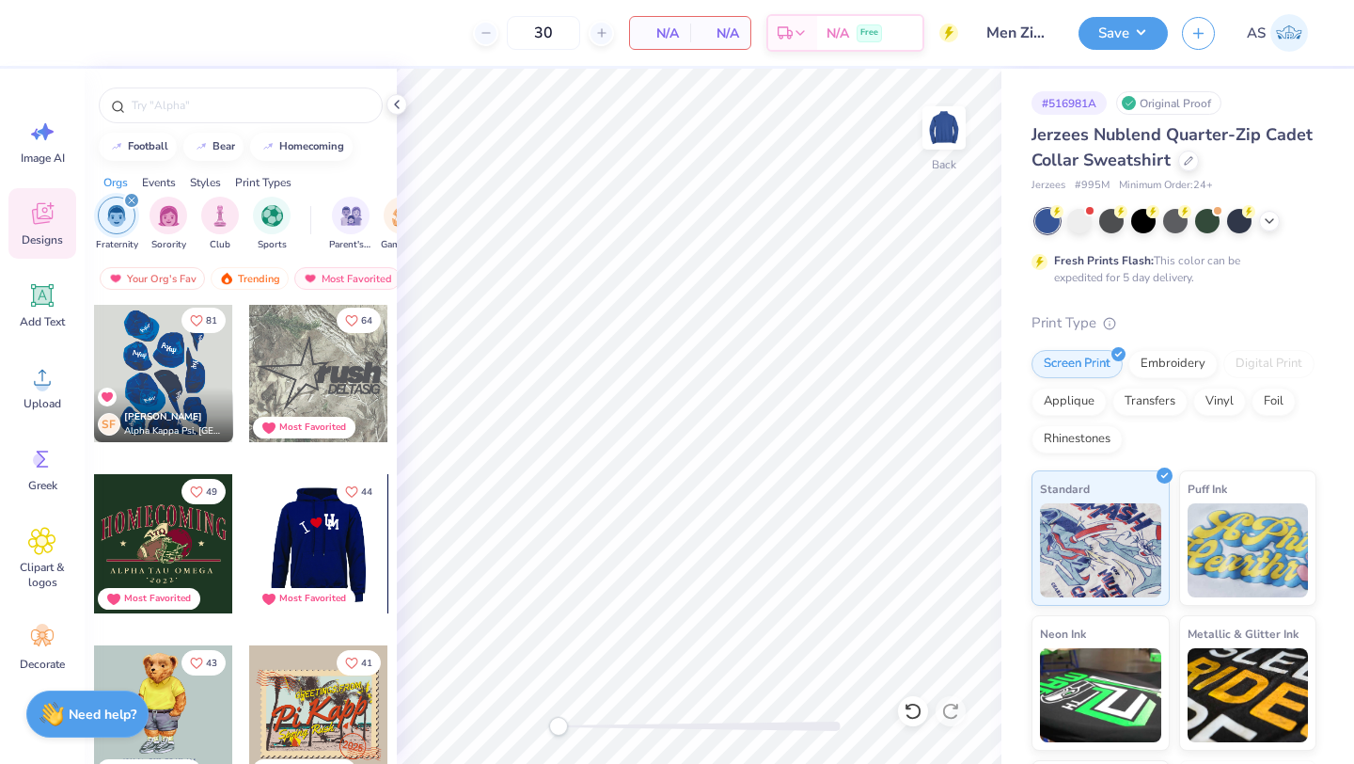
scroll to position [0, 0]
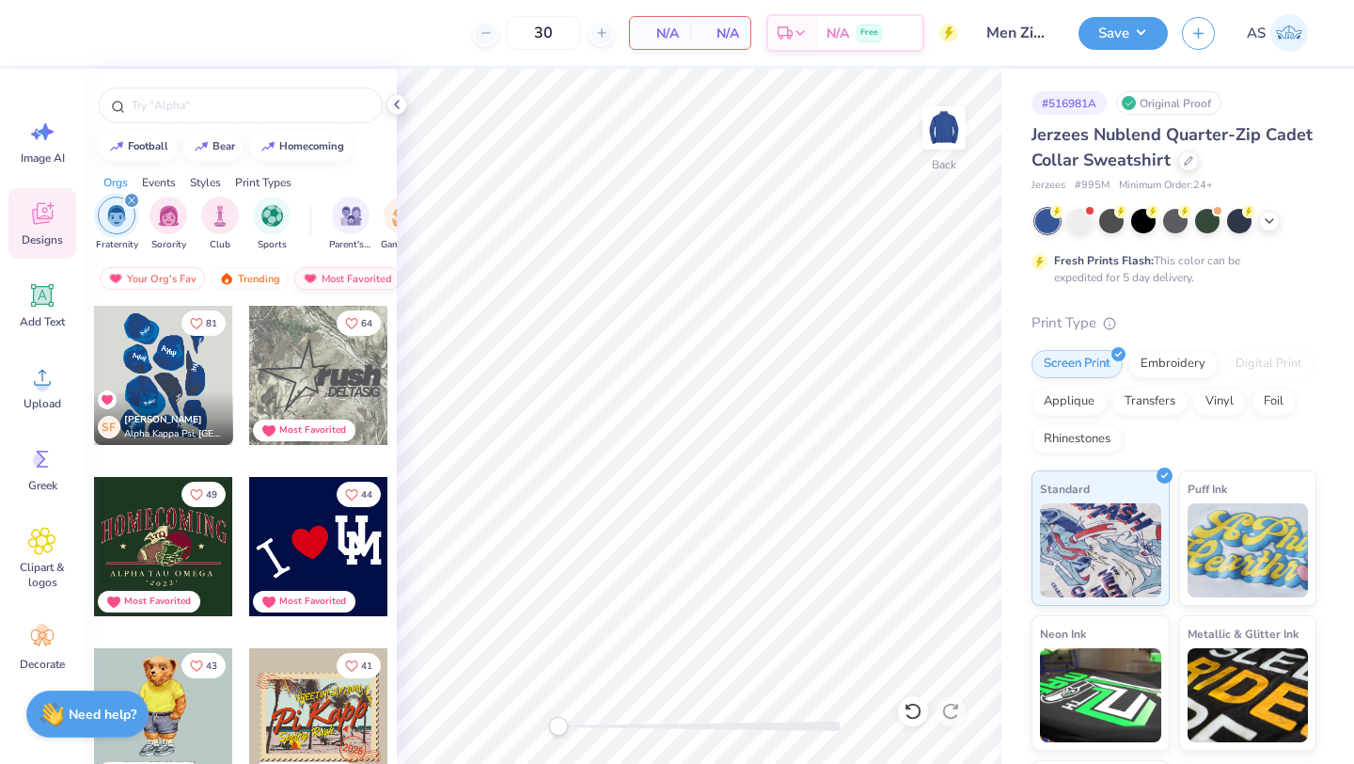
click at [321, 283] on div "Most Favorited" at bounding box center [347, 278] width 106 height 23
click at [191, 373] on div at bounding box center [163, 375] width 139 height 139
click at [232, 96] on input "text" at bounding box center [250, 105] width 241 height 19
type input "alpha kappa psi"
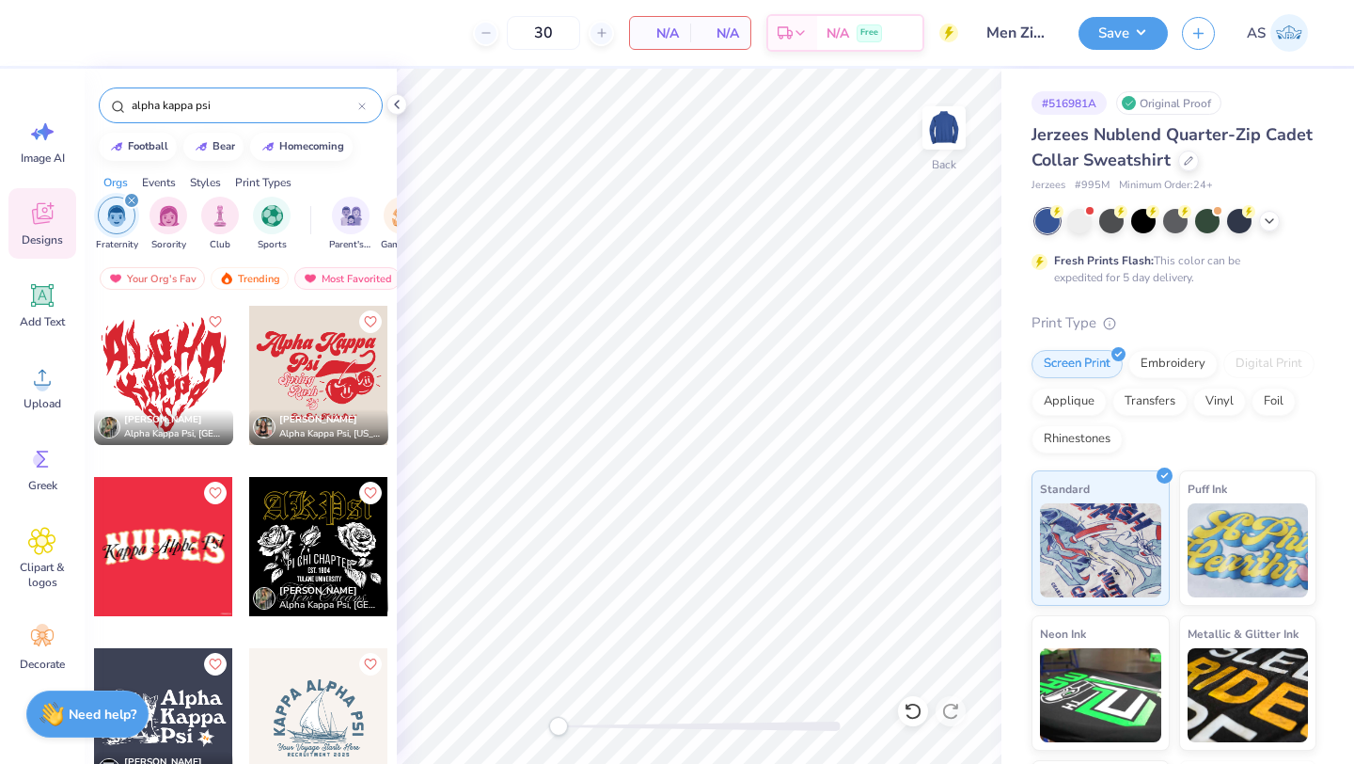
click at [337, 87] on div "alpha kappa psi" at bounding box center [241, 105] width 284 height 36
click at [333, 97] on input "alpha kappa psi" at bounding box center [244, 105] width 229 height 19
click at [397, 105] on polyline at bounding box center [397, 105] width 4 height 8
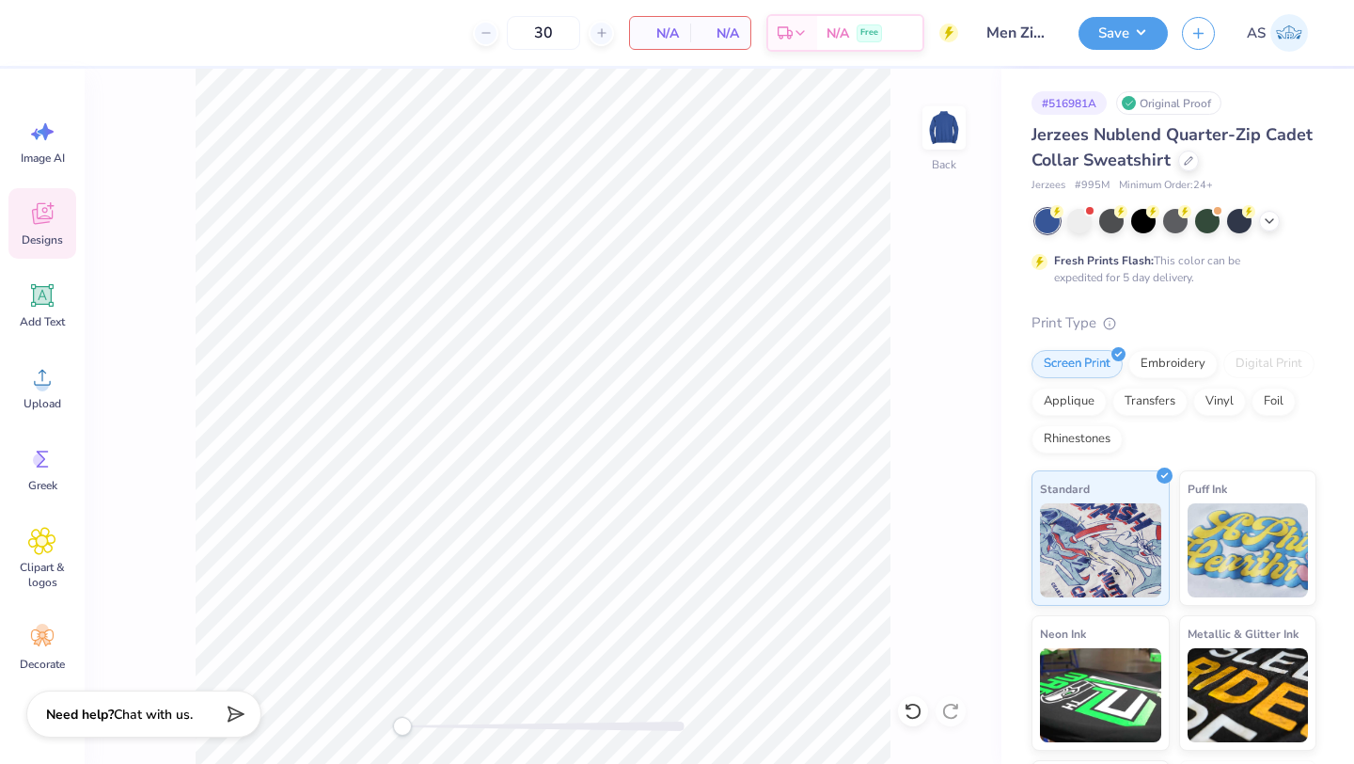
click at [37, 233] on span "Designs" at bounding box center [42, 239] width 41 height 15
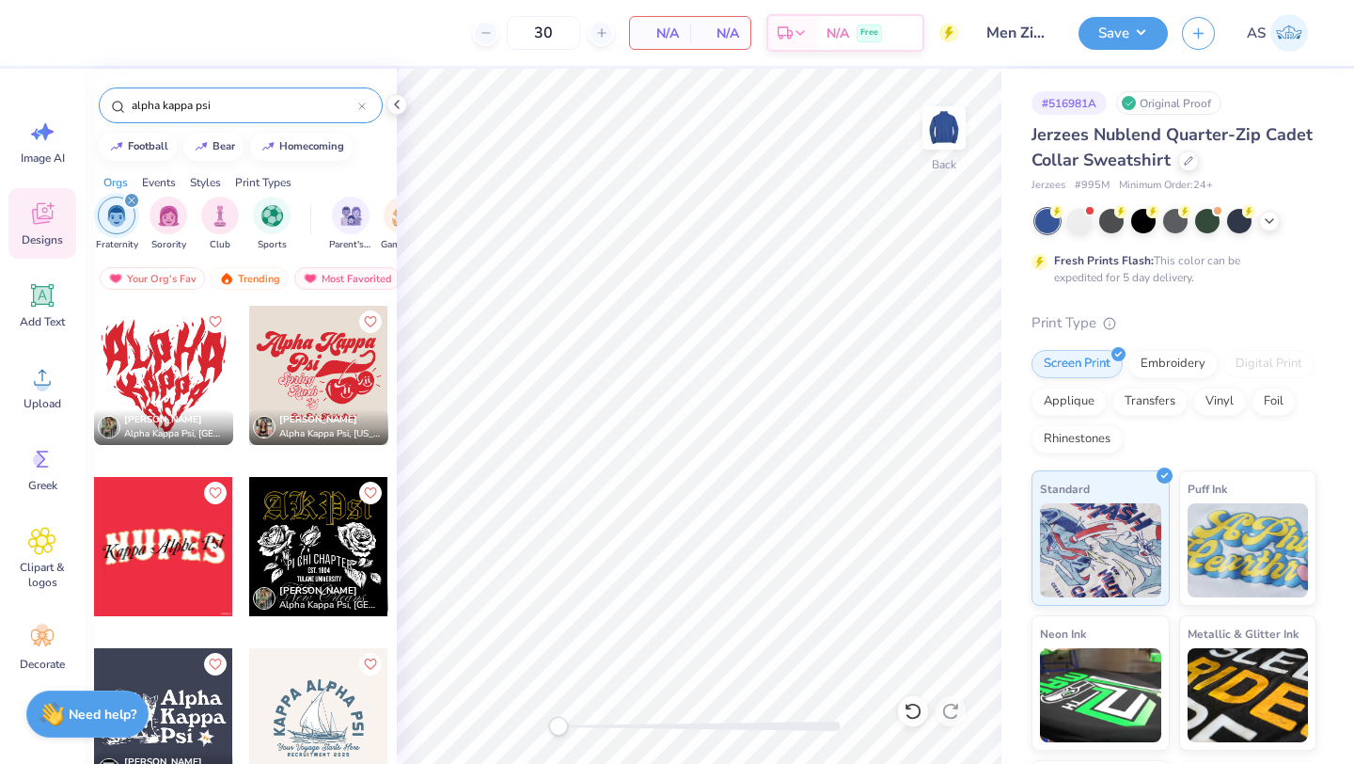
click at [162, 352] on div at bounding box center [163, 375] width 139 height 139
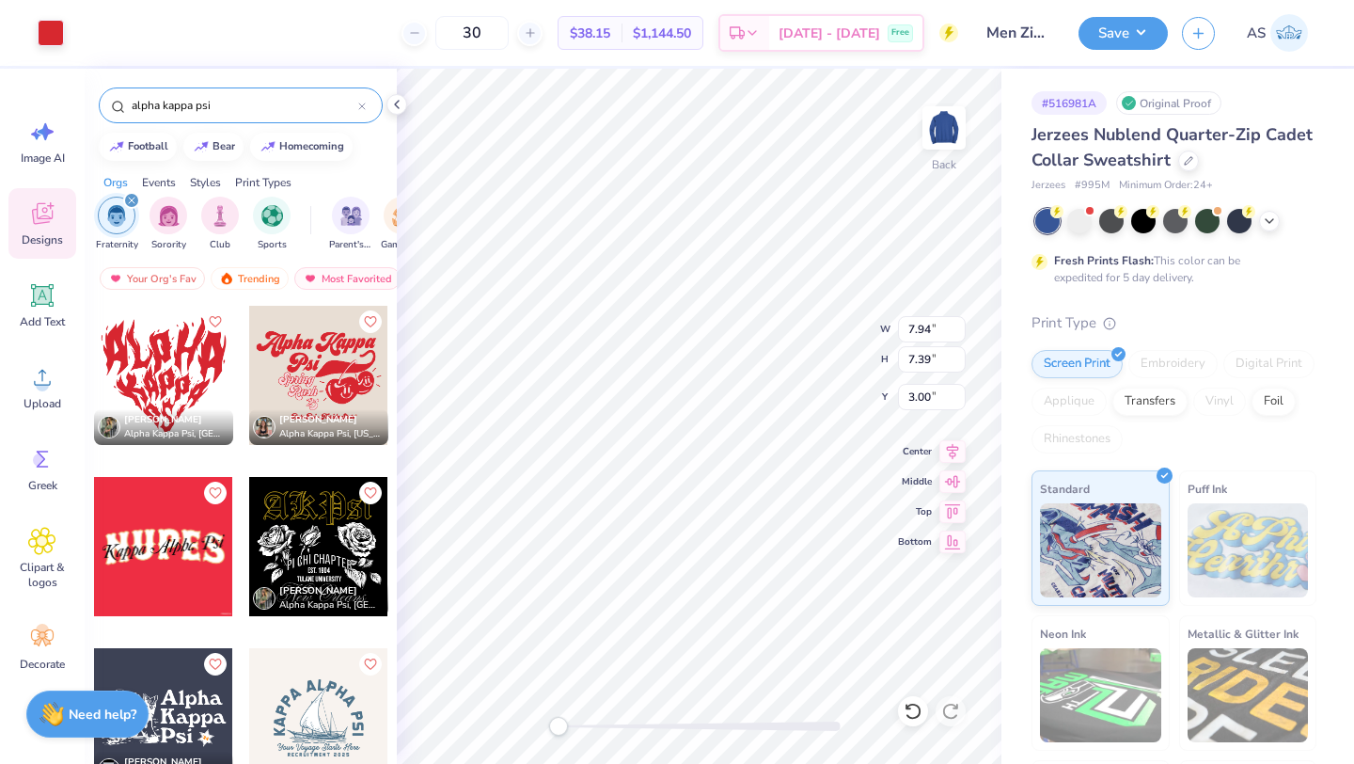
click at [307, 97] on input "alpha kappa psi" at bounding box center [244, 105] width 229 height 19
click at [195, 709] on div at bounding box center [163, 717] width 139 height 139
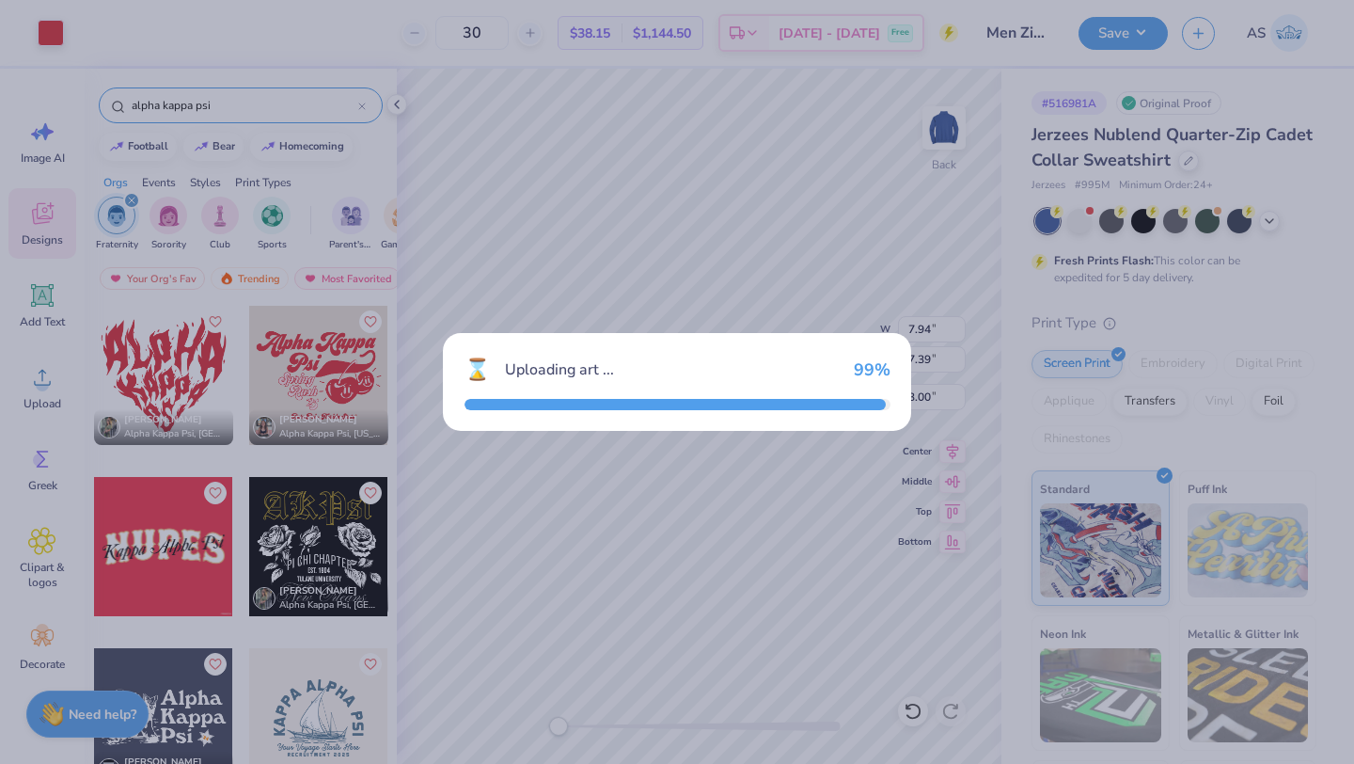
type input "3.65"
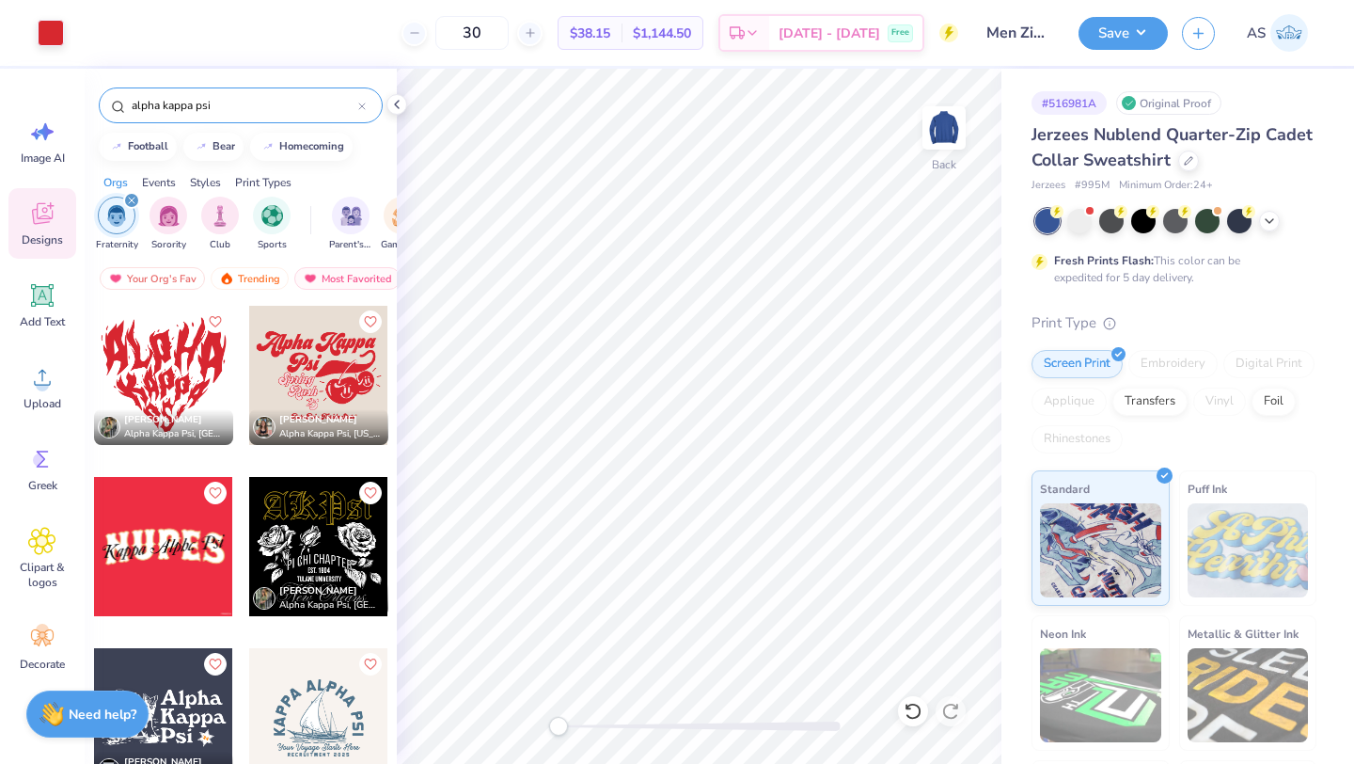
click at [309, 705] on div at bounding box center [318, 717] width 139 height 139
click at [360, 107] on icon at bounding box center [362, 106] width 6 height 6
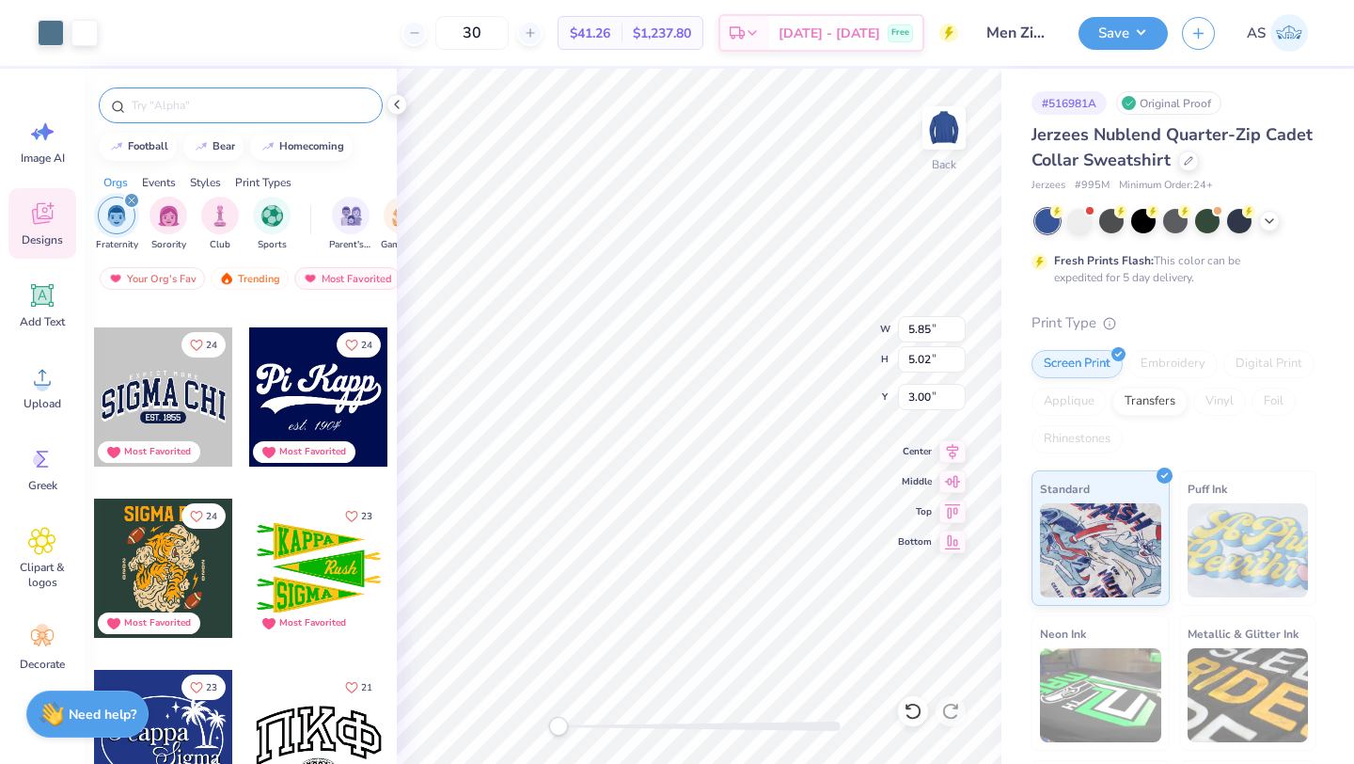
scroll to position [2563, 0]
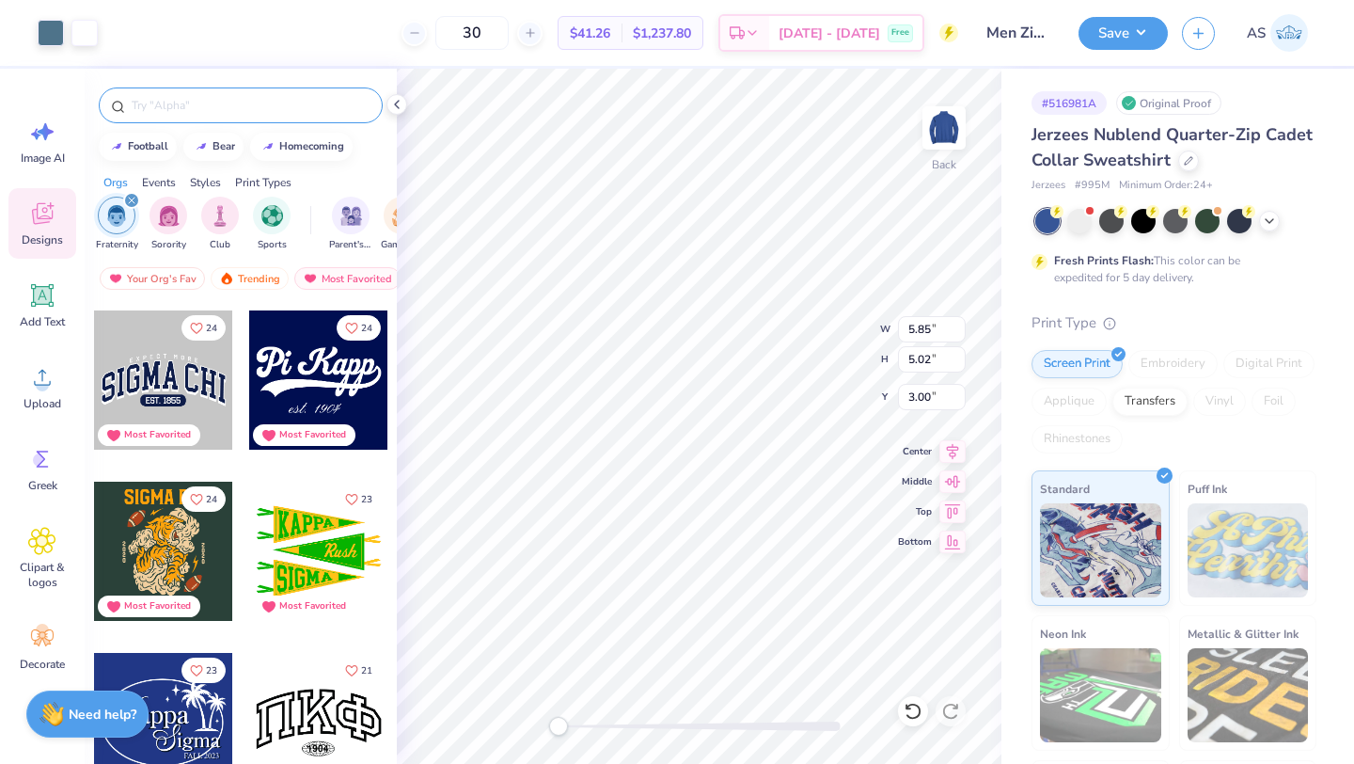
type input "7.94"
type input "7.39"
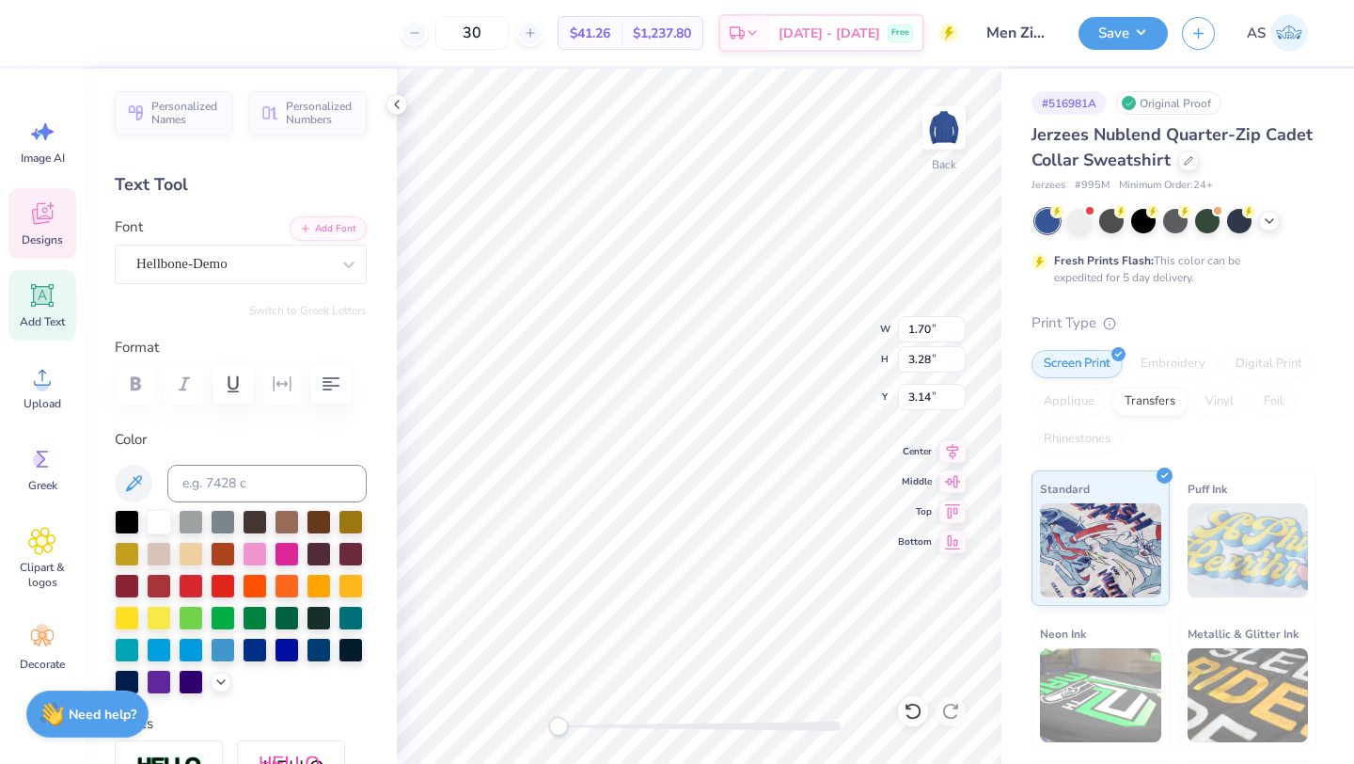
type input "1.70"
type input "3.28"
type input "3.14"
click at [40, 21] on div at bounding box center [51, 31] width 26 height 26
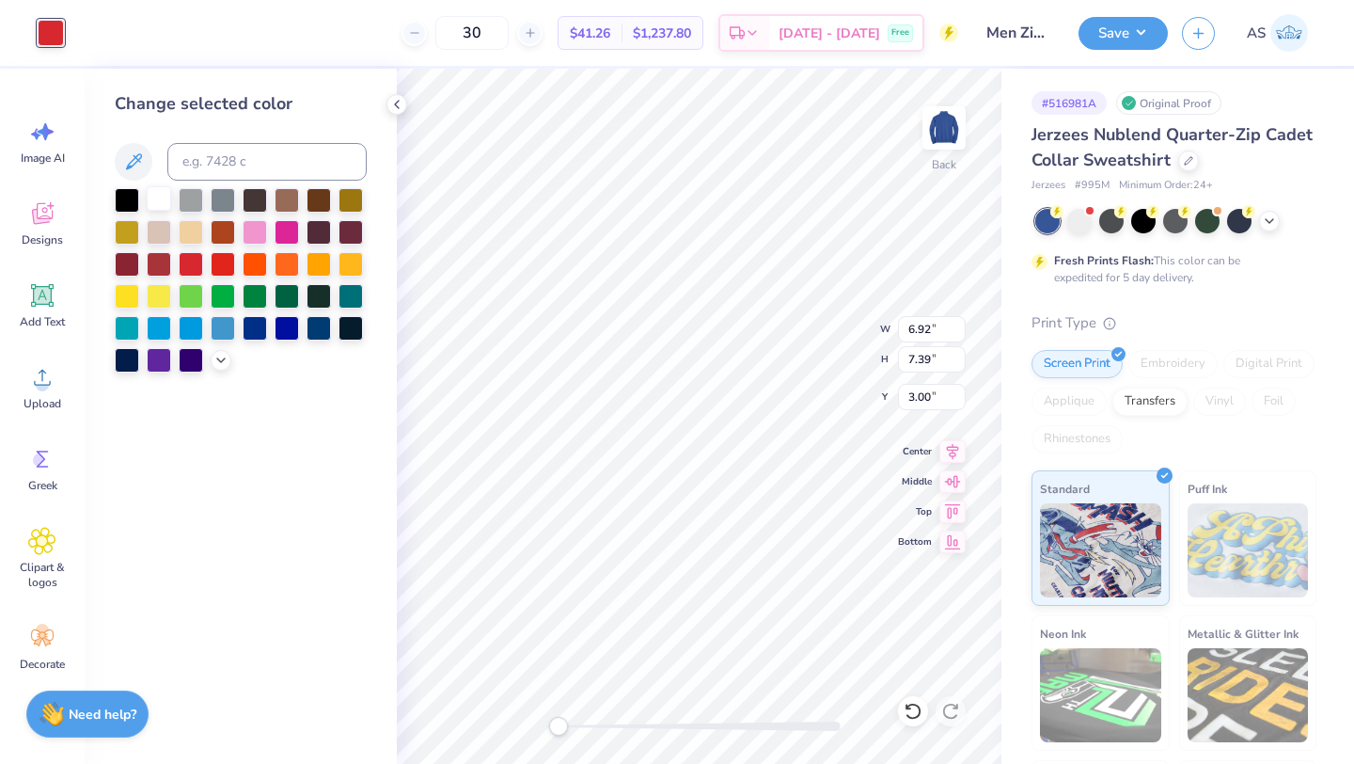
click at [156, 190] on div at bounding box center [159, 198] width 24 height 24
type input "1.88"
type input "3.88"
type input "3.31"
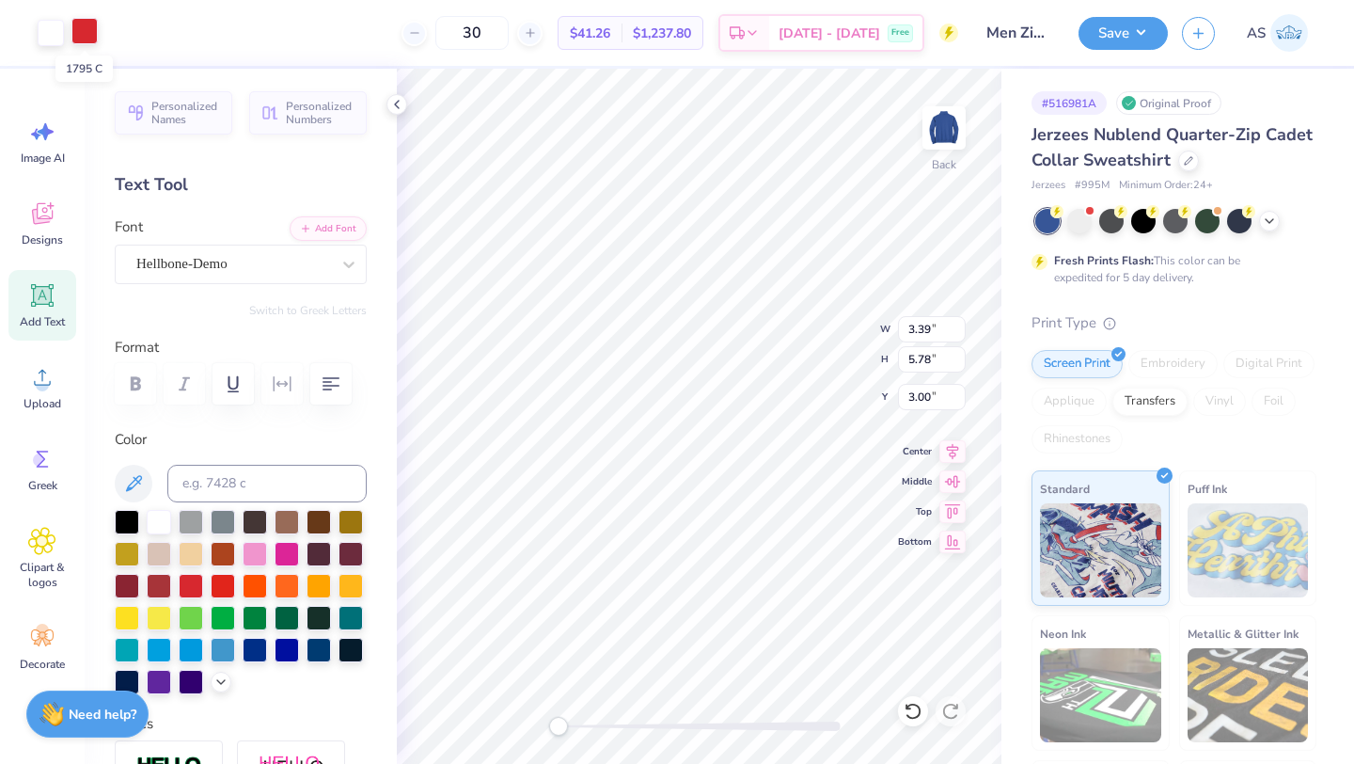
click at [80, 25] on div at bounding box center [84, 31] width 26 height 26
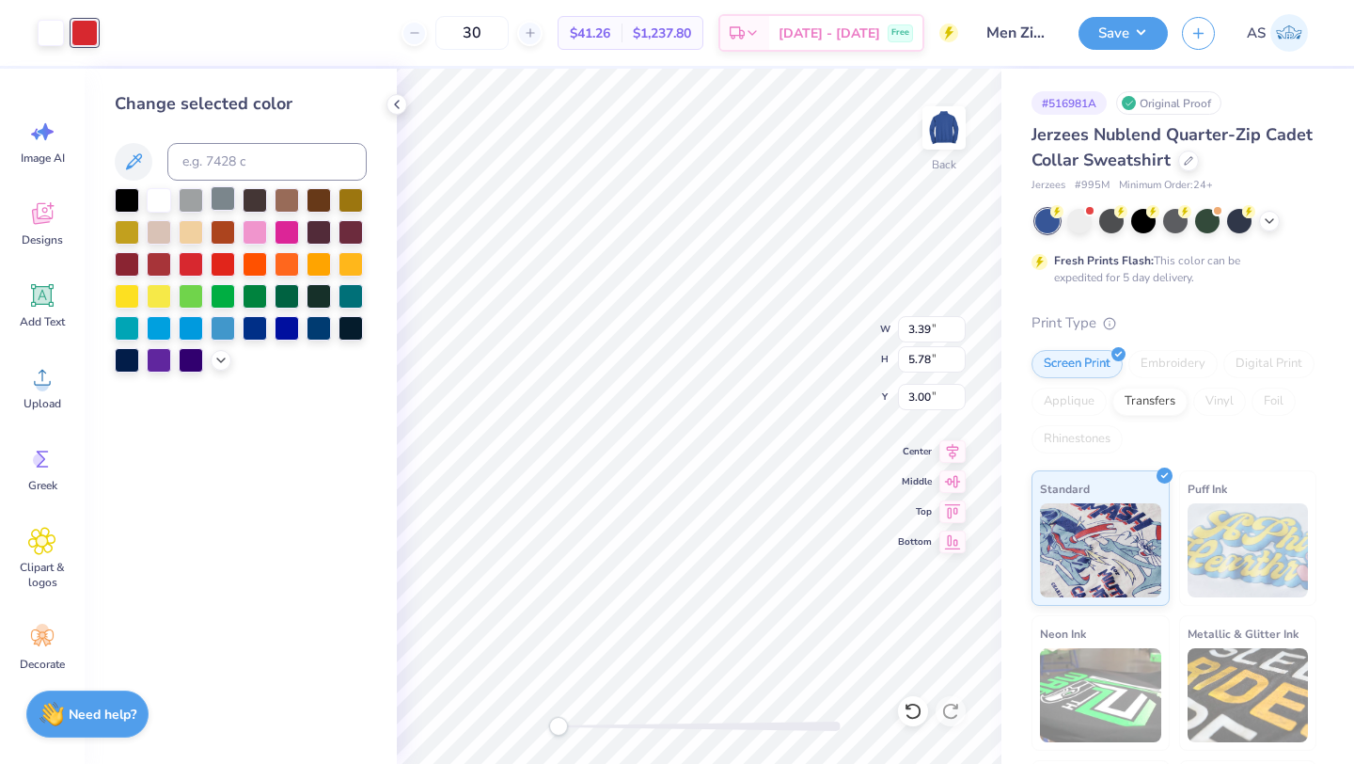
drag, startPoint x: 160, startPoint y: 209, endPoint x: 226, endPoint y: 197, distance: 67.0
click at [160, 209] on div at bounding box center [159, 200] width 24 height 24
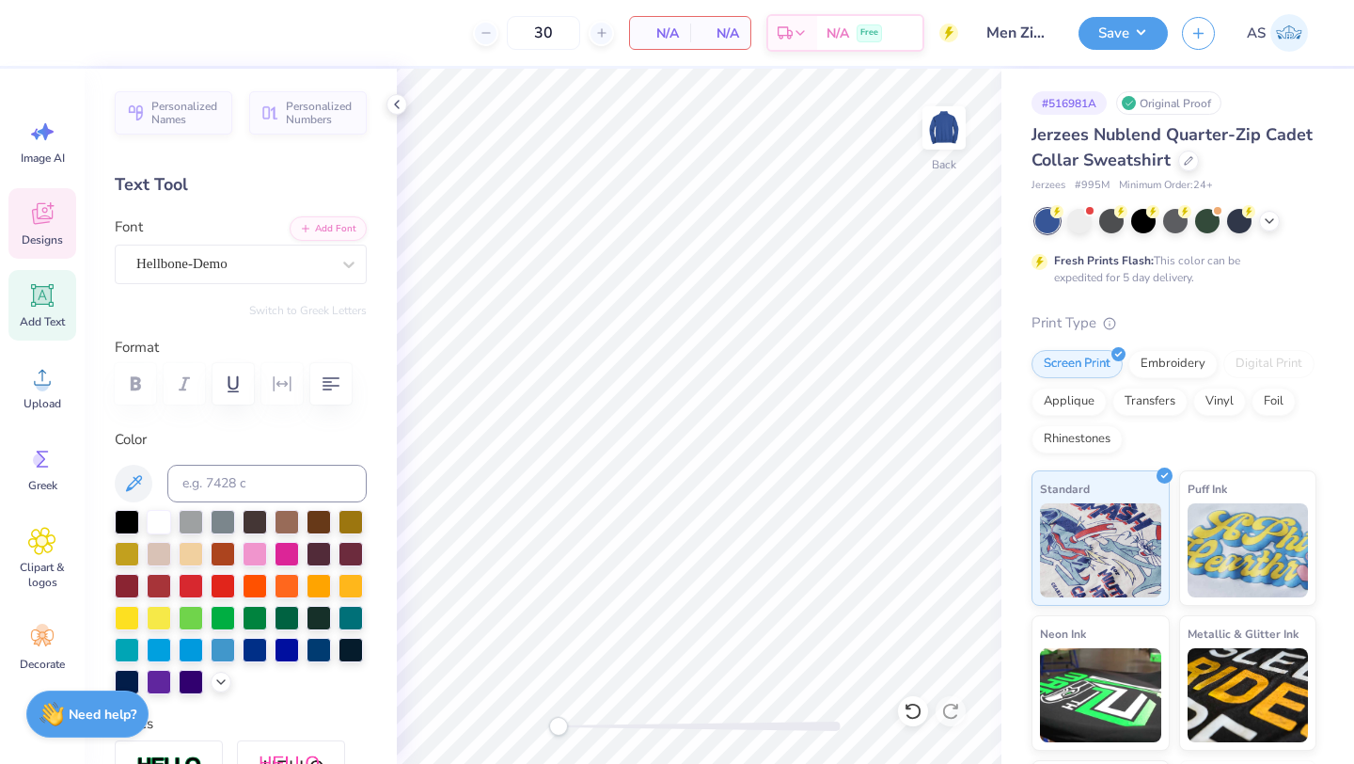
click at [46, 232] on span "Designs" at bounding box center [42, 239] width 41 height 15
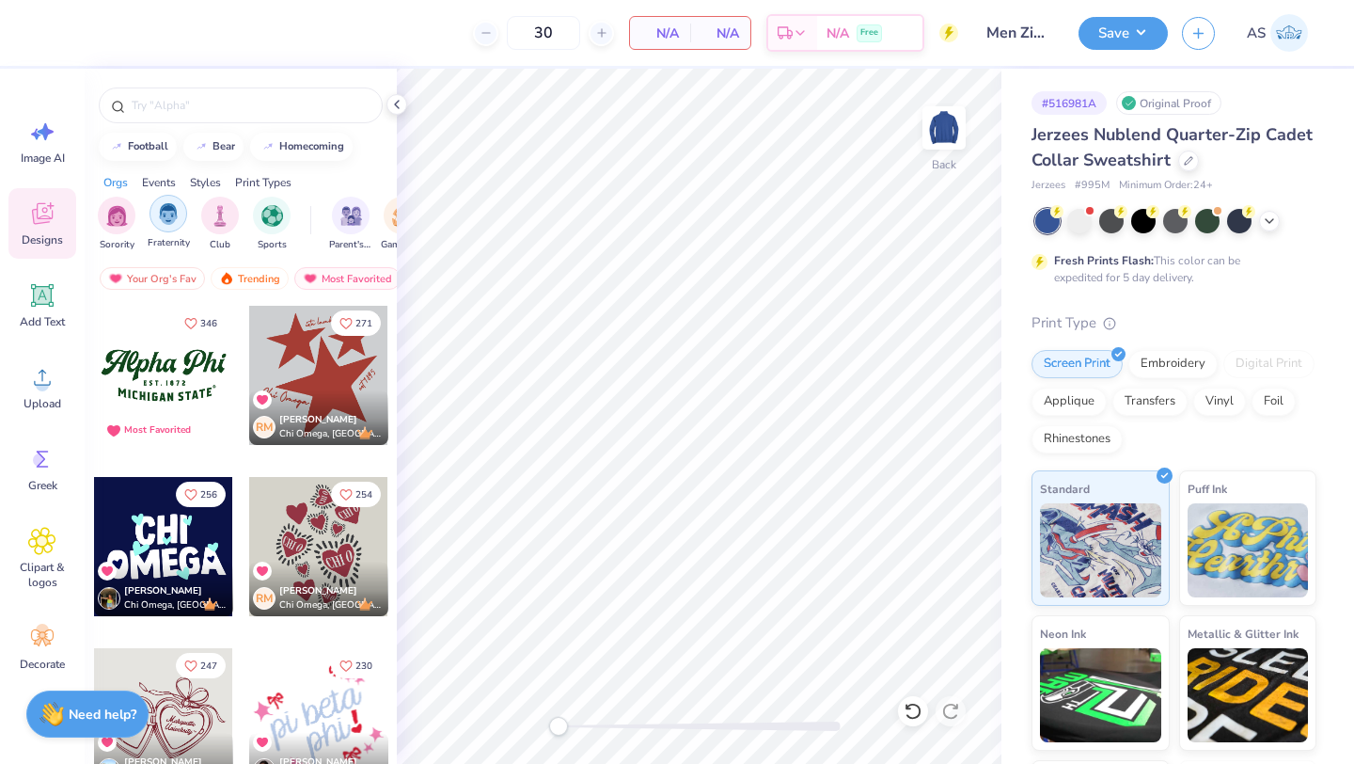
click at [171, 219] on img "filter for Fraternity" at bounding box center [168, 214] width 21 height 22
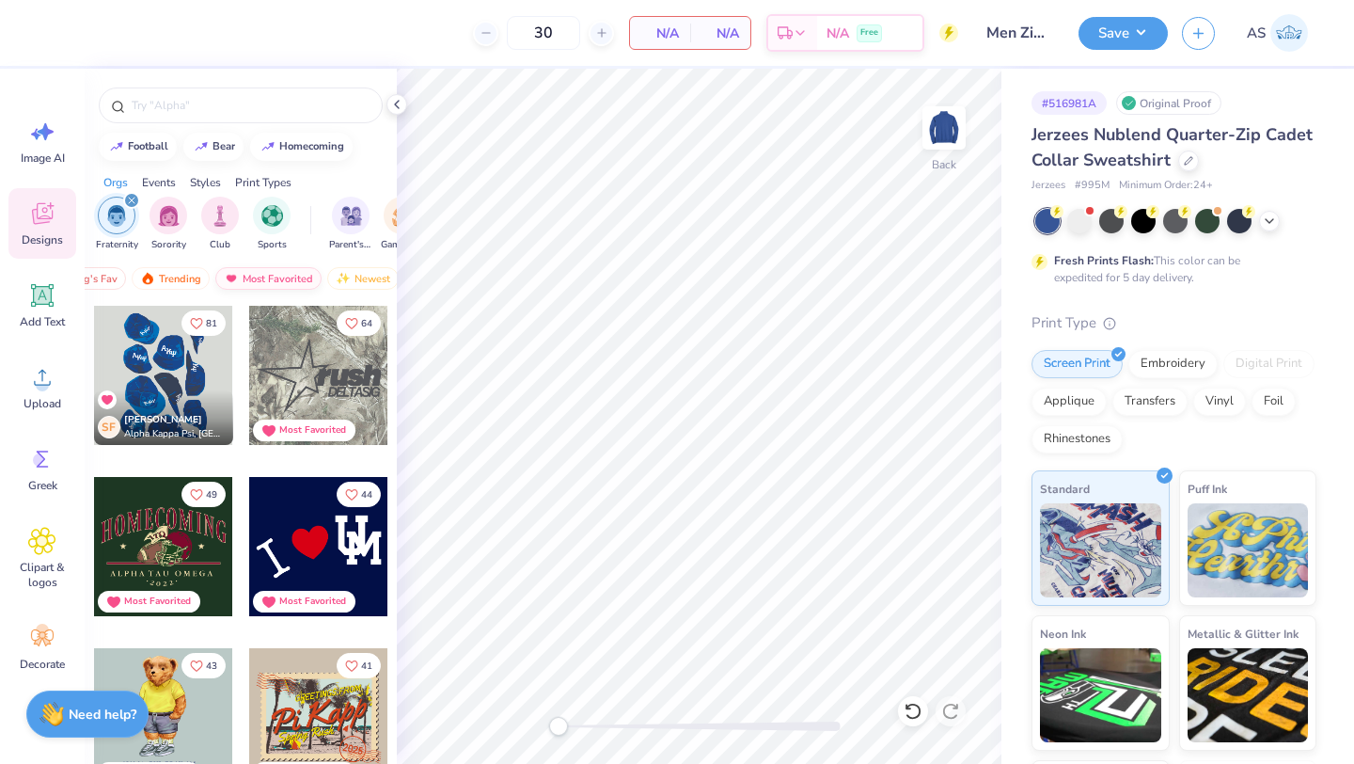
scroll to position [0, 109]
click at [342, 277] on div "Newest" at bounding box center [332, 278] width 71 height 23
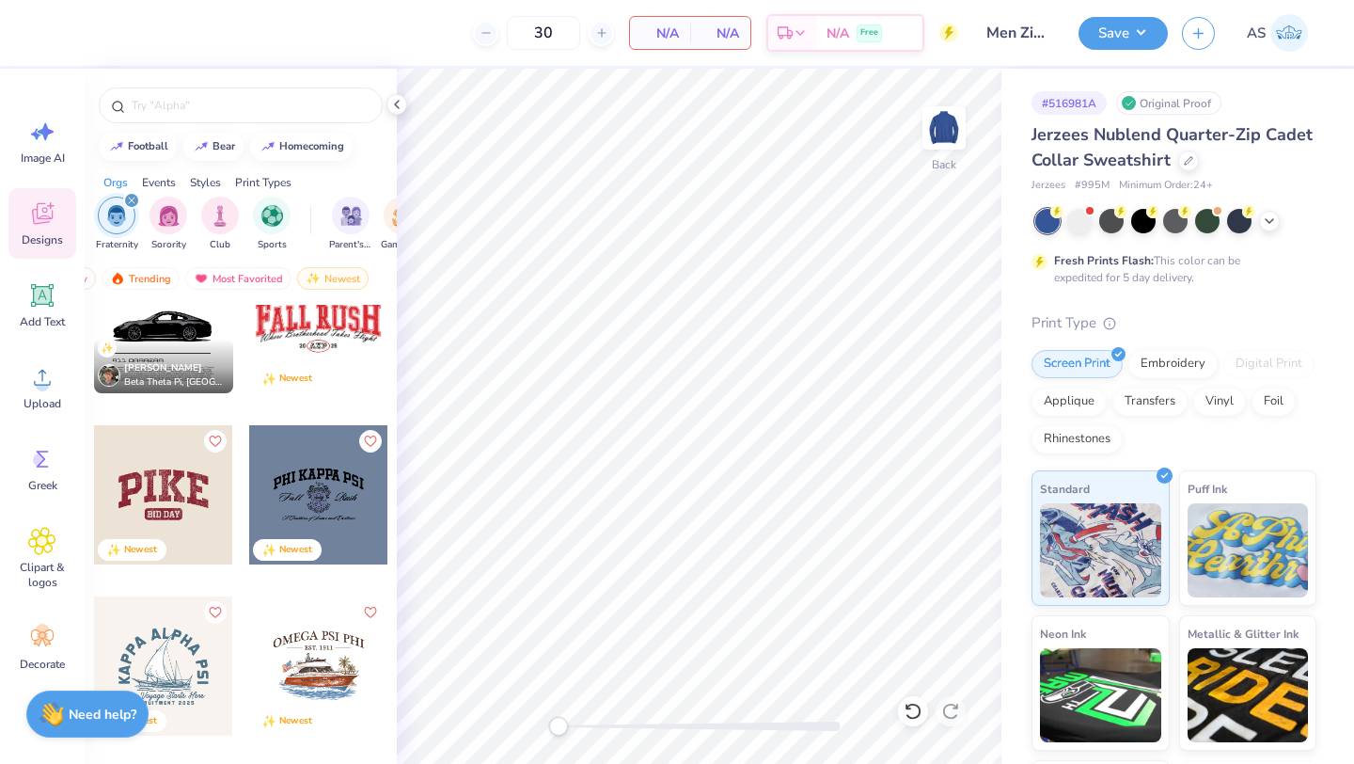
scroll to position [1464, 0]
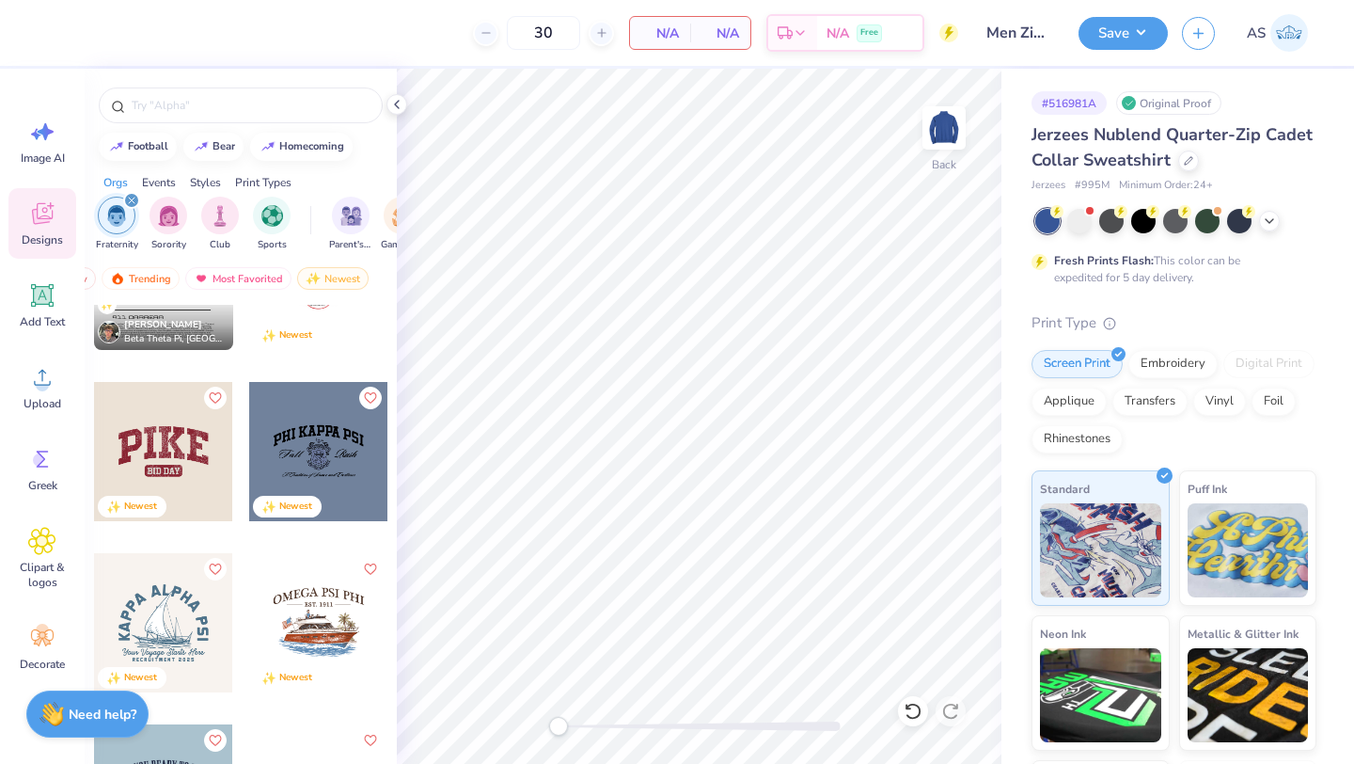
click at [163, 431] on div at bounding box center [163, 451] width 139 height 139
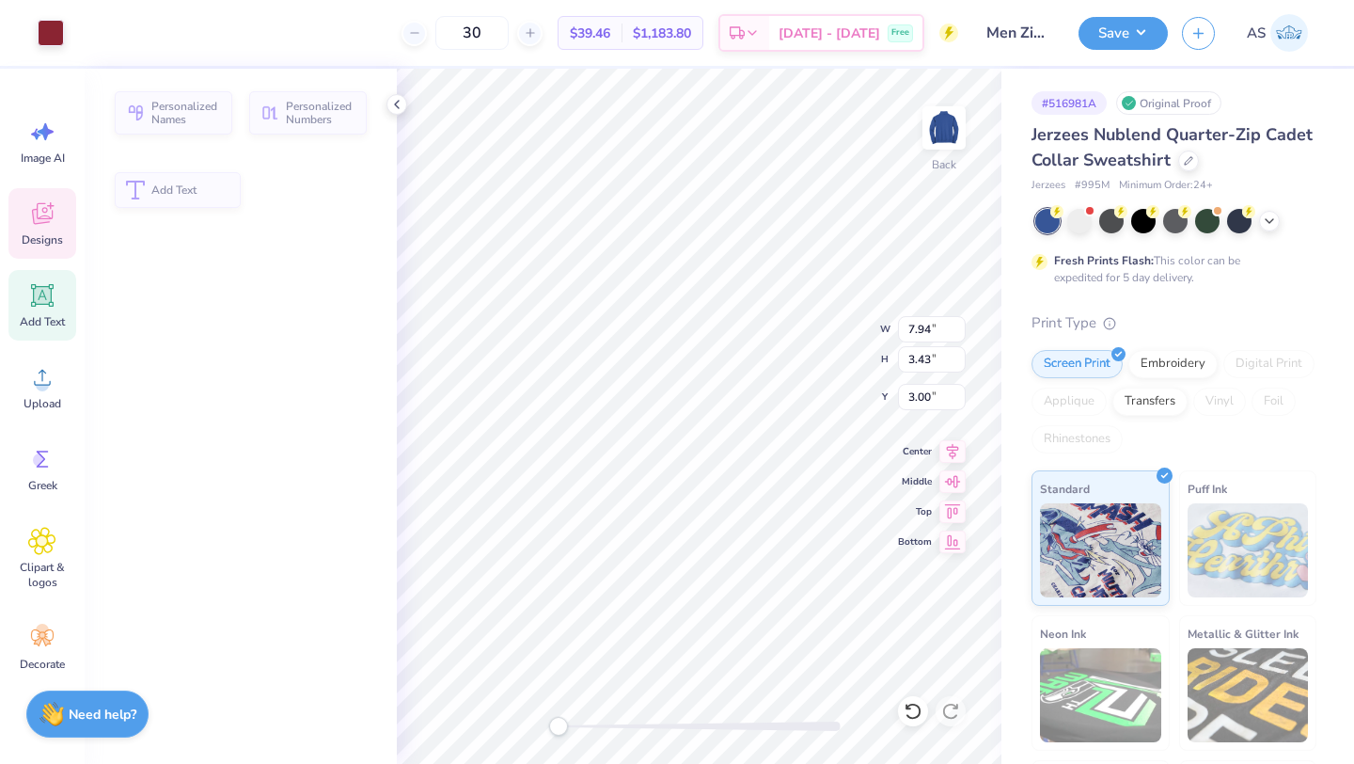
type input "3.43"
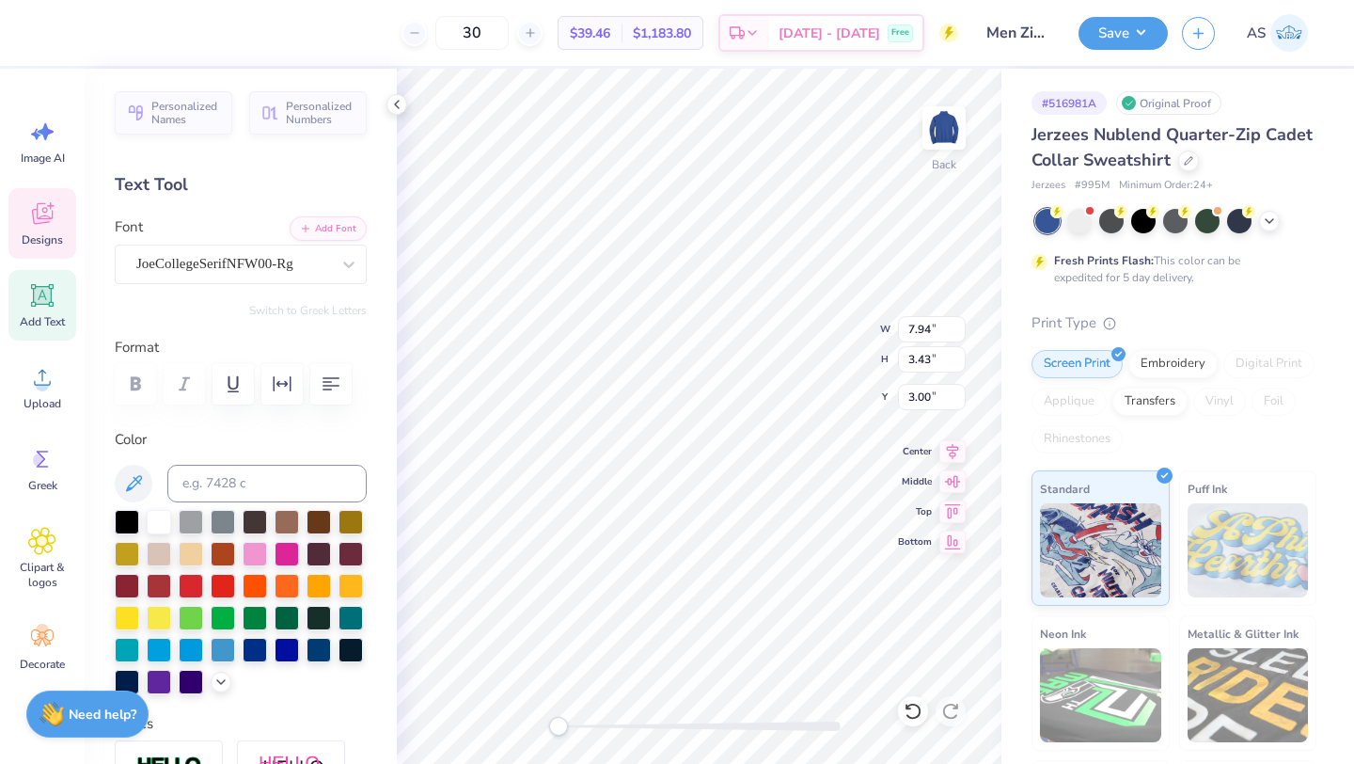
scroll to position [15, 7]
type textarea "Alpha kappa psi"
click at [807, 65] on div "30 $39.46 Per Item $1,183.80 Total Est. Delivery [DATE] - [DATE] Free" at bounding box center [505, 33] width 907 height 66
type input "1.35"
type input "4.04"
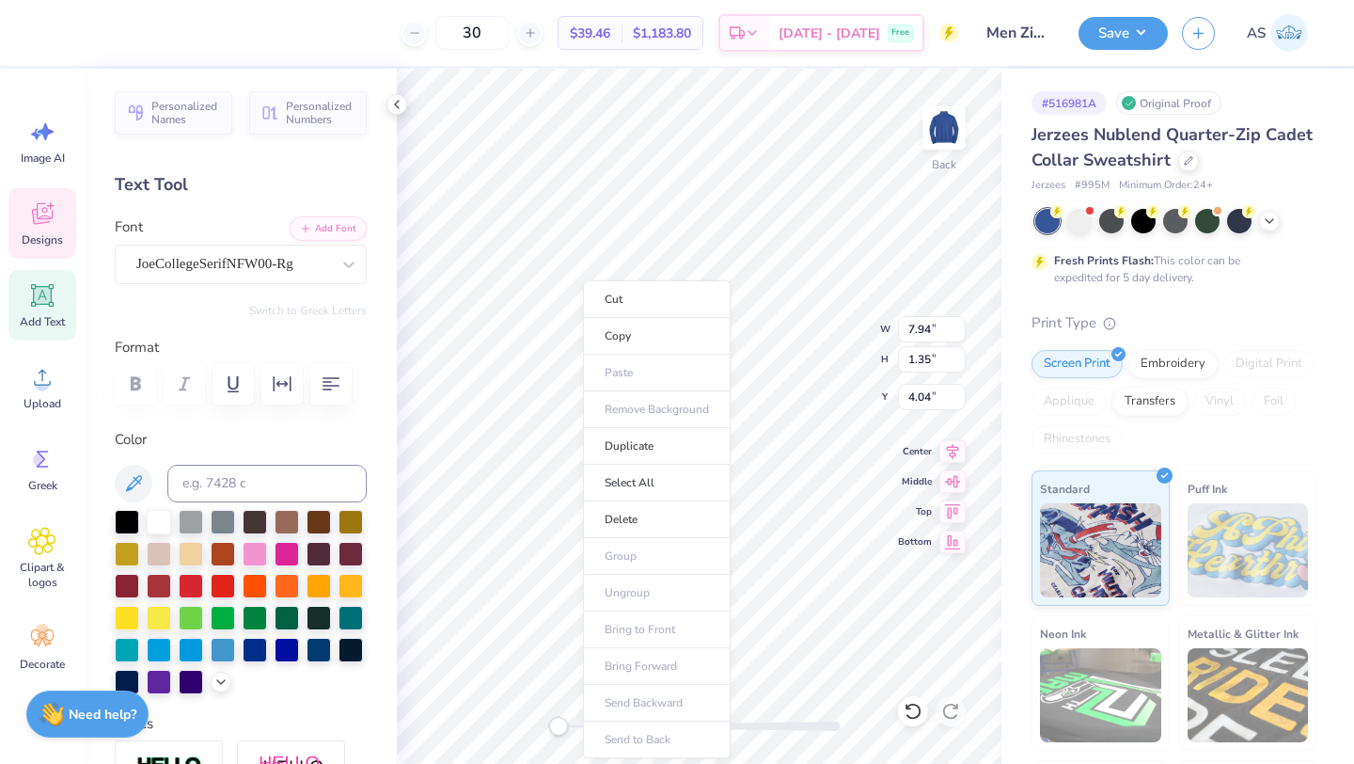
scroll to position [15, 2]
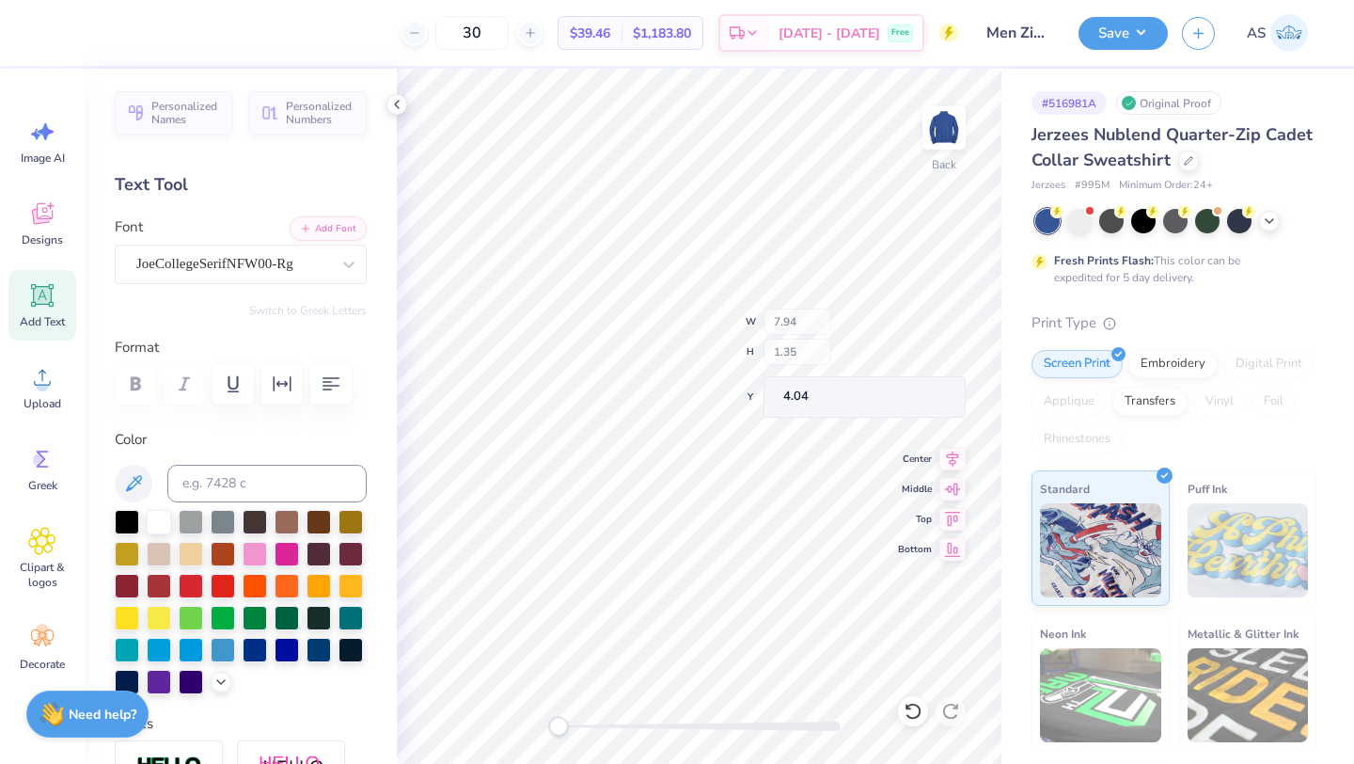
type input "3.42"
type input "3.01"
click at [440, 44] on div "30" at bounding box center [472, 33] width 141 height 34
type textarea "AKPSI"
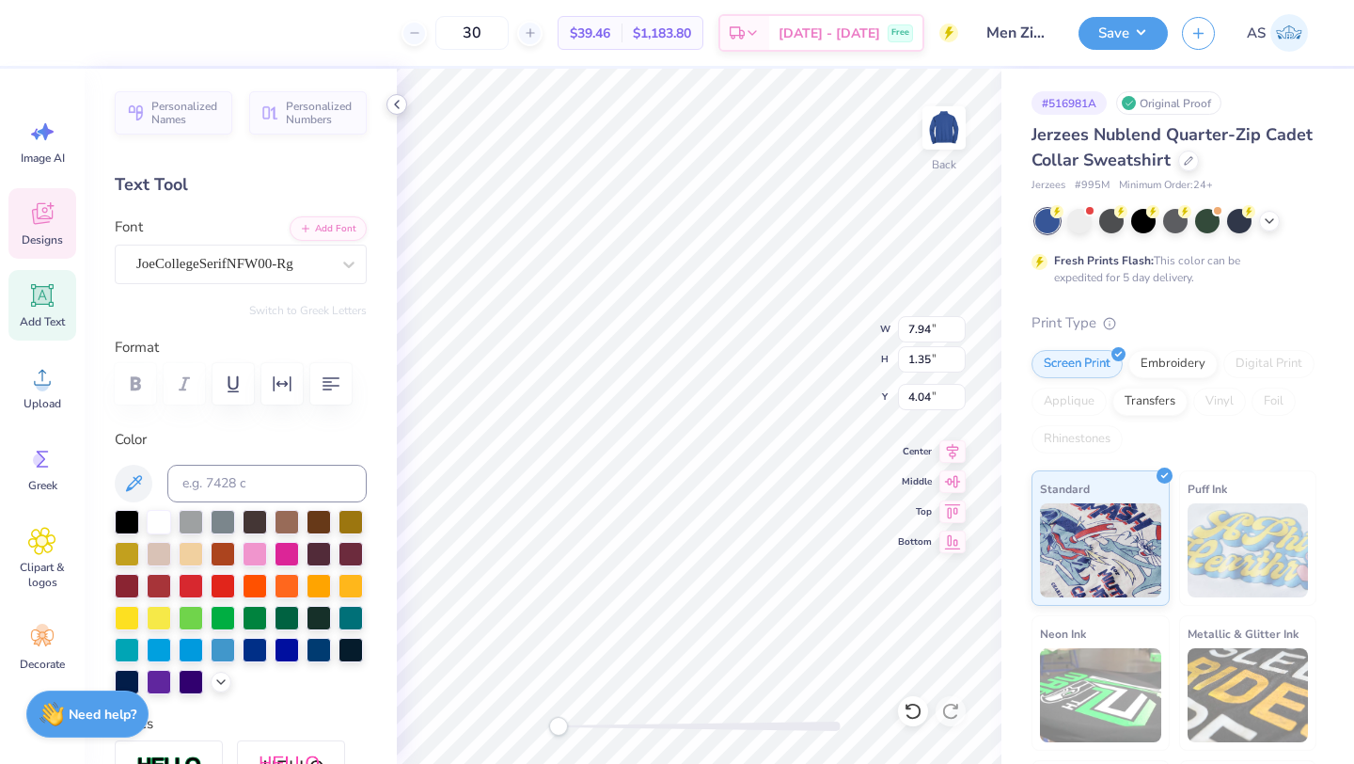
click at [394, 107] on icon at bounding box center [396, 104] width 15 height 15
type input "2.89"
type input "0.62"
type input "6.66"
type textarea "2025 DAY"
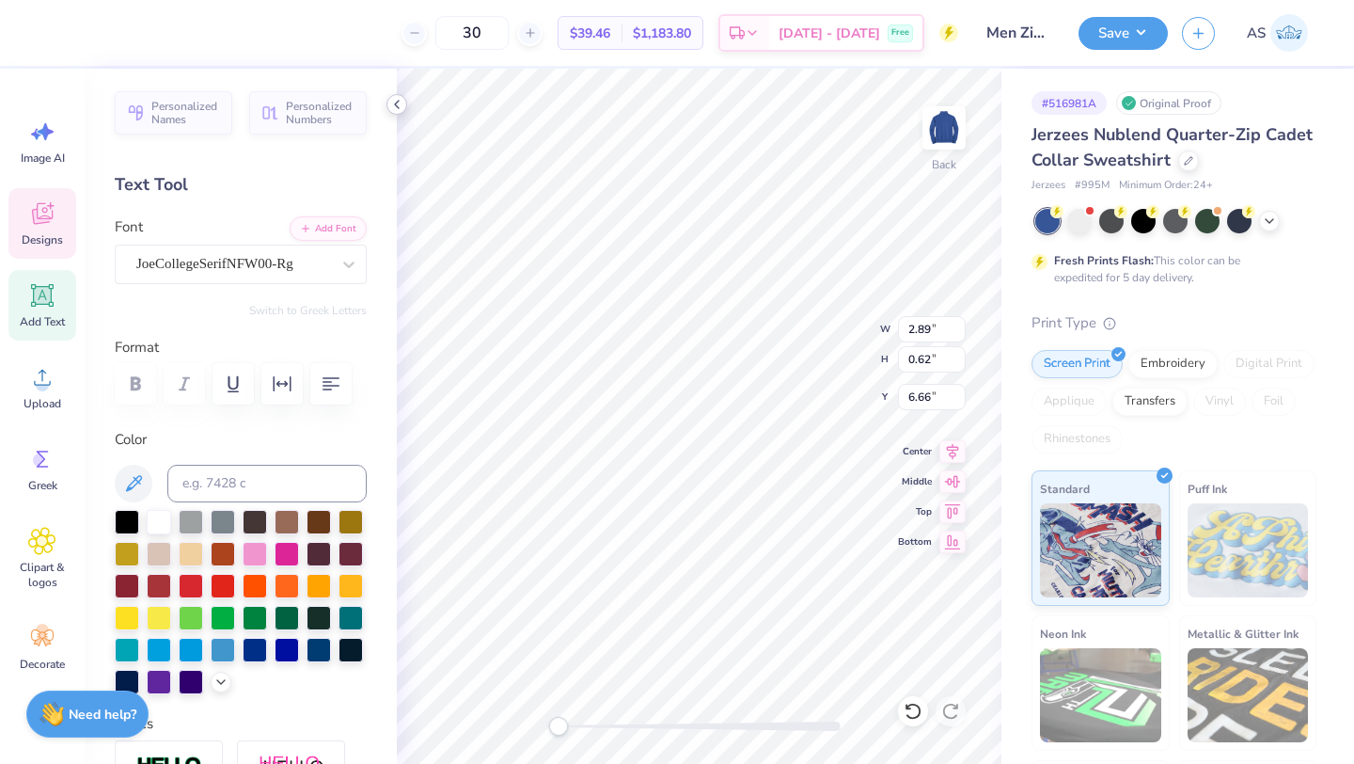
type input "3.31"
type input "1.05"
type input "6.43"
type input "3.37"
type input "0.60"
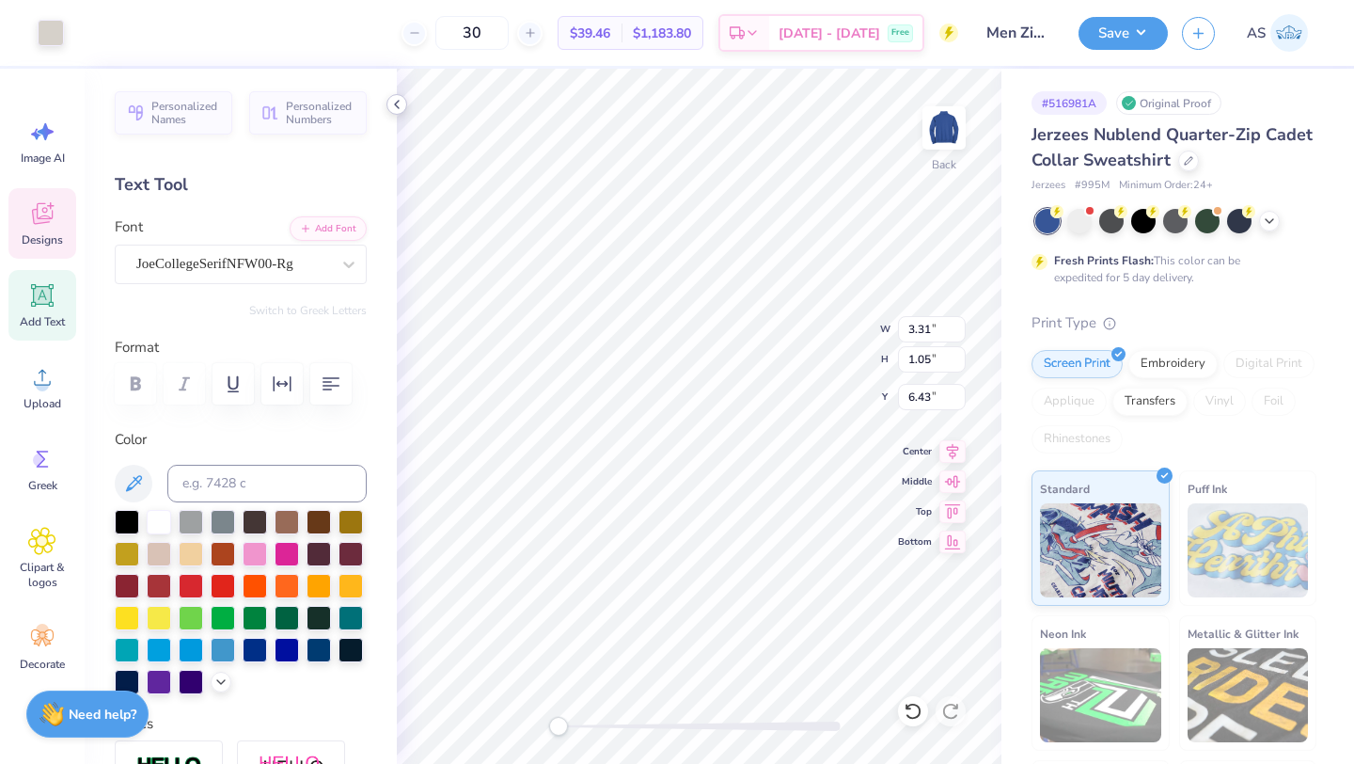
type input "6.76"
type textarea "2025"
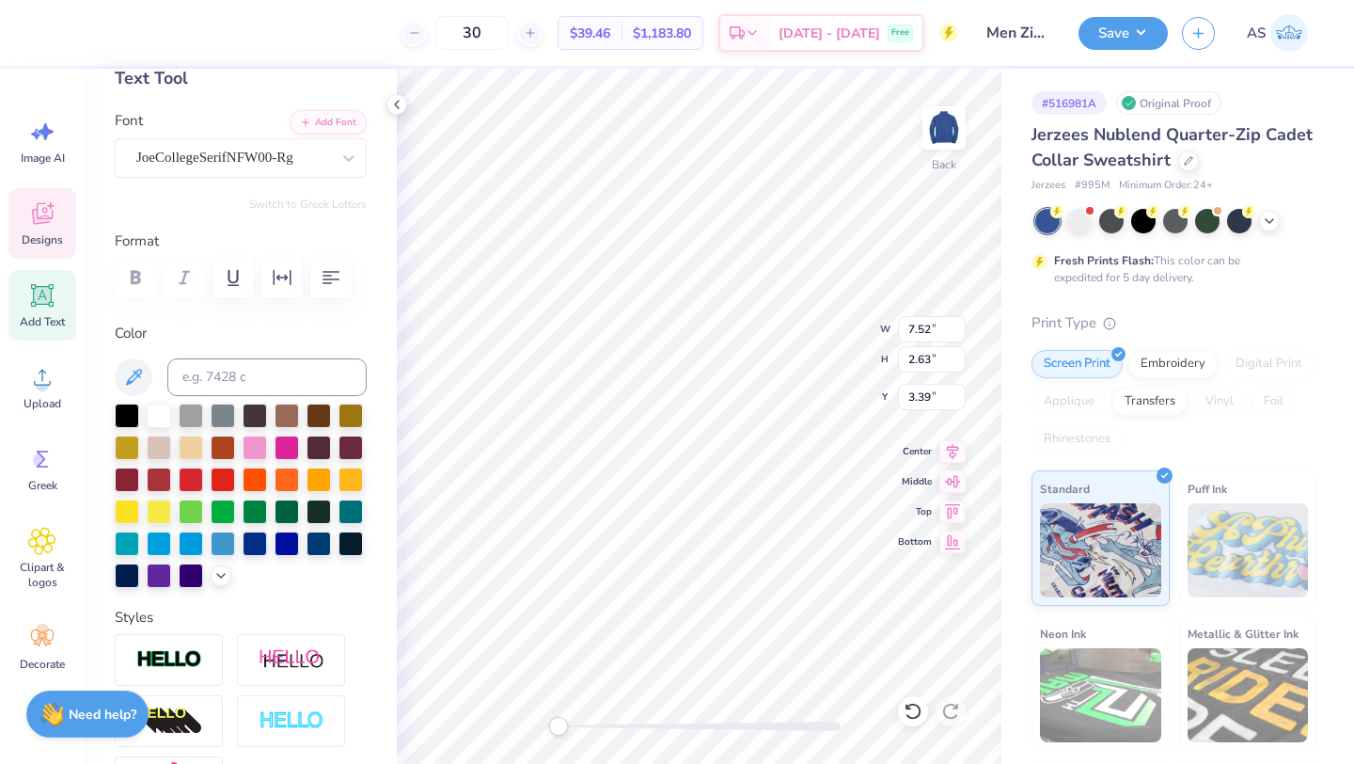
scroll to position [109, 0]
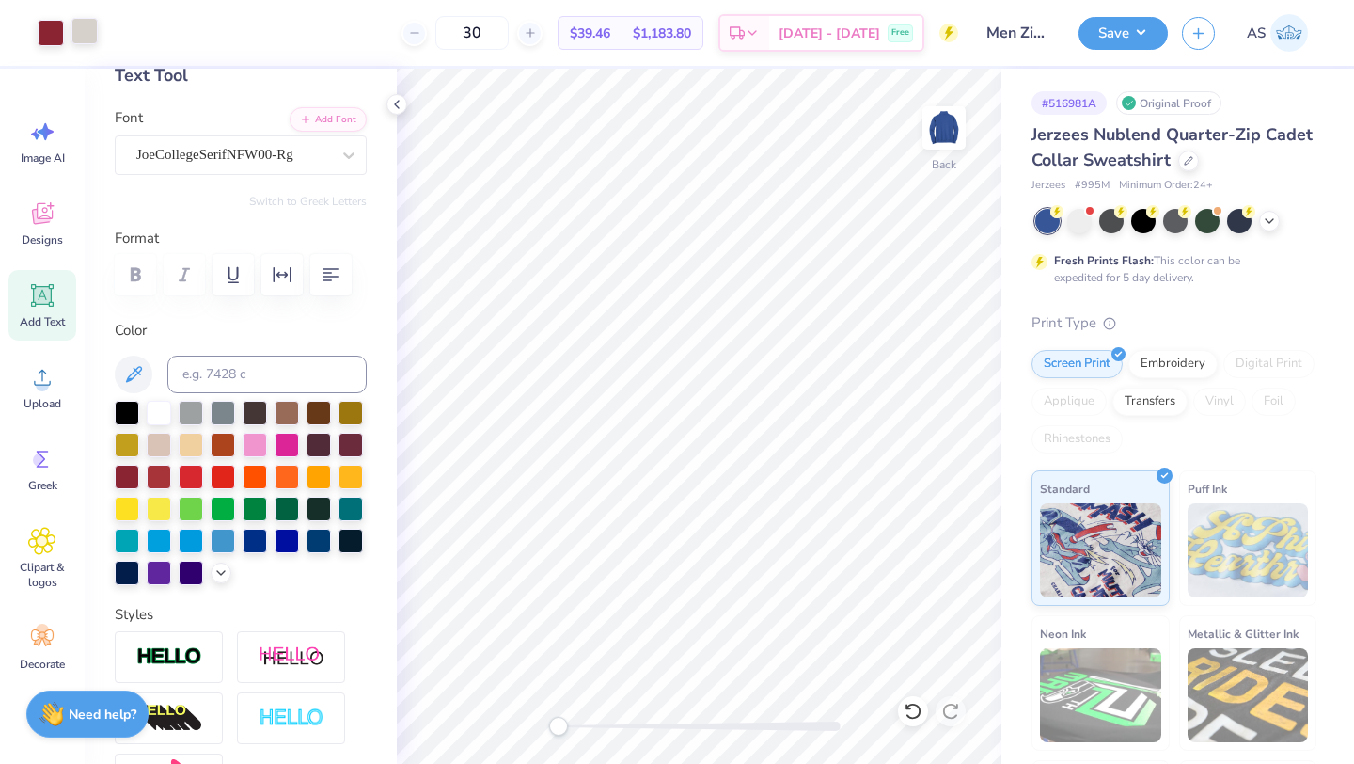
click at [88, 34] on div at bounding box center [84, 31] width 26 height 26
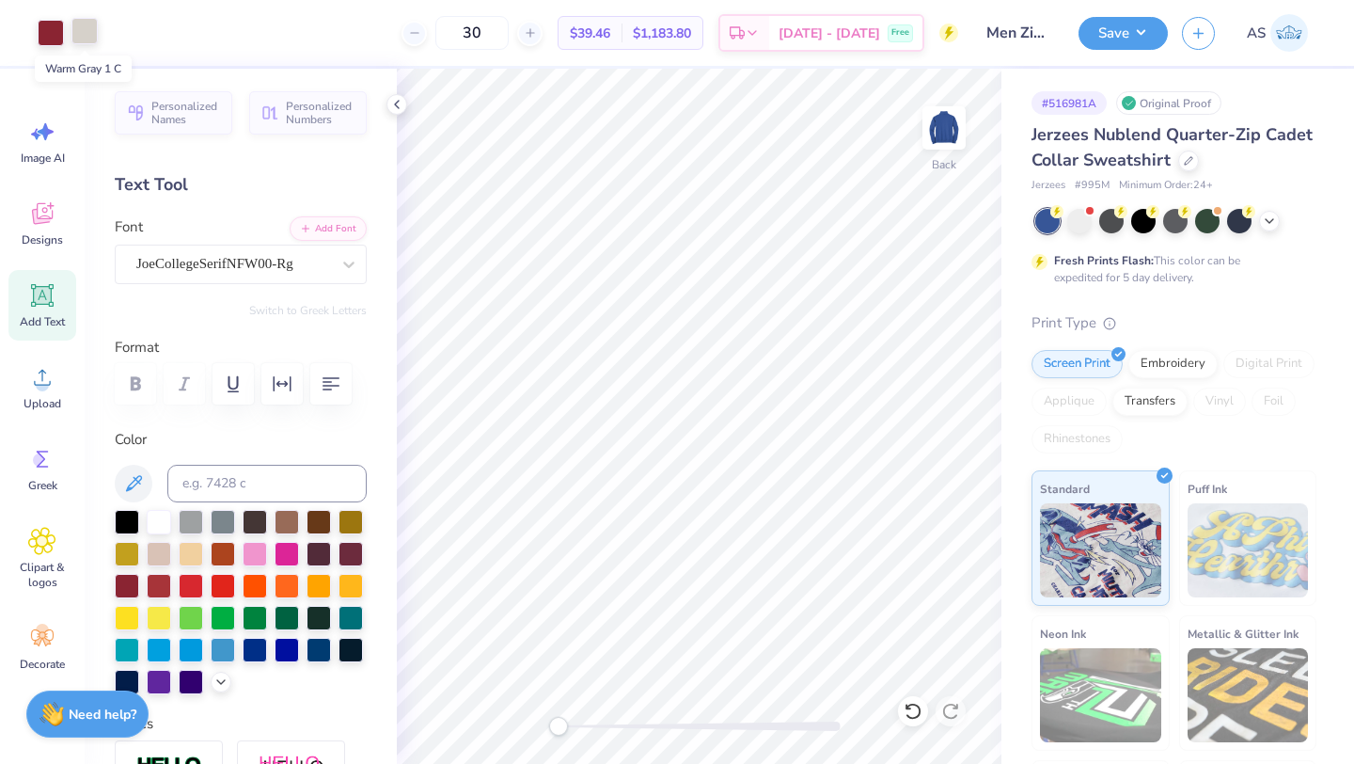
click at [94, 37] on div at bounding box center [84, 31] width 26 height 26
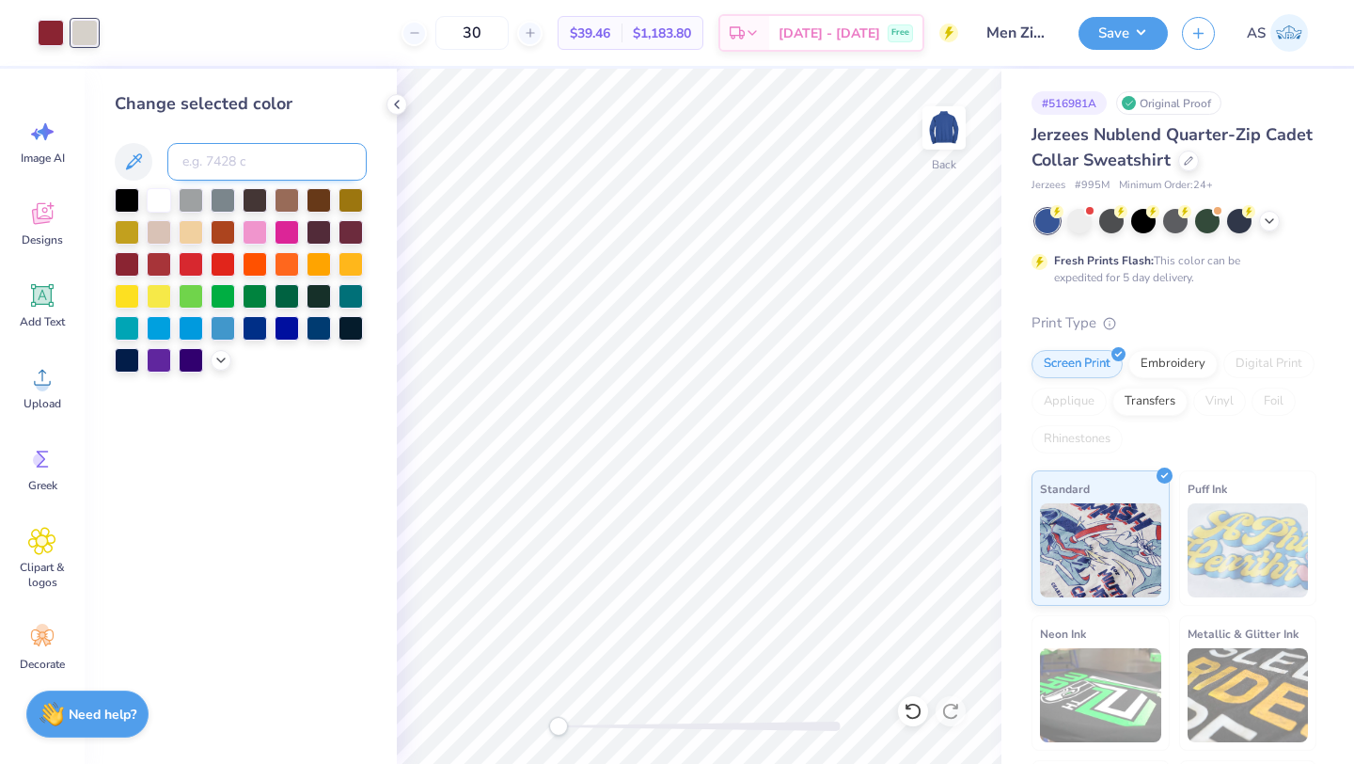
click at [205, 155] on input at bounding box center [266, 162] width 199 height 38
type input "1 C"
click at [135, 163] on icon at bounding box center [134, 161] width 16 height 16
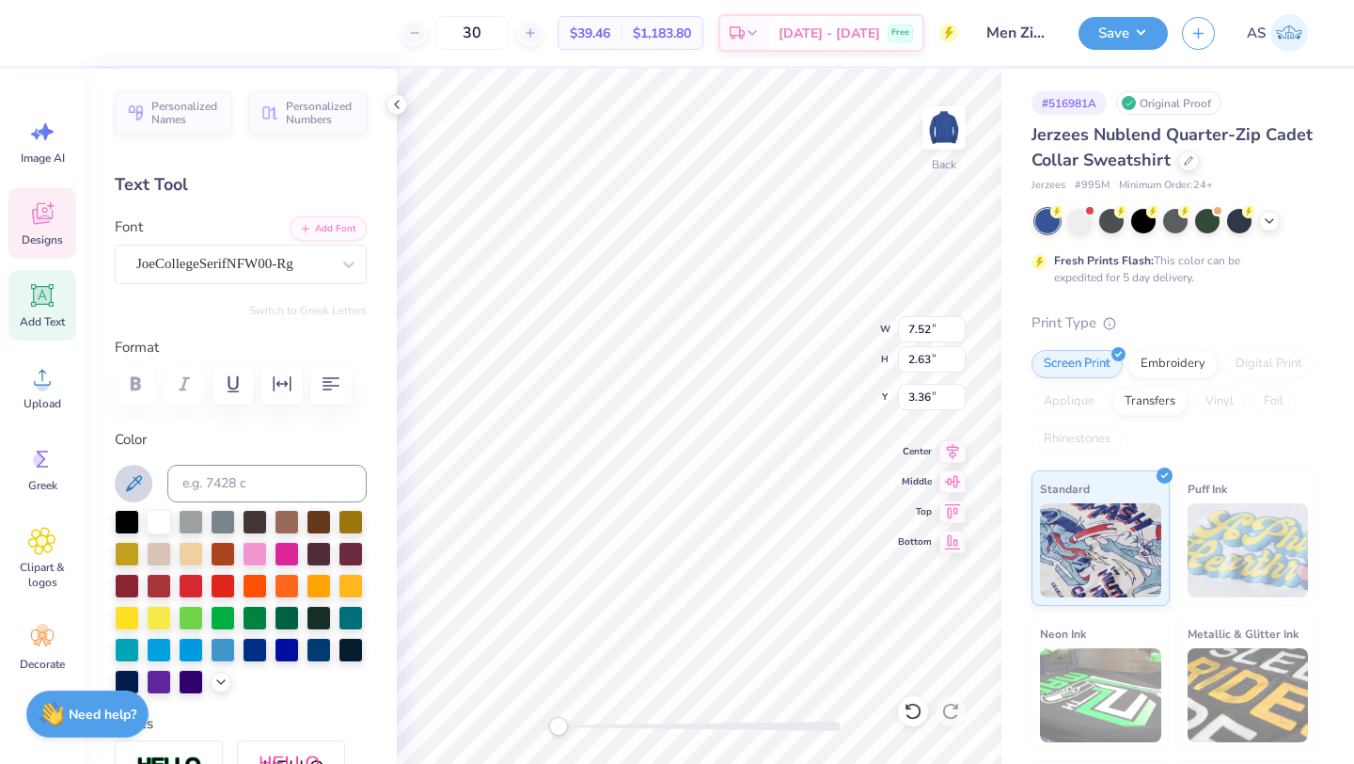
click at [130, 482] on icon at bounding box center [133, 483] width 23 height 23
click at [916, 718] on icon at bounding box center [913, 711] width 16 height 17
click at [390, 105] on icon at bounding box center [396, 104] width 15 height 15
type input "3.36"
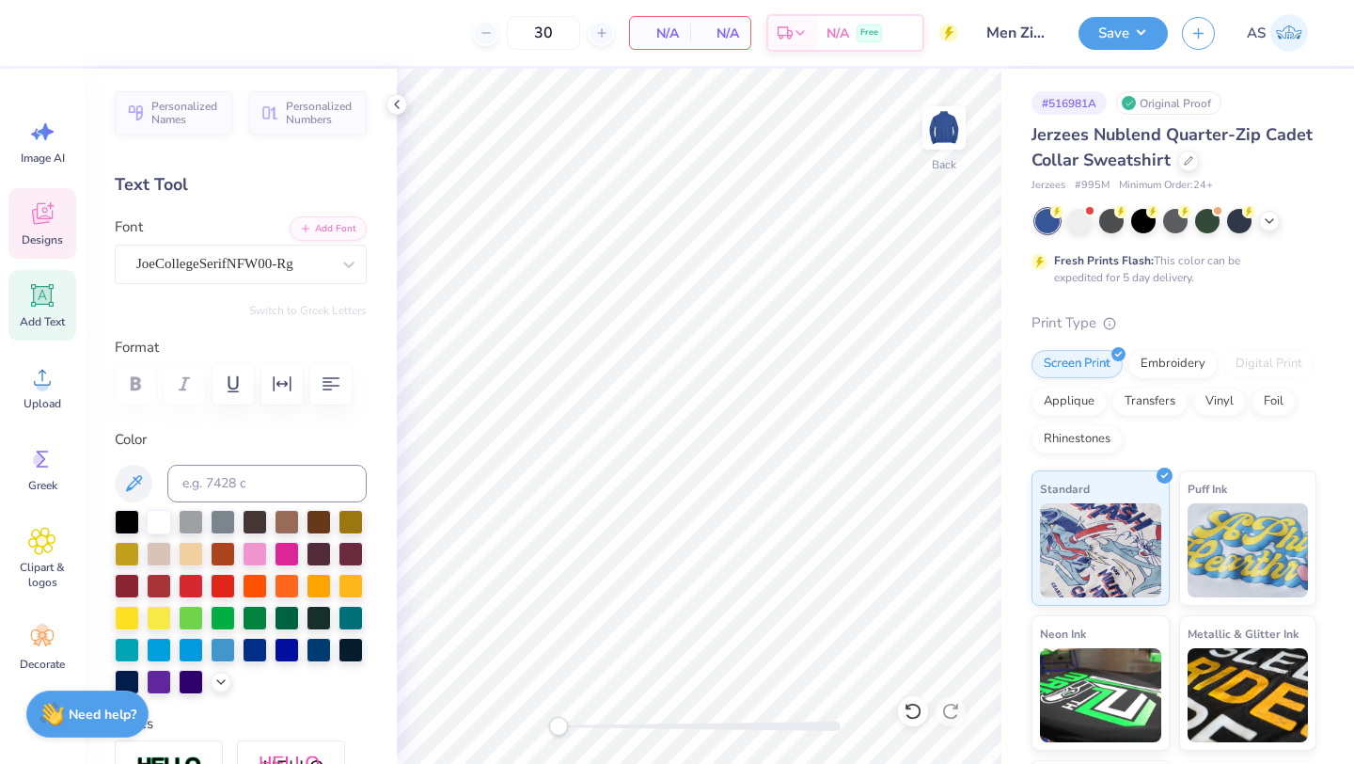
click at [41, 218] on icon at bounding box center [42, 214] width 21 height 22
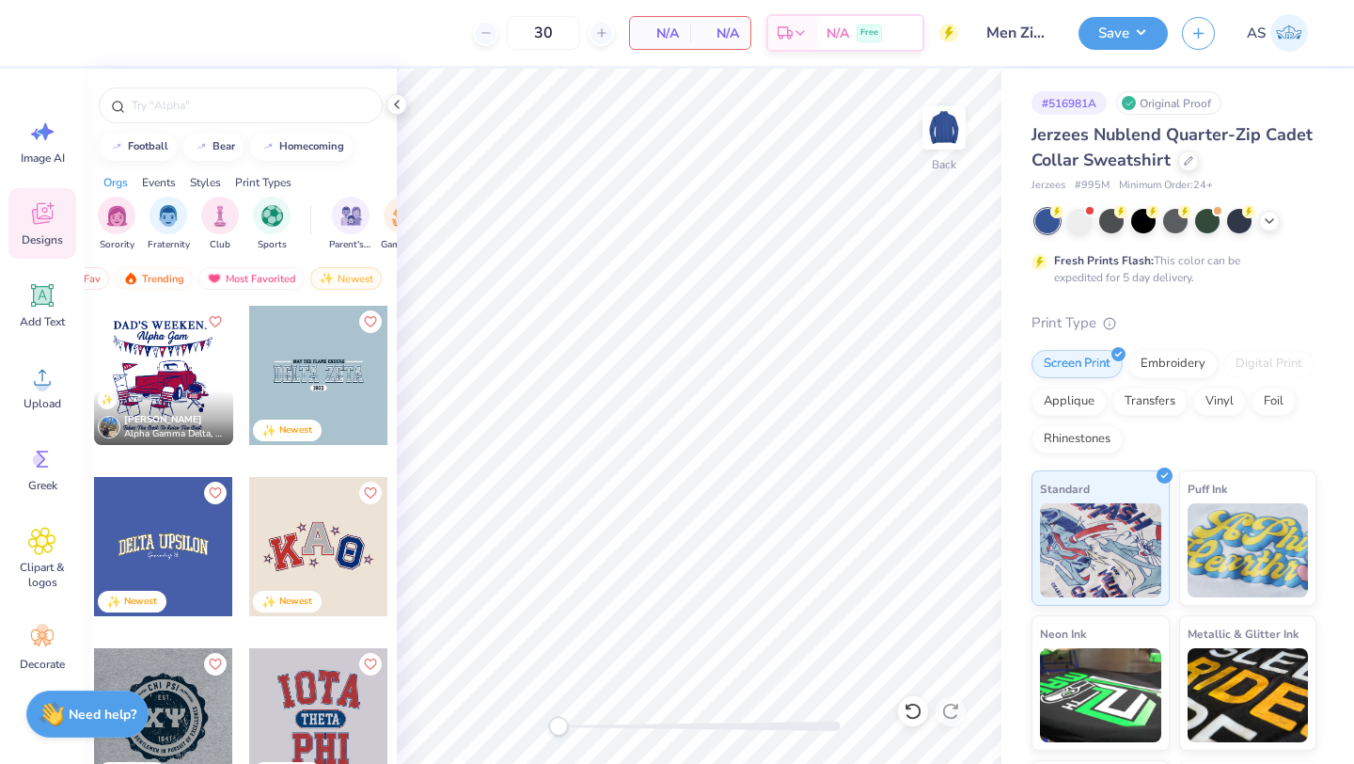
scroll to position [0, 109]
click at [326, 275] on div "Newest" at bounding box center [332, 278] width 71 height 23
click at [165, 226] on div "filter for Fraternity" at bounding box center [169, 214] width 38 height 38
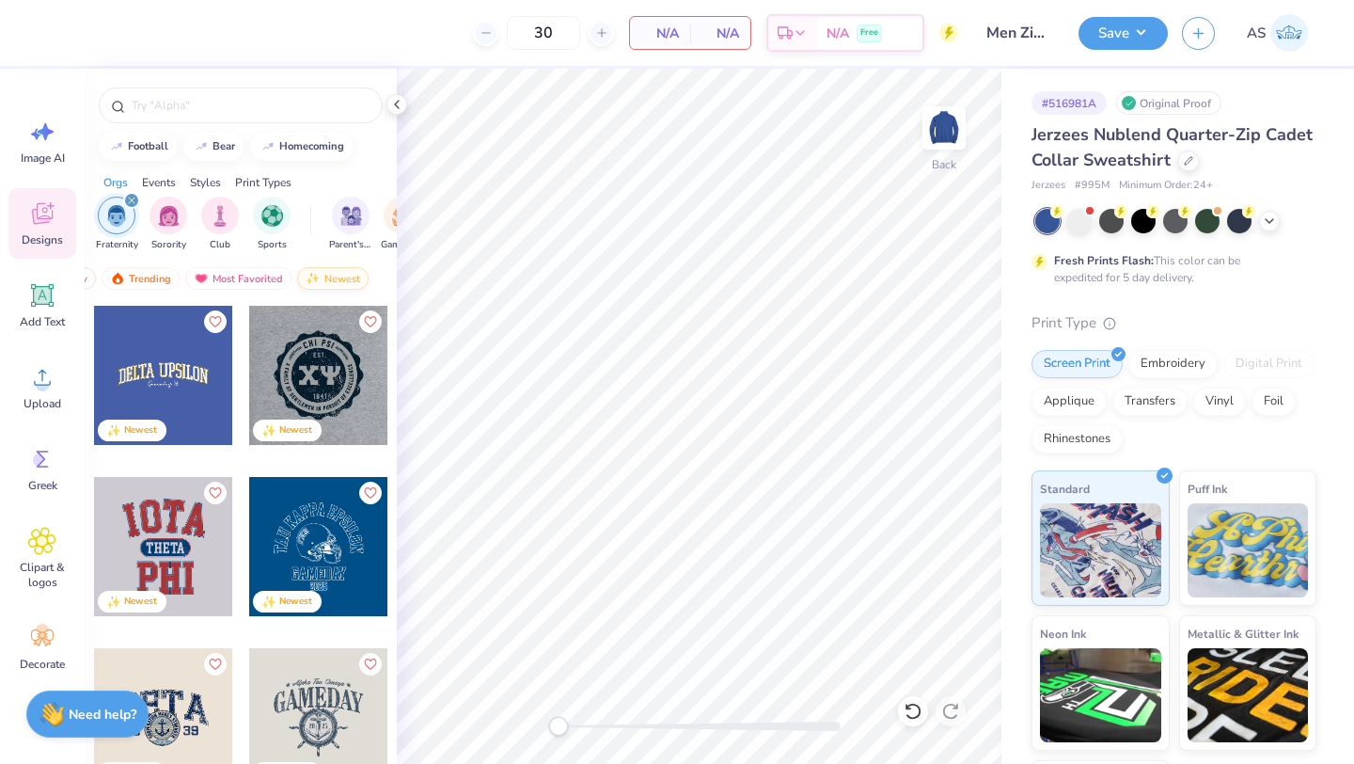
click at [344, 281] on div "Newest" at bounding box center [332, 278] width 71 height 23
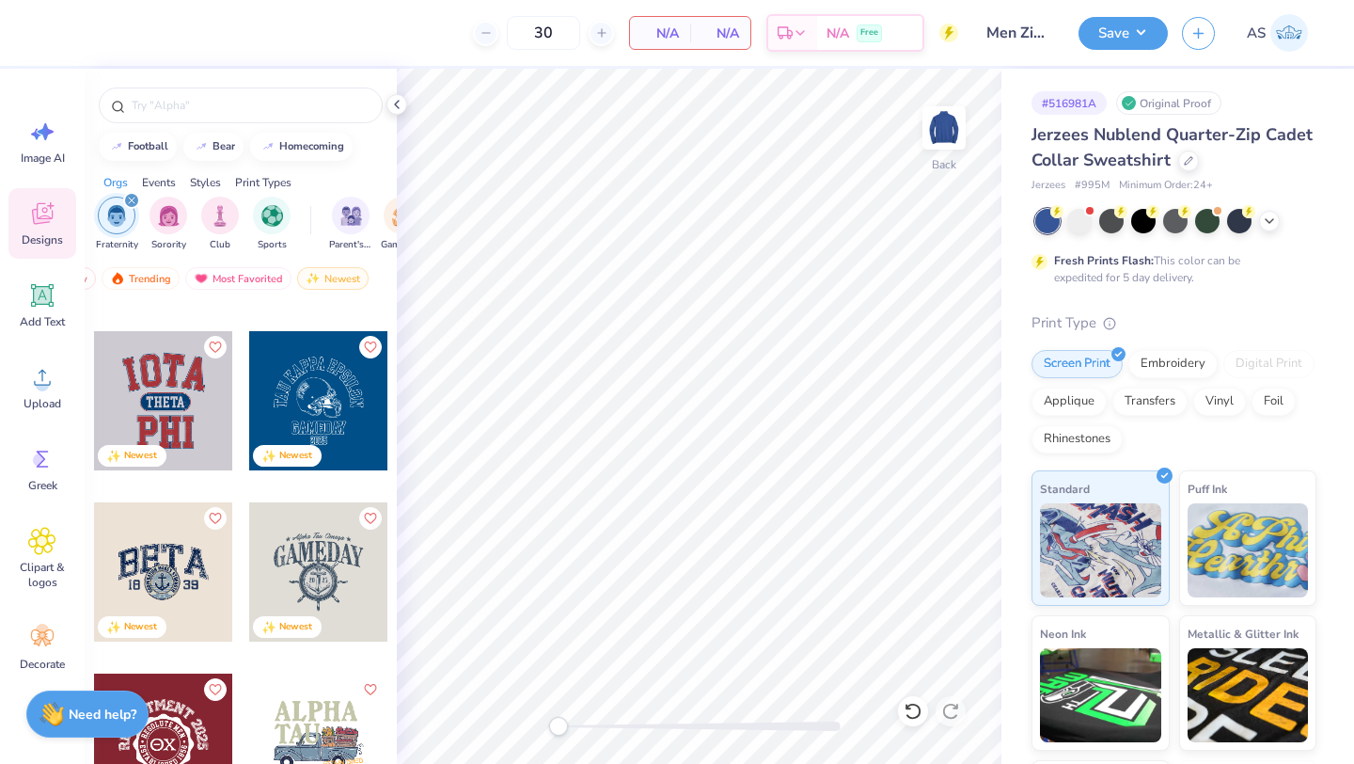
scroll to position [122, 0]
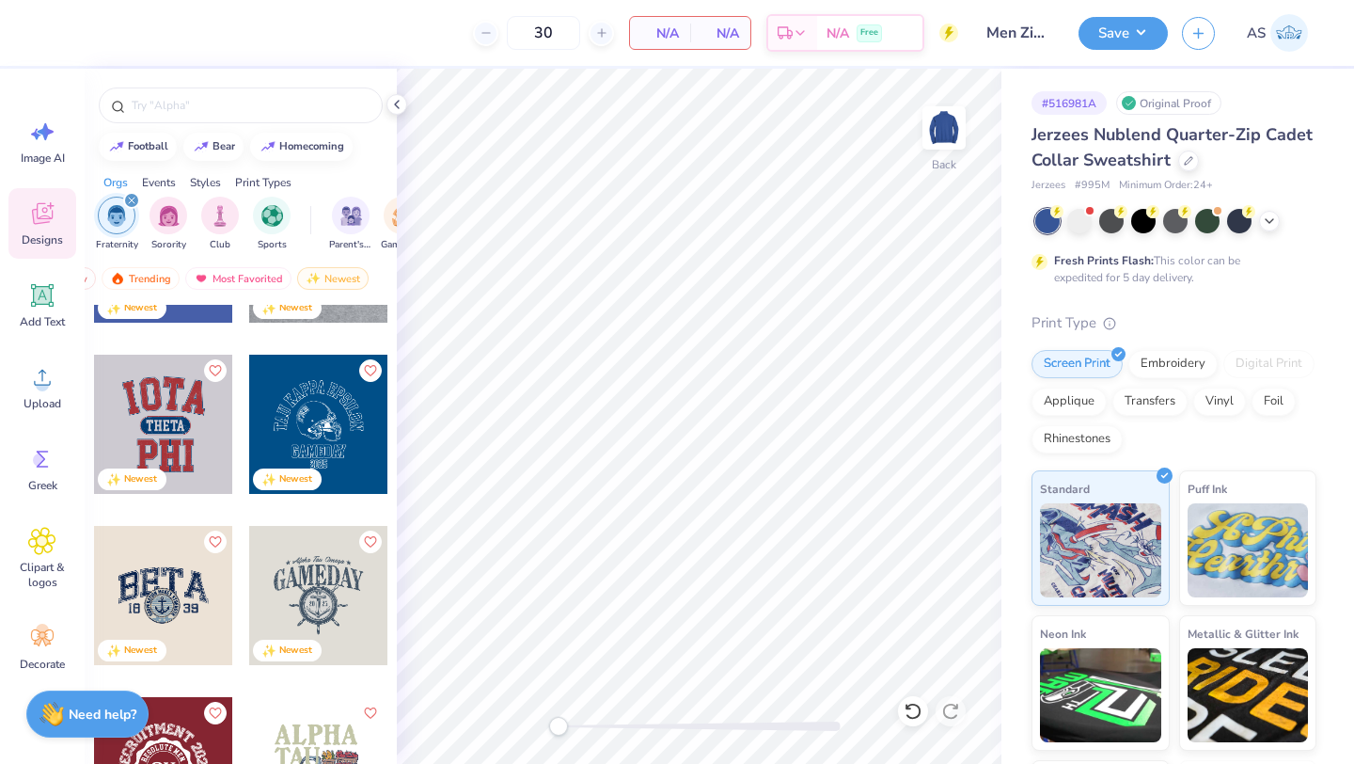
click at [179, 433] on div at bounding box center [163, 424] width 139 height 139
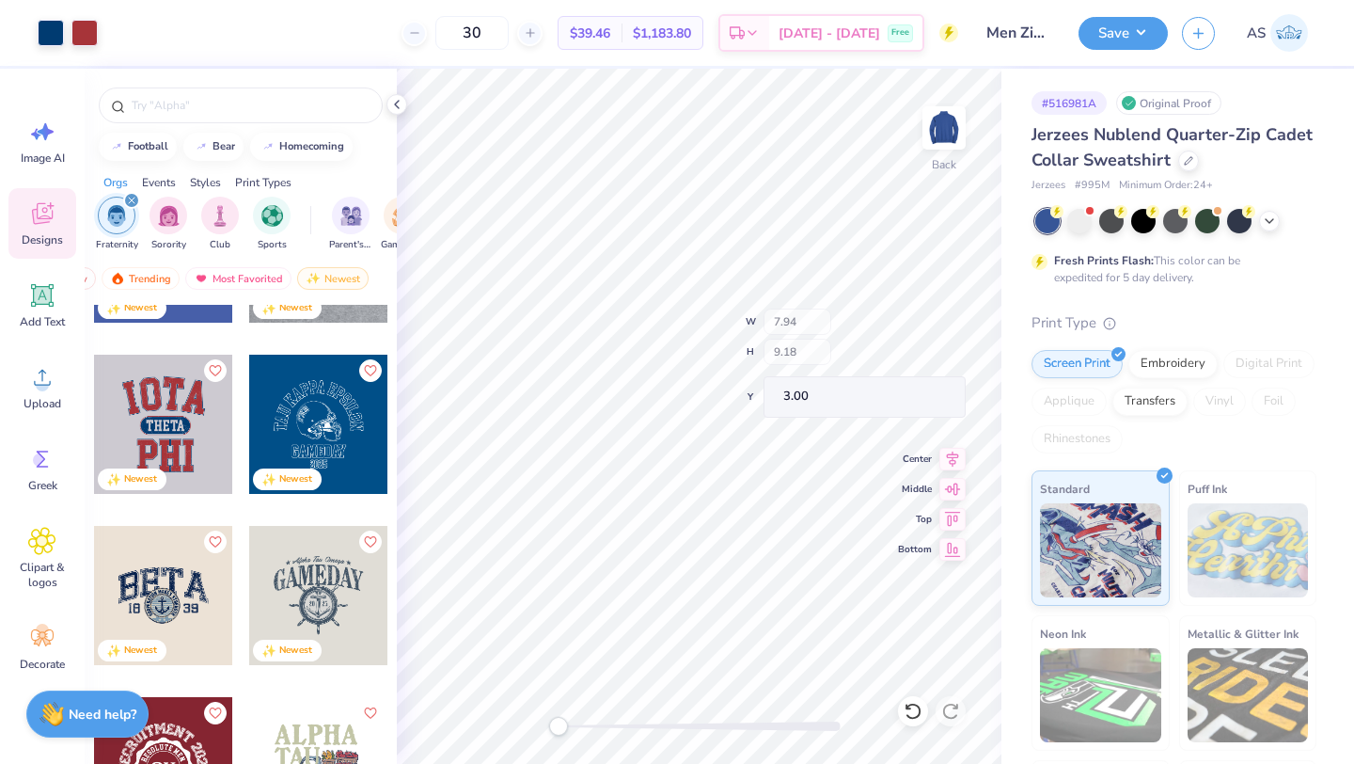
type input "7.76"
type input "9.02"
type input "3.08"
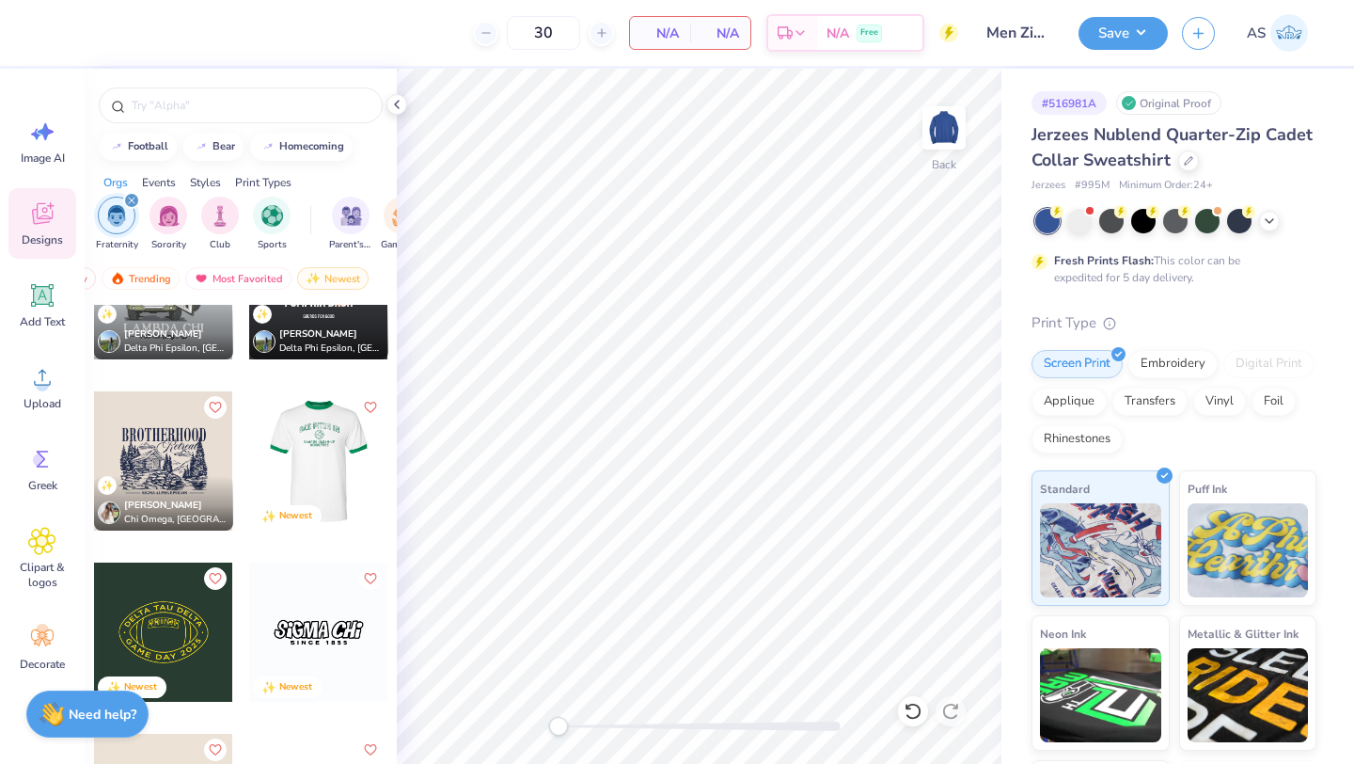
scroll to position [5035, 0]
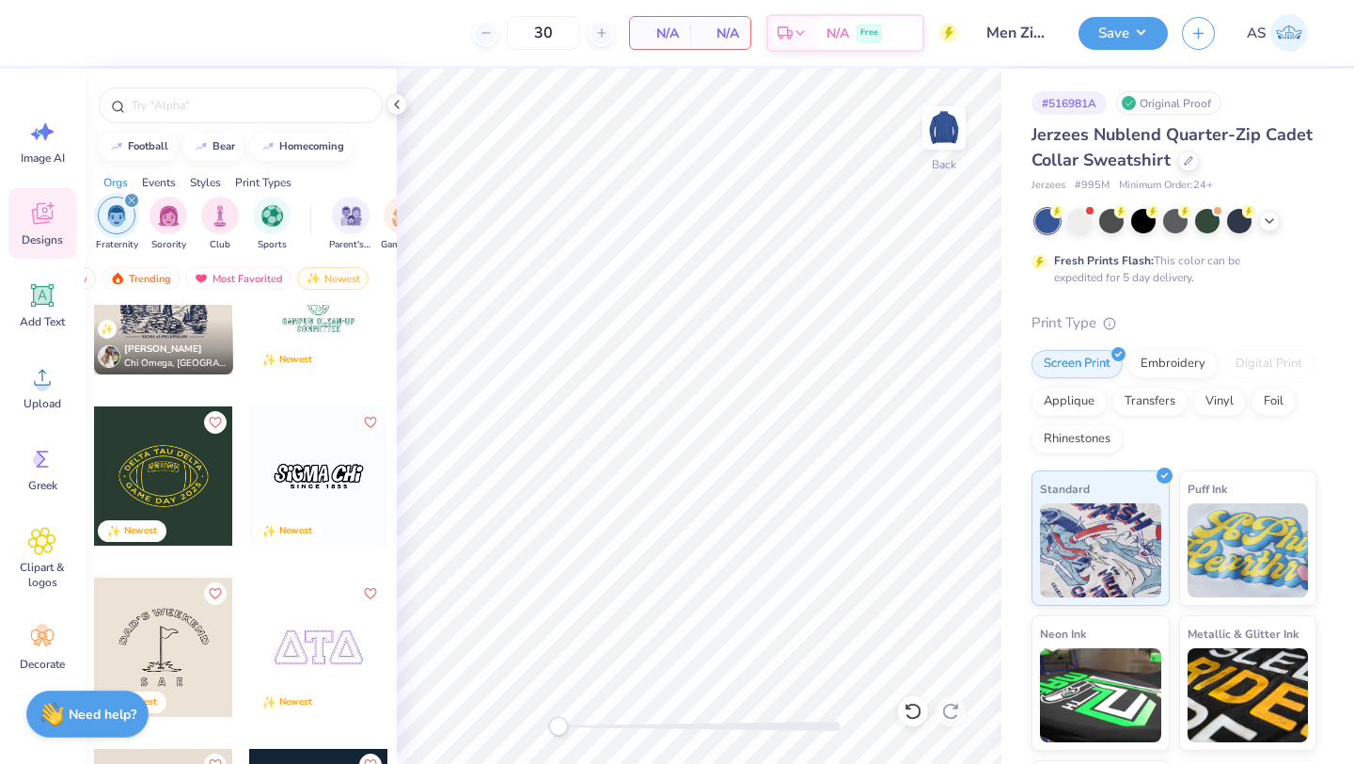
click at [314, 507] on div at bounding box center [318, 475] width 139 height 139
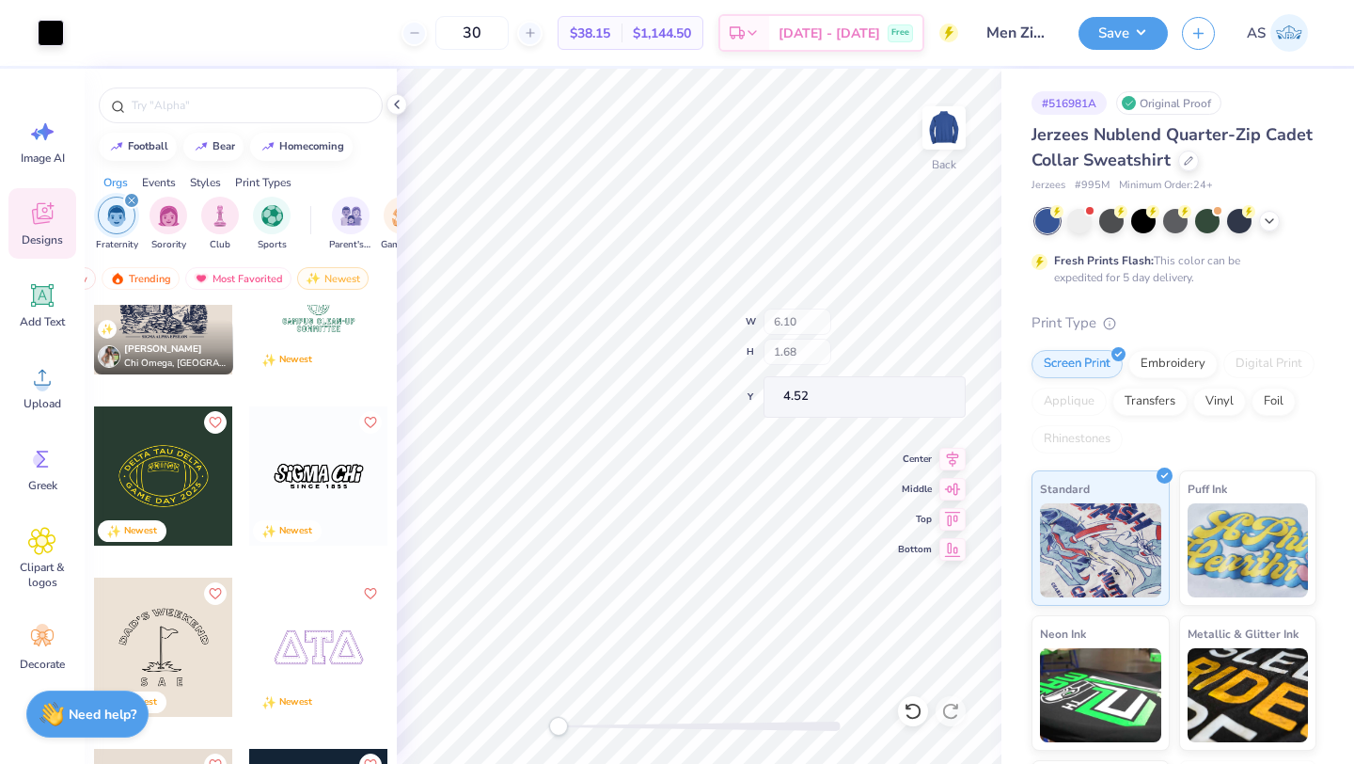
type input "4.52"
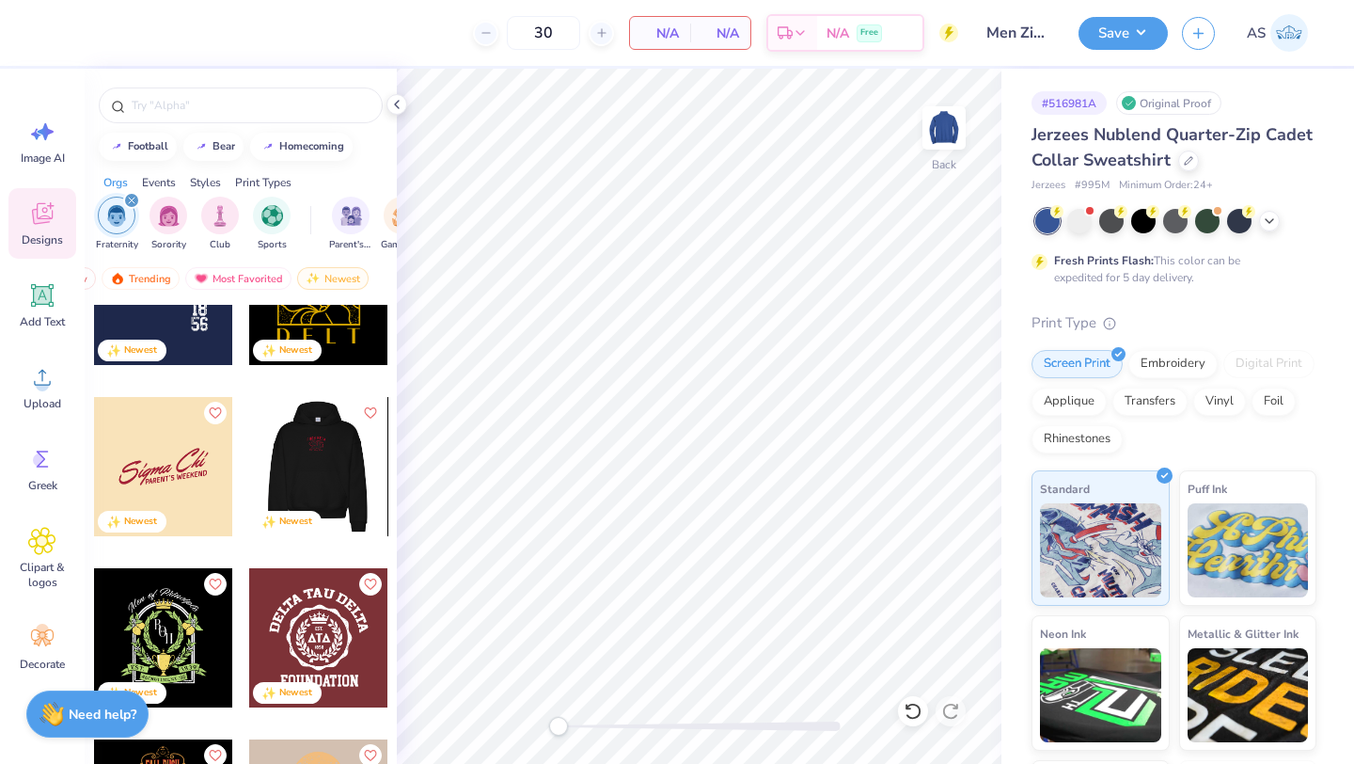
scroll to position [6426, 0]
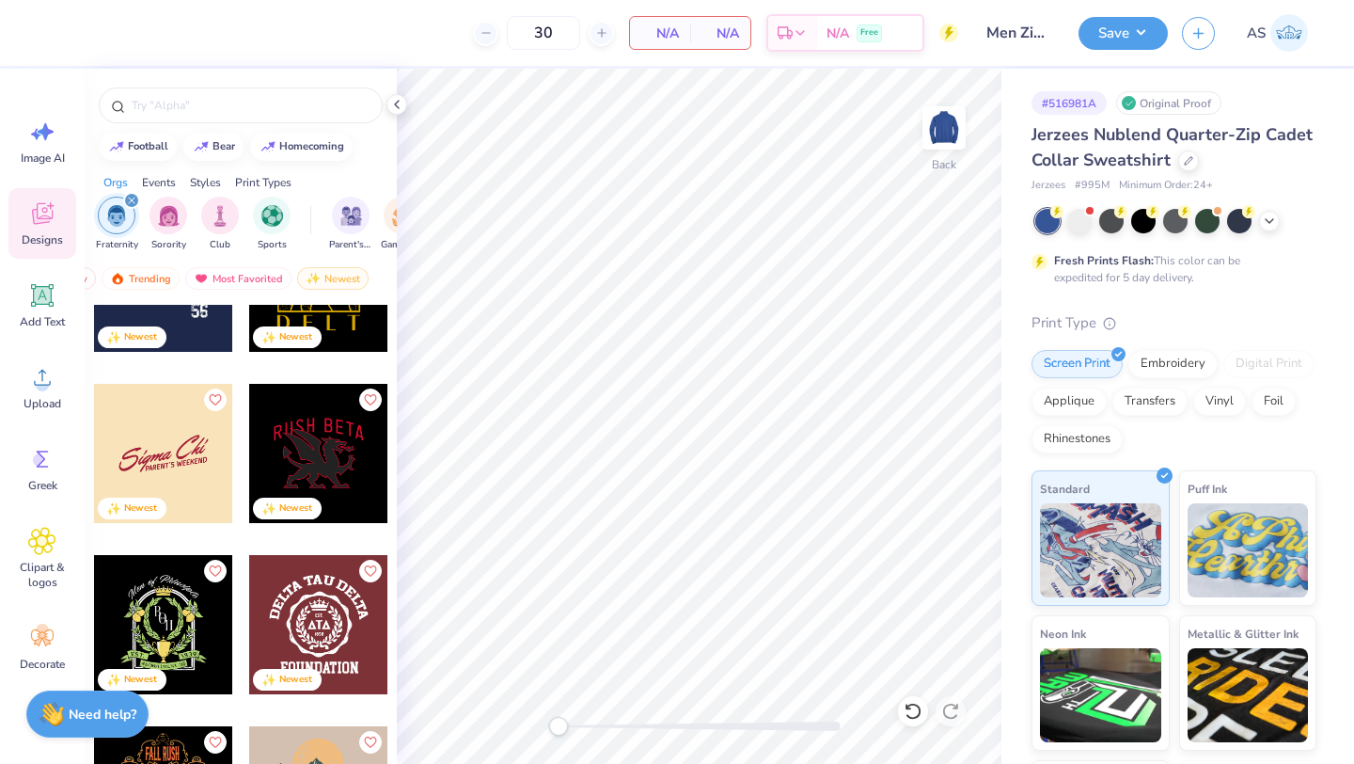
click at [192, 468] on div at bounding box center [163, 453] width 139 height 139
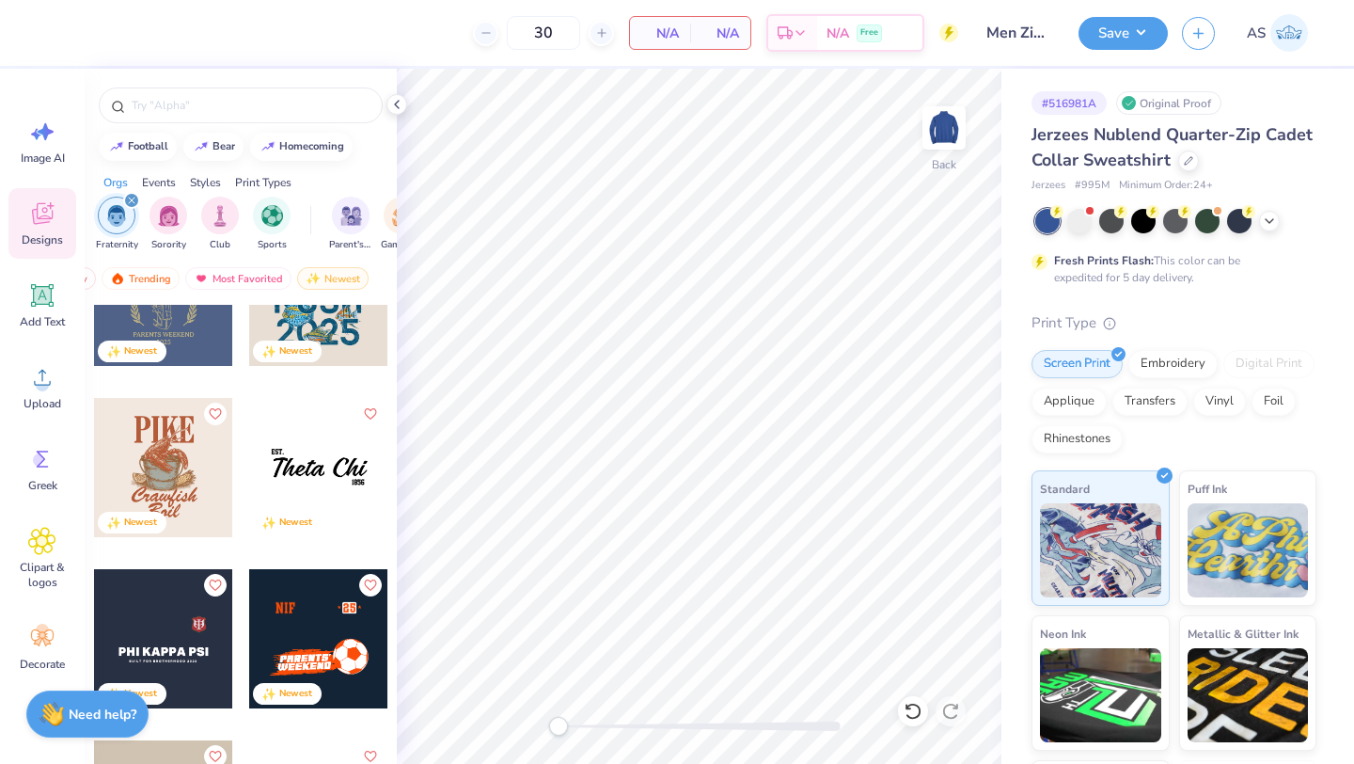
scroll to position [9839, 0]
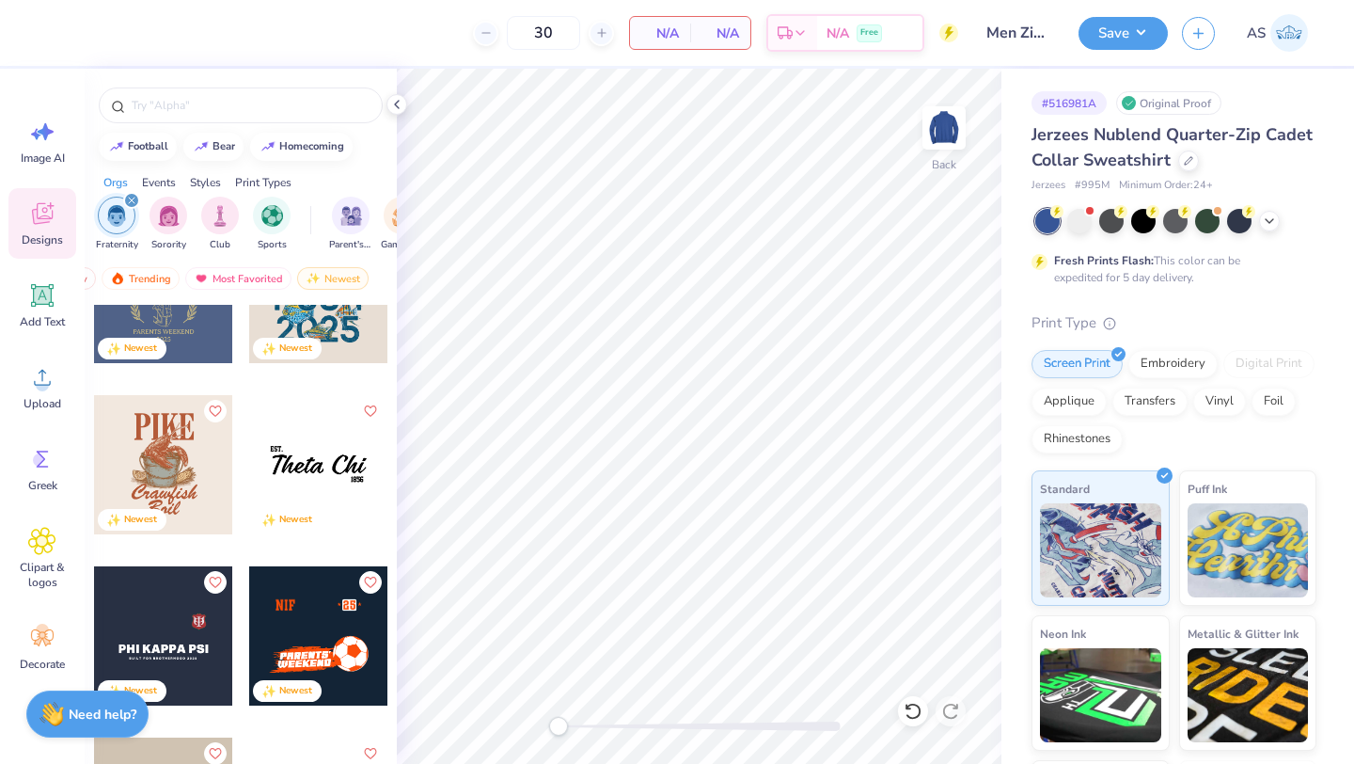
click at [317, 479] on div at bounding box center [179, 464] width 418 height 139
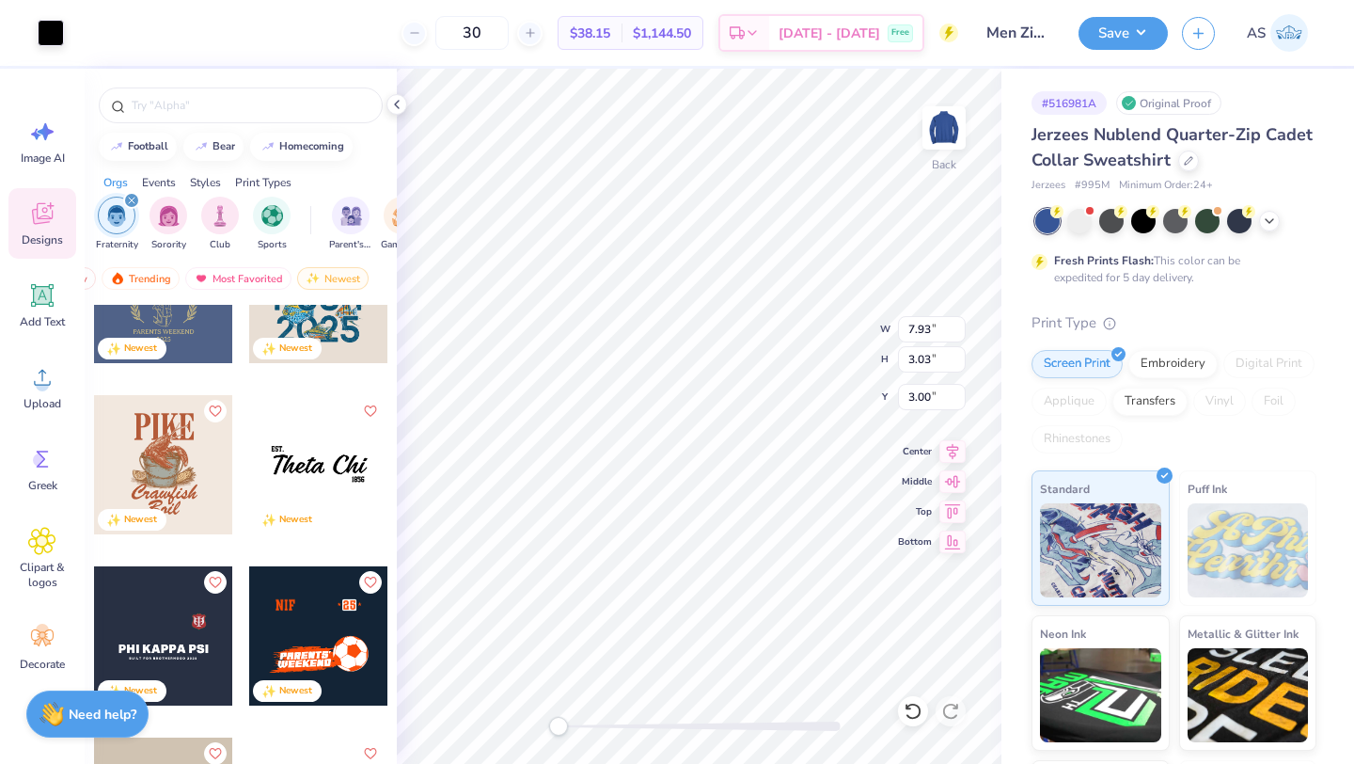
type input "1.02"
type input "0.48"
type input "5.56"
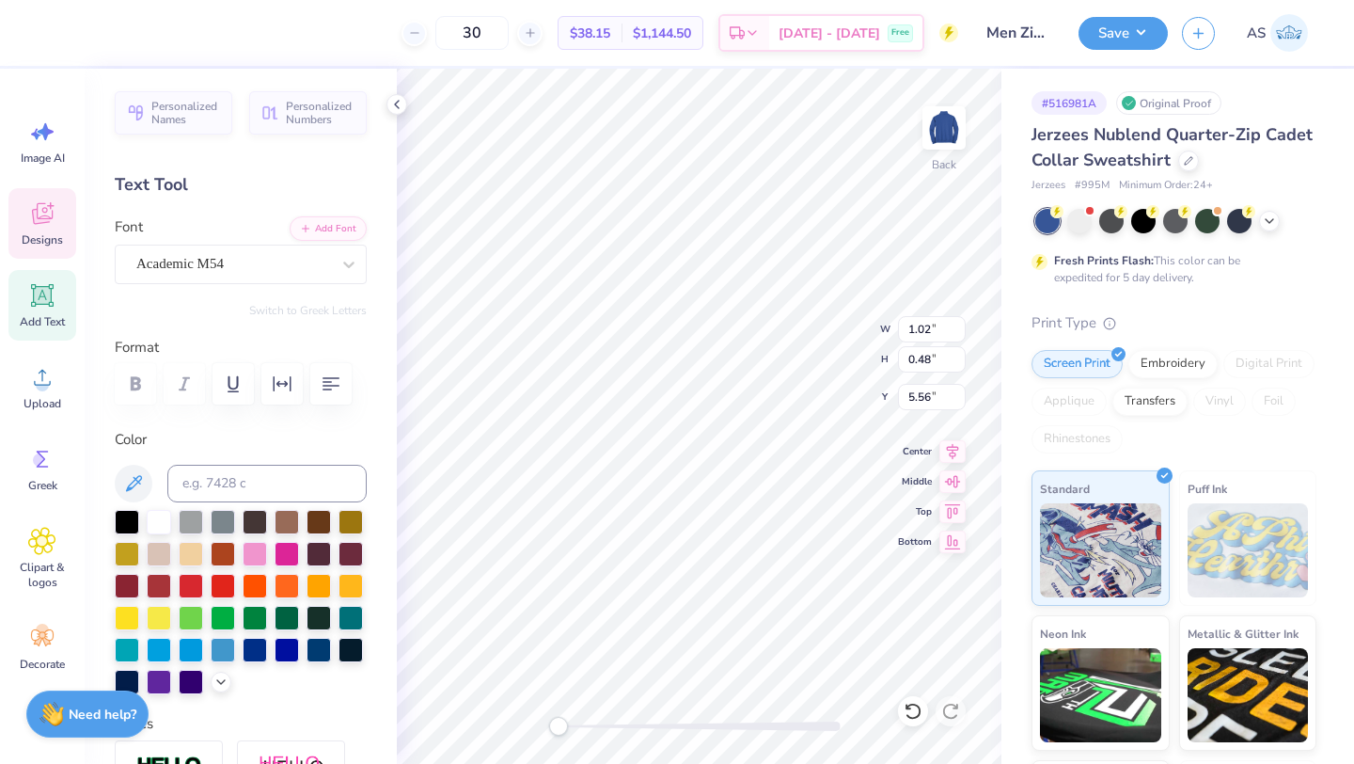
scroll to position [15, 2]
type textarea "1904"
type textarea "Alpha Kappa Psi"
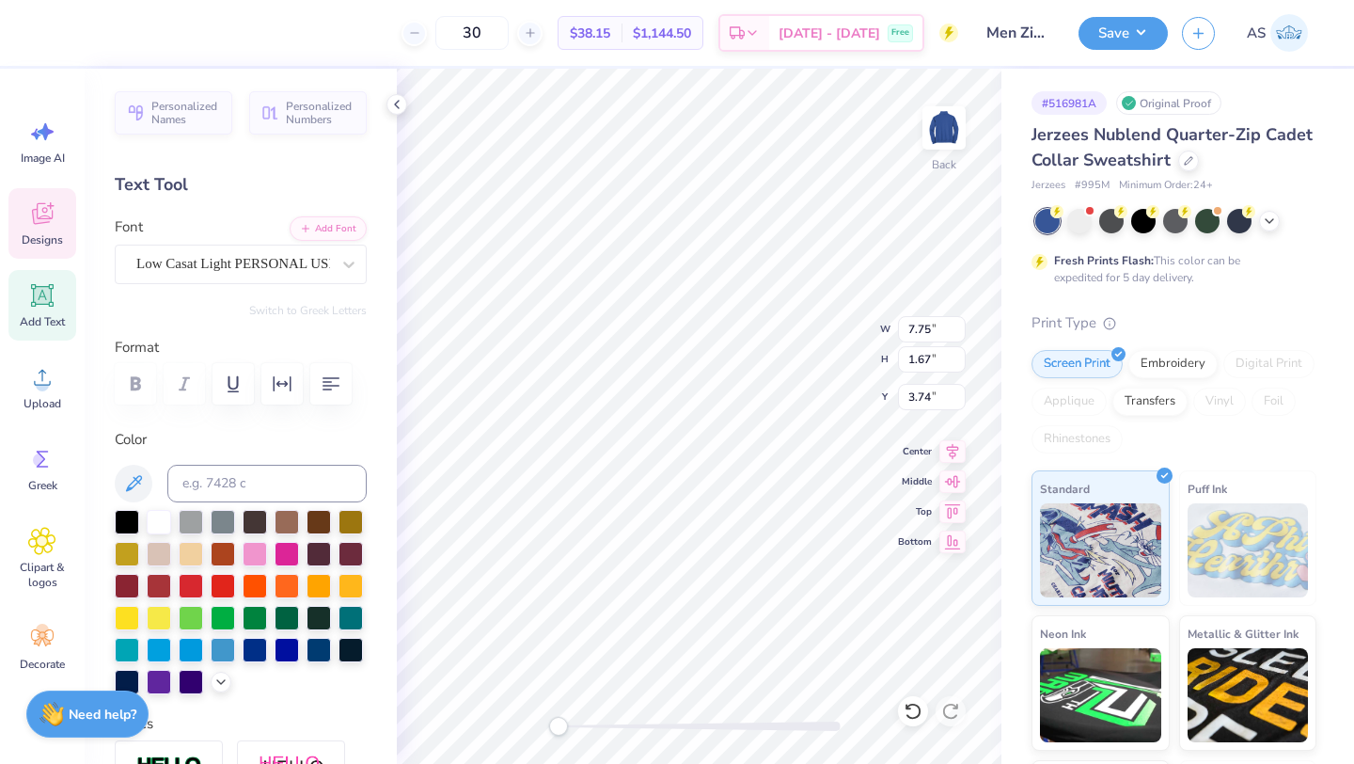
click at [402, 110] on icon at bounding box center [396, 104] width 15 height 15
type textarea "AKPSI"
click at [150, 509] on div at bounding box center [159, 520] width 24 height 24
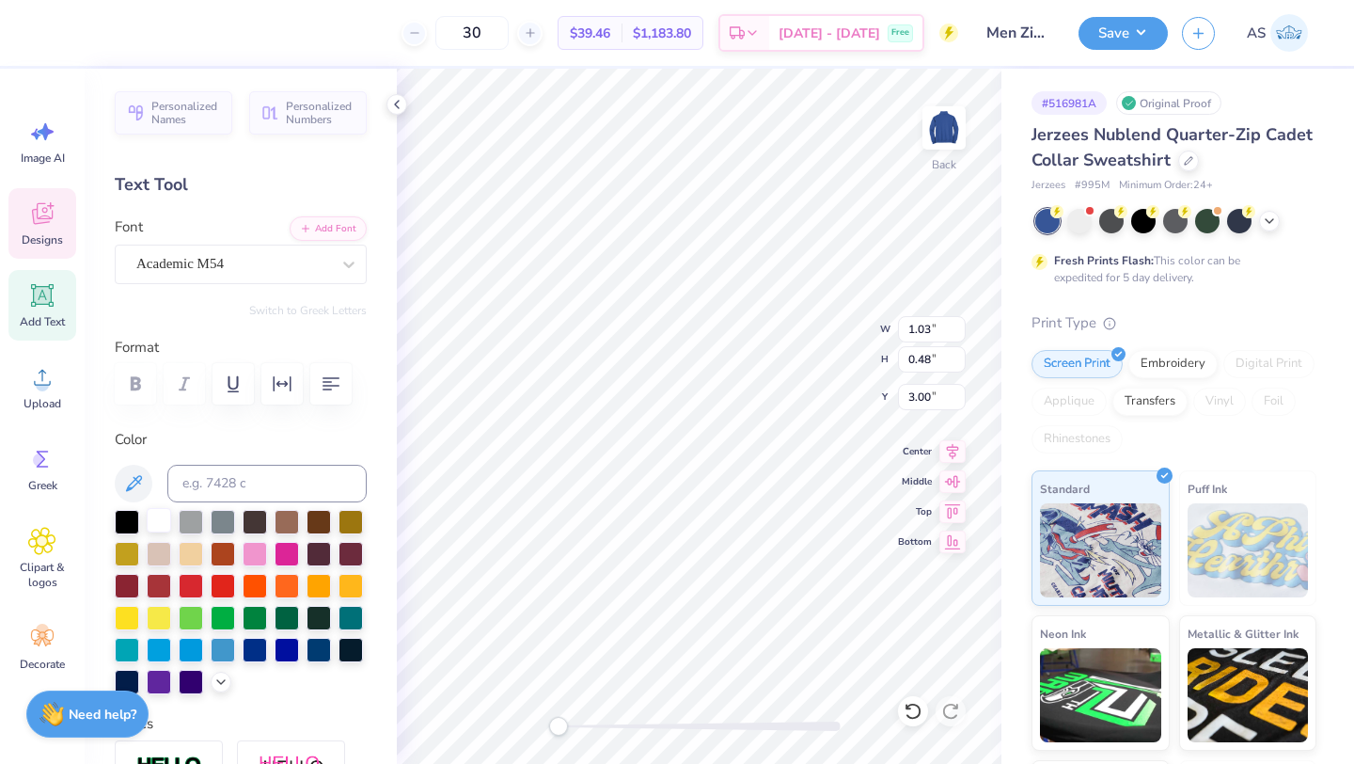
click at [155, 516] on div at bounding box center [159, 520] width 24 height 24
click at [164, 519] on div at bounding box center [159, 520] width 24 height 24
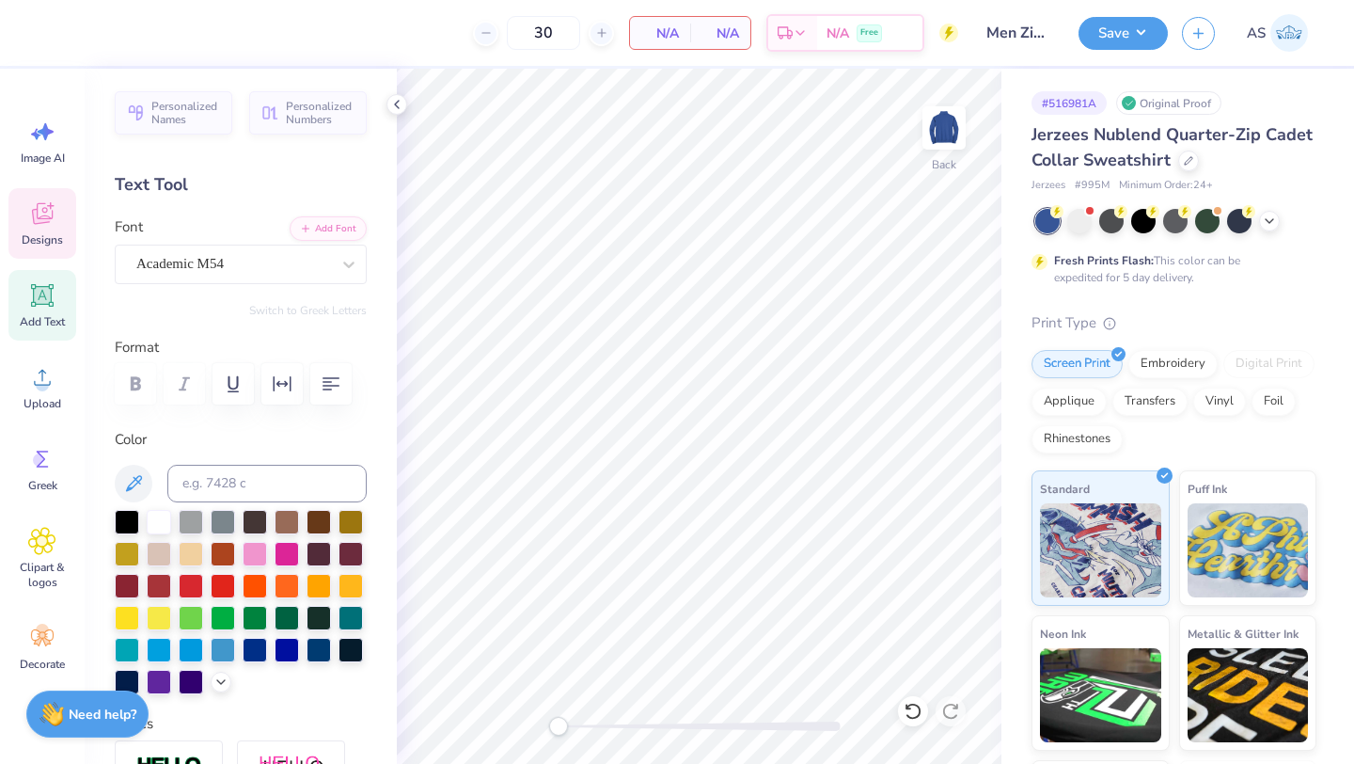
click at [42, 218] on icon at bounding box center [42, 214] width 21 height 22
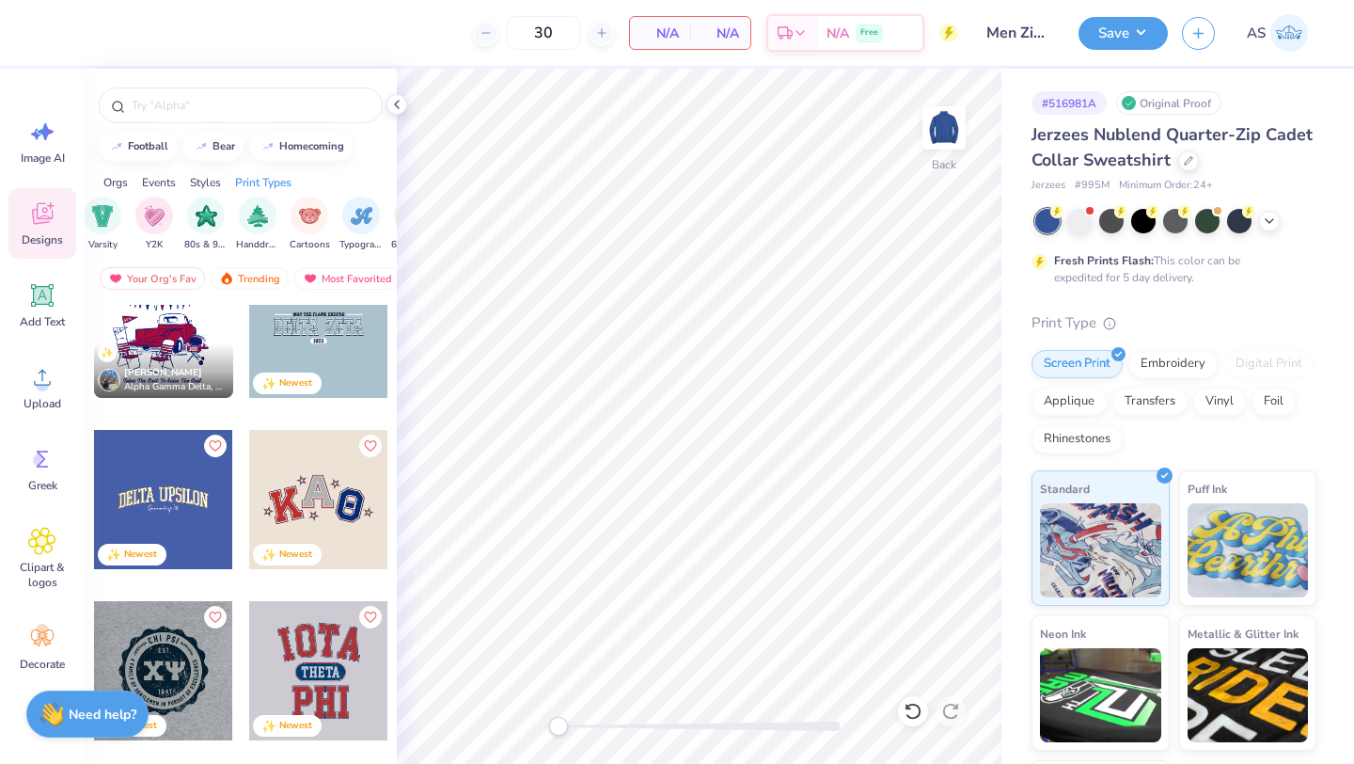
scroll to position [0, 841]
click at [262, 218] on img "filter for Classic" at bounding box center [262, 214] width 22 height 22
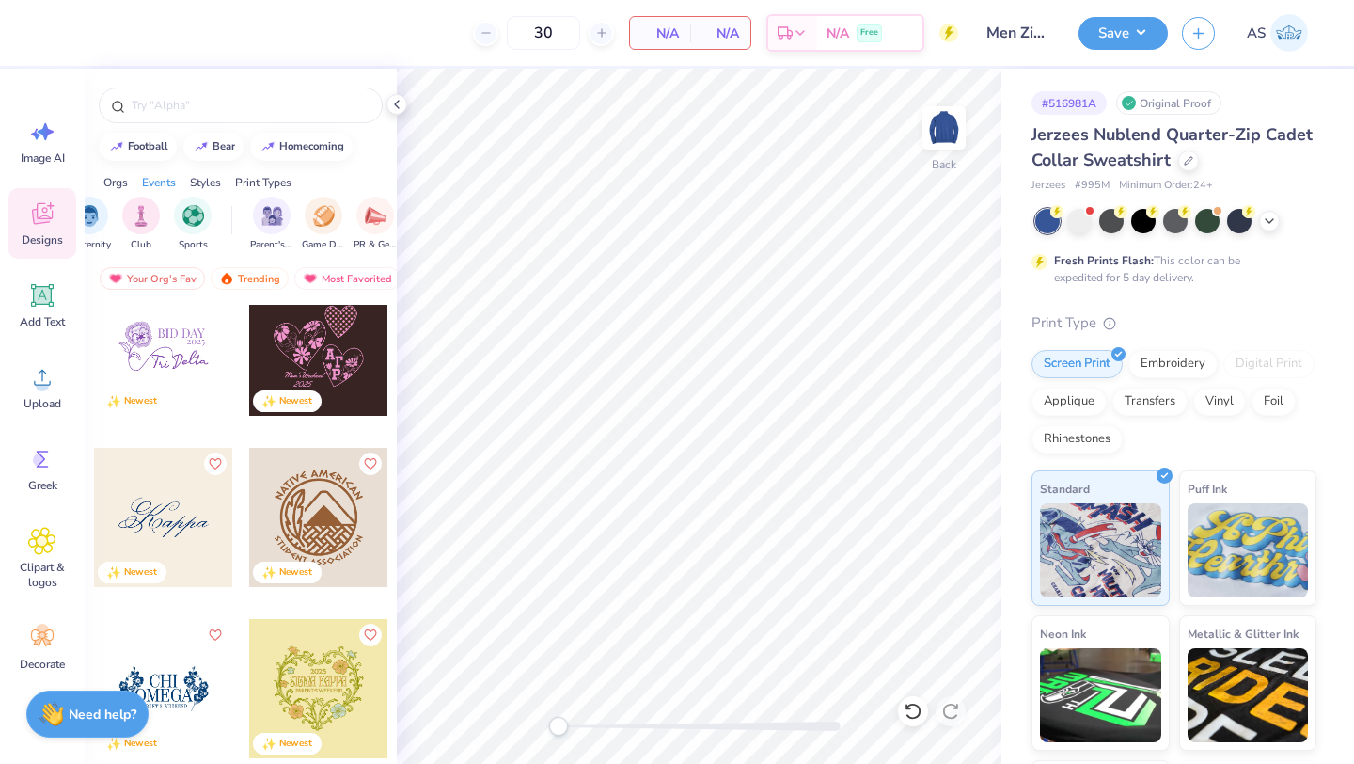
scroll to position [0, 0]
click at [166, 225] on div "filter for Fraternity" at bounding box center [169, 214] width 38 height 38
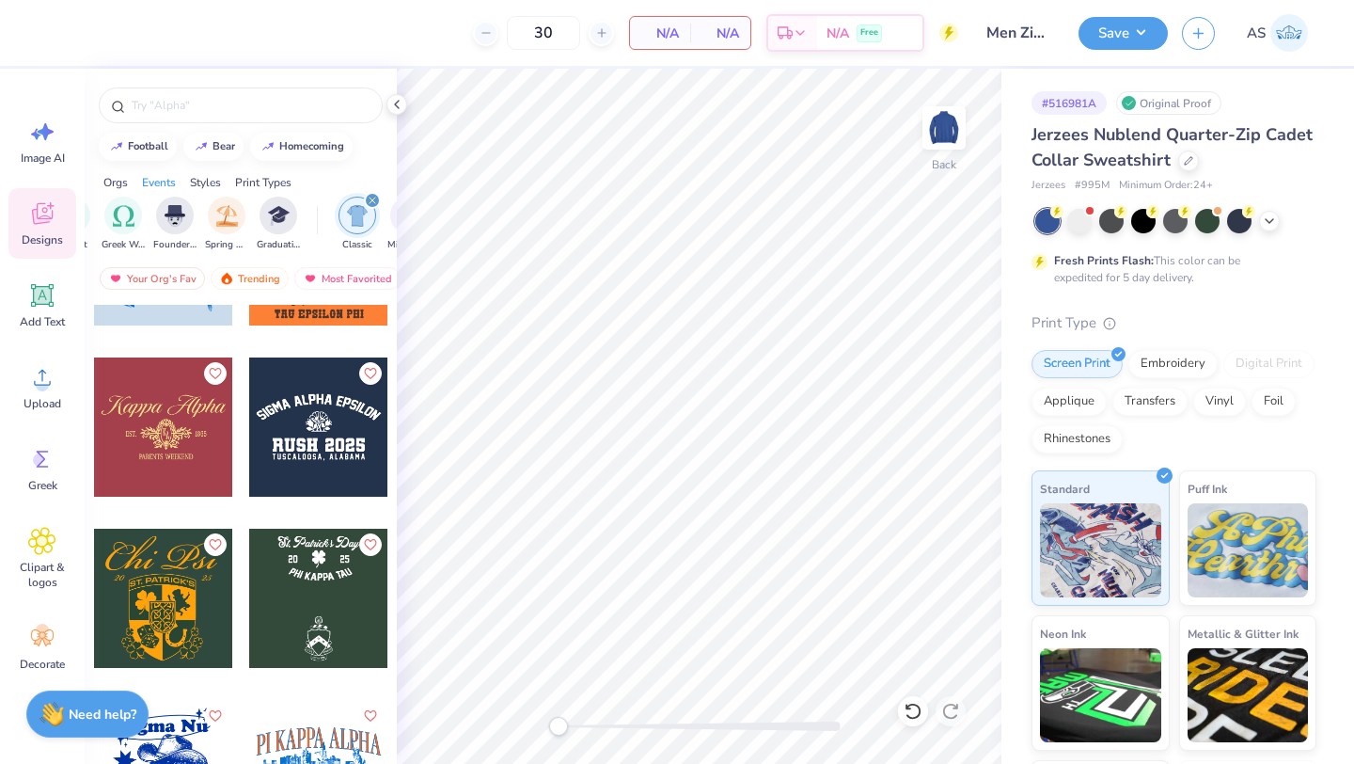
scroll to position [0, 923]
click at [194, 200] on icon "filter for Classic" at bounding box center [195, 201] width 6 height 6
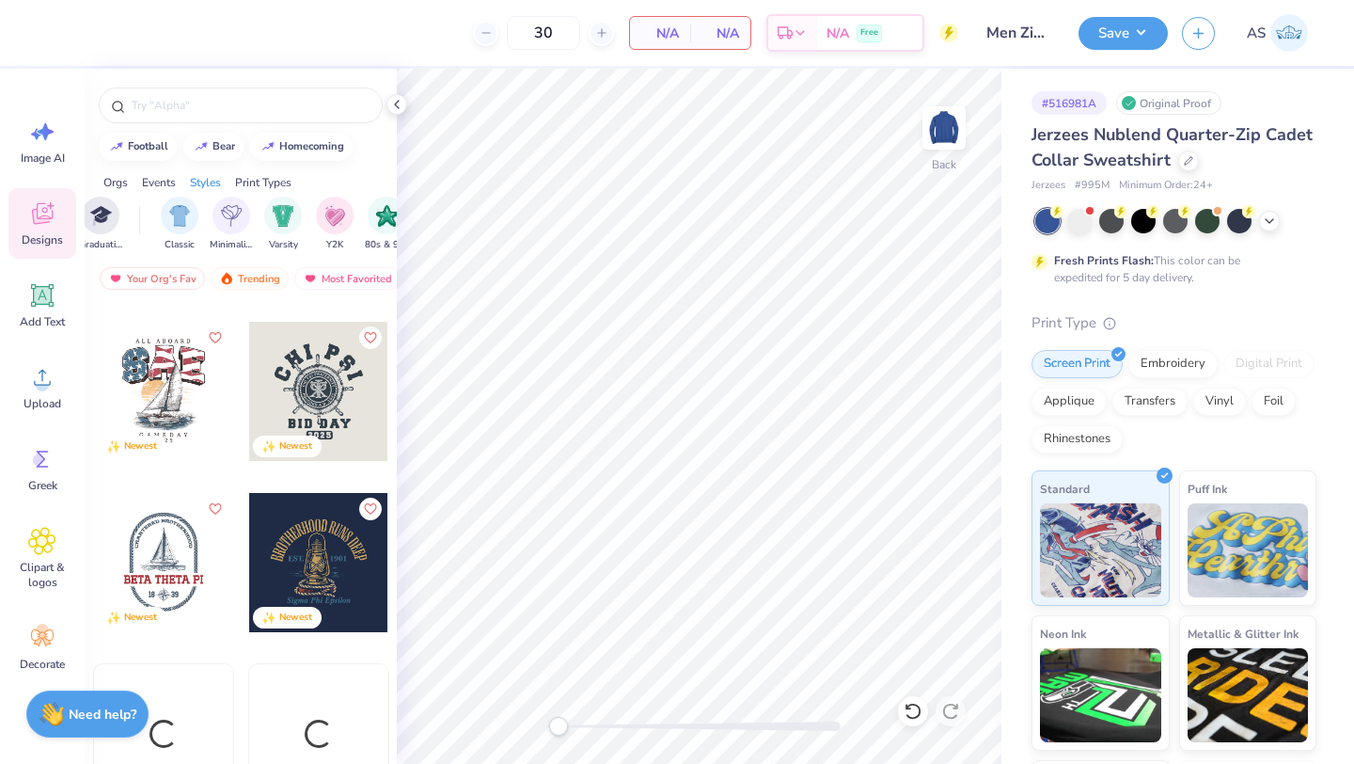
scroll to position [12480, 0]
click at [224, 221] on img "filter for Minimalist" at bounding box center [231, 214] width 21 height 22
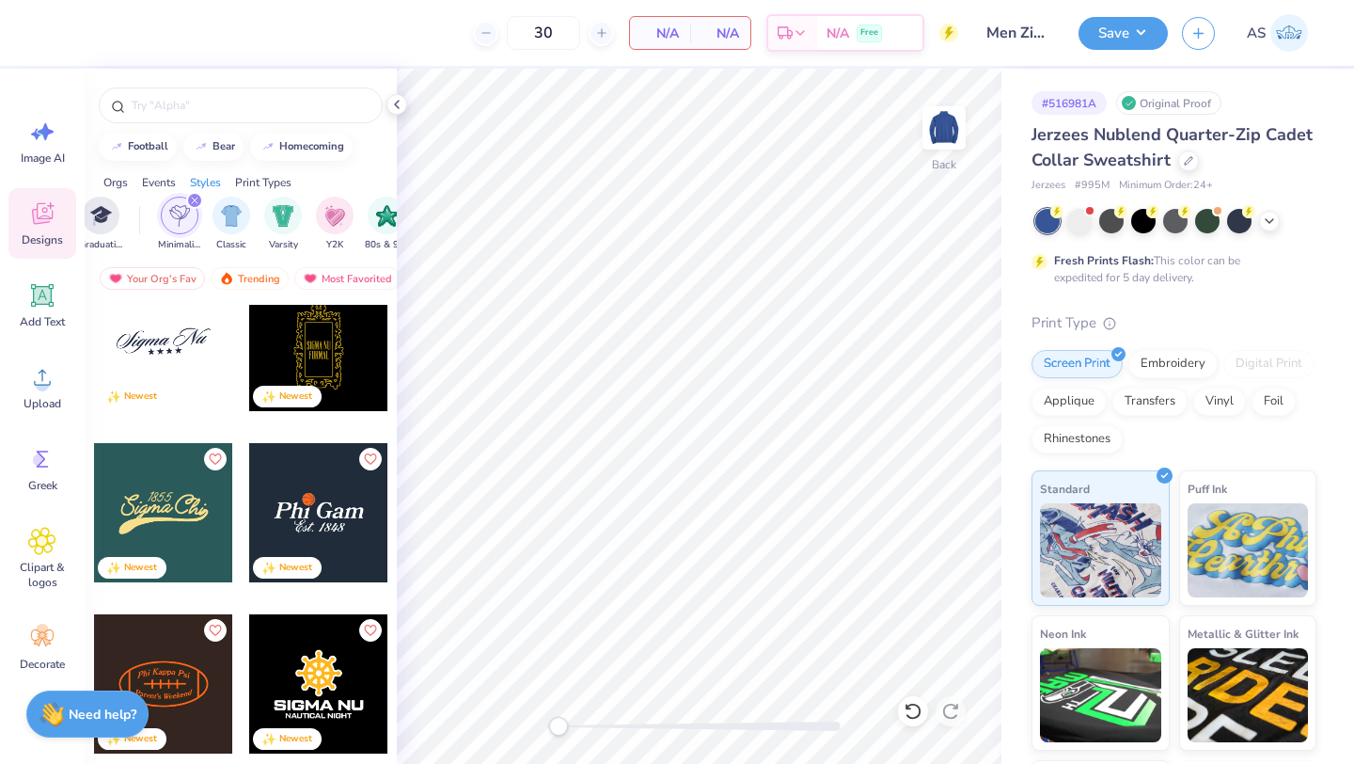
scroll to position [1052, 0]
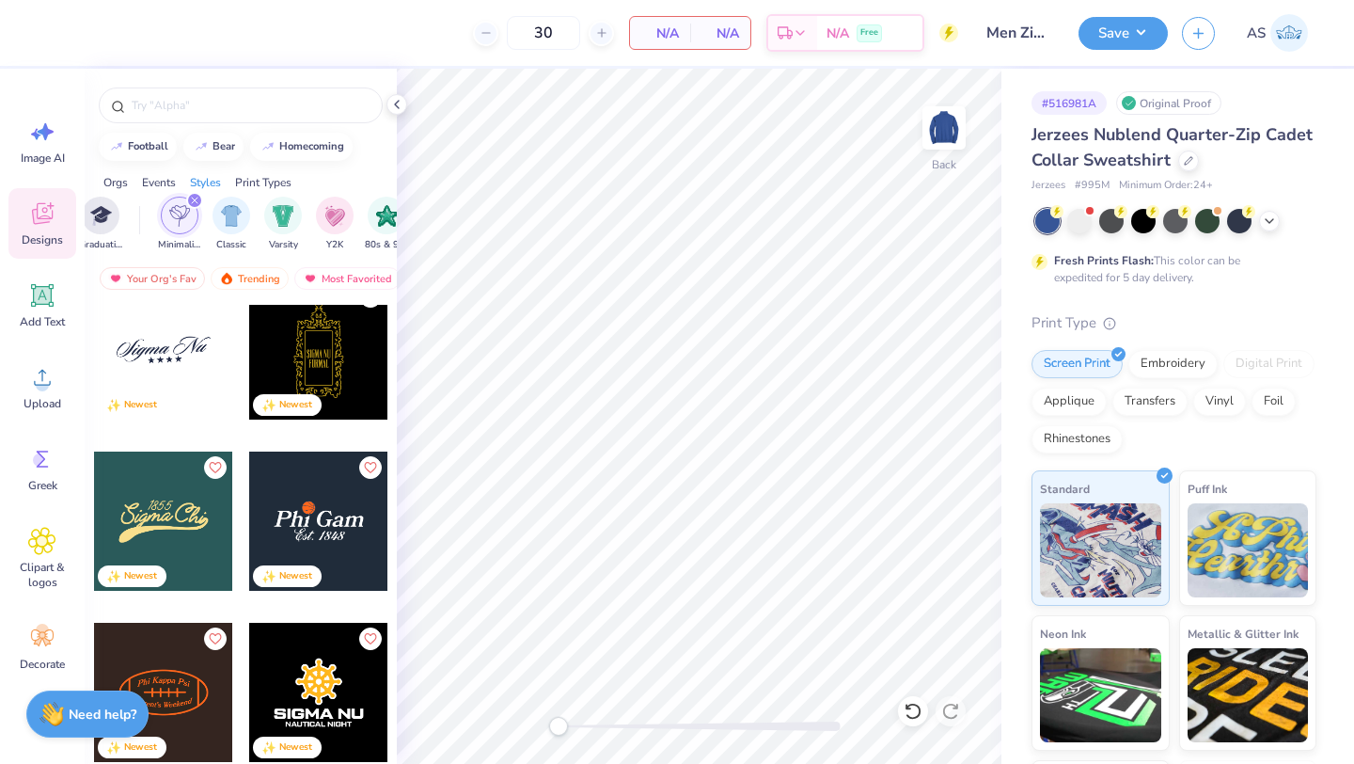
click at [166, 341] on div at bounding box center [163, 349] width 139 height 139
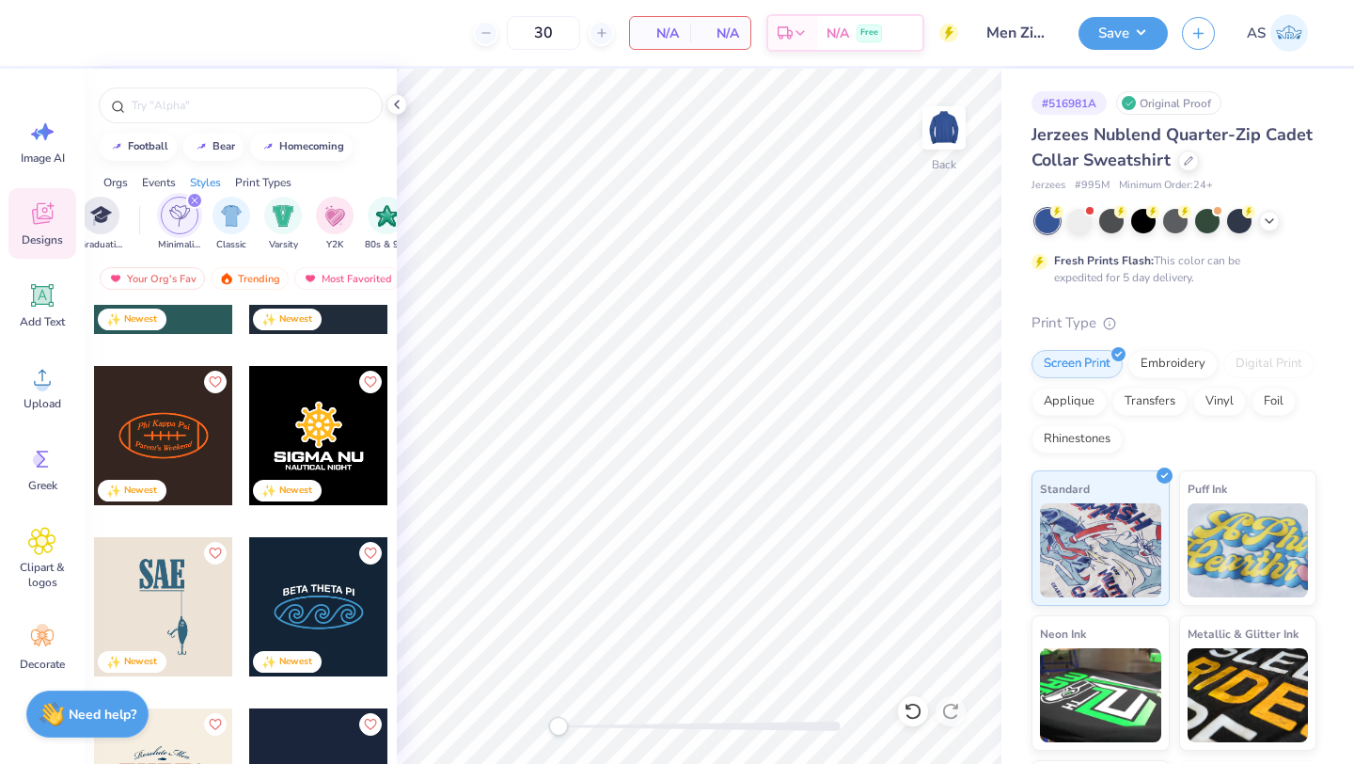
scroll to position [1322, 0]
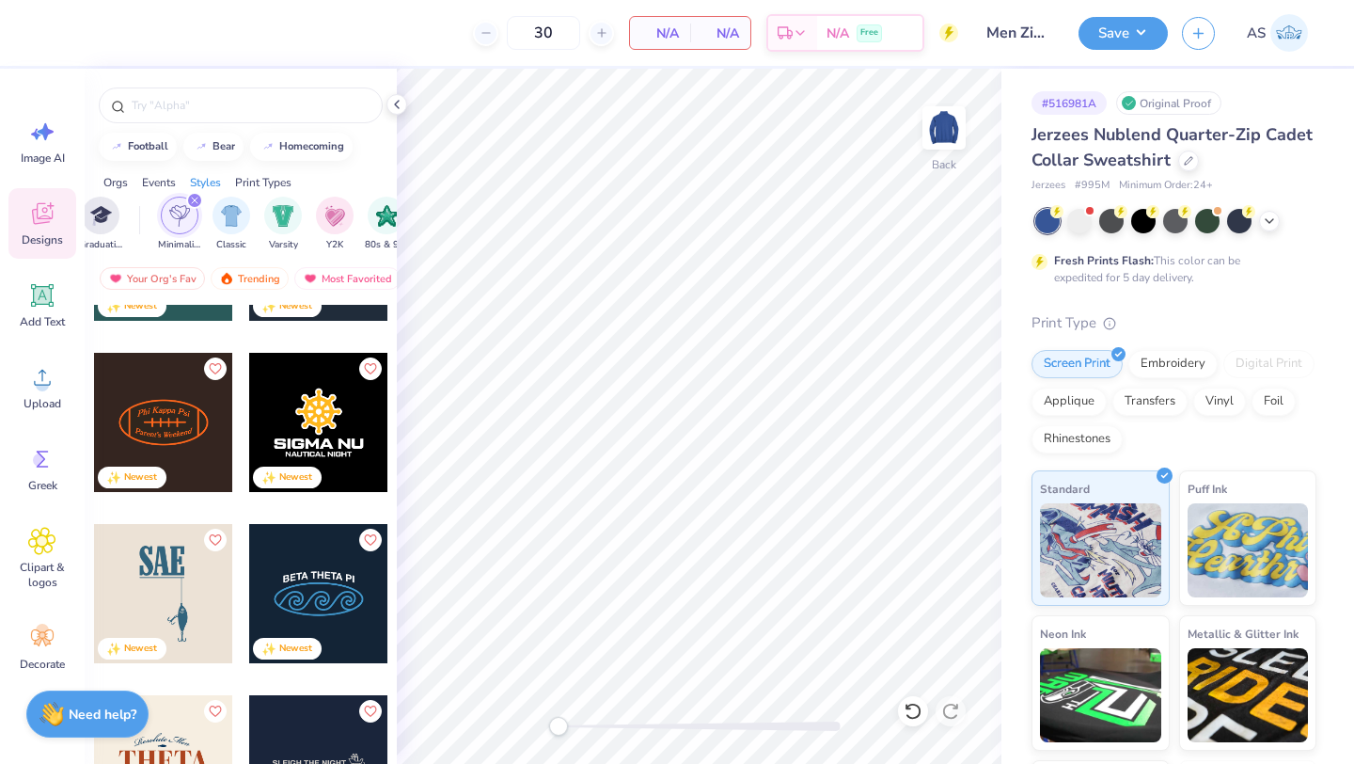
click at [195, 190] on div "Styles" at bounding box center [205, 182] width 31 height 17
click at [133, 195] on div "filter for Minimalist" at bounding box center [131, 200] width 17 height 17
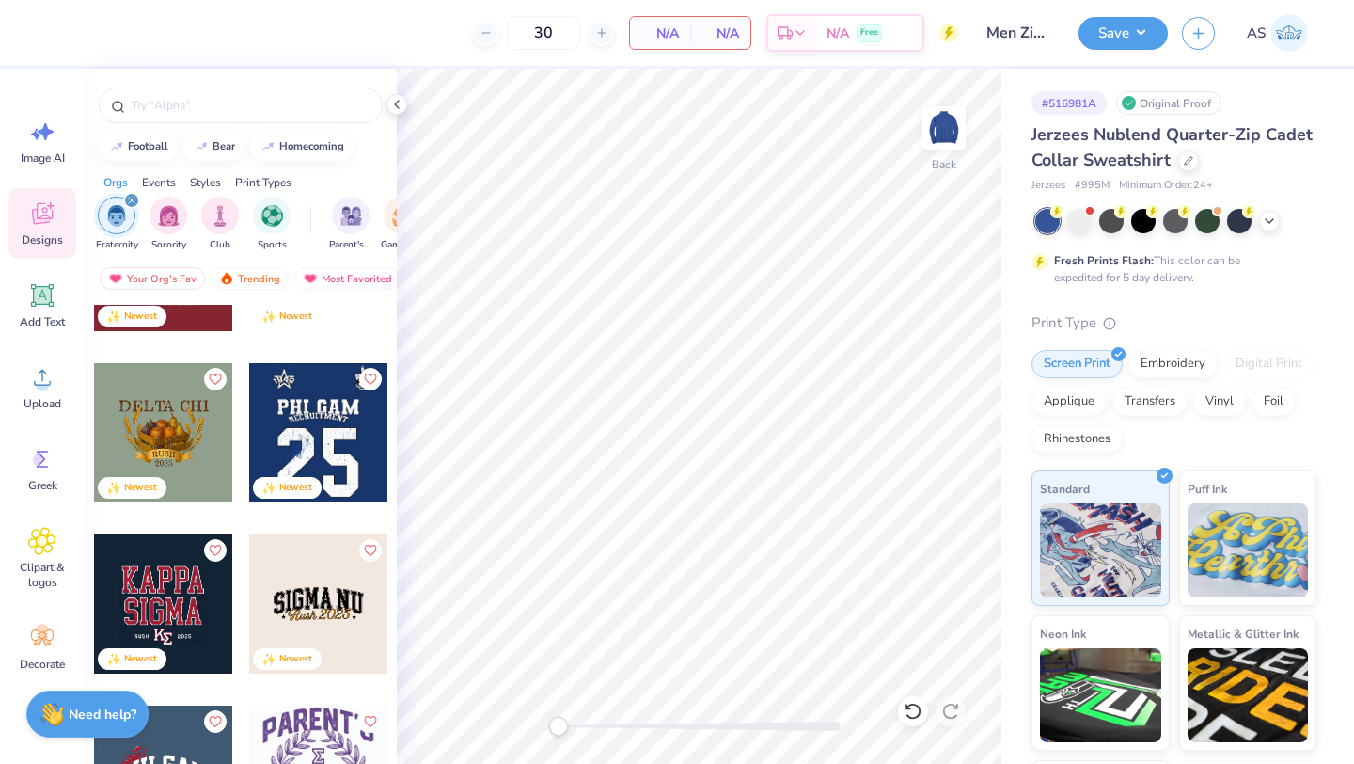
scroll to position [0, 0]
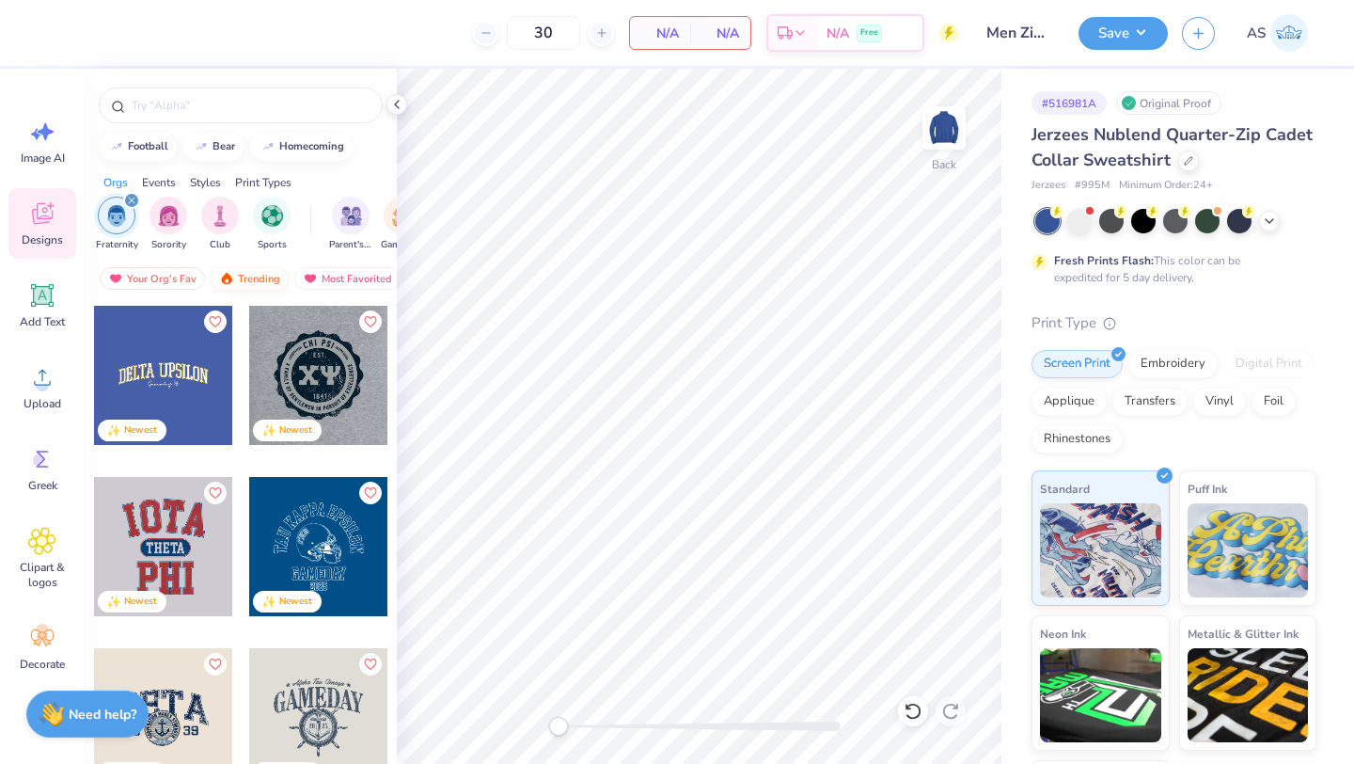
click at [265, 269] on div "Trending" at bounding box center [250, 278] width 78 height 23
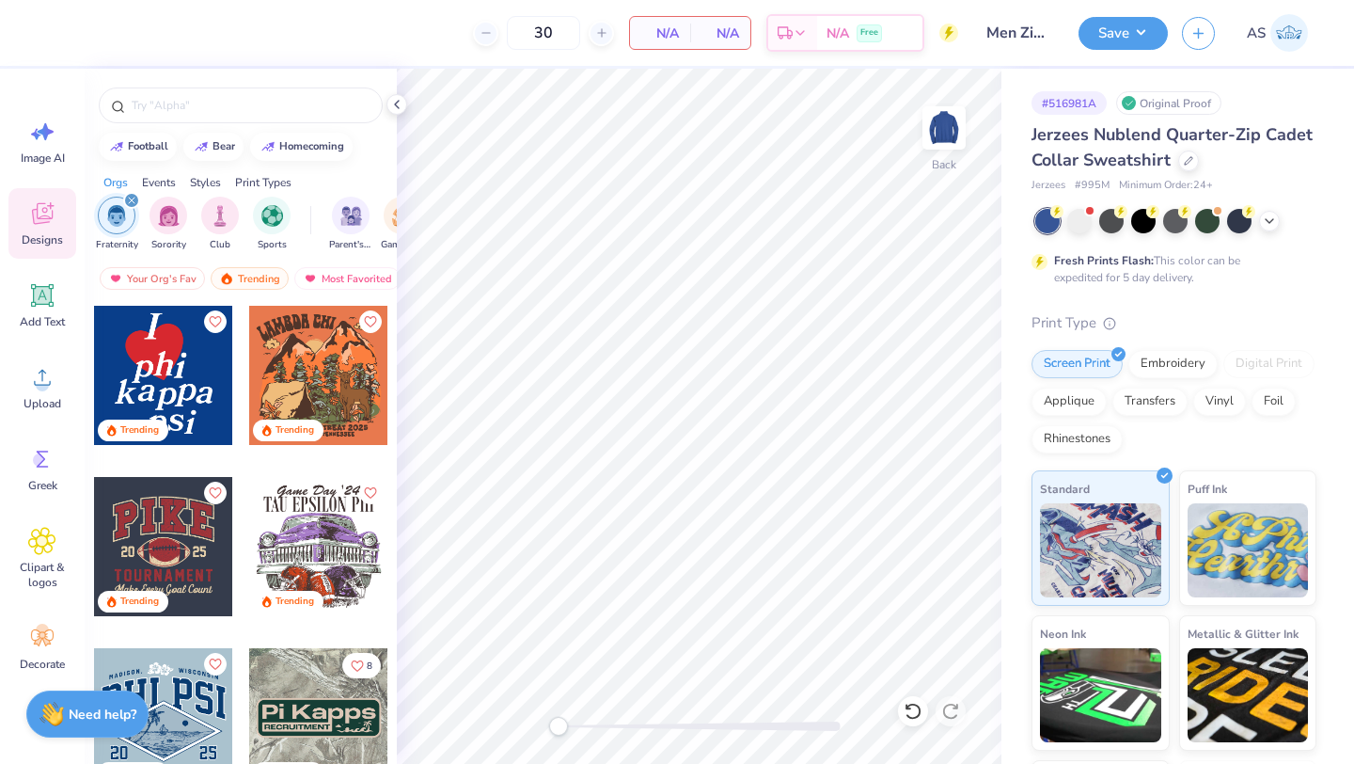
scroll to position [0, 109]
click at [315, 279] on img at bounding box center [313, 278] width 15 height 13
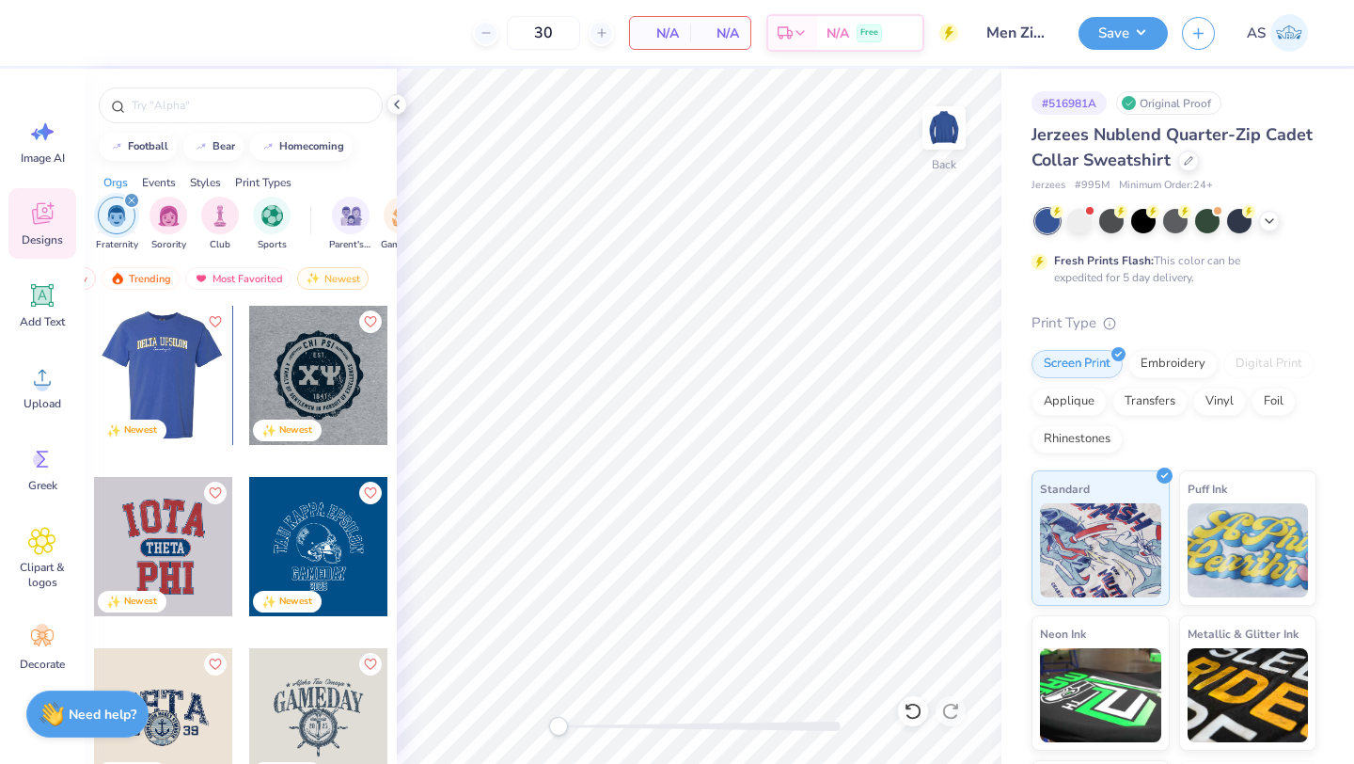
click at [171, 525] on div at bounding box center [163, 546] width 139 height 139
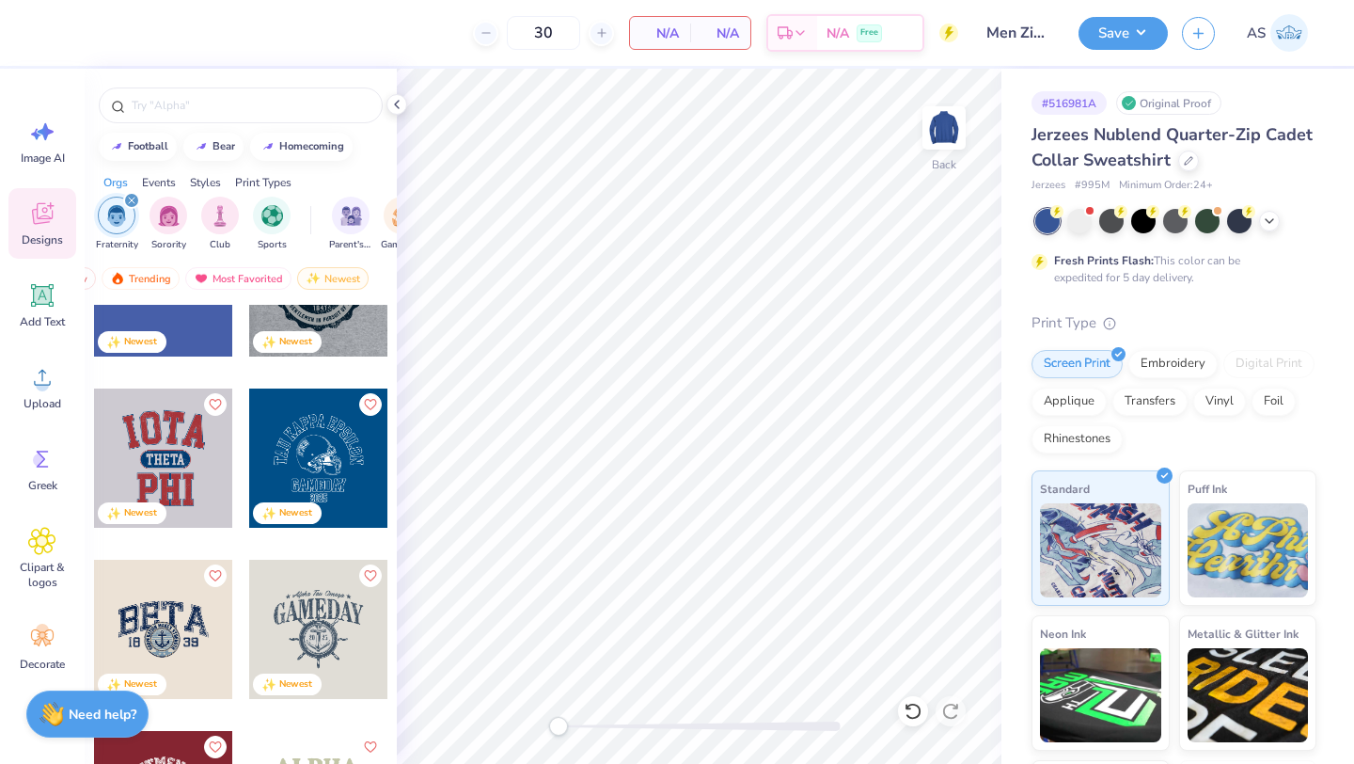
scroll to position [0, 0]
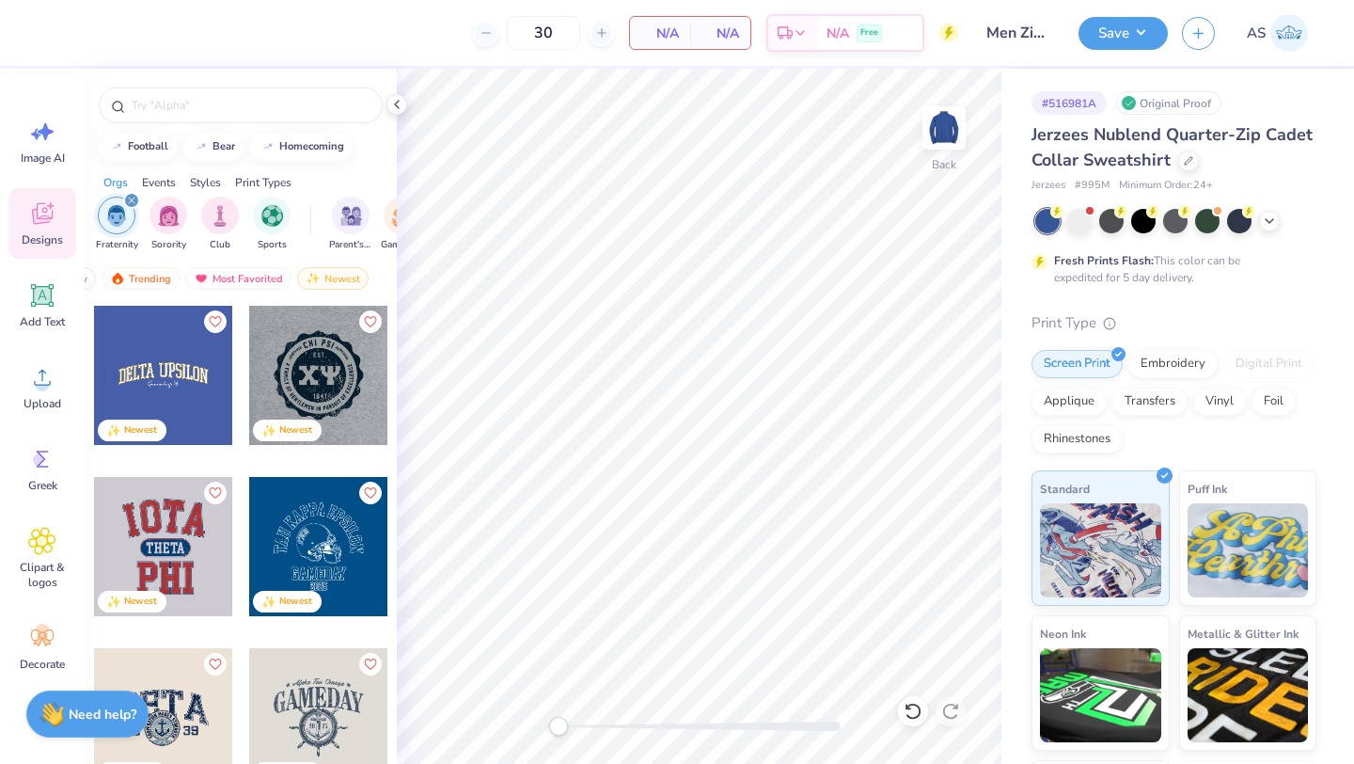
click at [169, 349] on div at bounding box center [163, 375] width 139 height 139
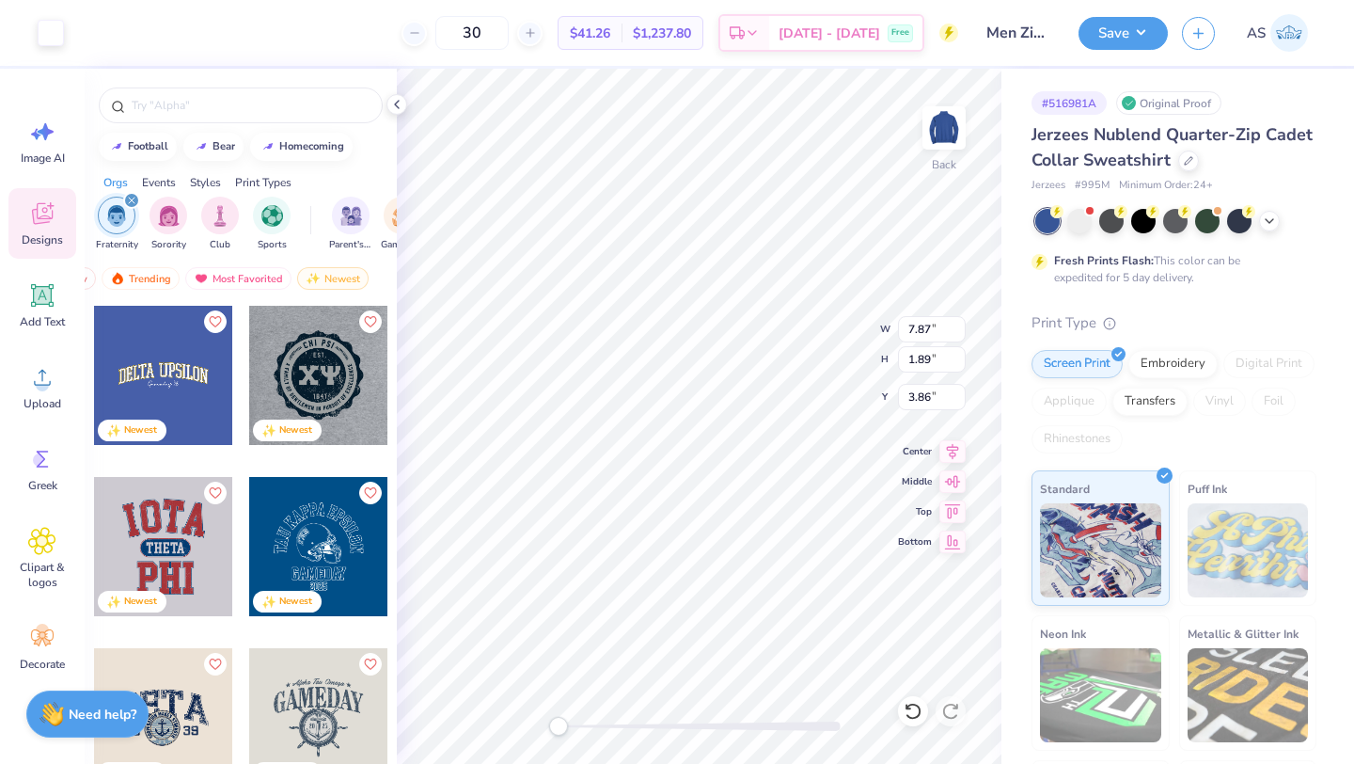
type input "7.87"
type input "1.89"
type input "3.86"
type input "7.94"
type input "1.98"
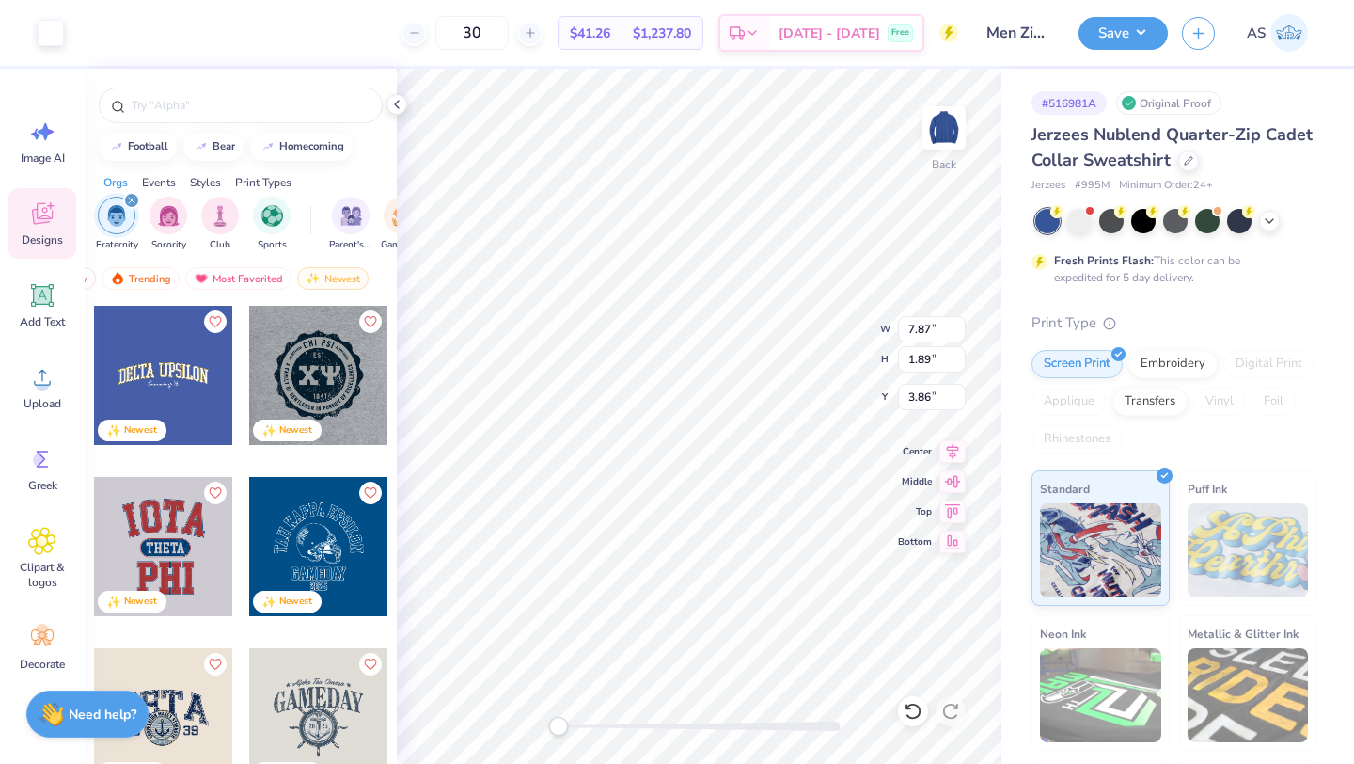
type input "3.83"
click at [575, 723] on div at bounding box center [700, 725] width 282 height 9
type input "7.94"
type input "1.98"
type input "3.83"
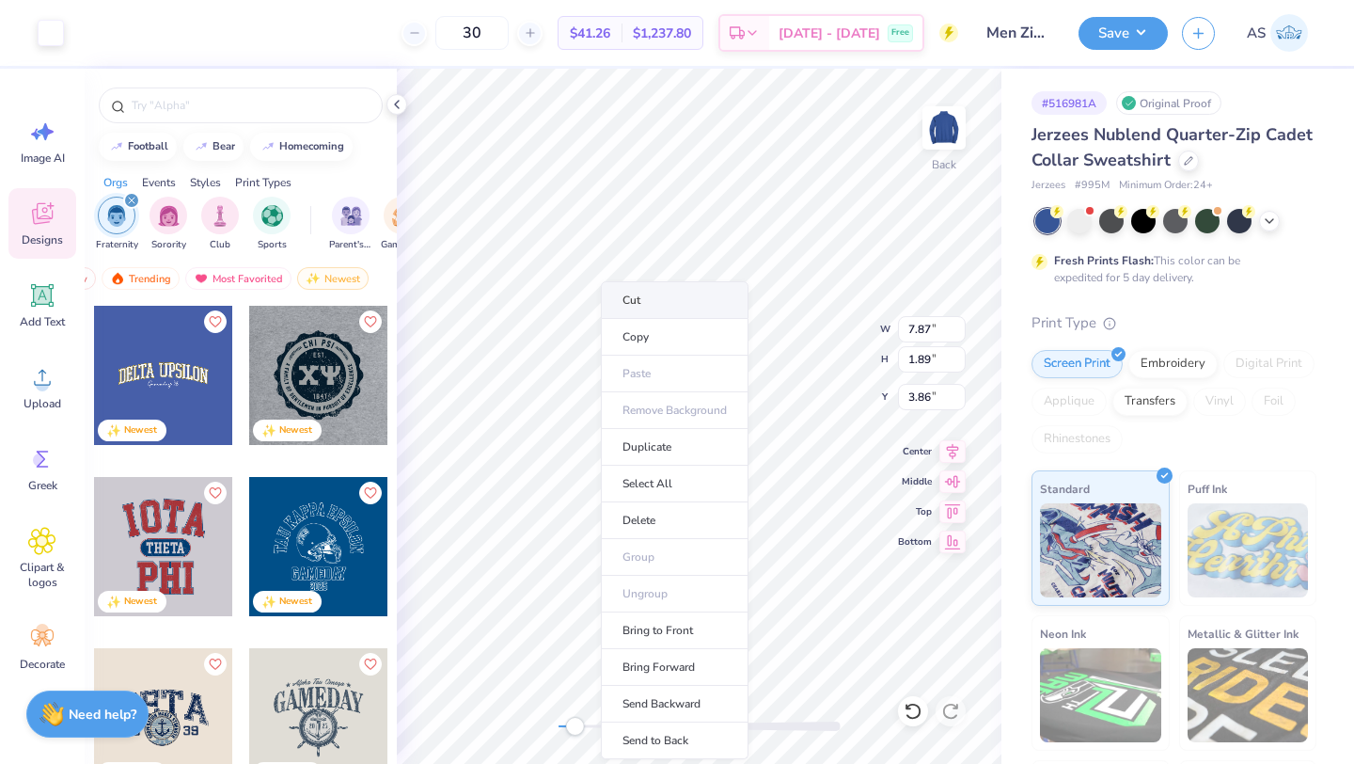
click at [626, 293] on li "Cut" at bounding box center [675, 300] width 148 height 38
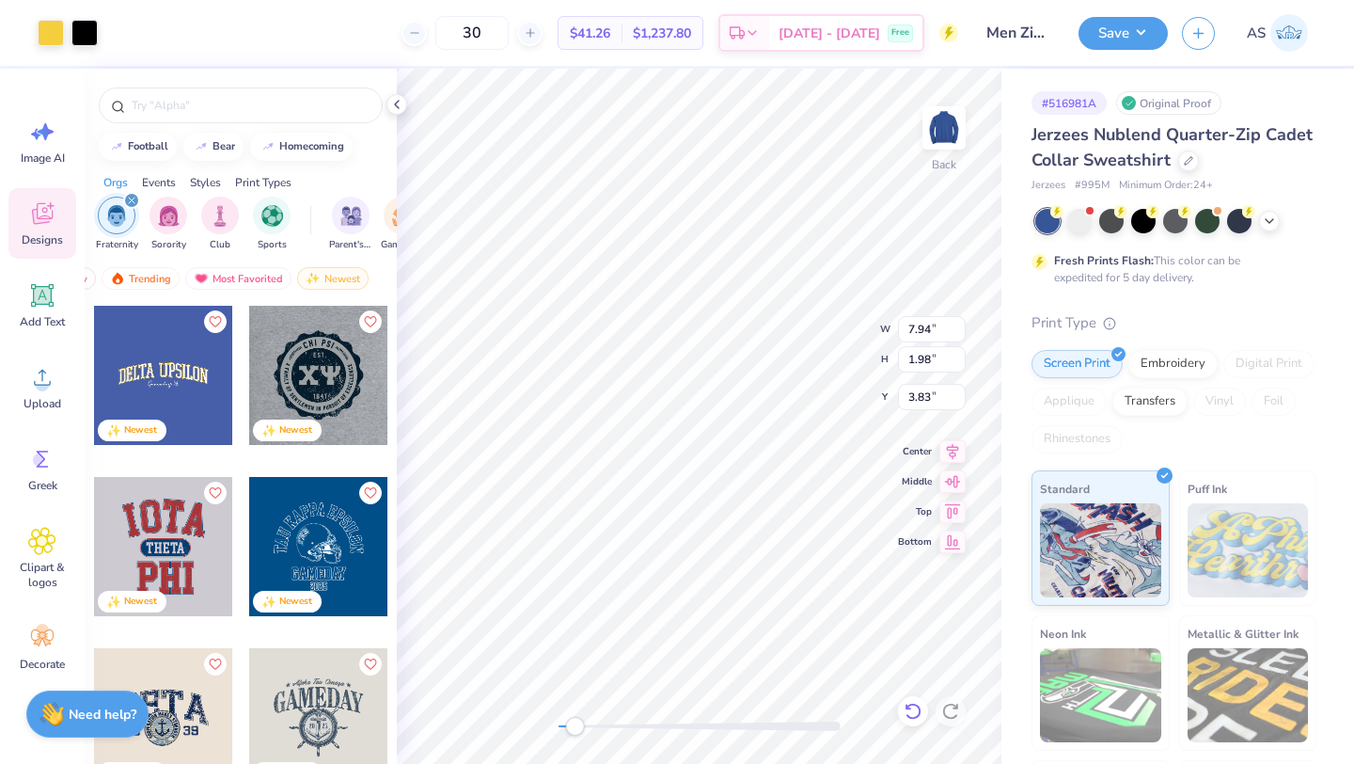
click at [909, 719] on icon at bounding box center [913, 711] width 19 height 19
click at [396, 103] on polyline at bounding box center [397, 105] width 4 height 8
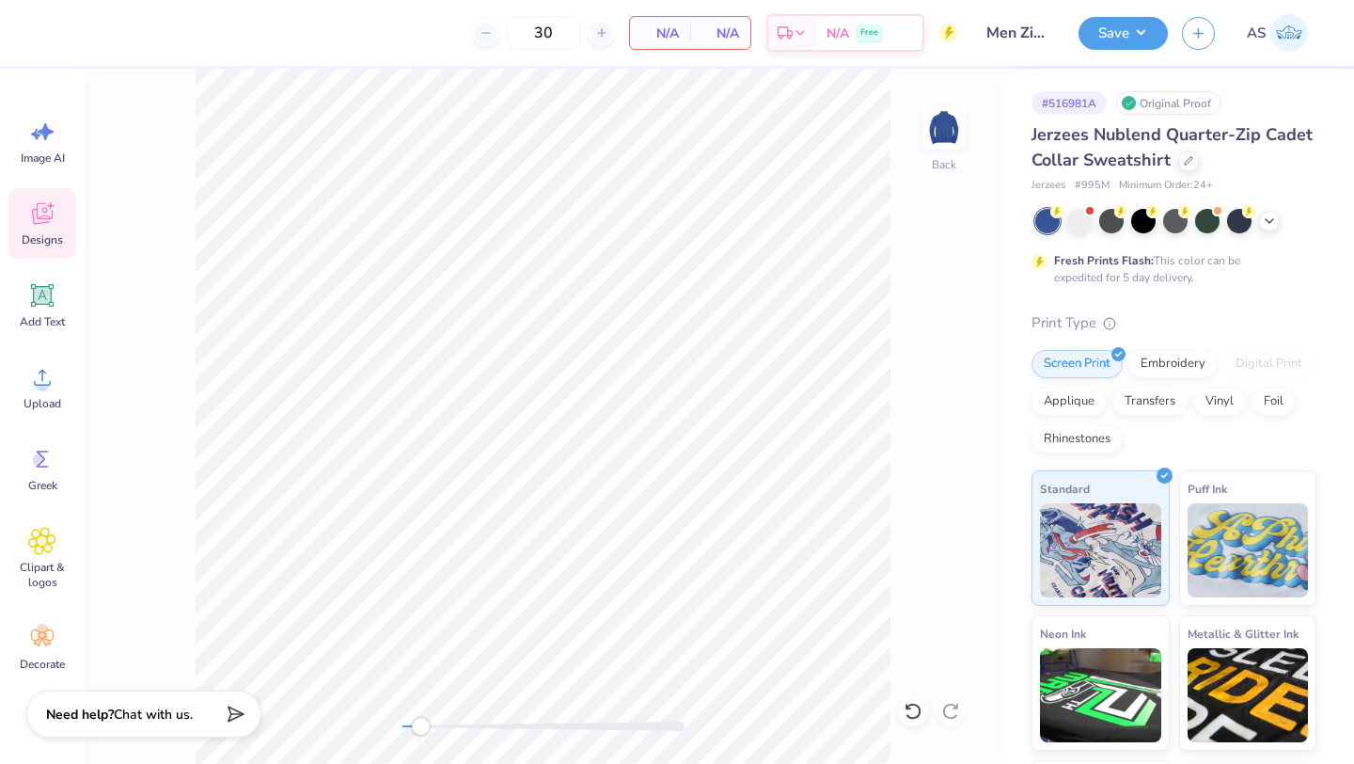
click at [378, 728] on div "Back" at bounding box center [543, 416] width 917 height 695
click at [66, 267] on div "Image AI Designs Add Text Upload Greek Clipart & logos Decorate" at bounding box center [42, 394] width 68 height 577
click at [55, 235] on span "Designs" at bounding box center [42, 239] width 41 height 15
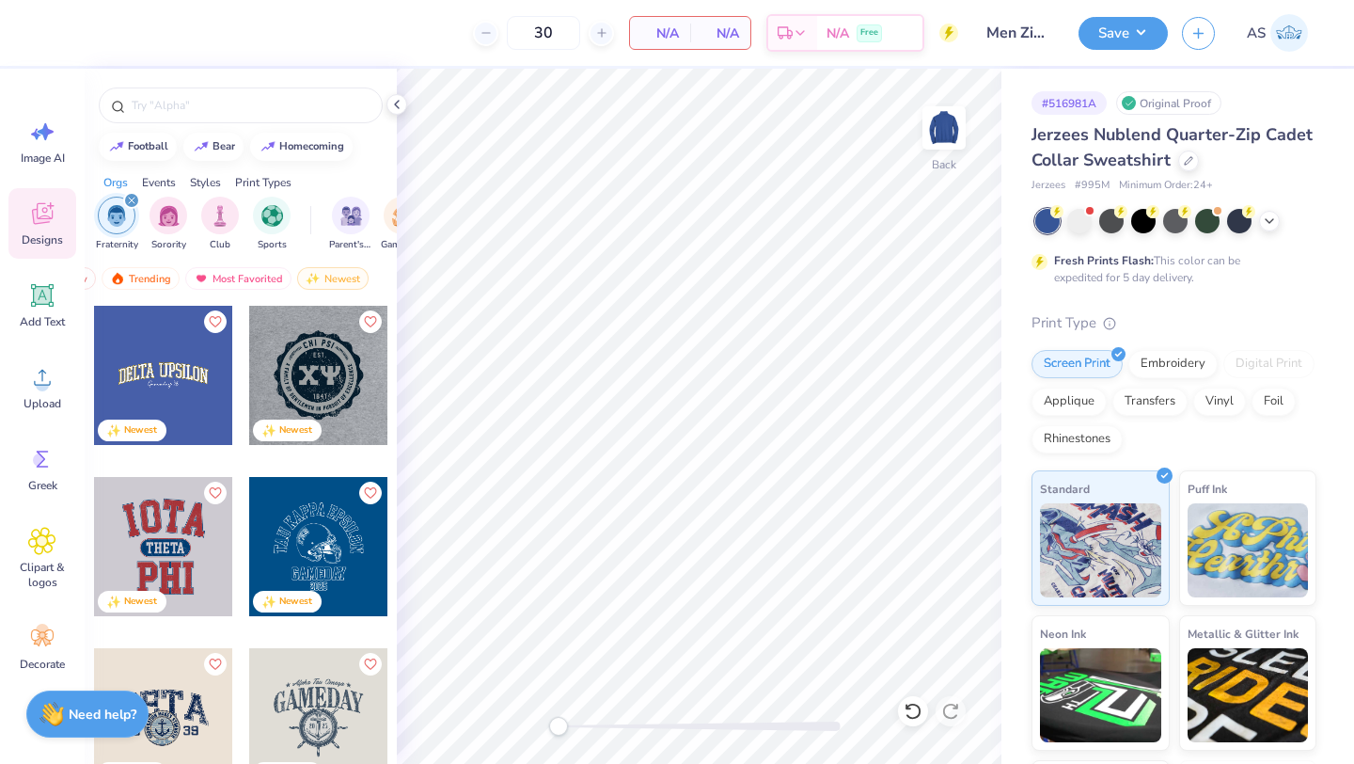
click at [179, 400] on div at bounding box center [163, 375] width 139 height 139
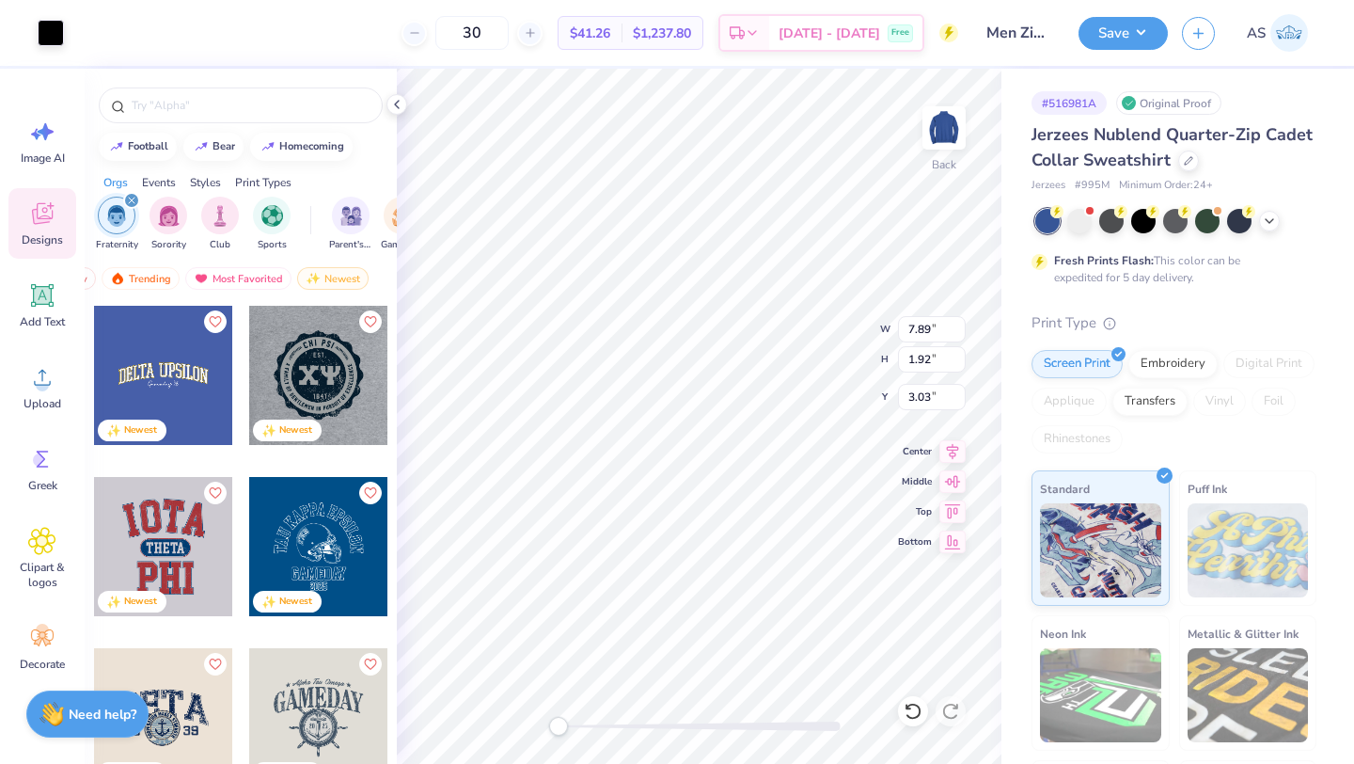
type input "7.94"
type input "1.98"
type input "3.00"
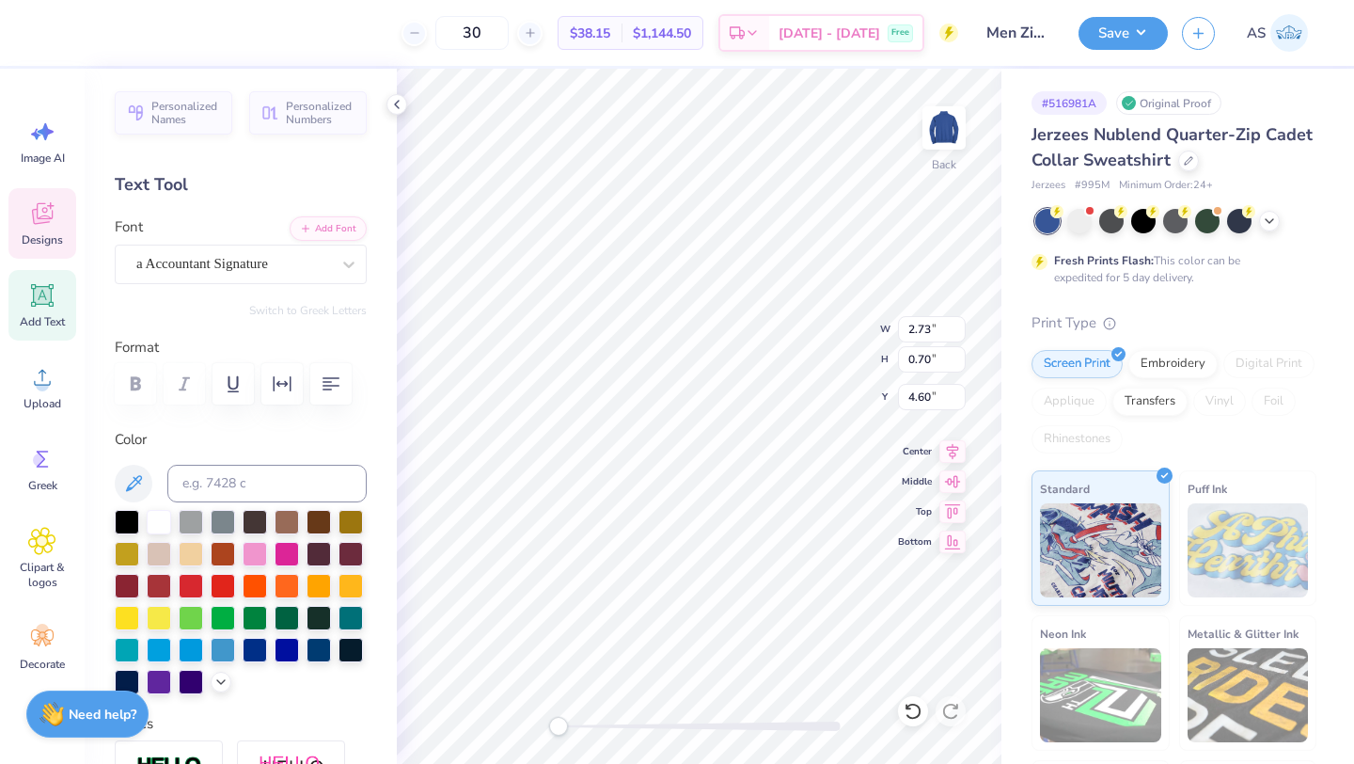
scroll to position [15, 6]
type textarea "Gmeday'25"
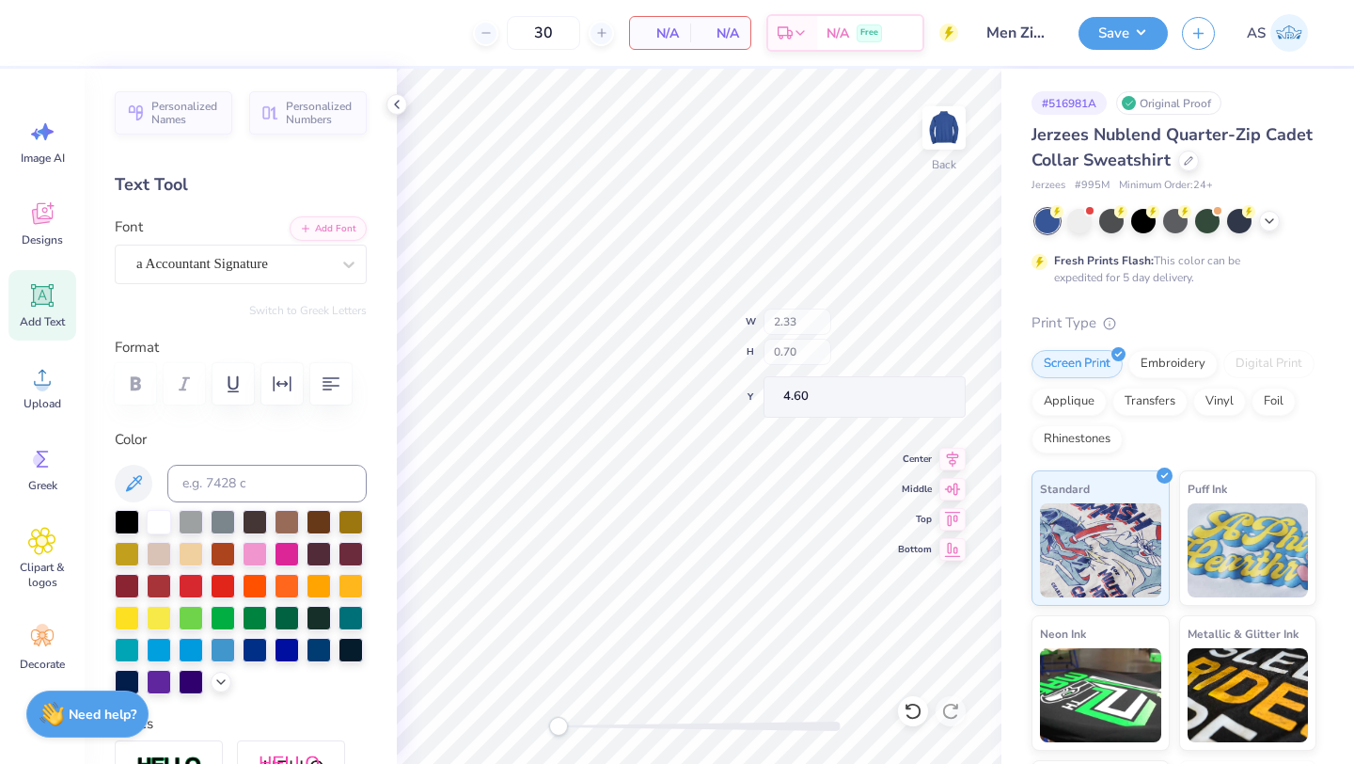
type input "2.33"
click at [55, 235] on span "Designs" at bounding box center [42, 239] width 41 height 15
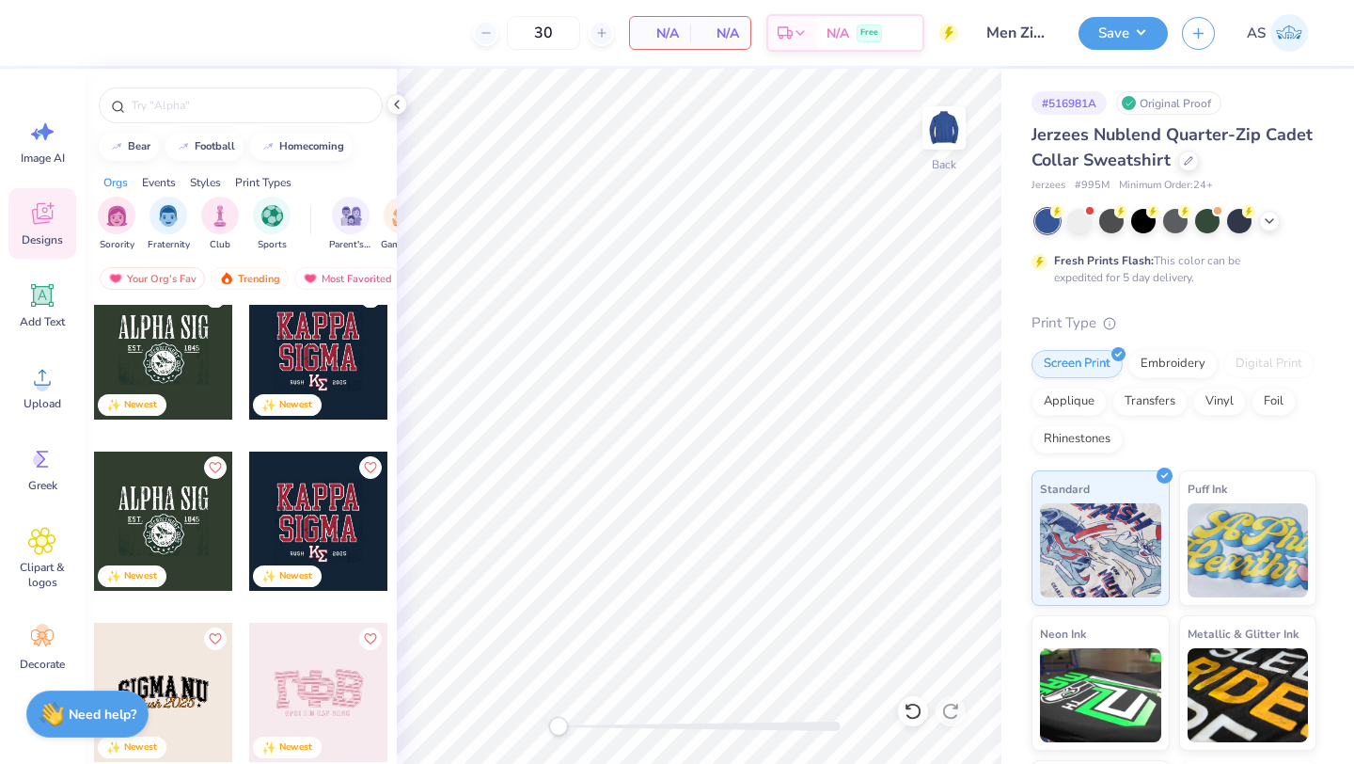
scroll to position [2664, 0]
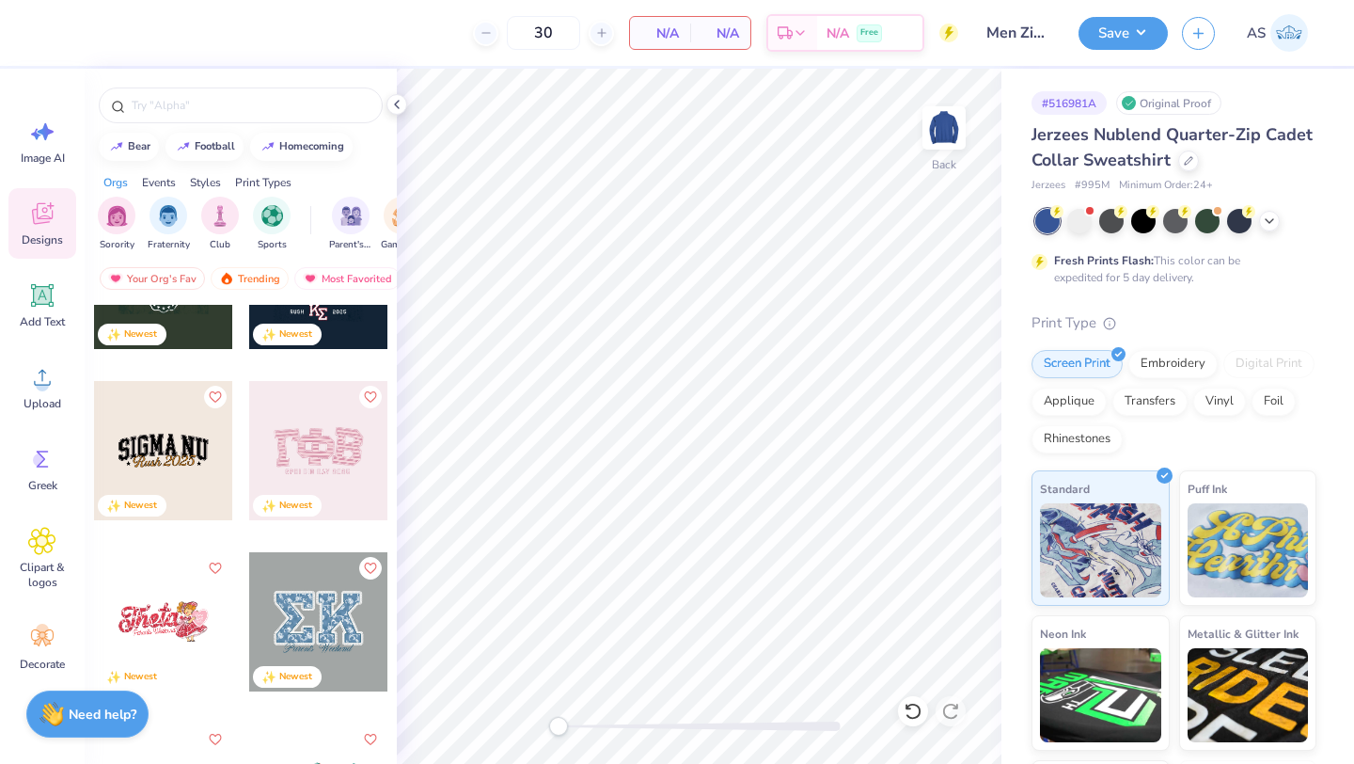
click at [175, 458] on div at bounding box center [163, 450] width 139 height 139
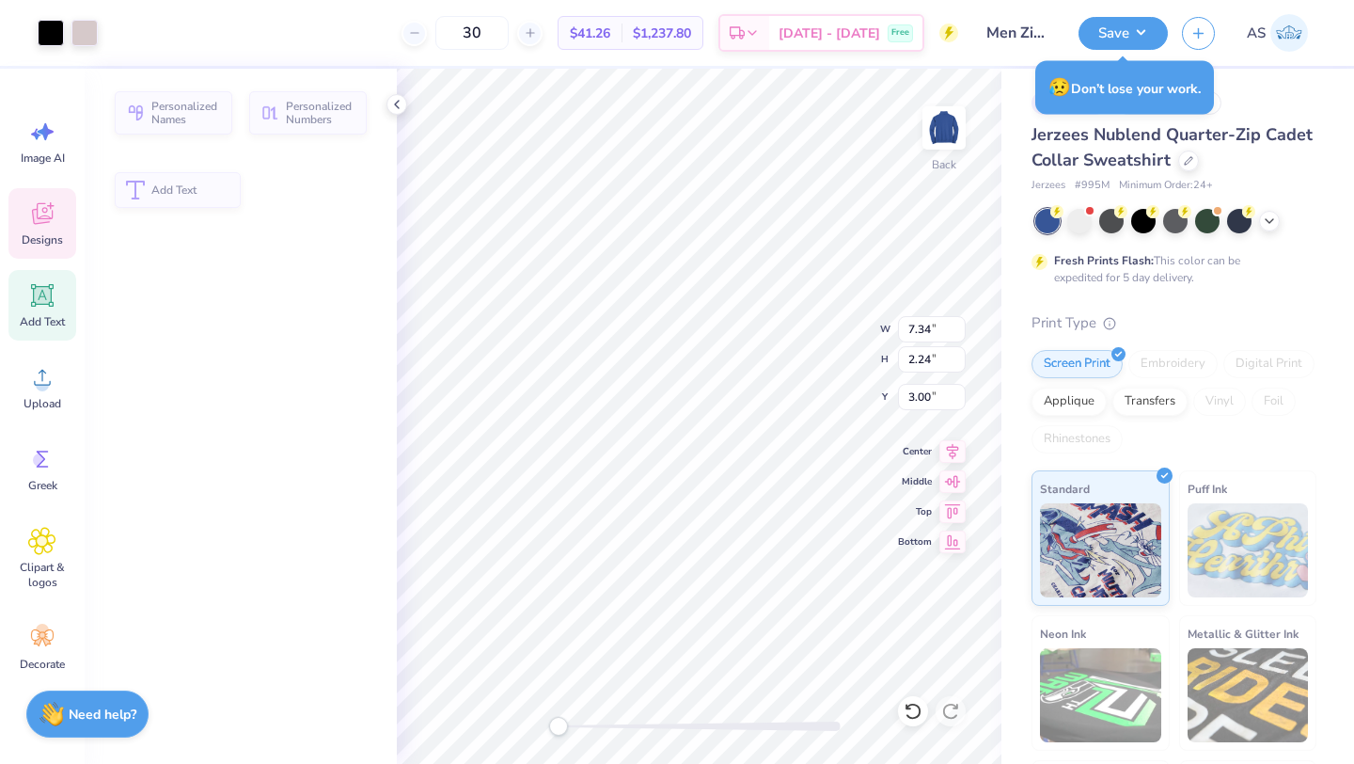
type input "2.24"
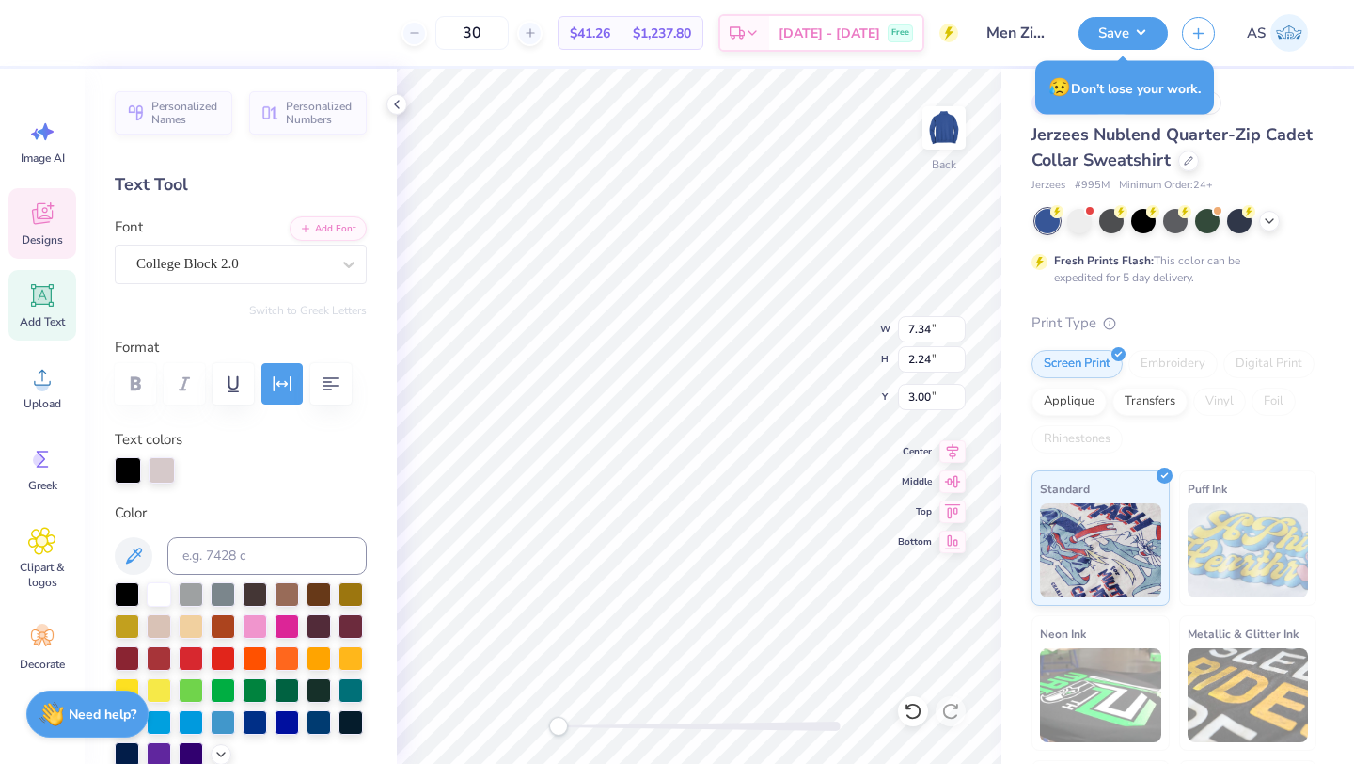
scroll to position [15, 3]
type textarea "AKPSI"
click at [166, 475] on div at bounding box center [162, 468] width 26 height 26
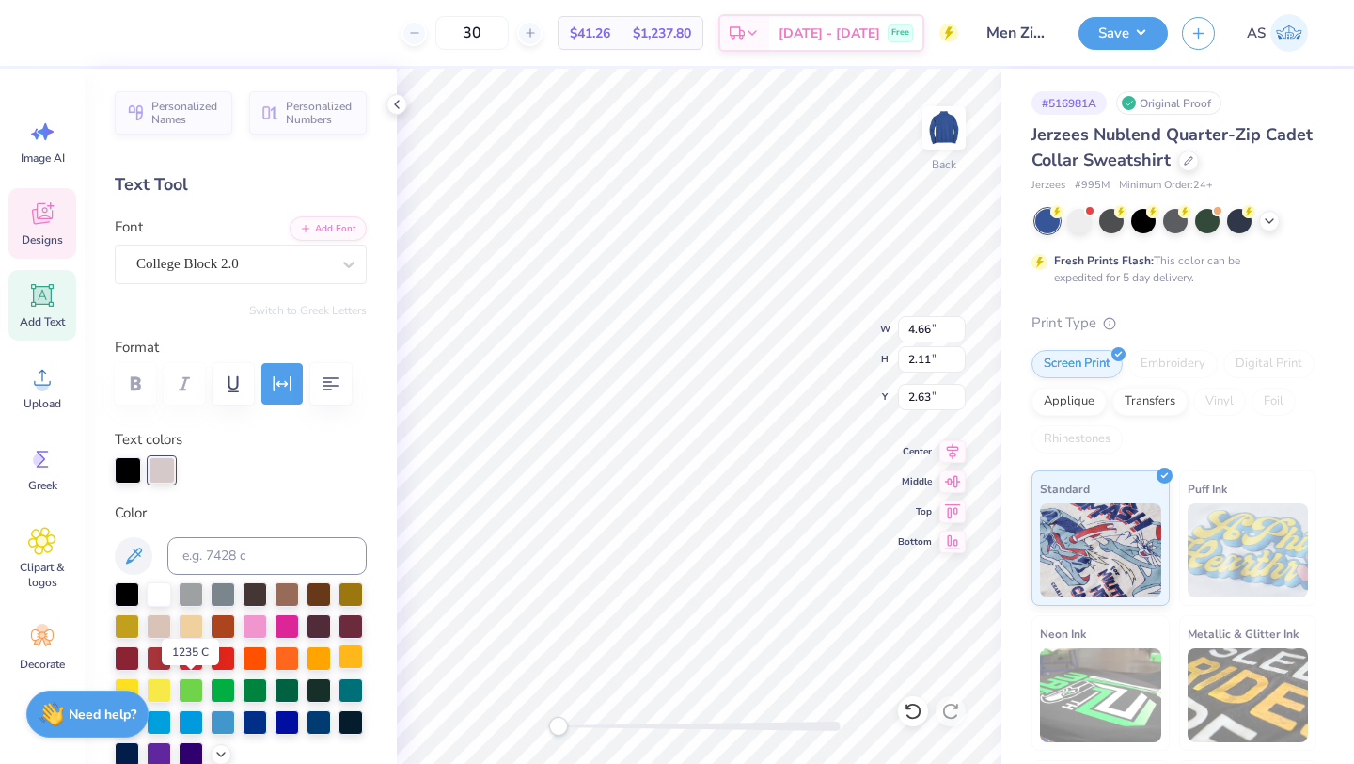
click at [339, 669] on div at bounding box center [351, 656] width 24 height 24
click at [131, 472] on div at bounding box center [128, 468] width 26 height 26
click at [151, 604] on div at bounding box center [159, 592] width 24 height 24
click at [131, 468] on div at bounding box center [128, 468] width 26 height 26
click at [123, 597] on div at bounding box center [127, 592] width 24 height 24
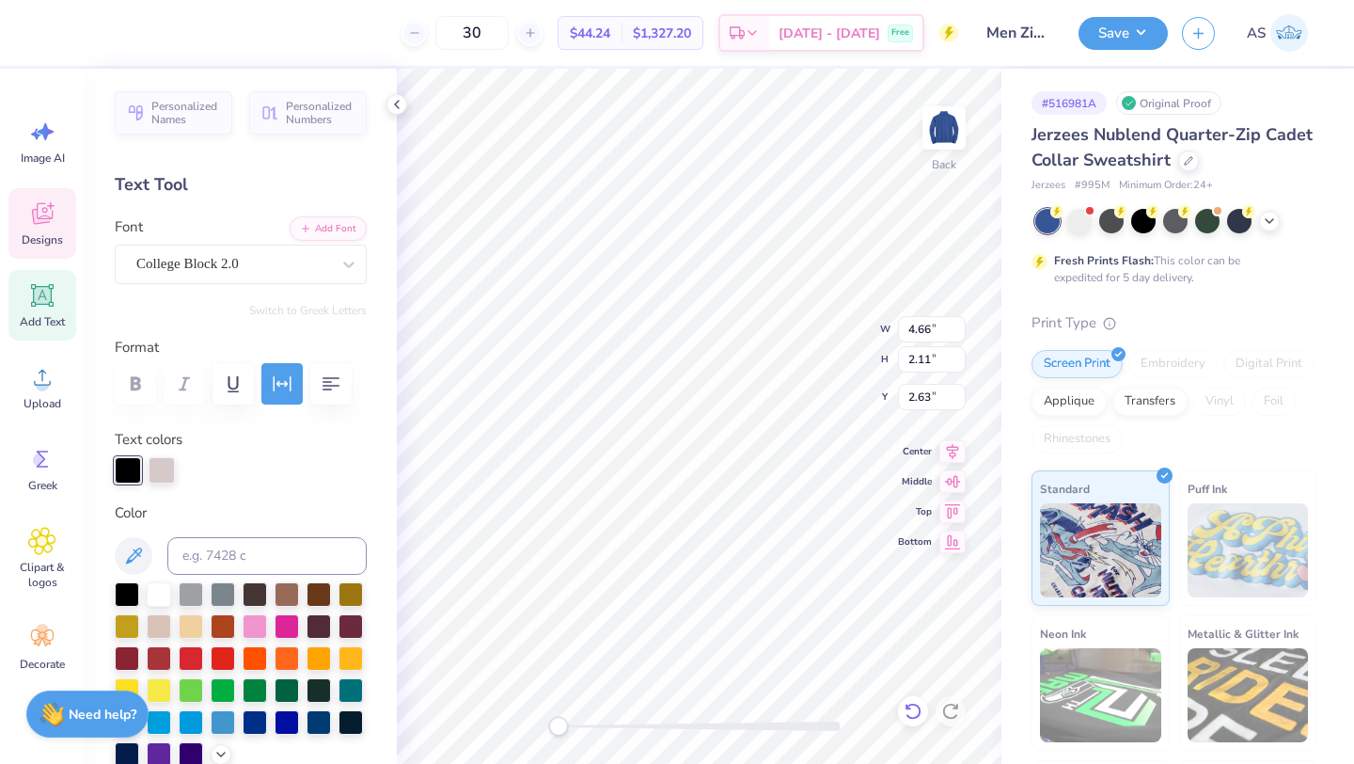
click at [913, 715] on icon at bounding box center [913, 711] width 19 height 19
click at [198, 468] on div at bounding box center [195, 468] width 26 height 26
